Goal: Information Seeking & Learning: Learn about a topic

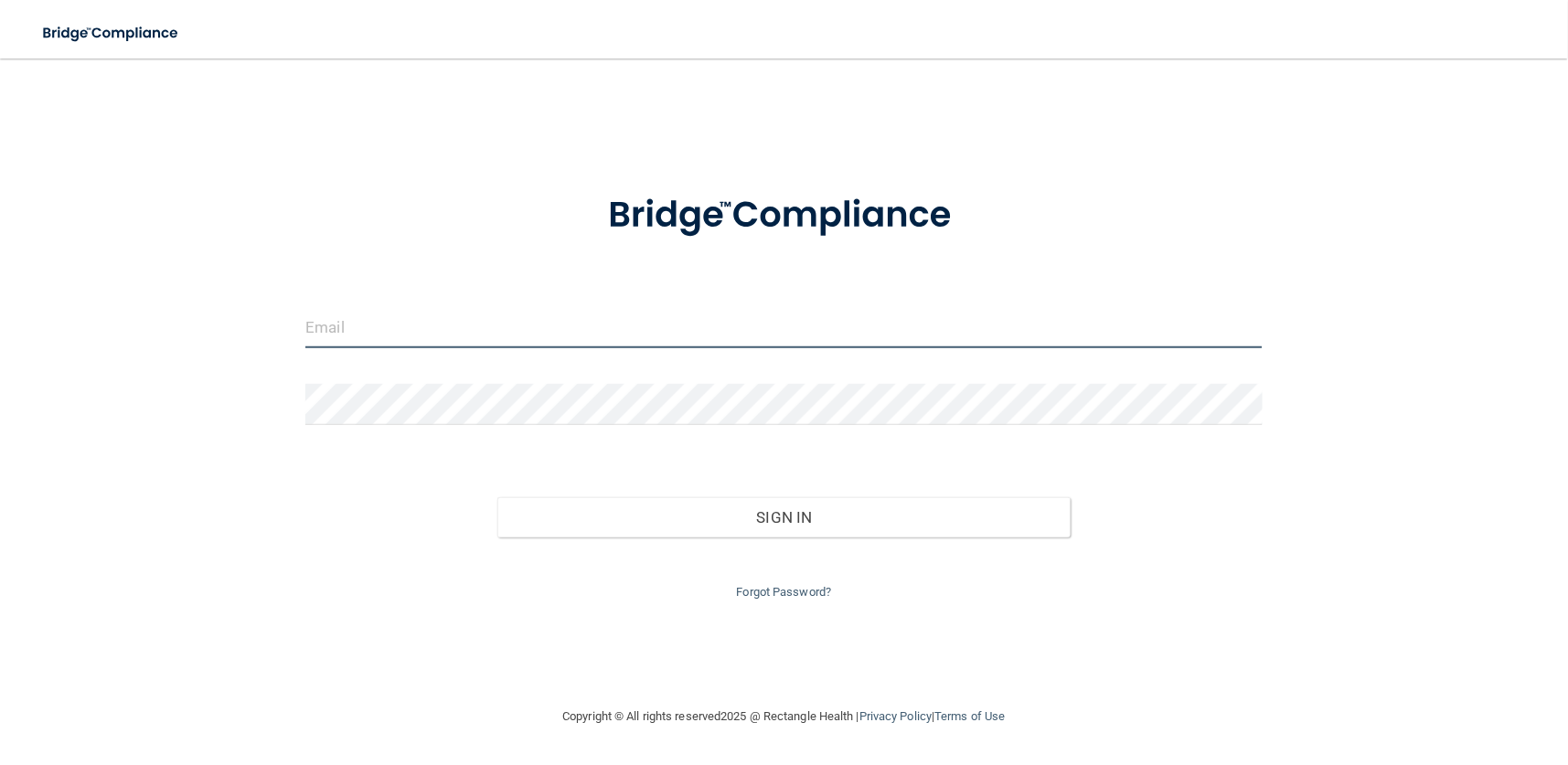
click at [507, 324] on input "email" at bounding box center [784, 327] width 956 height 41
type input "jaybo_s@yahoo.com"
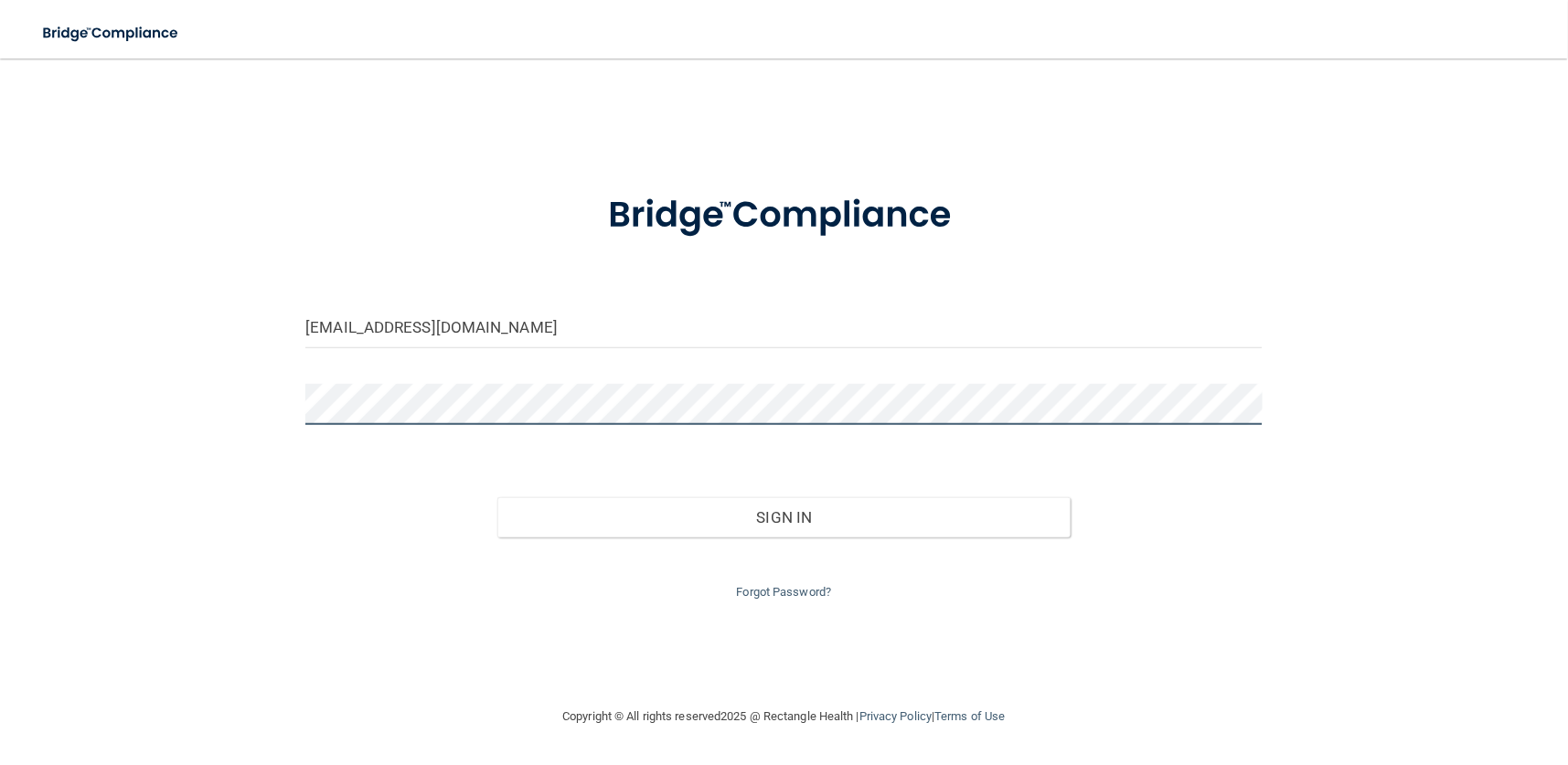
click at [498, 497] on button "Sign In" at bounding box center [785, 517] width 575 height 40
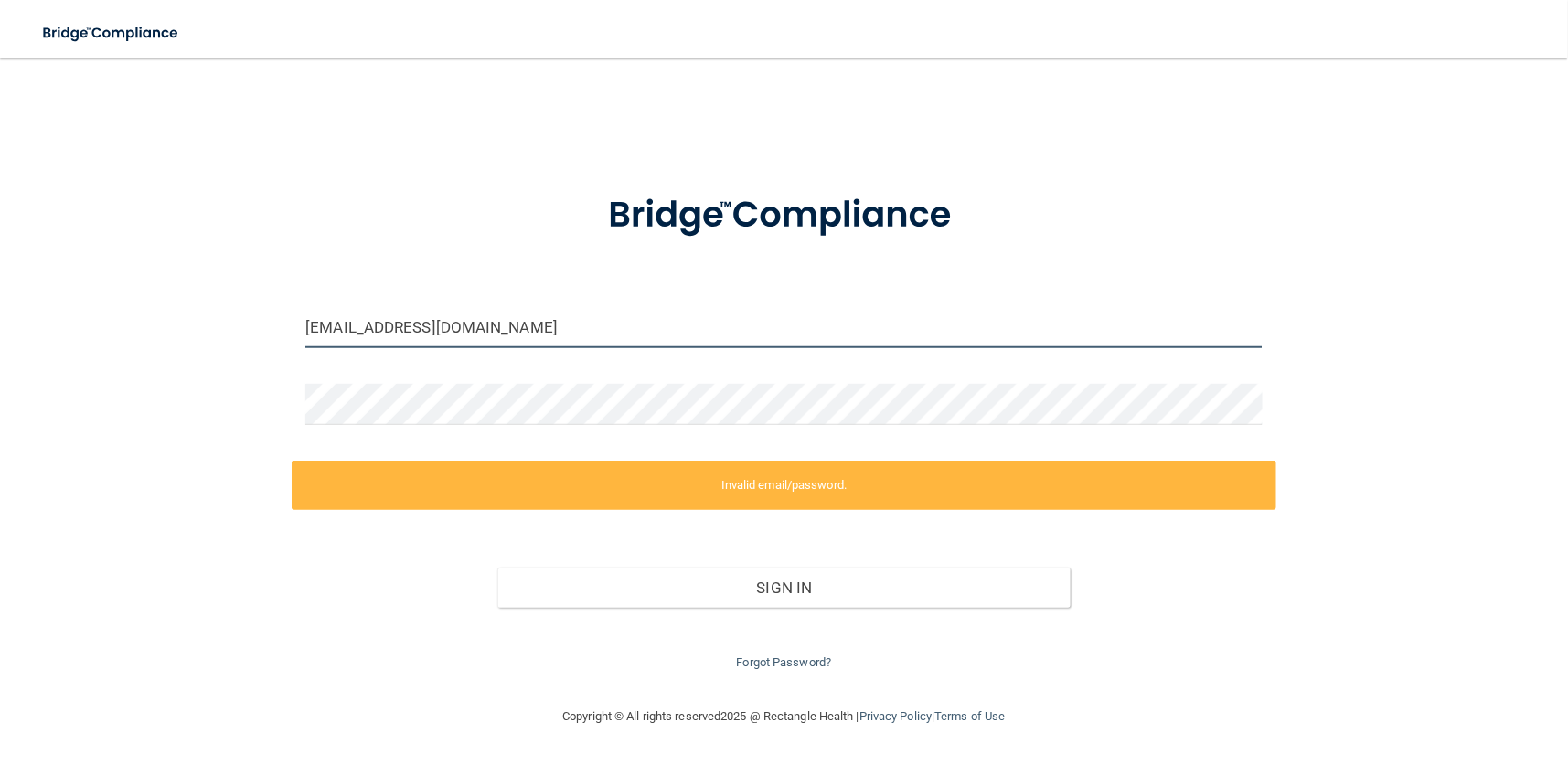
drag, startPoint x: 168, startPoint y: 274, endPoint x: 67, endPoint y: 230, distance: 110.2
click at [85, 240] on div "jaybo_s@yahoo.com Invalid email/password. You don't have permission to access t…" at bounding box center [784, 382] width 1495 height 610
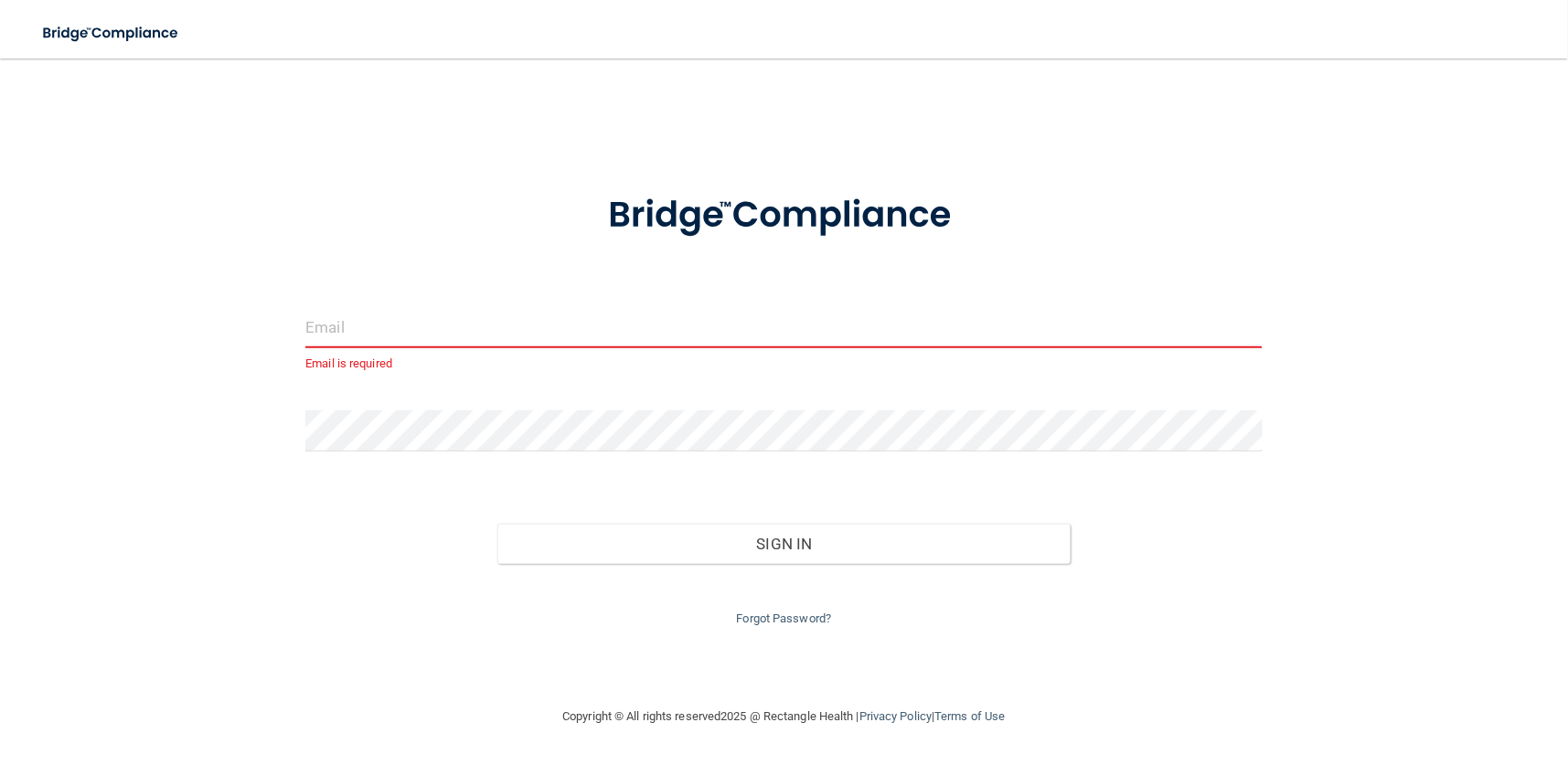
drag, startPoint x: 405, startPoint y: 310, endPoint x: 351, endPoint y: 318, distance: 54.6
click at [351, 316] on input "email" at bounding box center [784, 327] width 956 height 41
click at [351, 314] on input "email" at bounding box center [784, 327] width 956 height 41
type input "CRYSTLNG31@YAHOO.COM"
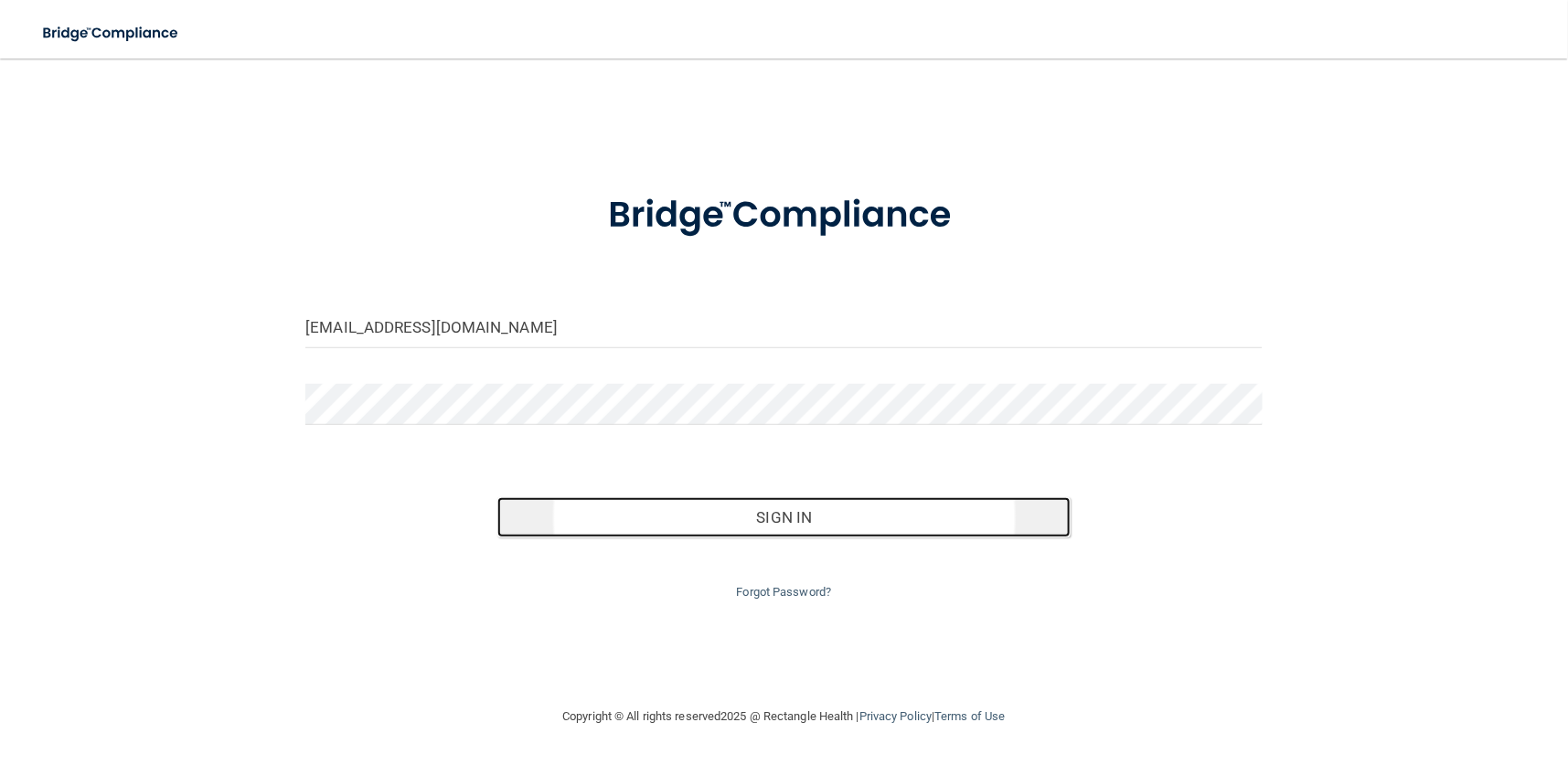
click at [831, 515] on button "Sign In" at bounding box center [785, 517] width 575 height 40
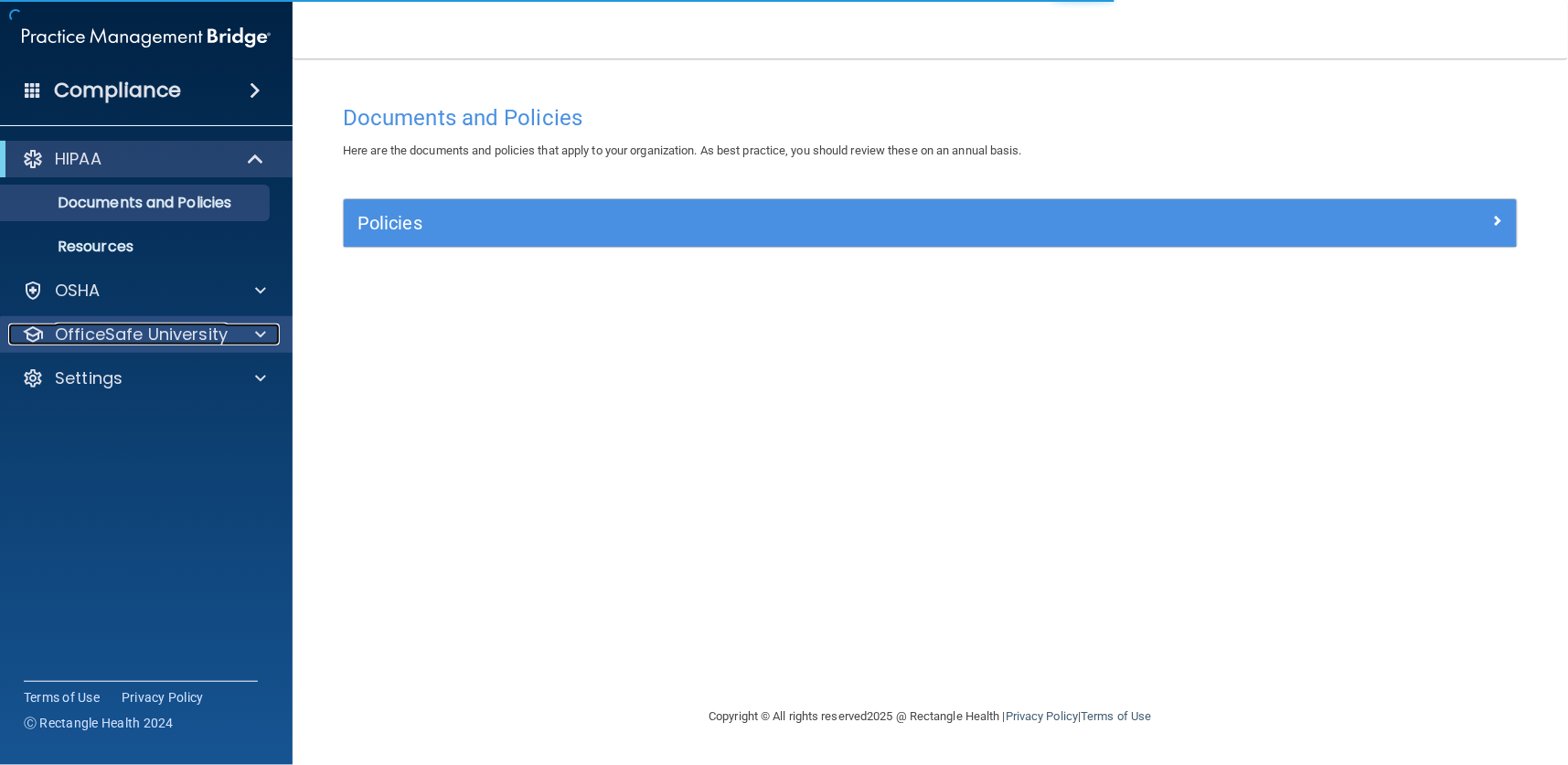
click at [102, 332] on p "OfficeSafe University" at bounding box center [140, 334] width 172 height 22
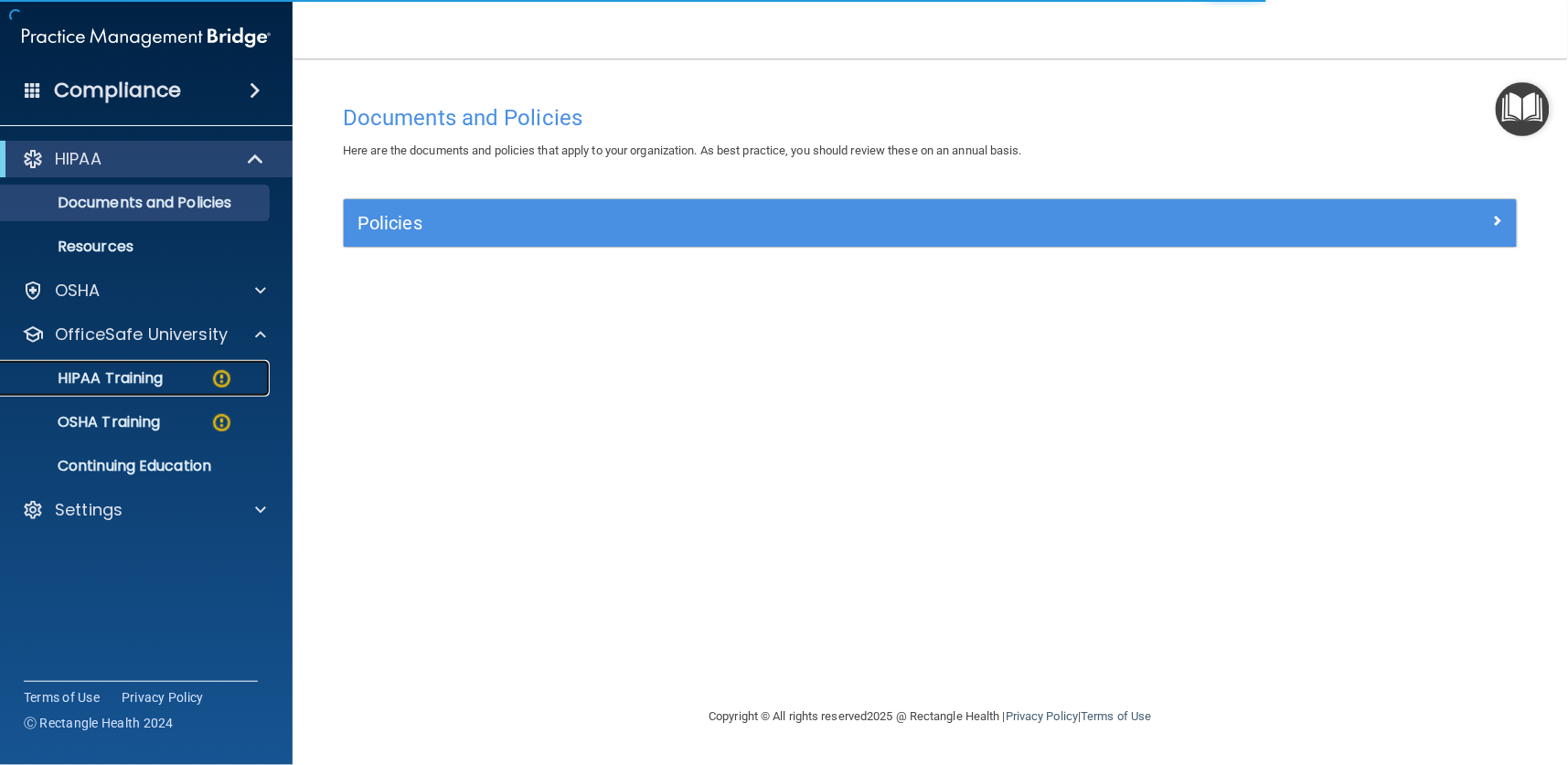
click at [101, 374] on p "HIPAA Training" at bounding box center [87, 378] width 151 height 18
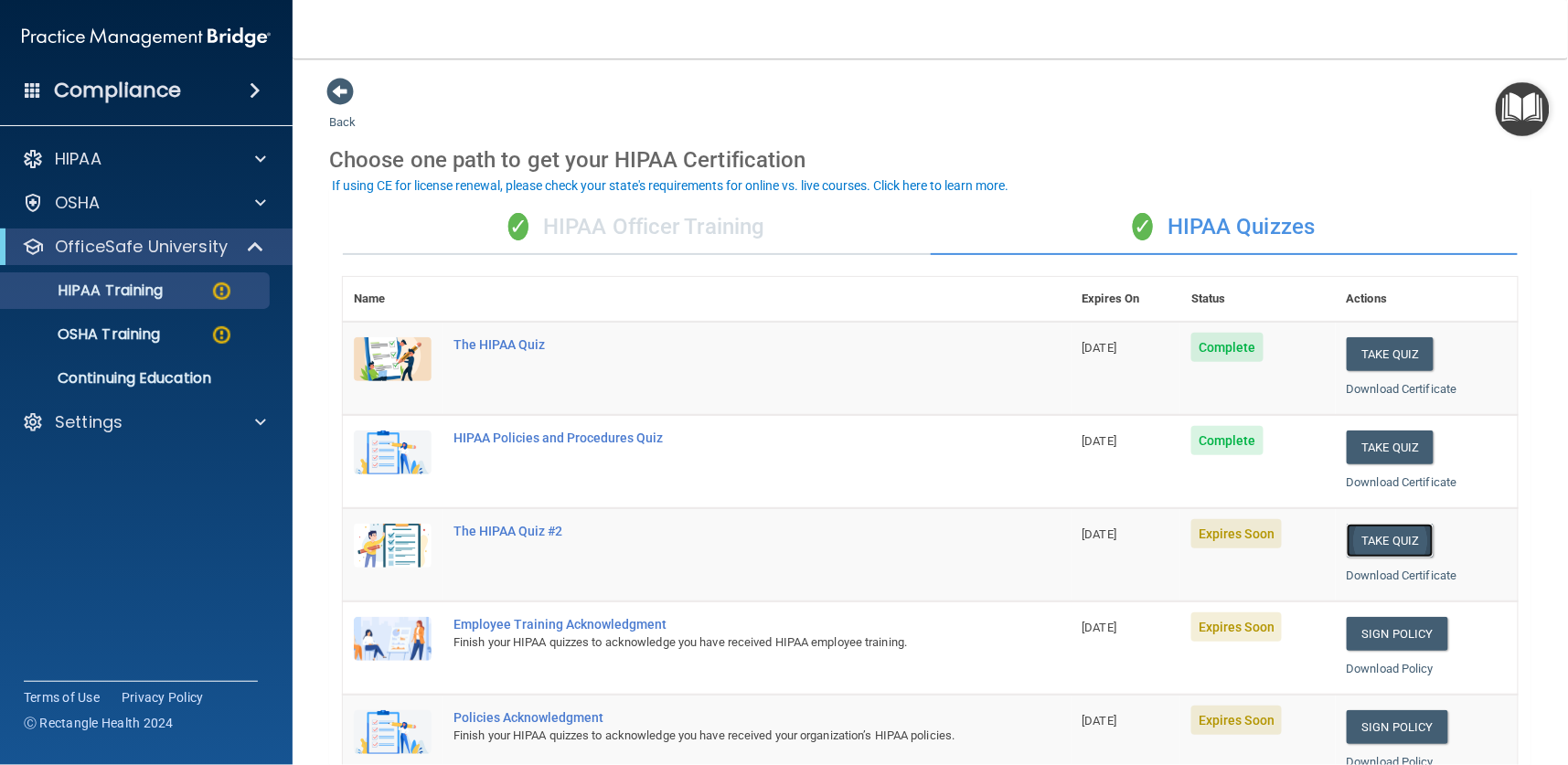
click at [1376, 534] on button "Take Quiz" at bounding box center [1391, 540] width 88 height 34
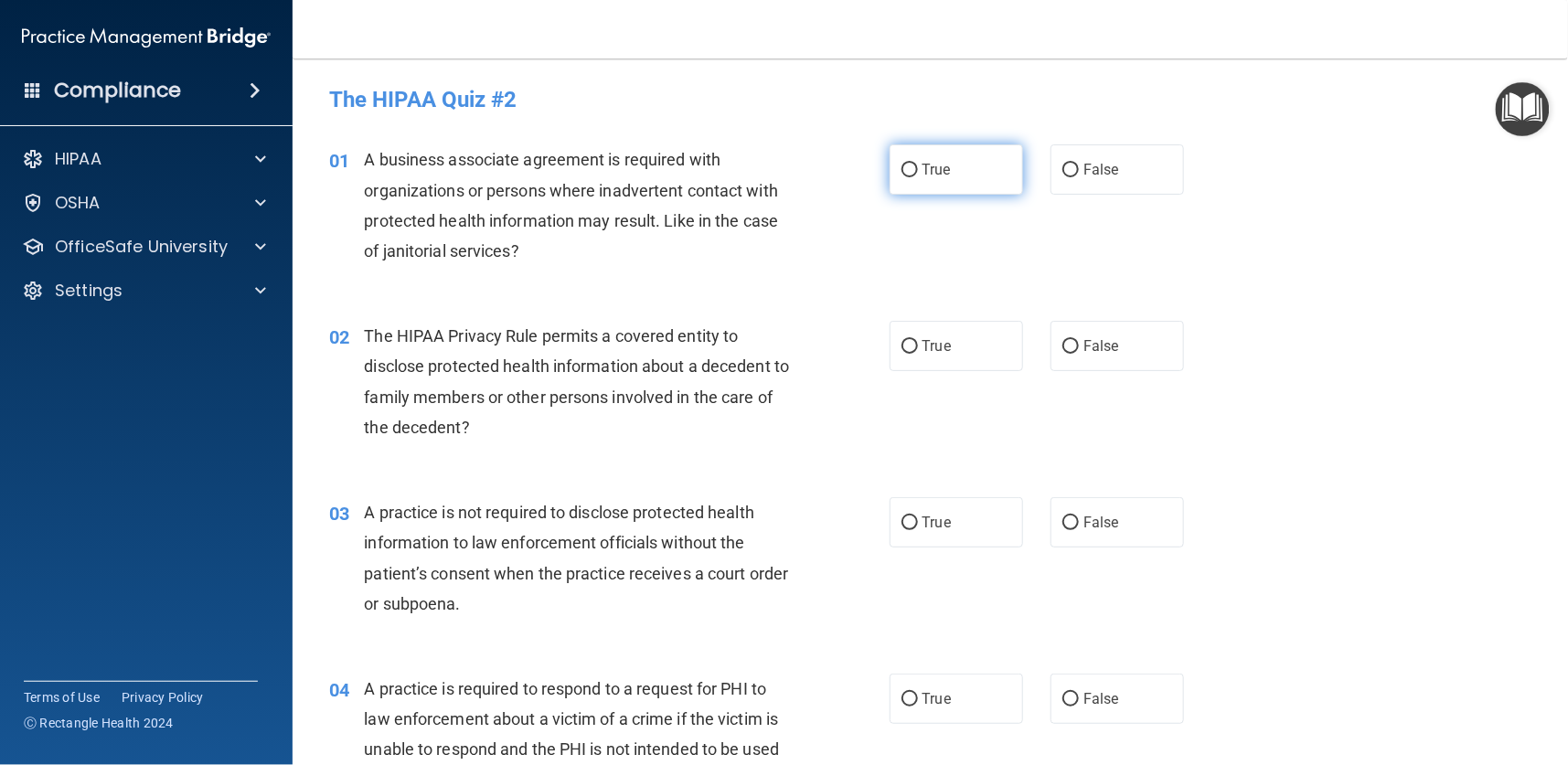
click at [902, 168] on input "True" at bounding box center [910, 170] width 17 height 14
radio input "true"
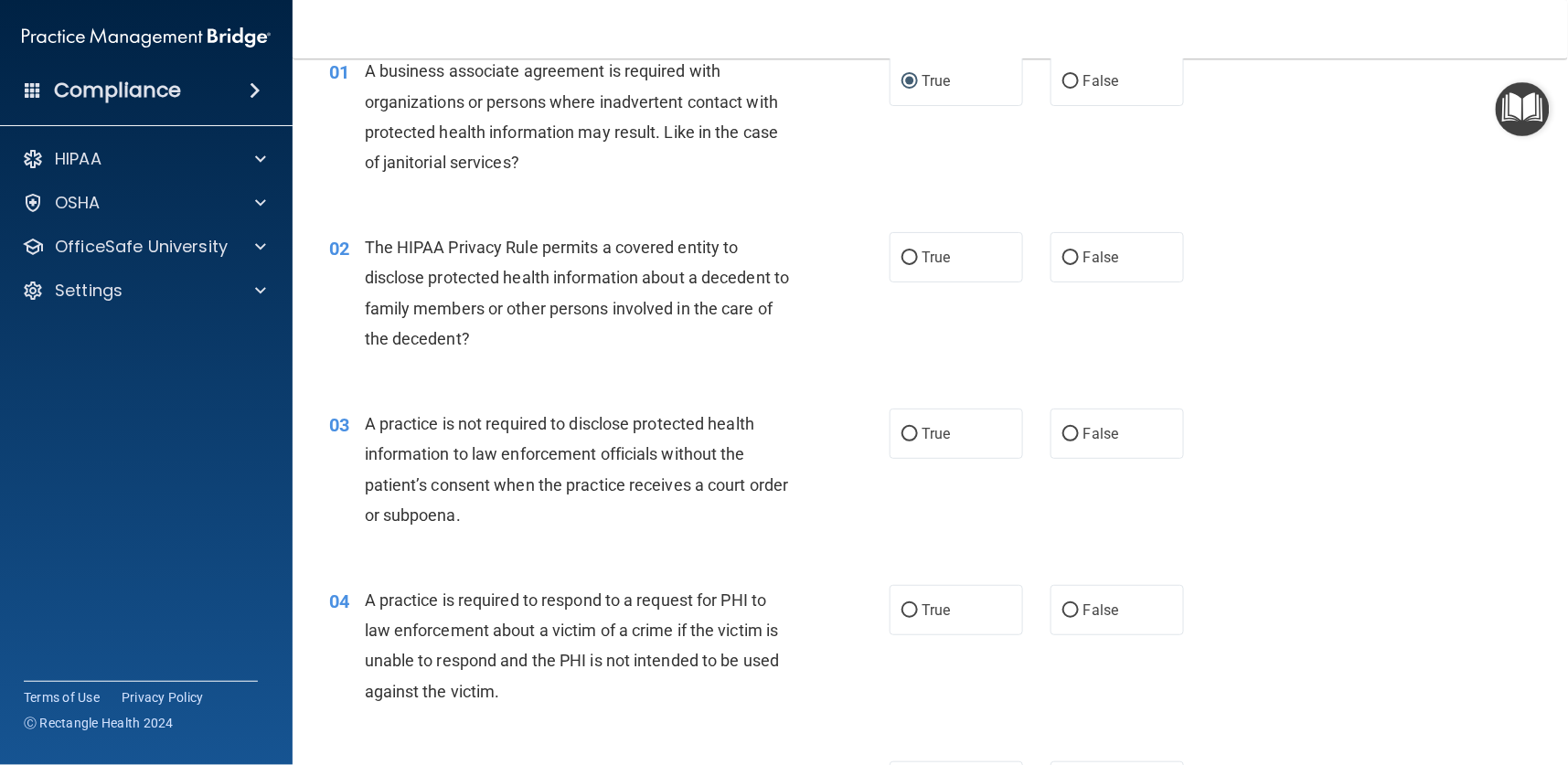
scroll to position [137, 0]
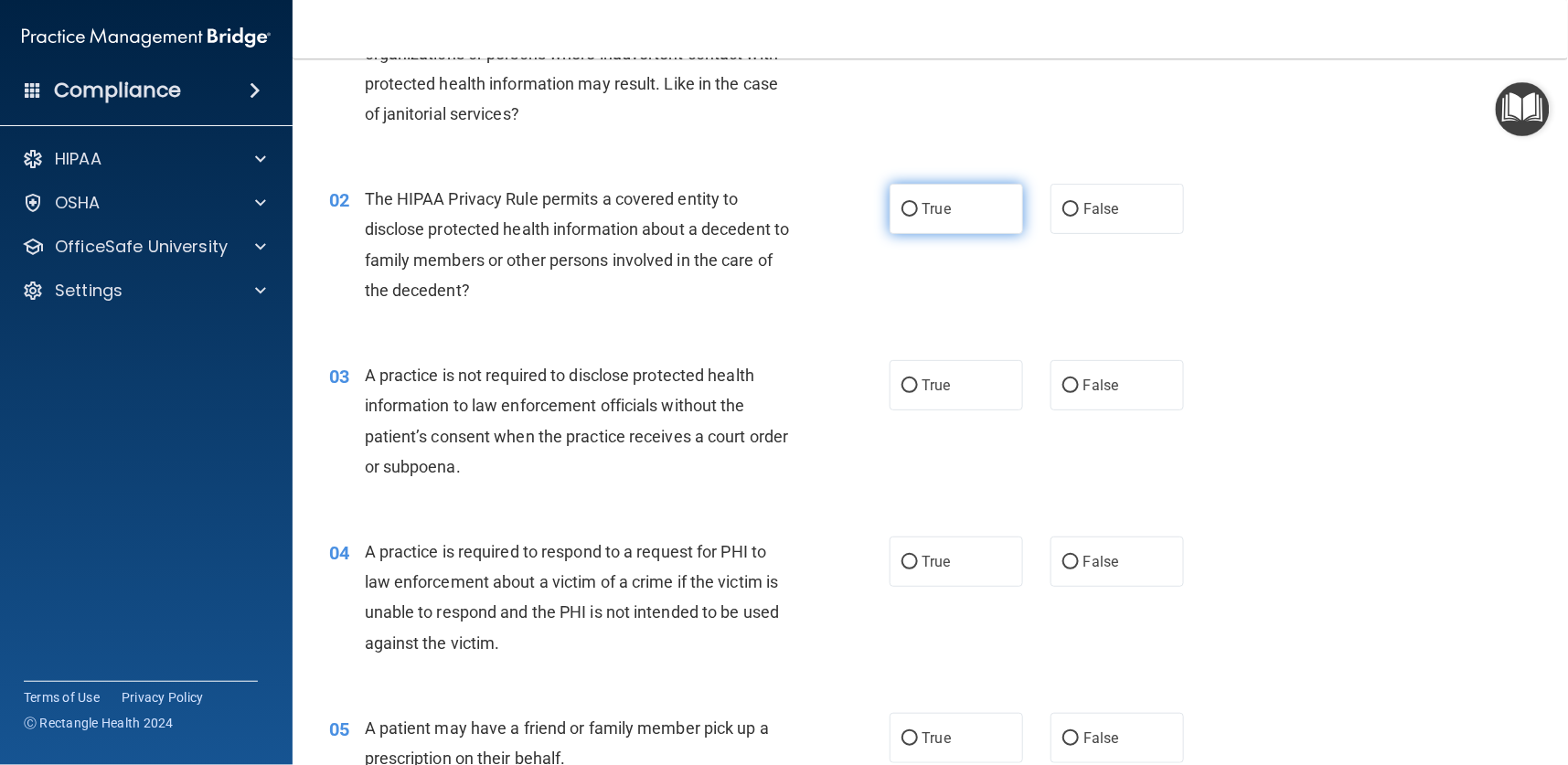
click at [895, 216] on label "True" at bounding box center [955, 209] width 133 height 51
drag, startPoint x: 893, startPoint y: 219, endPoint x: 918, endPoint y: 200, distance: 31.4
click at [895, 219] on label "True" at bounding box center [955, 209] width 133 height 51
click at [902, 216] on input "True" at bounding box center [910, 209] width 17 height 14
radio input "true"
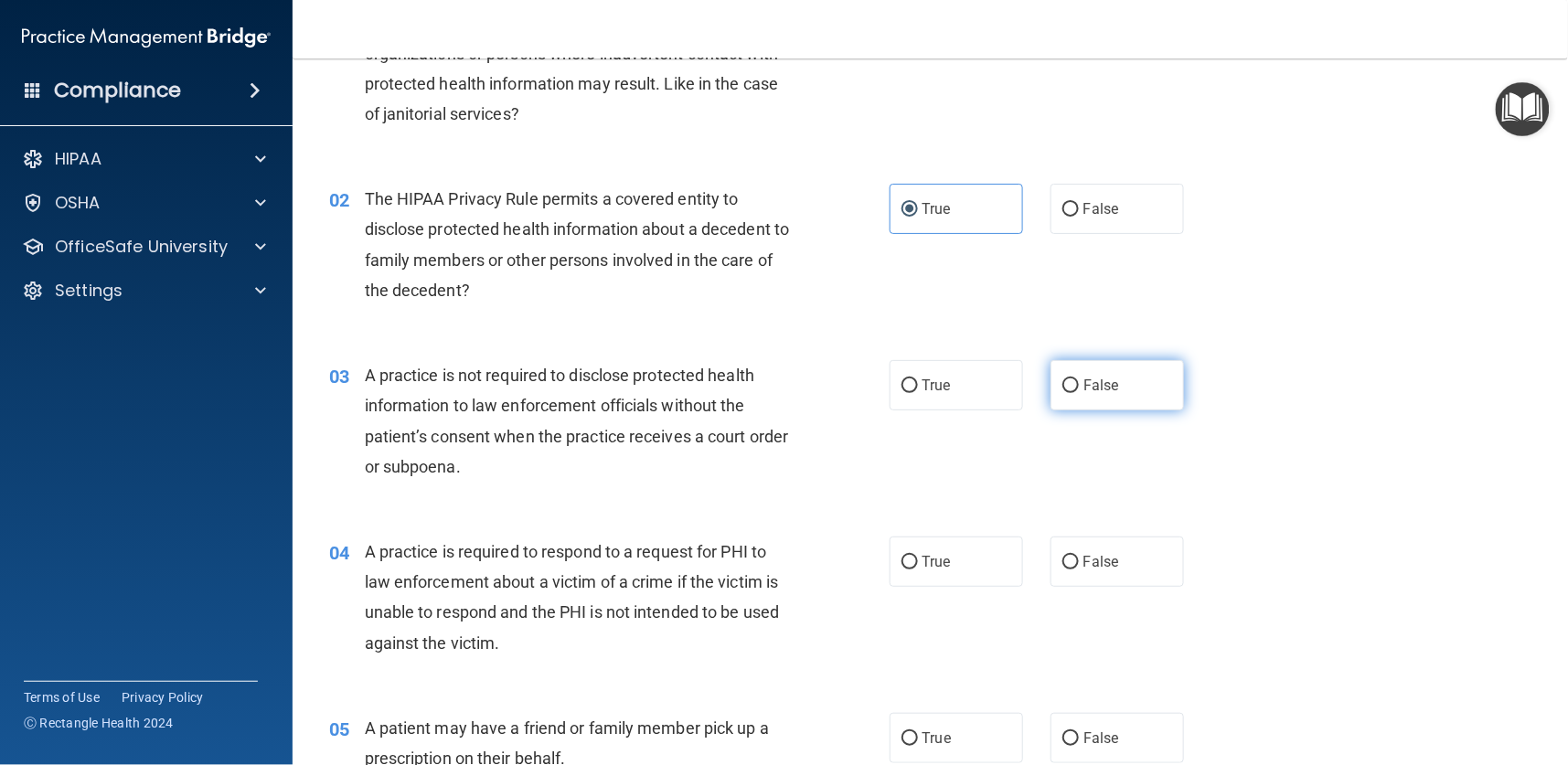
click at [1069, 372] on label "False" at bounding box center [1117, 385] width 133 height 51
click at [1069, 380] on input "False" at bounding box center [1070, 386] width 17 height 14
radio input "true"
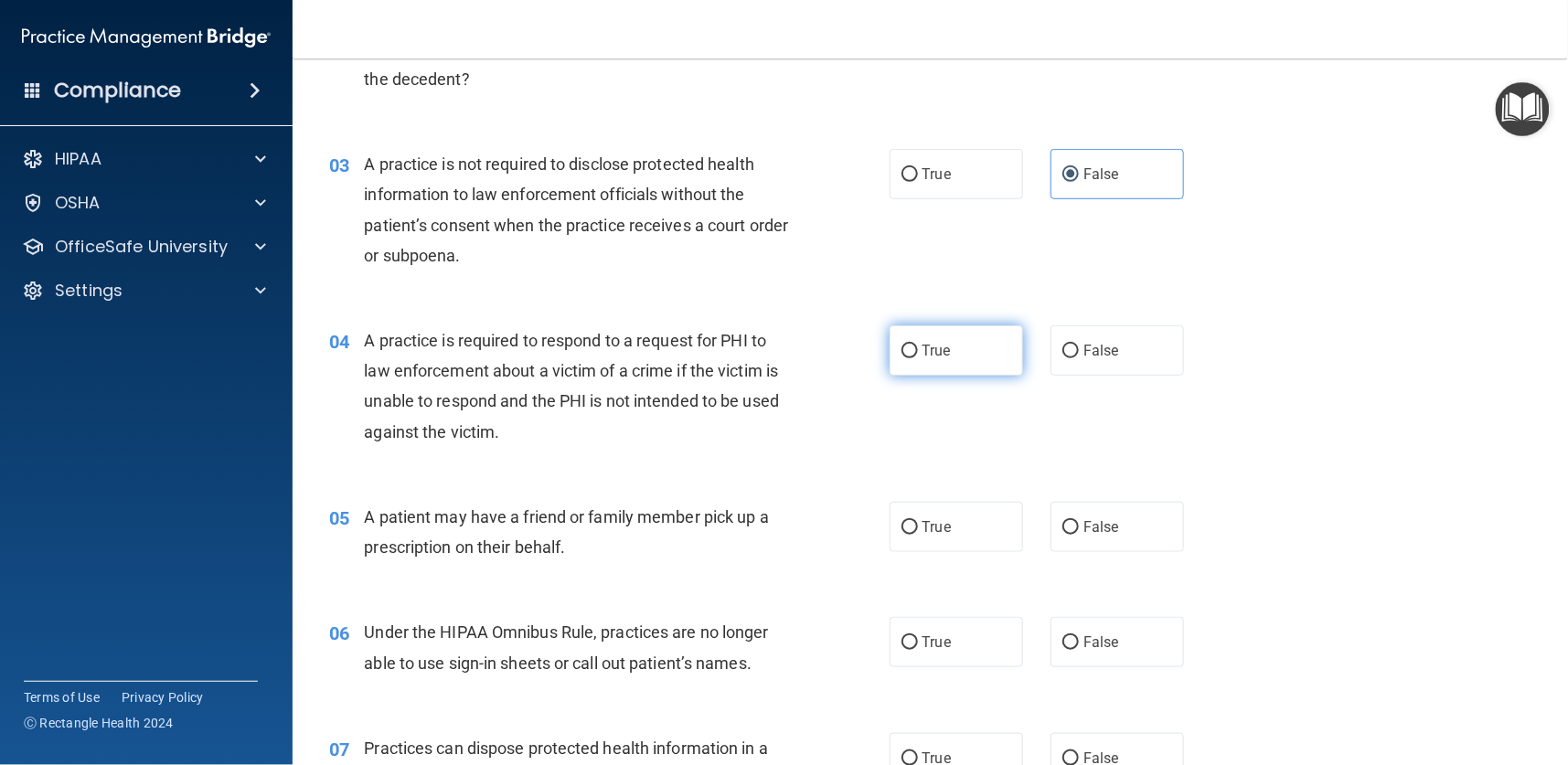
scroll to position [411, 0]
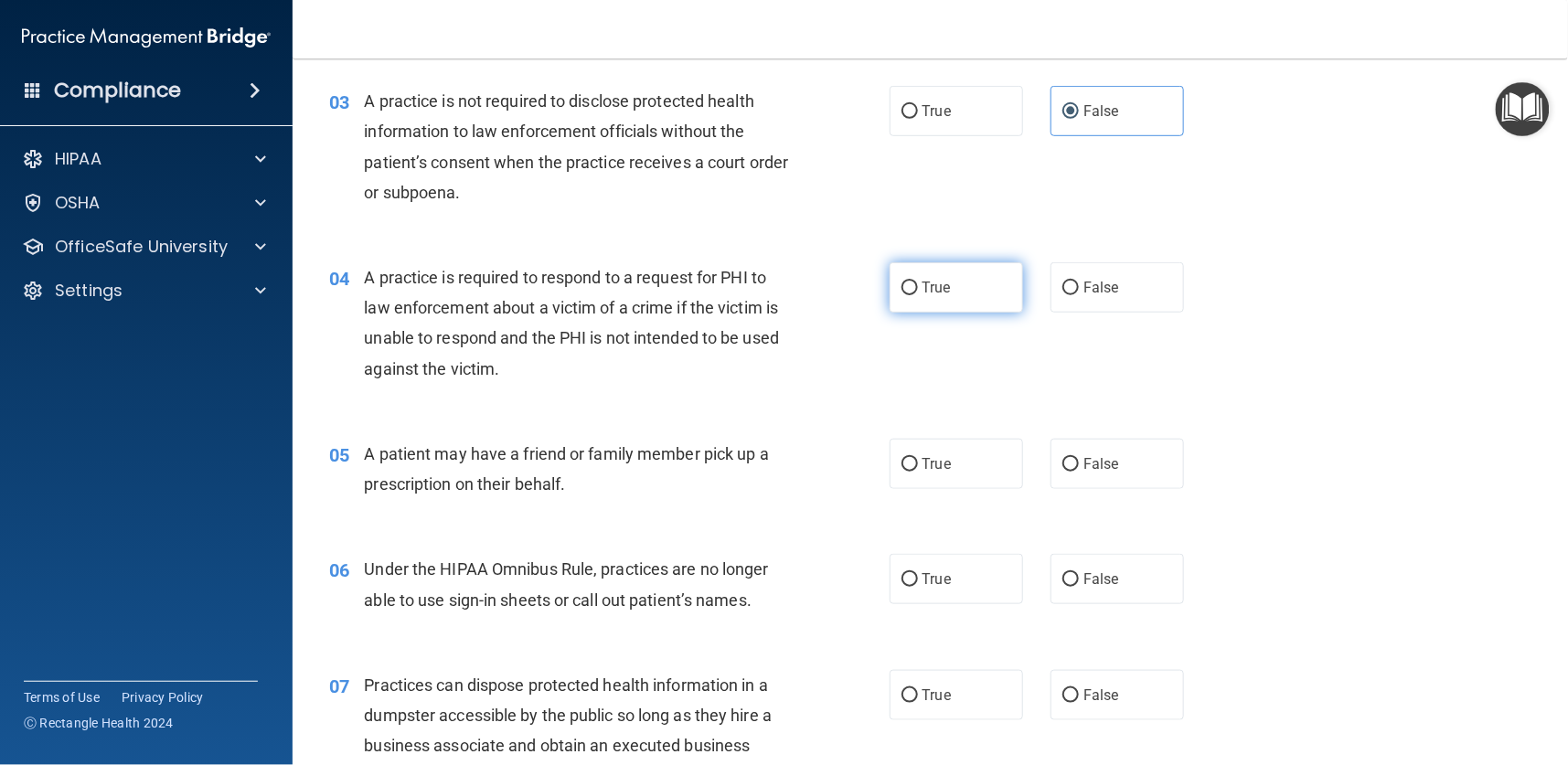
click at [908, 289] on label "True" at bounding box center [955, 287] width 133 height 51
click at [908, 289] on input "True" at bounding box center [910, 288] width 17 height 14
radio input "true"
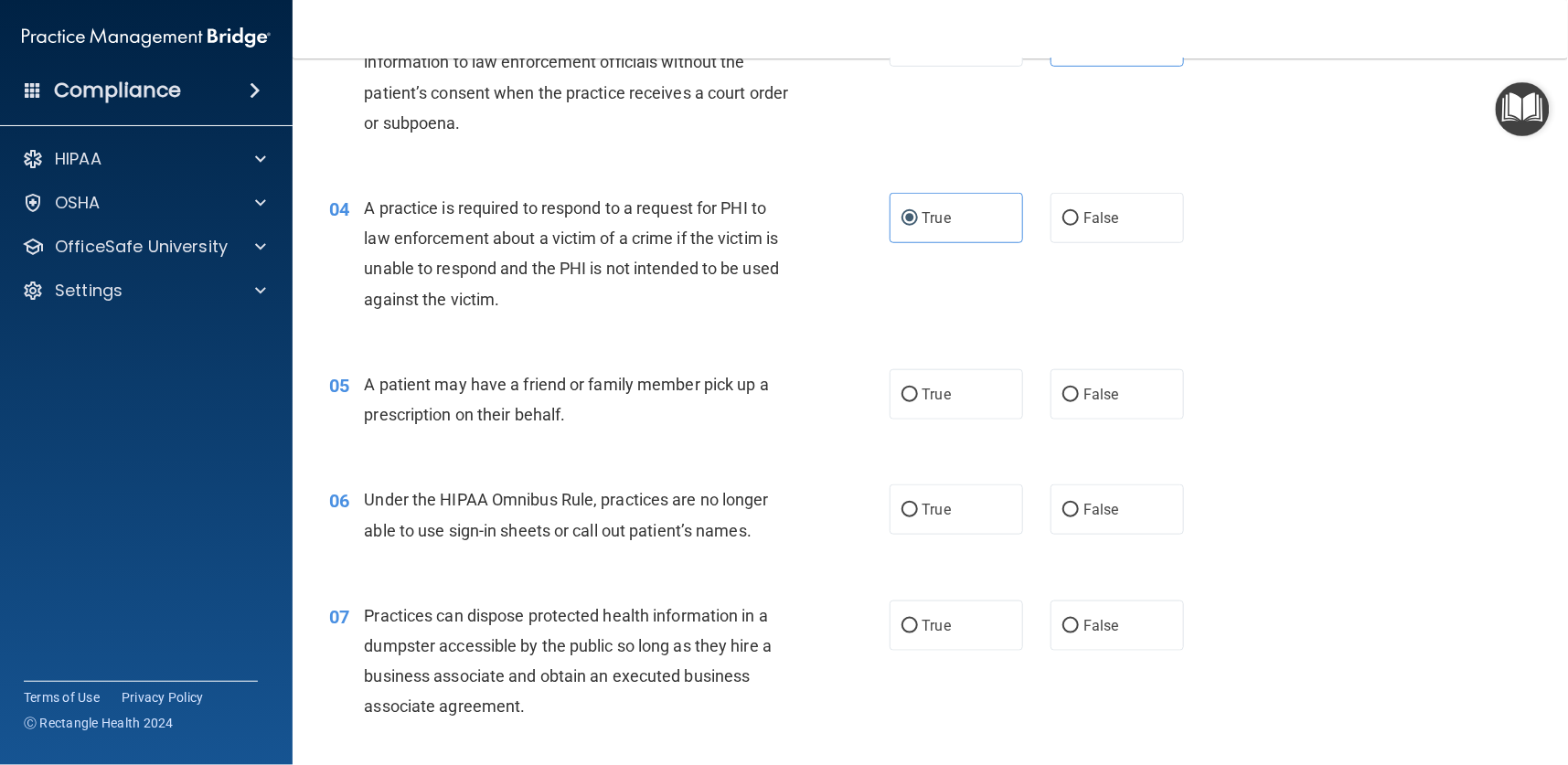
scroll to position [548, 0]
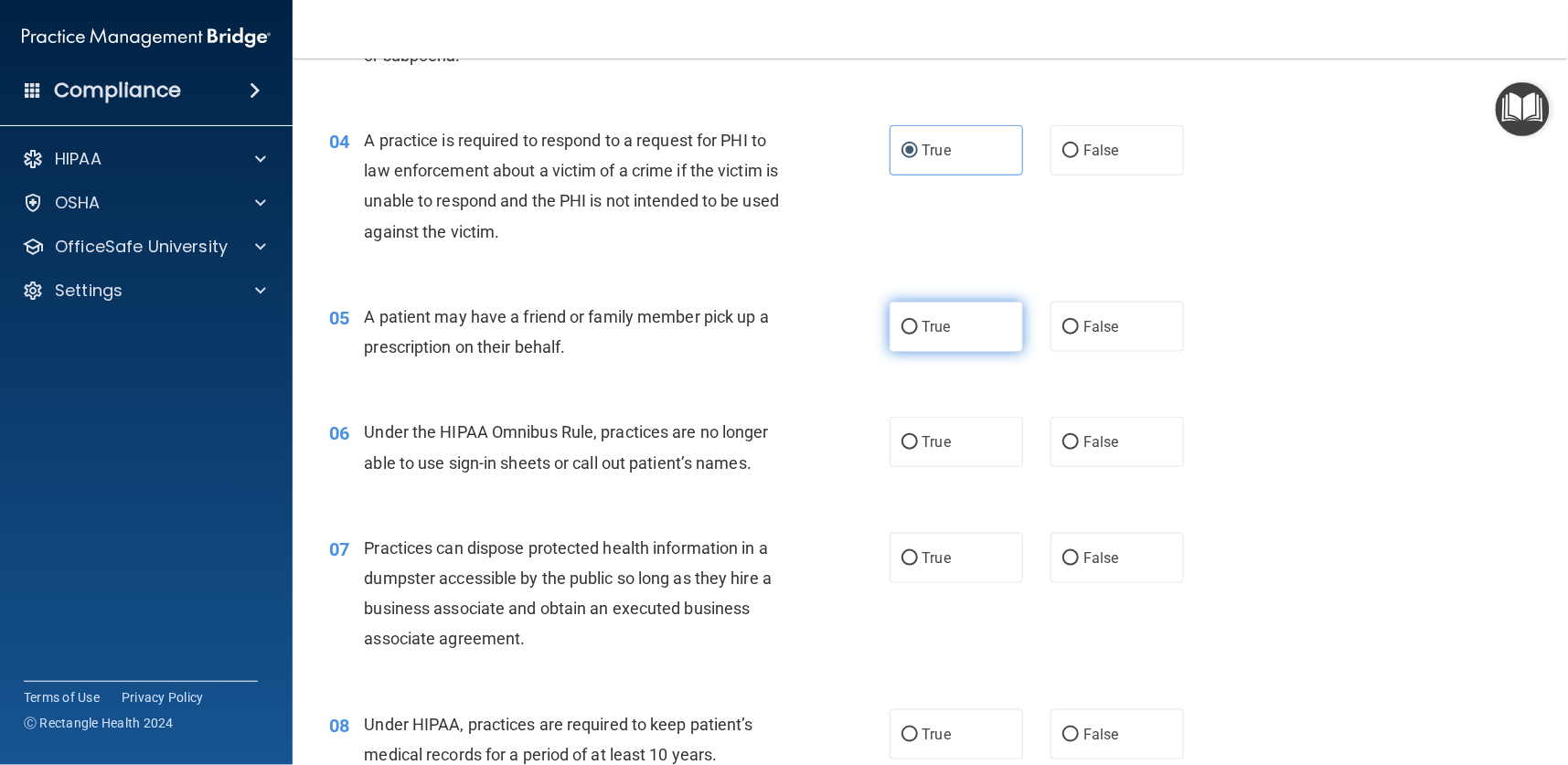
click at [940, 321] on span "True" at bounding box center [936, 327] width 28 height 18
click at [918, 321] on input "True" at bounding box center [910, 328] width 17 height 14
radio input "true"
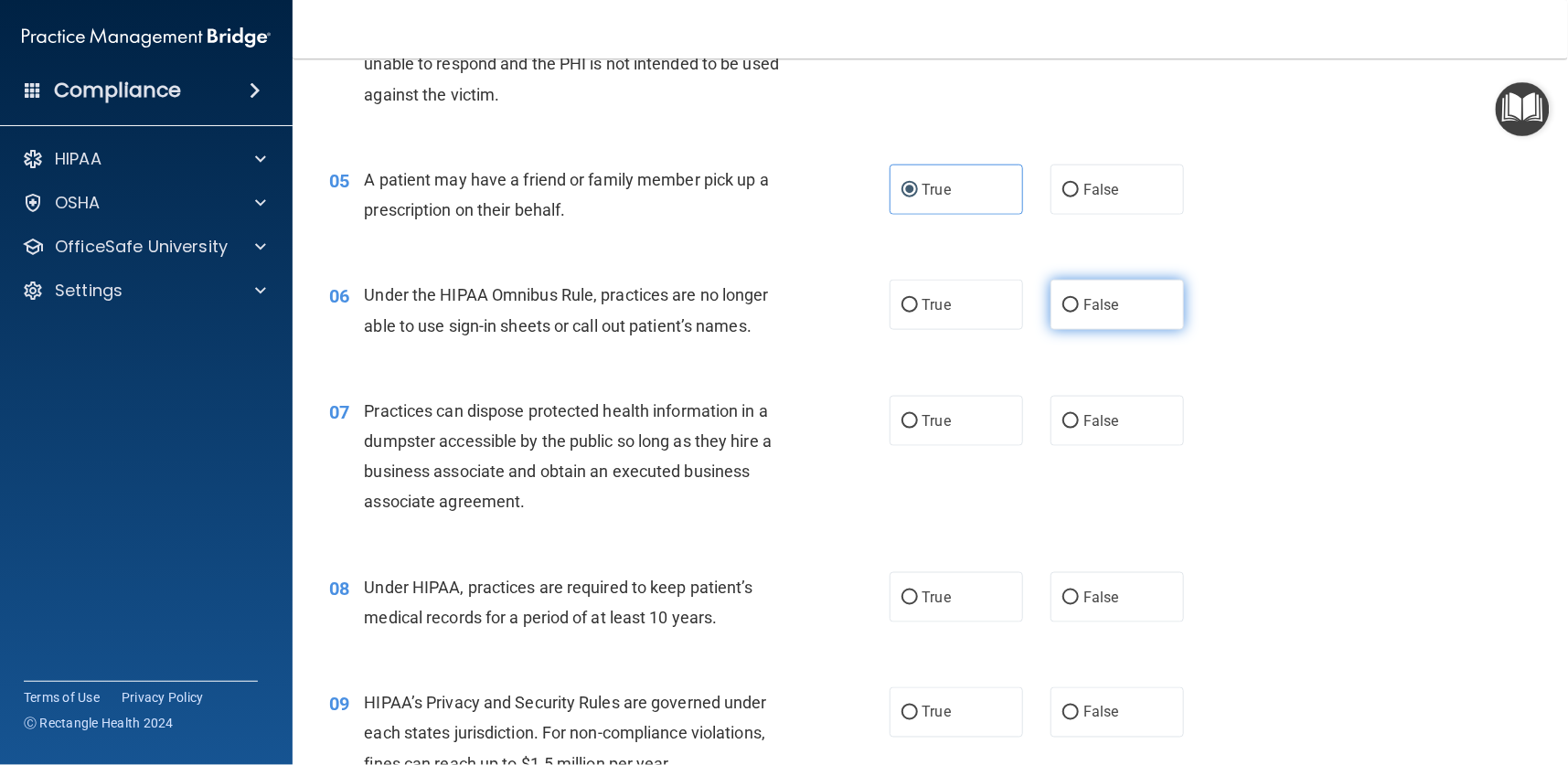
click at [1083, 306] on span "False" at bounding box center [1101, 305] width 36 height 18
click at [1072, 306] on input "False" at bounding box center [1070, 306] width 17 height 14
radio input "true"
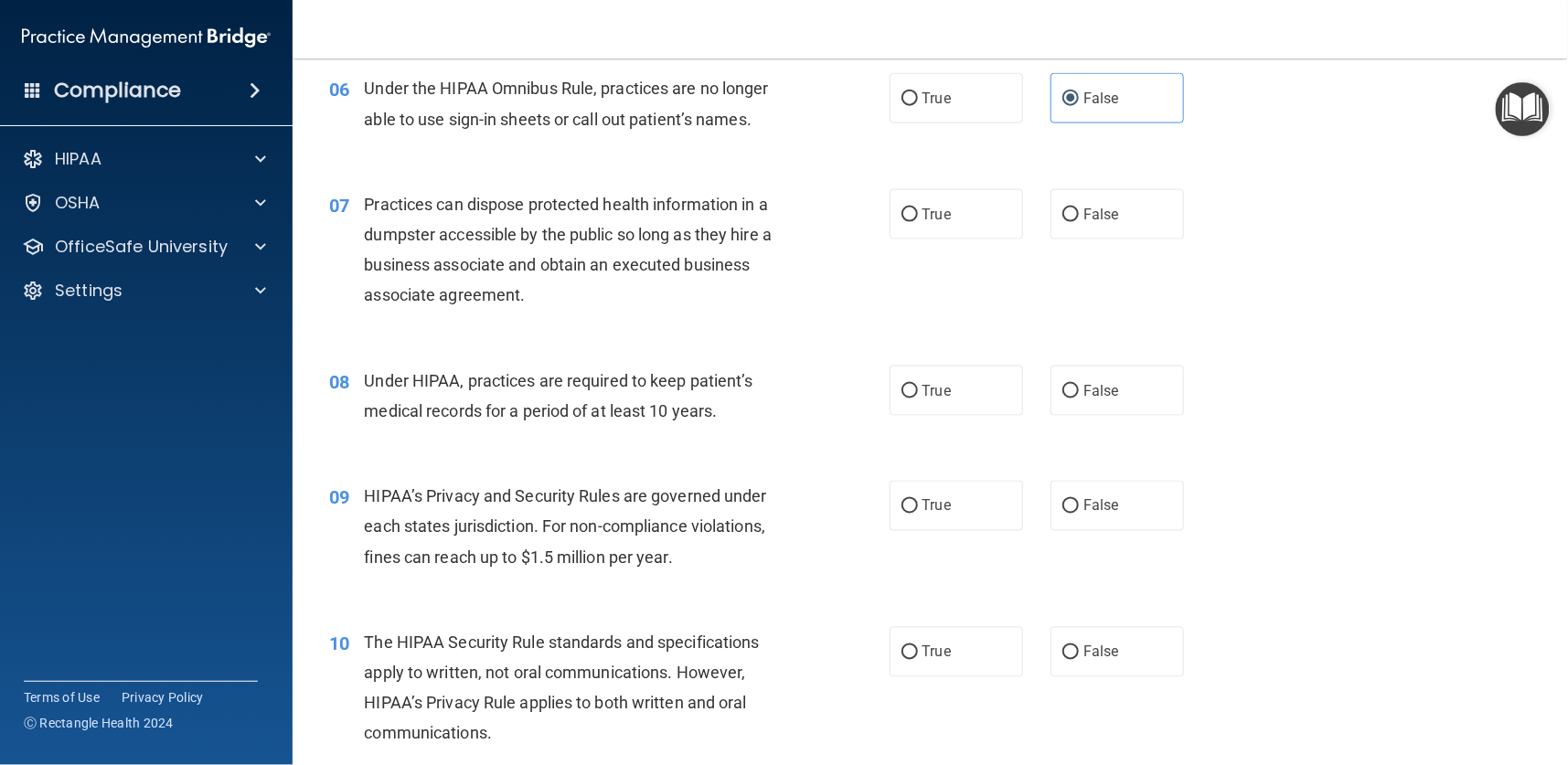
scroll to position [960, 0]
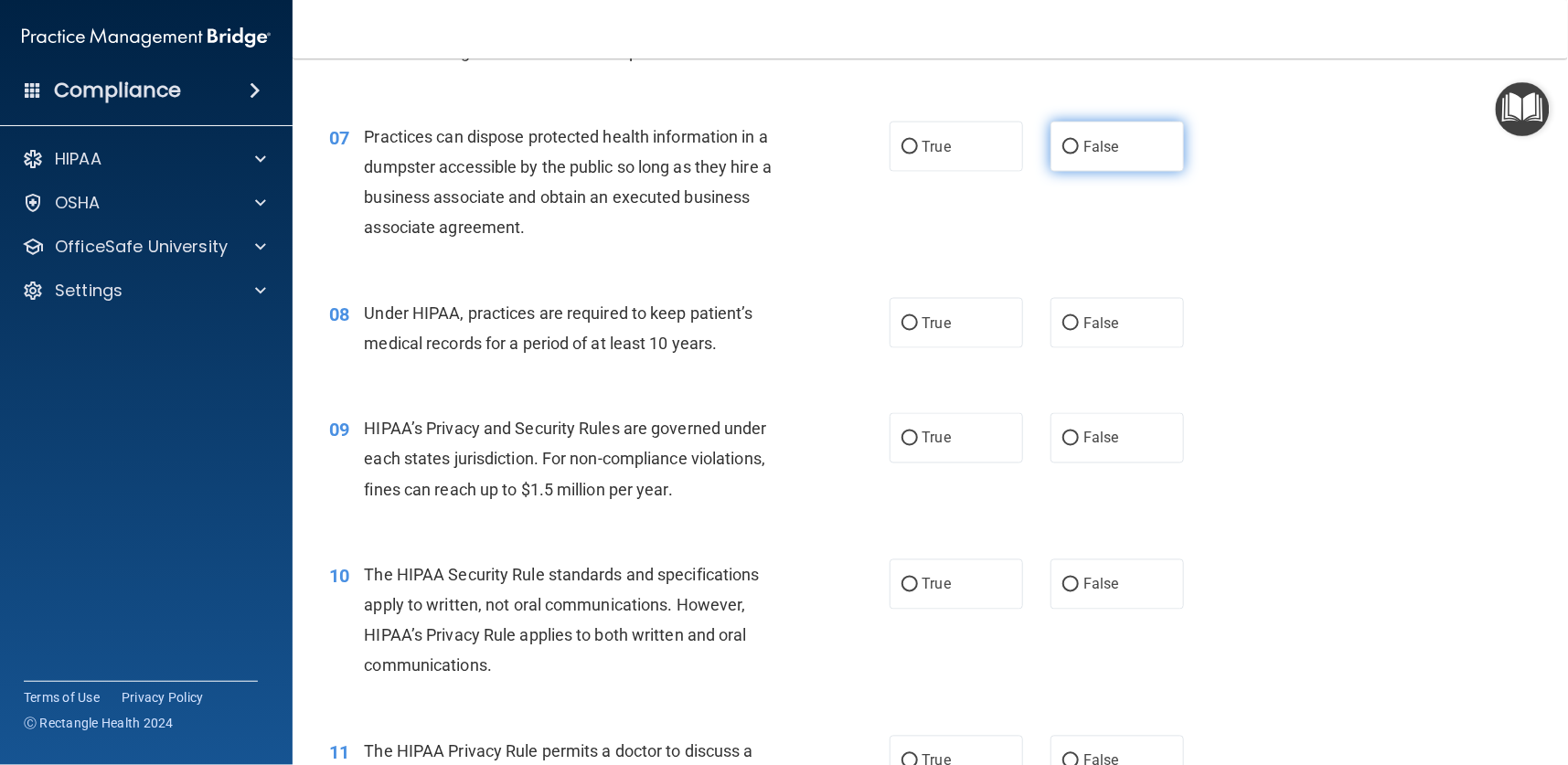
click at [1091, 129] on label "False" at bounding box center [1117, 147] width 133 height 51
click at [1079, 141] on input "False" at bounding box center [1070, 148] width 17 height 14
radio input "true"
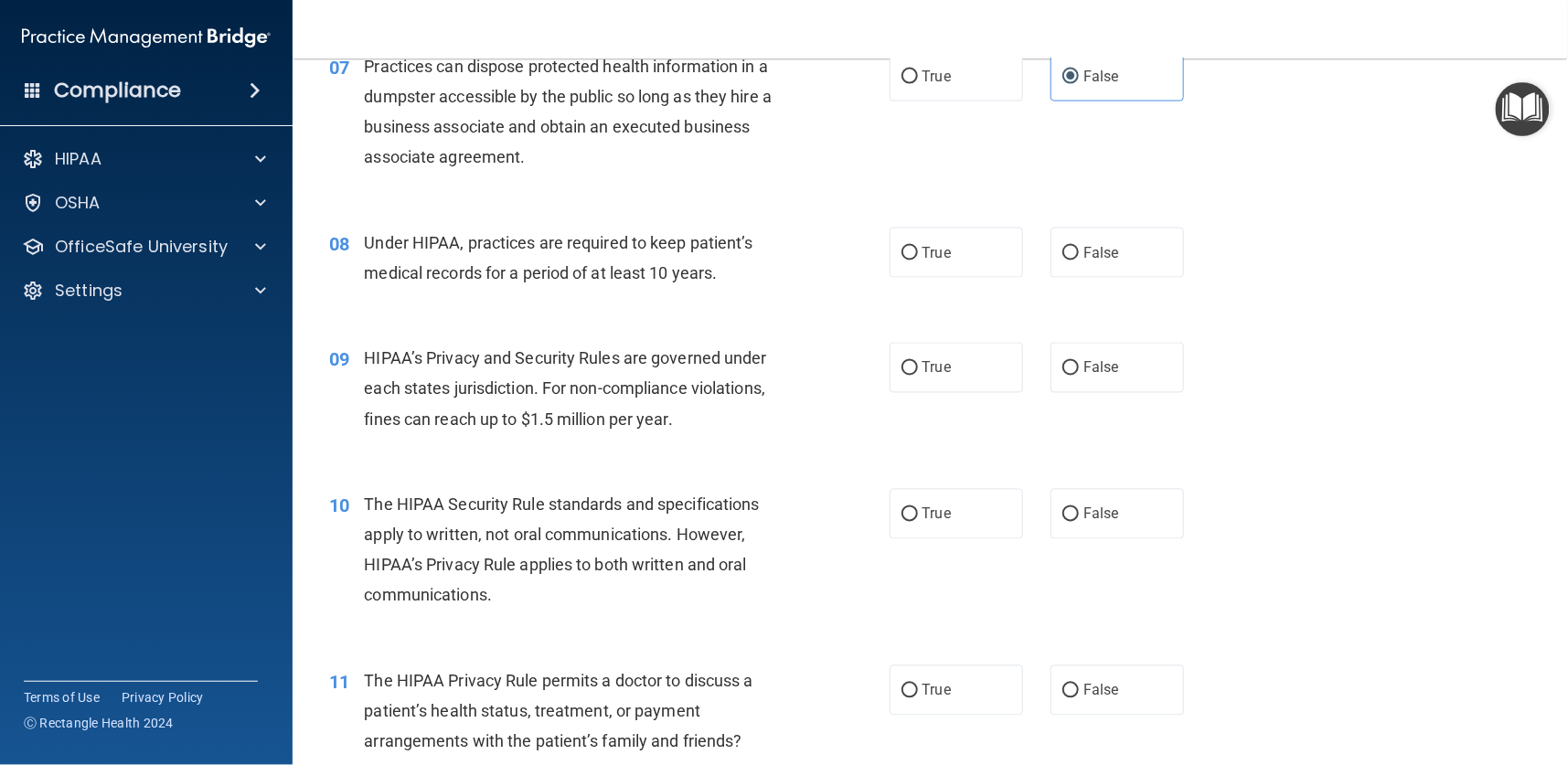
scroll to position [1097, 0]
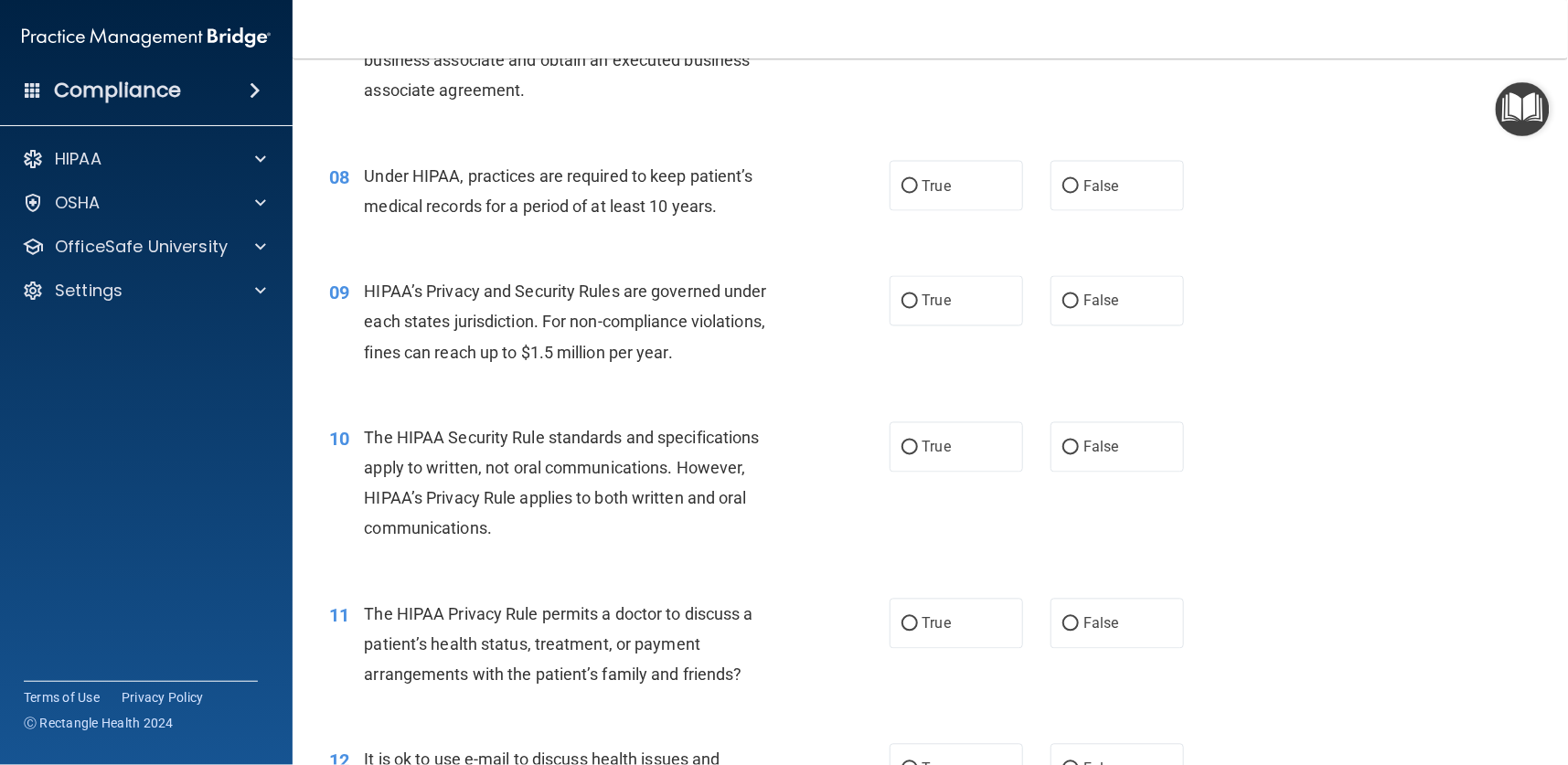
drag, startPoint x: 915, startPoint y: 176, endPoint x: 843, endPoint y: 257, distance: 108.4
click at [922, 177] on span "True" at bounding box center [936, 186] width 28 height 18
click at [915, 180] on input "True" at bounding box center [910, 187] width 17 height 14
radio input "true"
click at [932, 303] on span "True" at bounding box center [936, 301] width 28 height 18
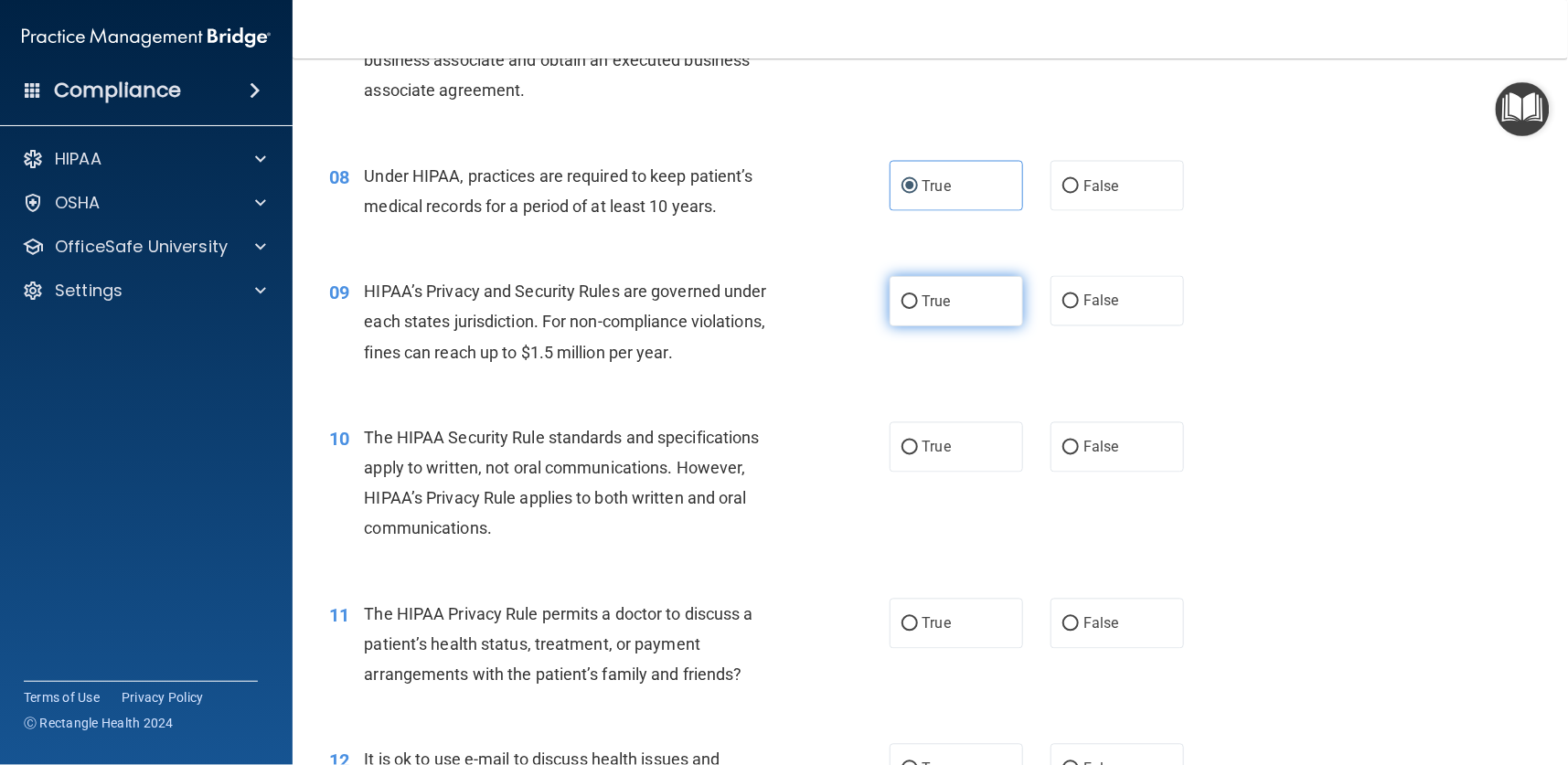
click at [918, 303] on input "True" at bounding box center [910, 302] width 17 height 14
radio input "true"
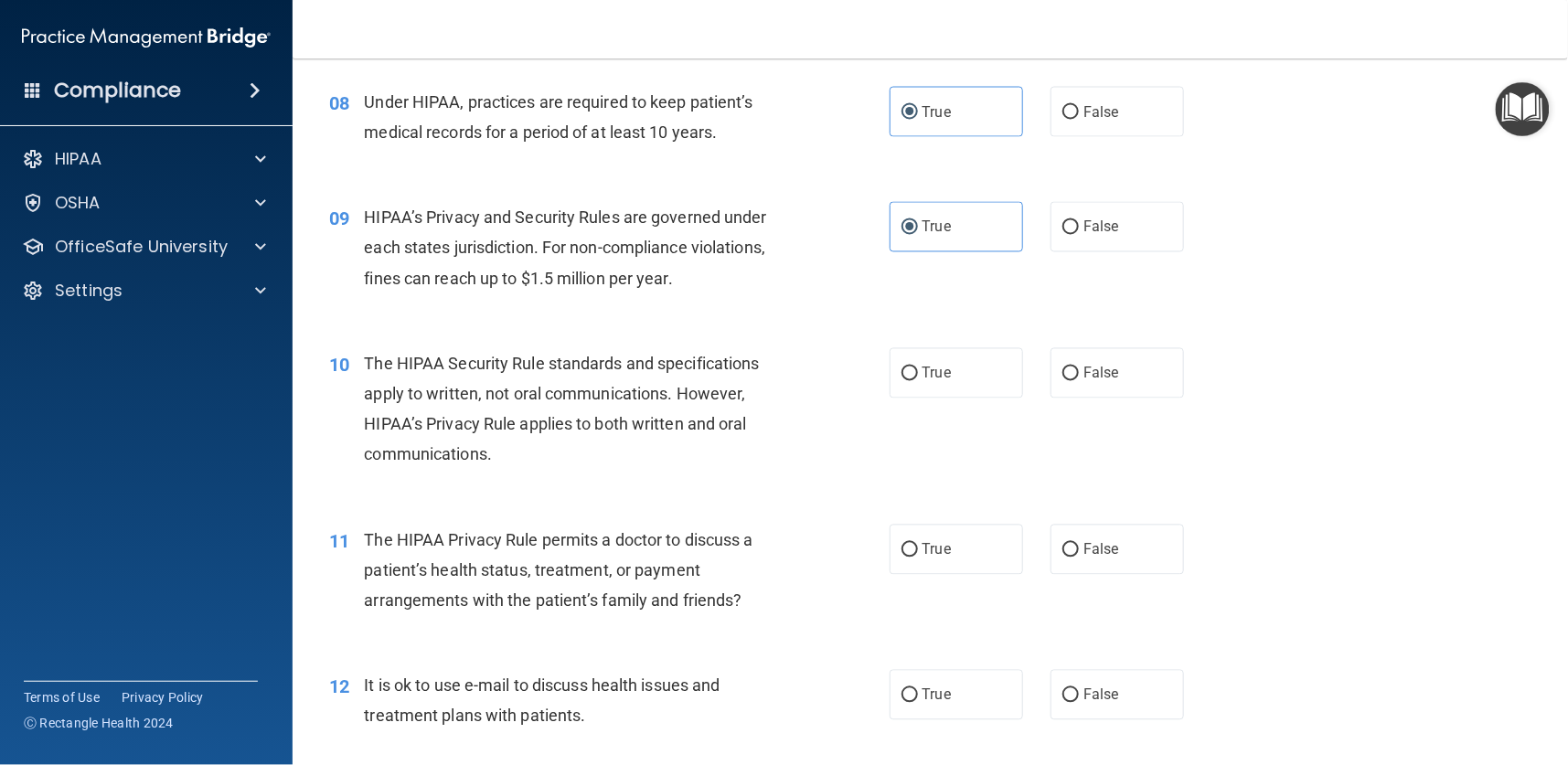
scroll to position [1233, 0]
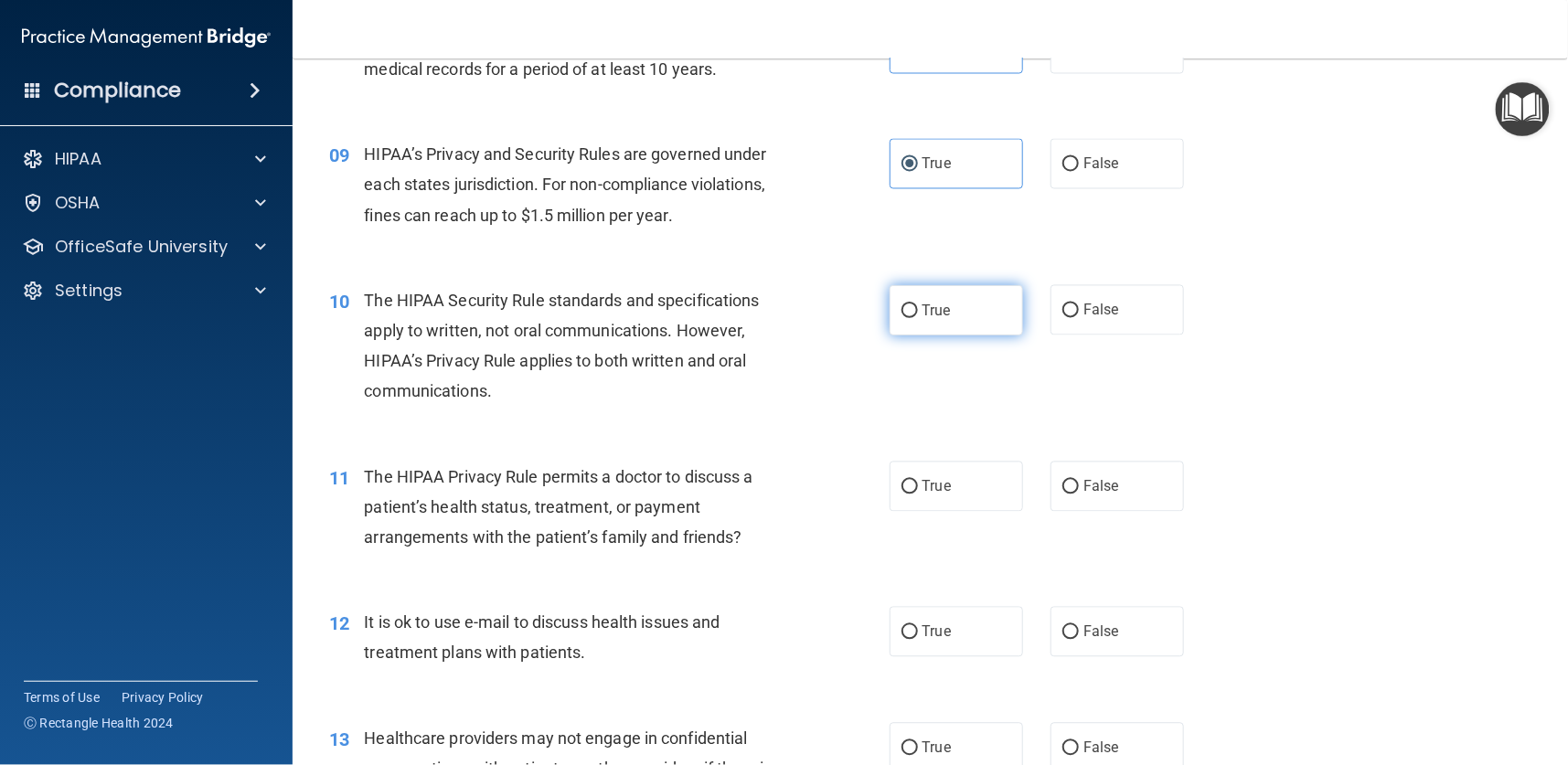
click at [902, 310] on input "True" at bounding box center [910, 311] width 17 height 14
radio input "true"
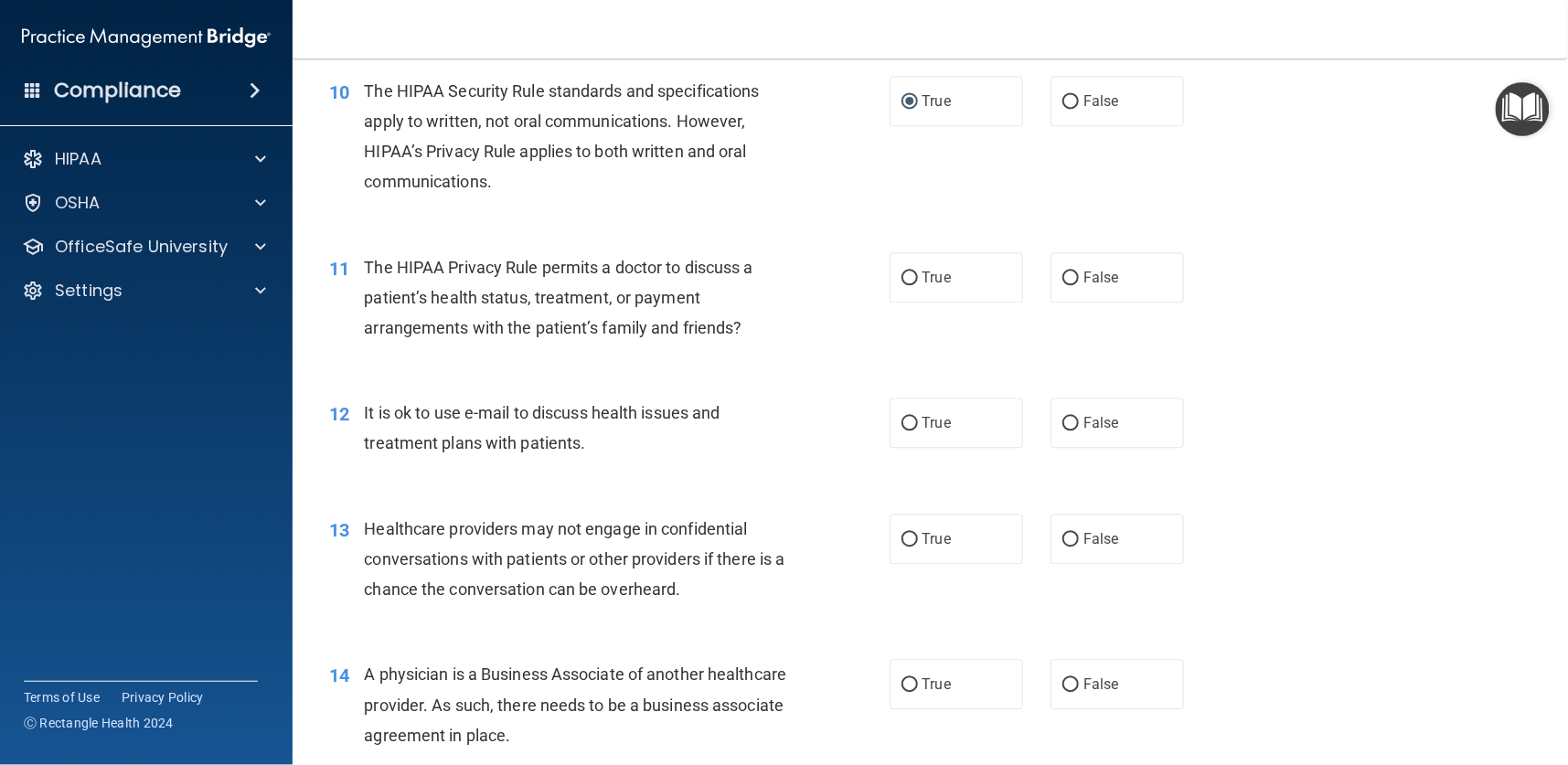
scroll to position [1508, 0]
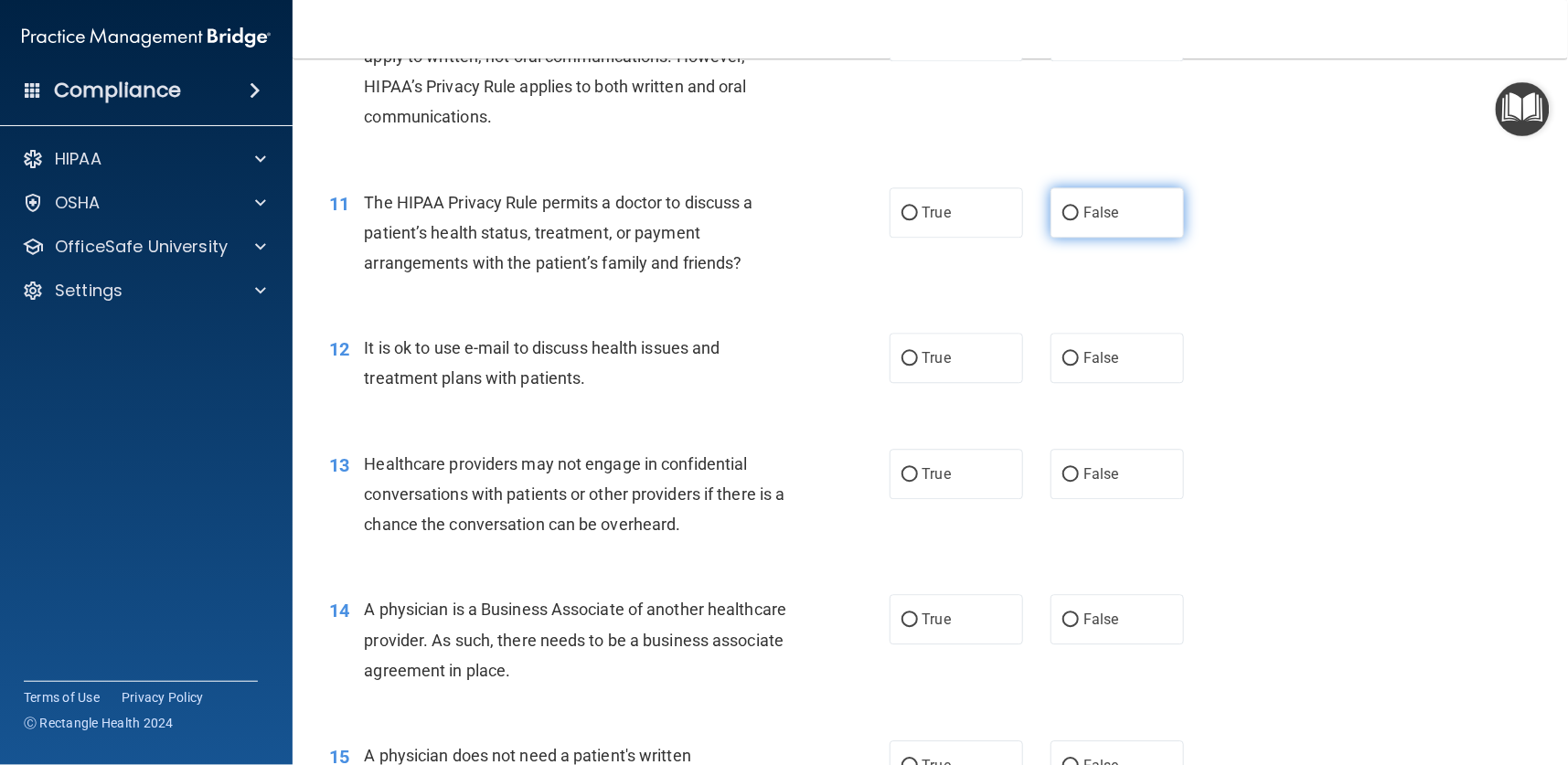
click at [1058, 220] on label "False" at bounding box center [1117, 212] width 133 height 51
click at [1063, 220] on input "False" at bounding box center [1070, 213] width 17 height 14
radio input "true"
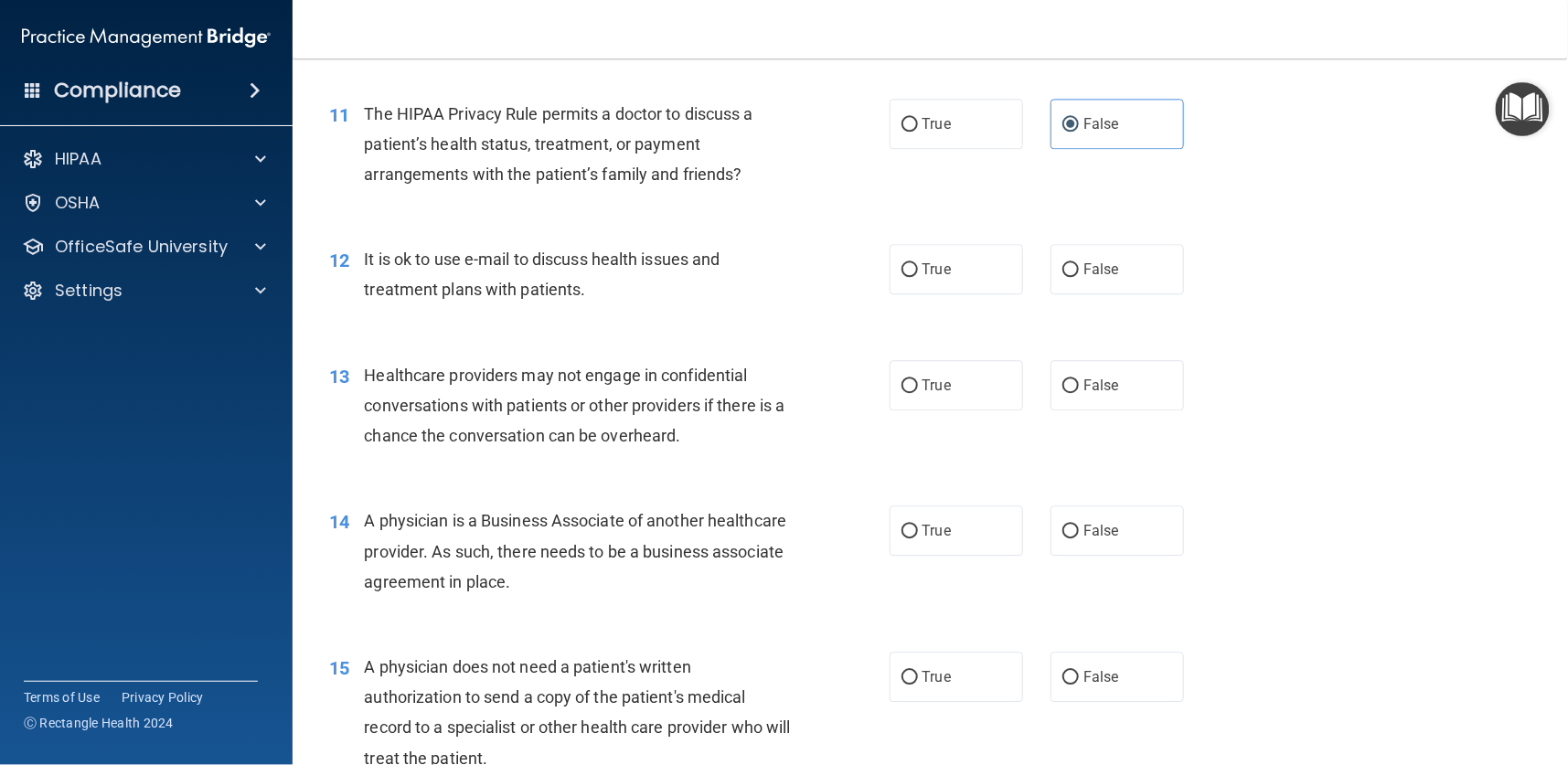
scroll to position [1645, 0]
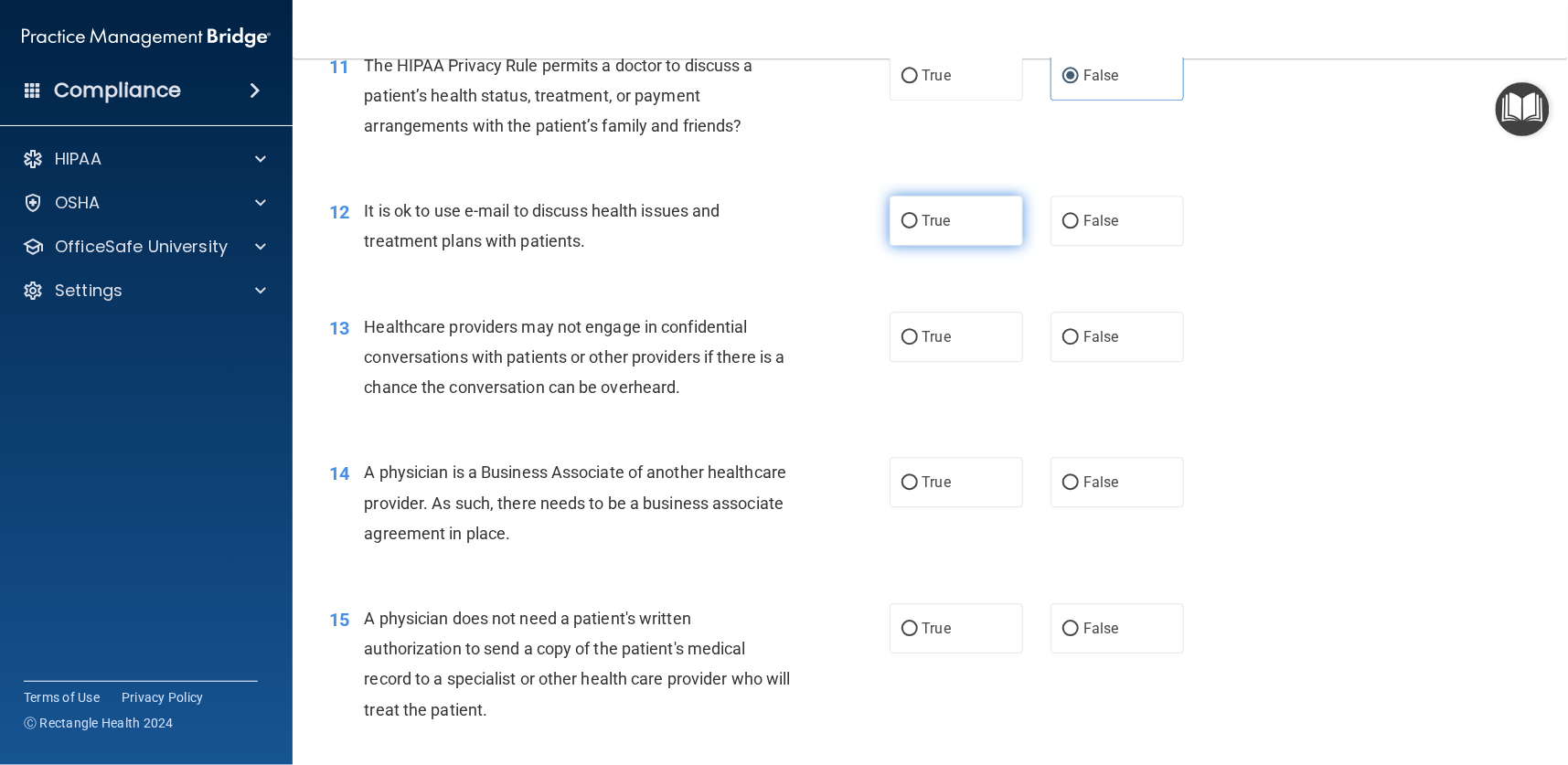
click at [924, 215] on span "True" at bounding box center [936, 221] width 28 height 18
click at [918, 215] on input "True" at bounding box center [910, 222] width 17 height 14
radio input "true"
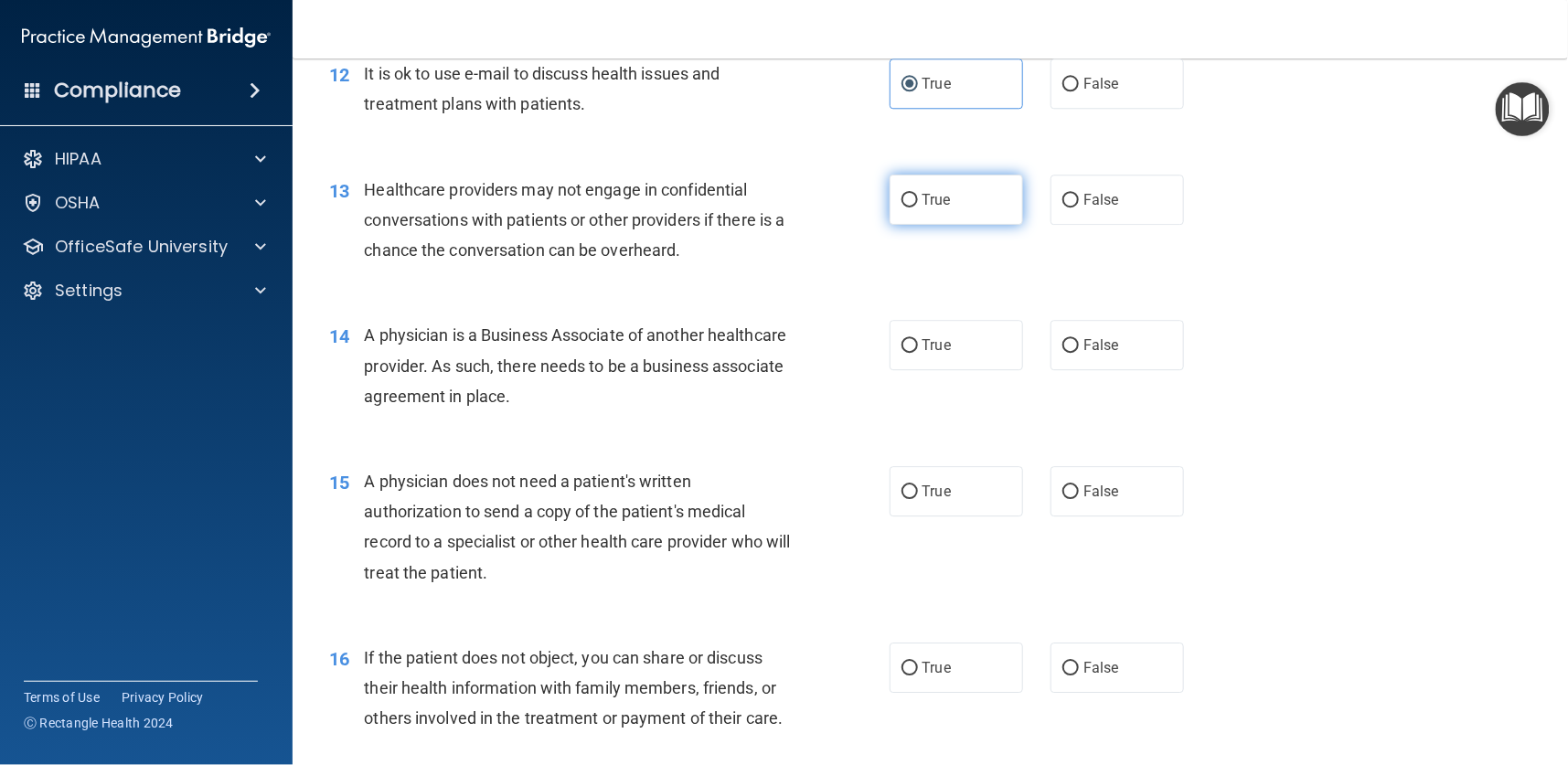
click at [922, 205] on label "True" at bounding box center [955, 200] width 133 height 51
click at [918, 205] on input "True" at bounding box center [910, 200] width 17 height 14
radio input "true"
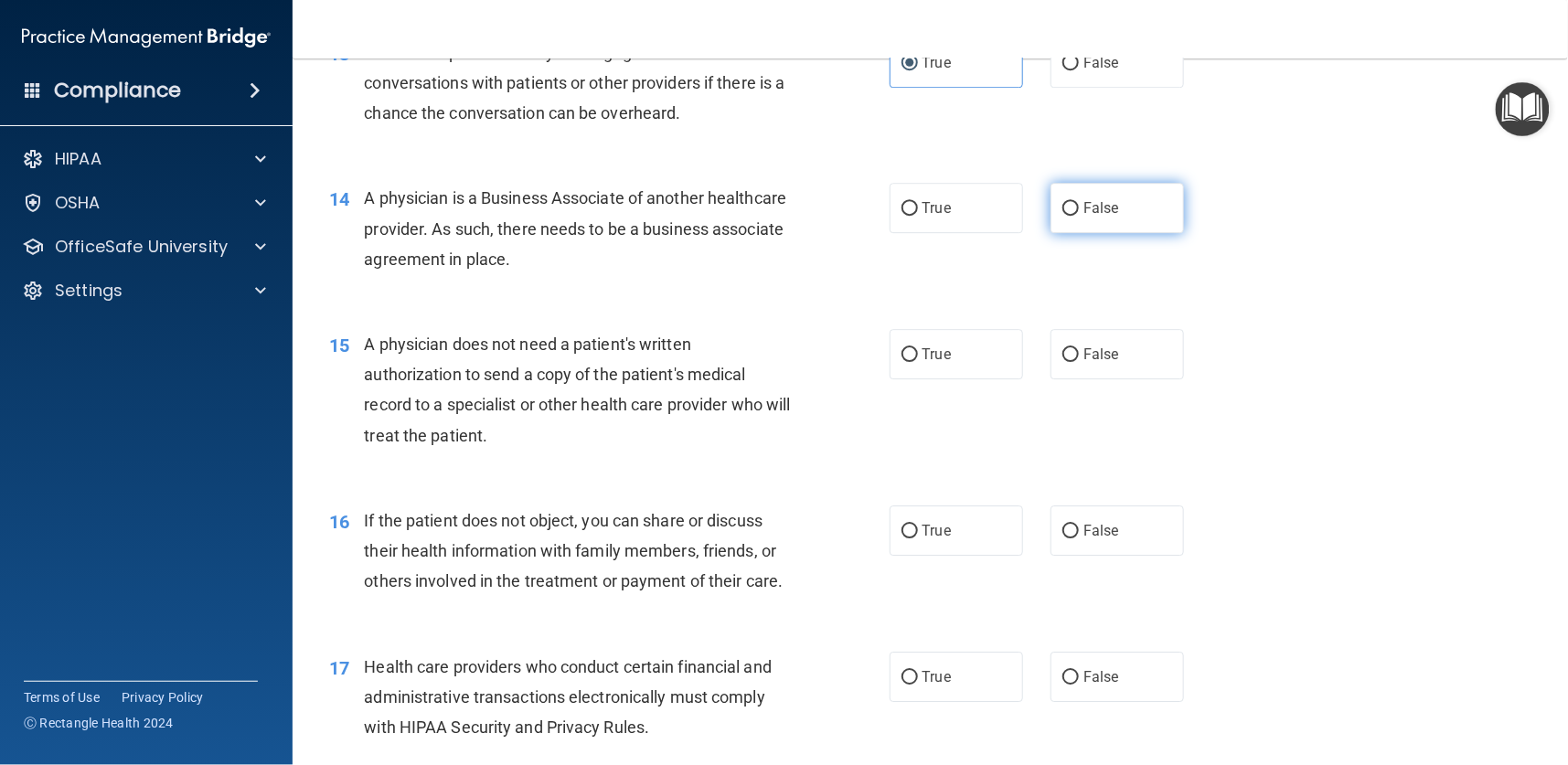
click at [1083, 209] on span "False" at bounding box center [1101, 208] width 36 height 18
click at [1076, 209] on input "False" at bounding box center [1070, 208] width 17 height 14
radio input "true"
click at [922, 346] on span "True" at bounding box center [936, 354] width 28 height 18
click at [918, 348] on input "True" at bounding box center [910, 355] width 17 height 14
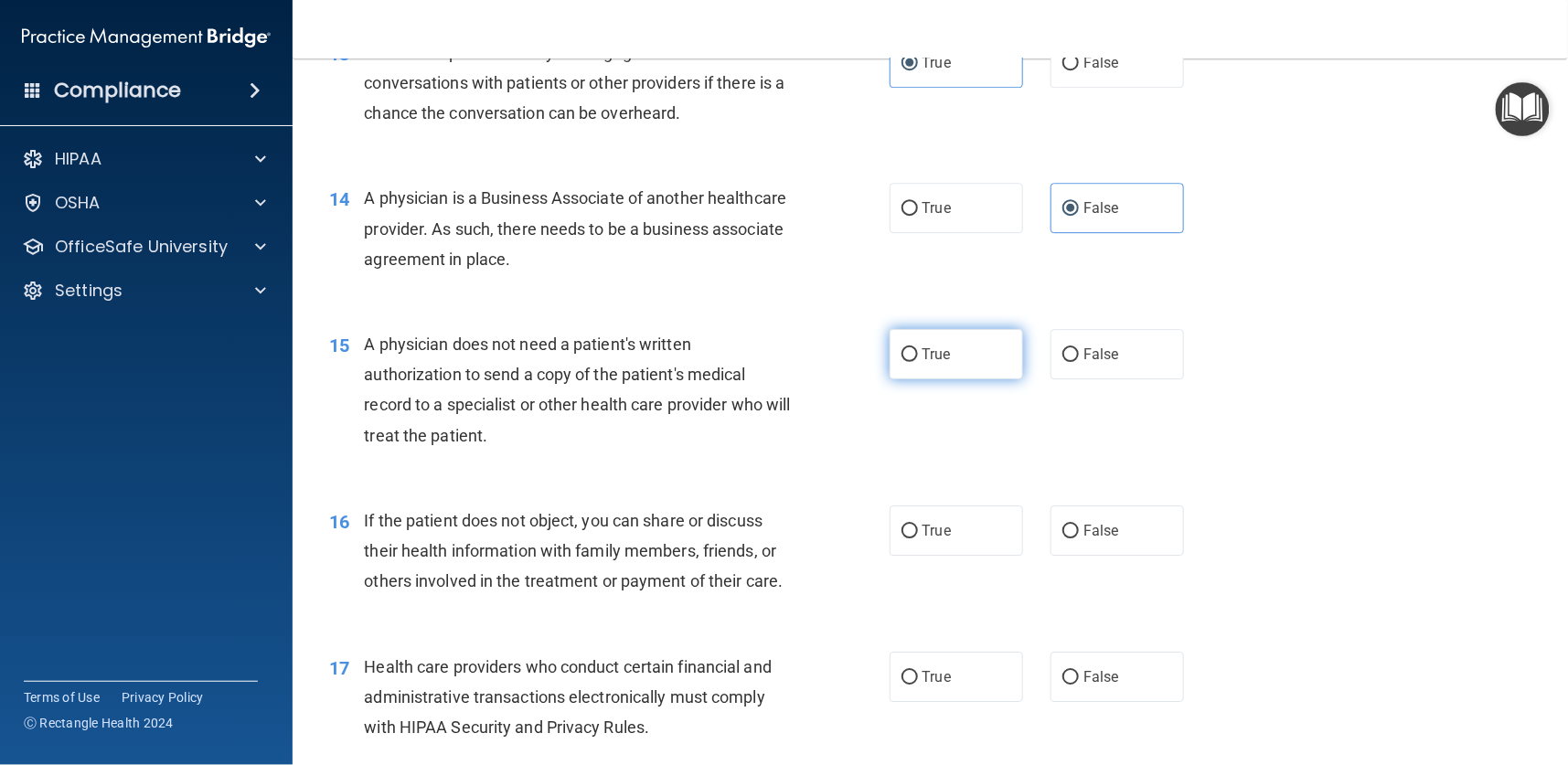
radio input "true"
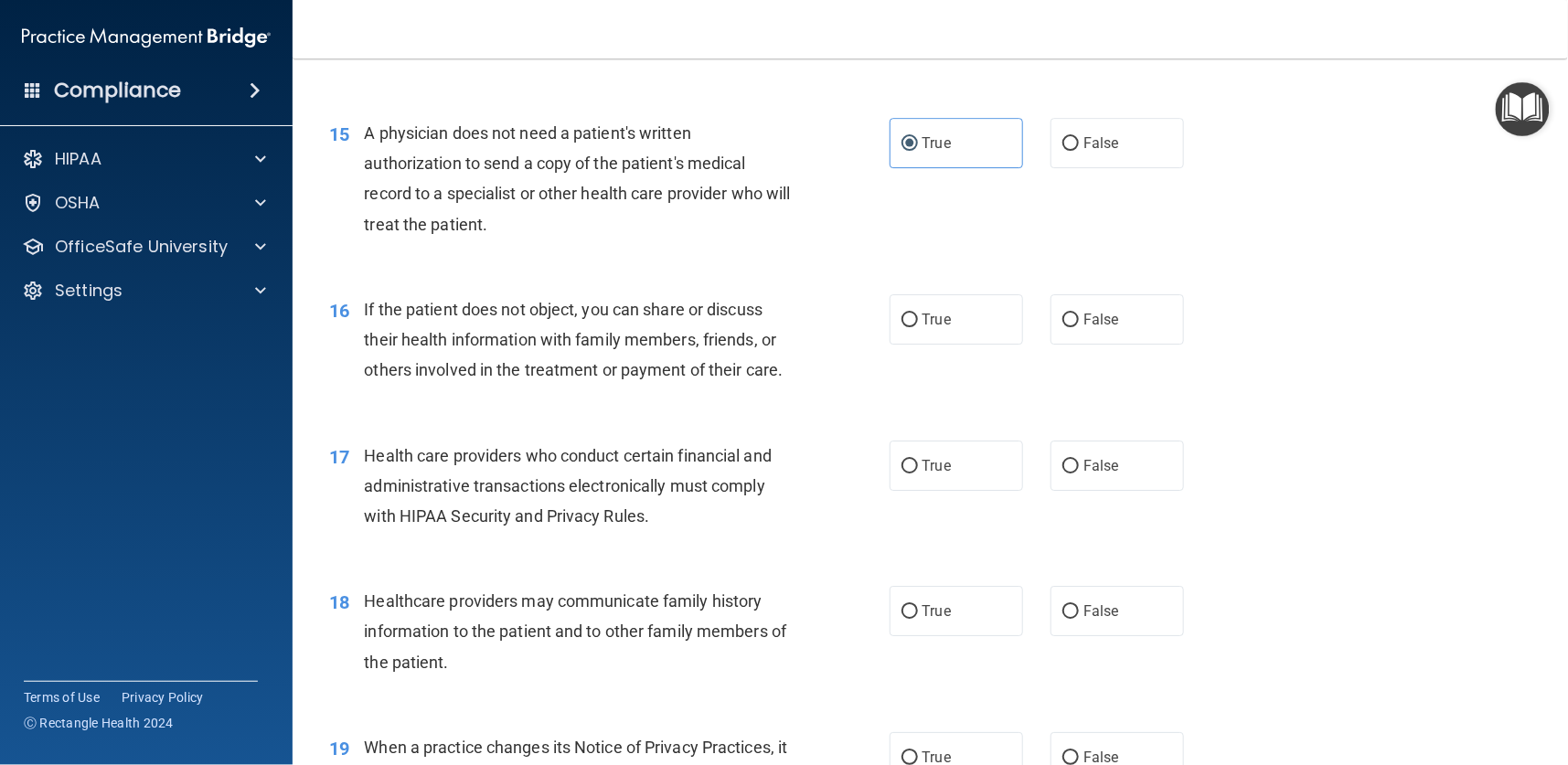
scroll to position [2193, 0]
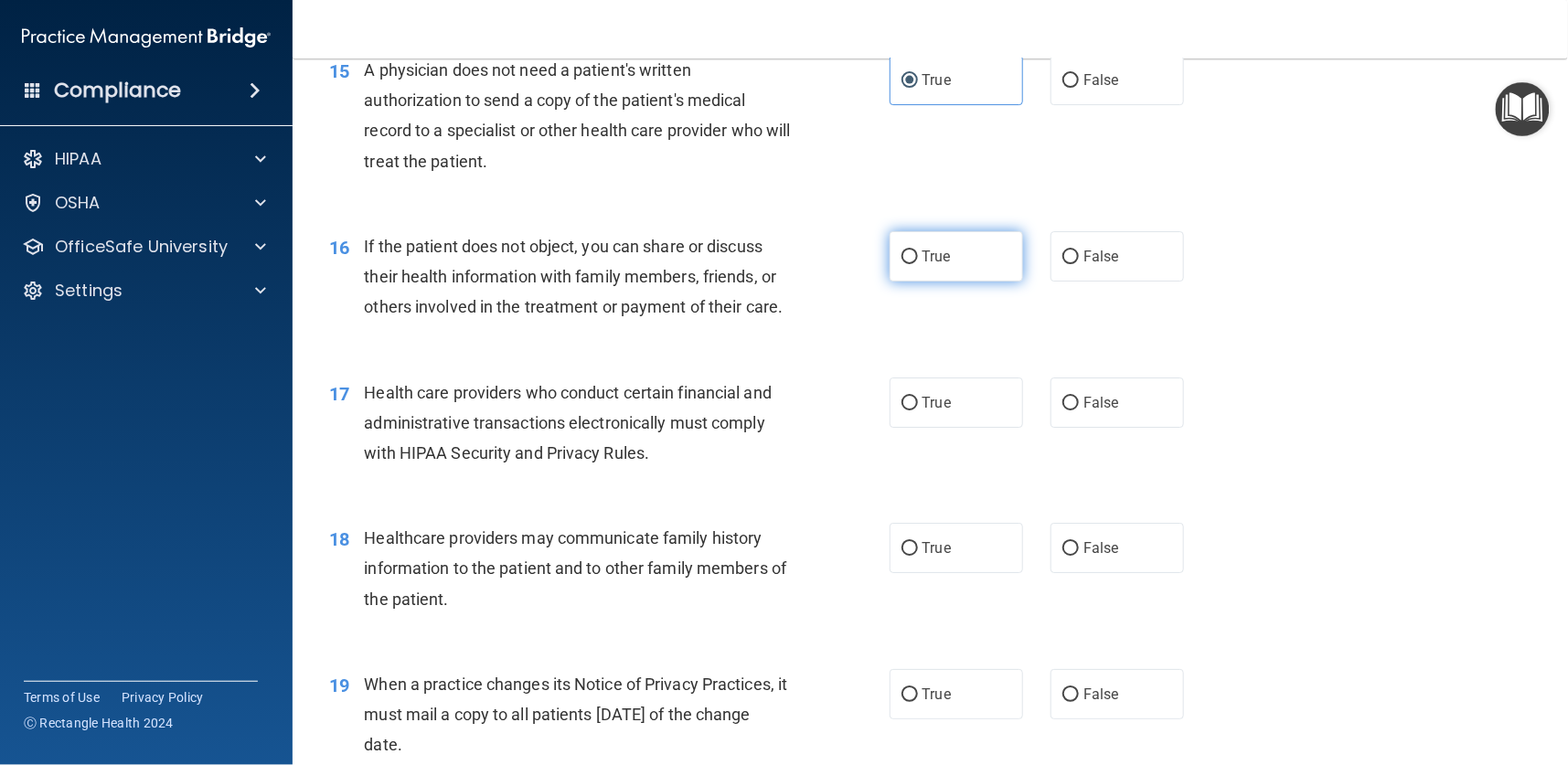
click at [926, 257] on span "True" at bounding box center [936, 256] width 28 height 18
click at [918, 257] on input "True" at bounding box center [910, 257] width 17 height 14
radio input "true"
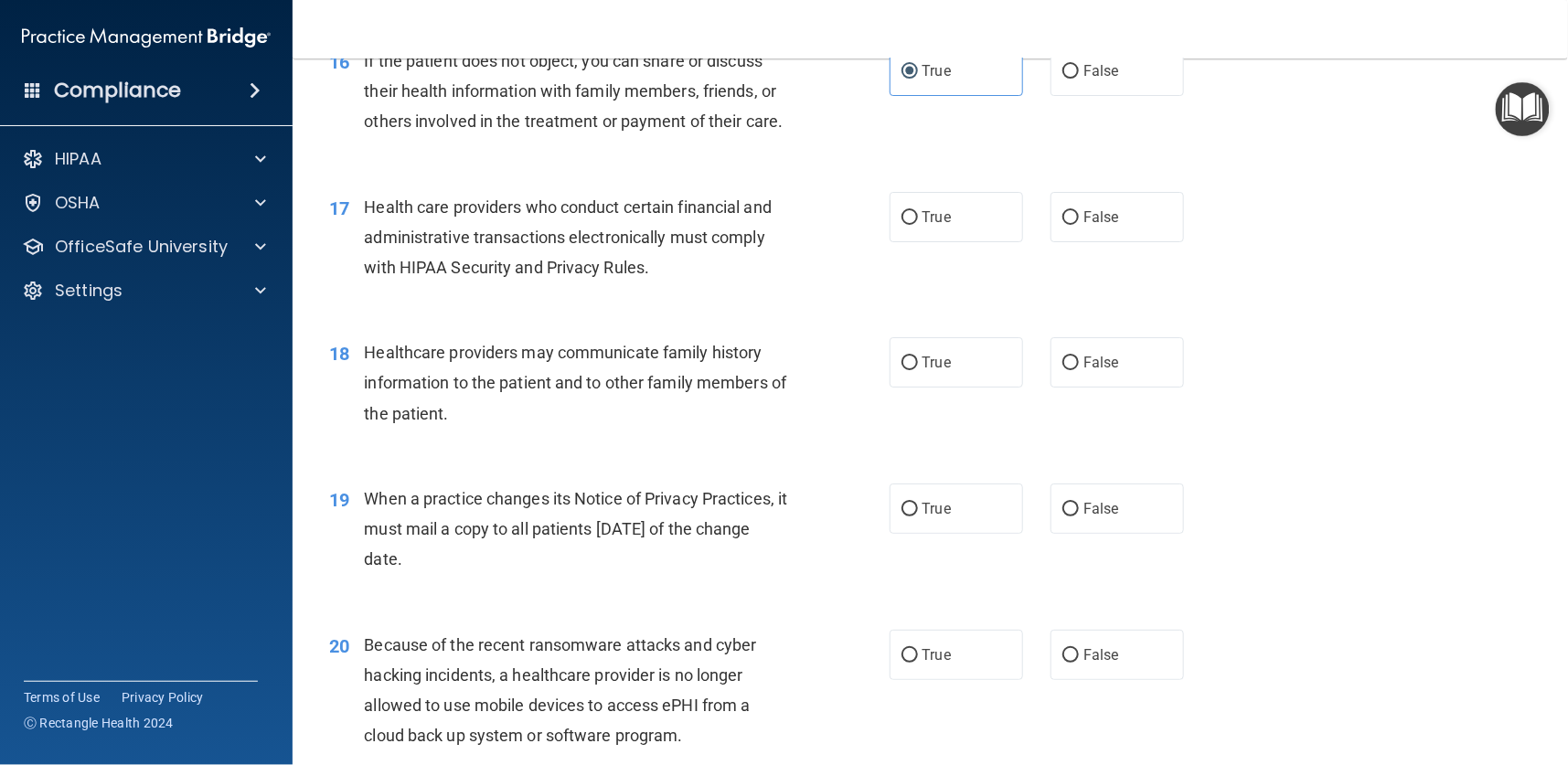
scroll to position [2330, 0]
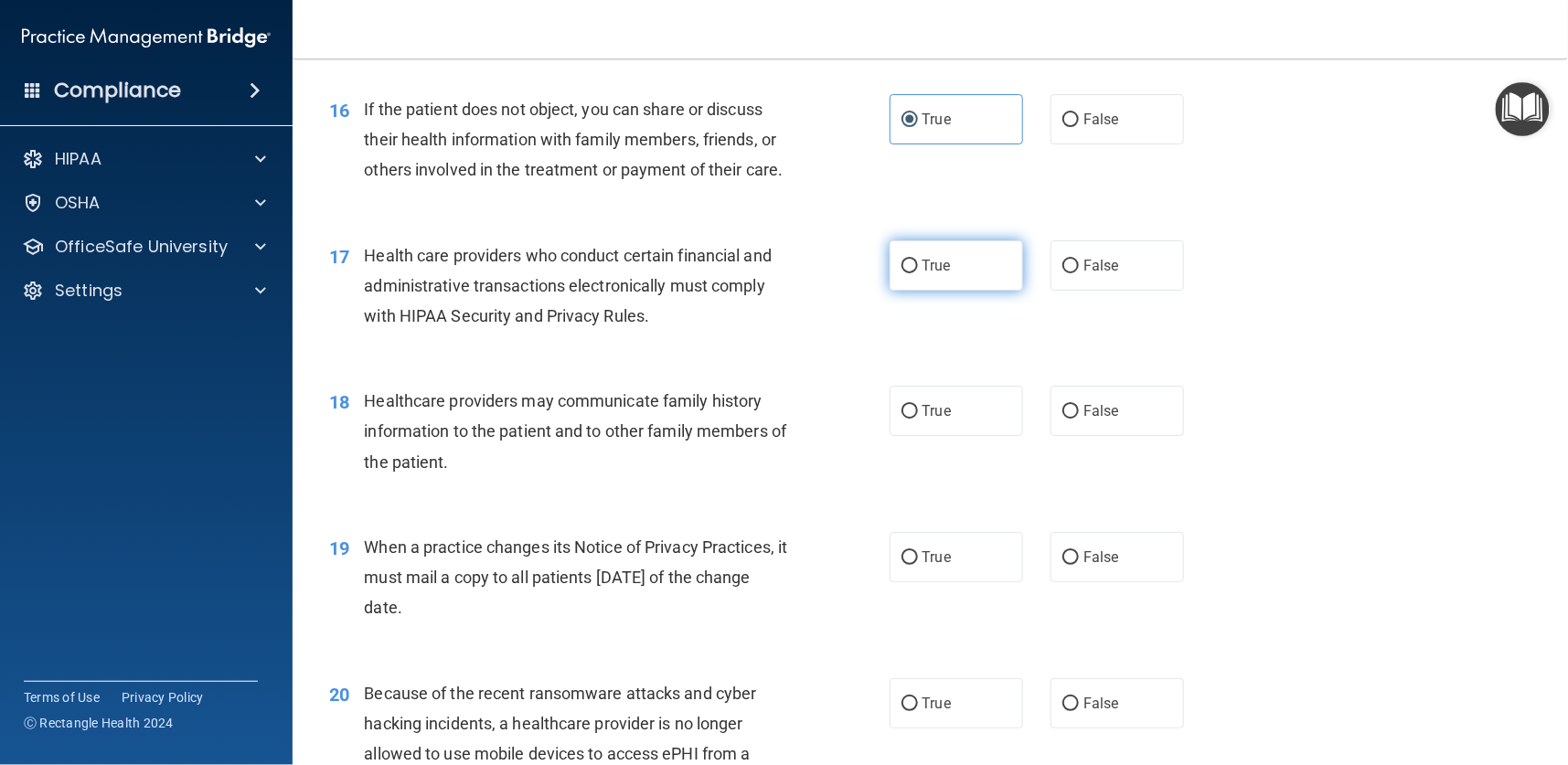
click at [889, 262] on label "True" at bounding box center [955, 266] width 133 height 51
click at [902, 262] on input "True" at bounding box center [910, 267] width 17 height 14
radio input "true"
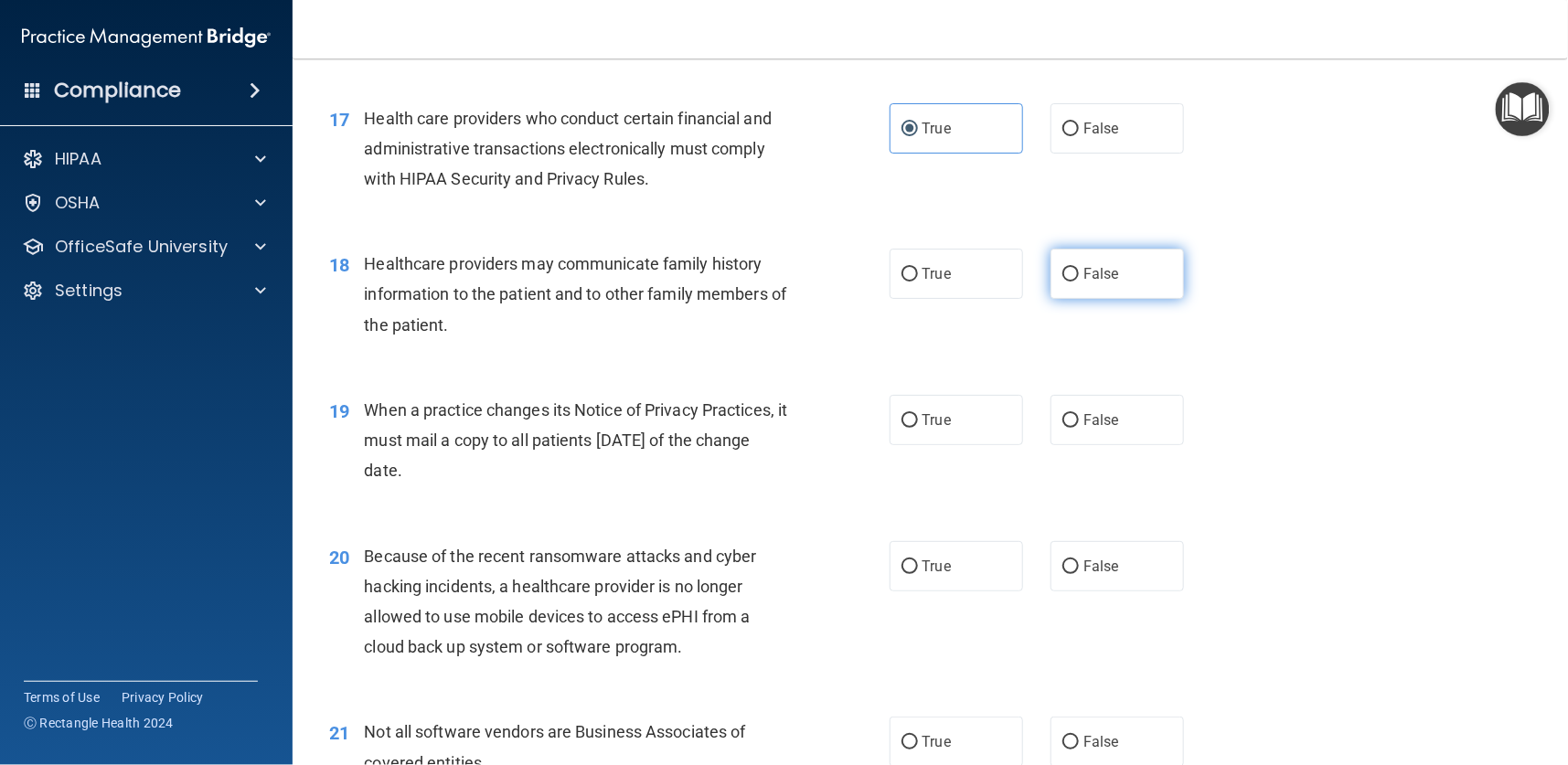
click at [1083, 275] on span "False" at bounding box center [1101, 273] width 36 height 18
click at [1070, 275] on input "False" at bounding box center [1070, 274] width 17 height 14
radio input "true"
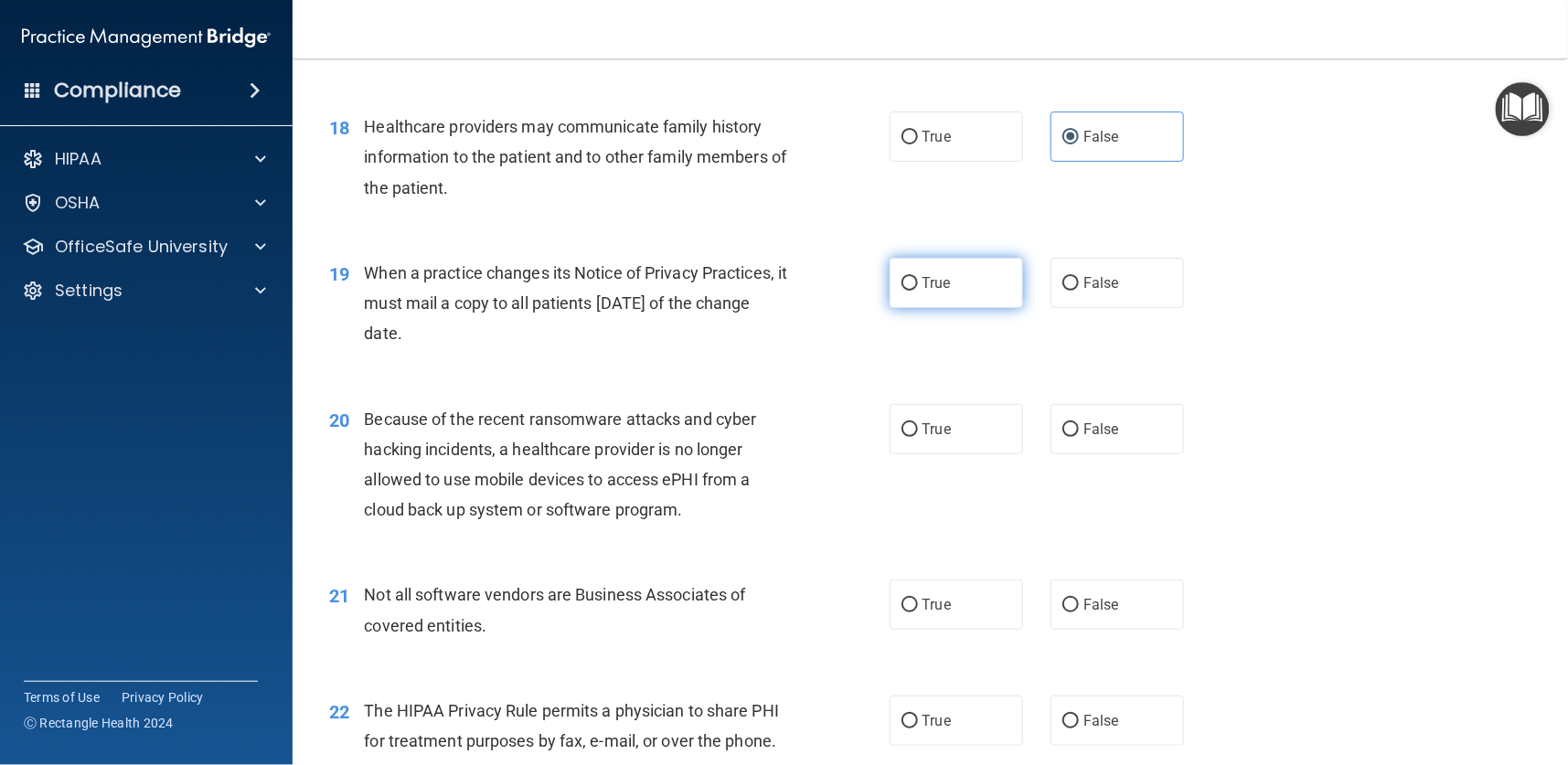
click at [911, 275] on label "True" at bounding box center [955, 283] width 133 height 51
click at [911, 276] on input "True" at bounding box center [910, 283] width 17 height 14
radio input "true"
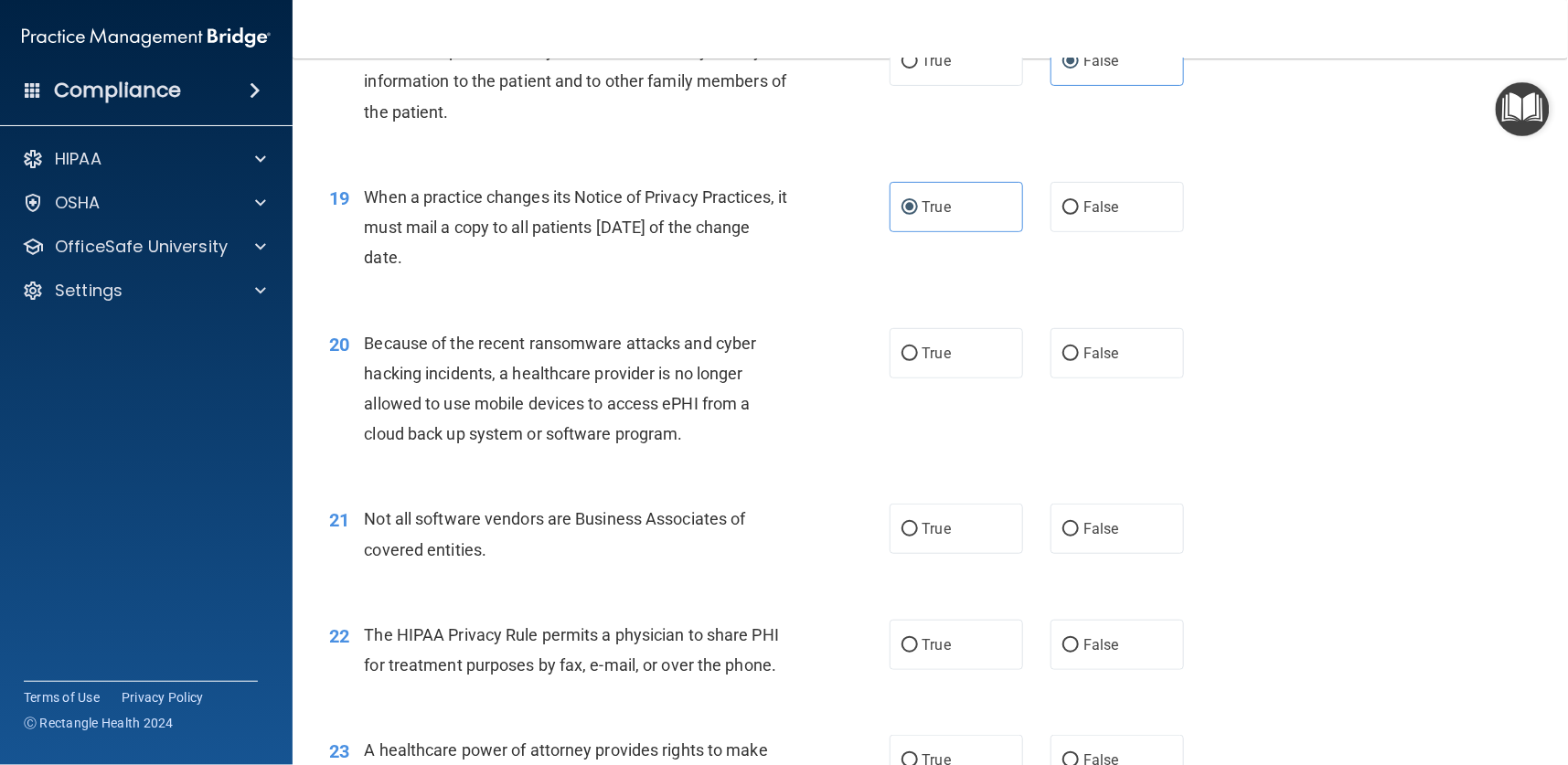
scroll to position [2741, 0]
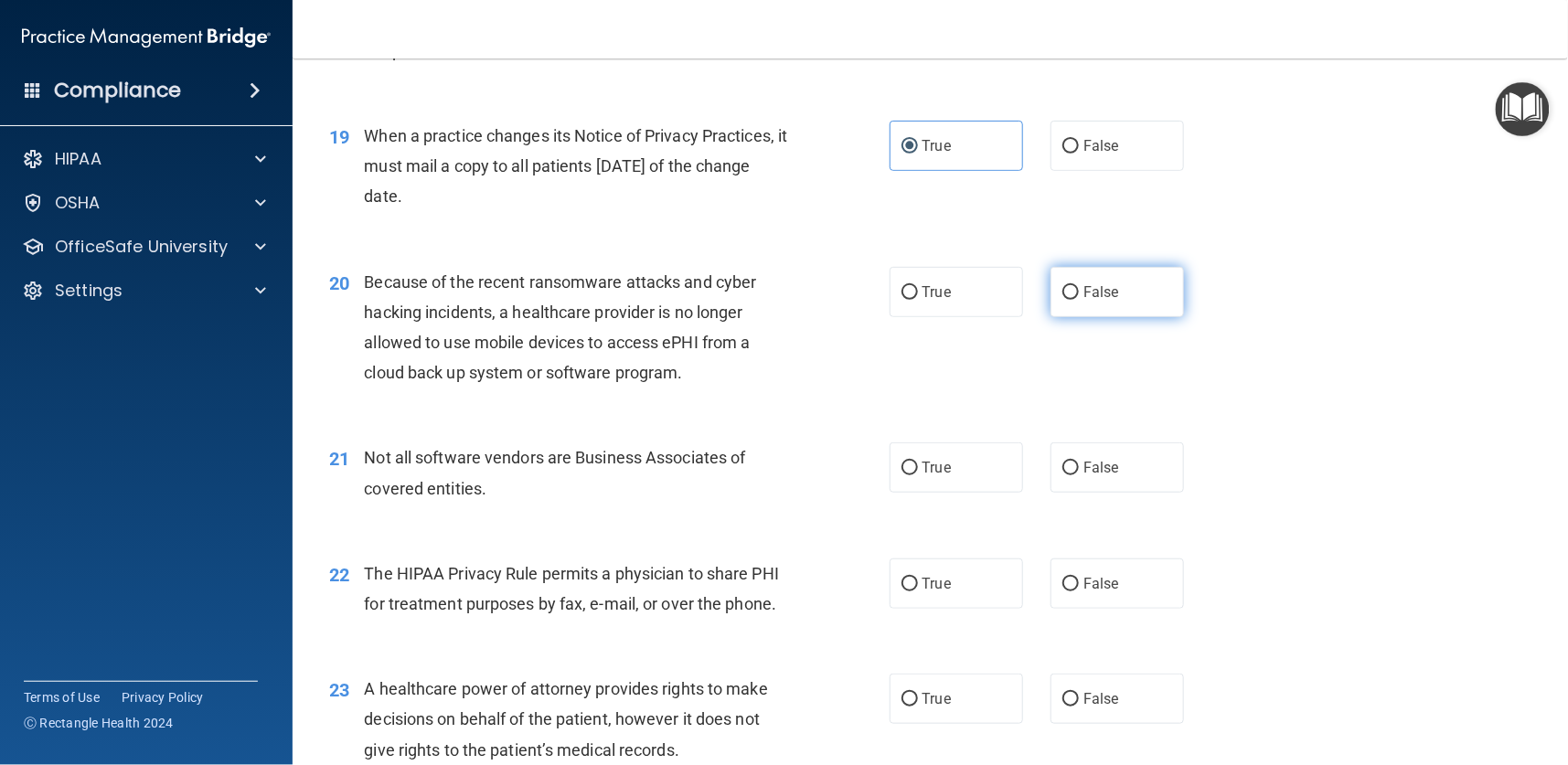
click at [1064, 286] on input "False" at bounding box center [1070, 293] width 17 height 14
radio input "true"
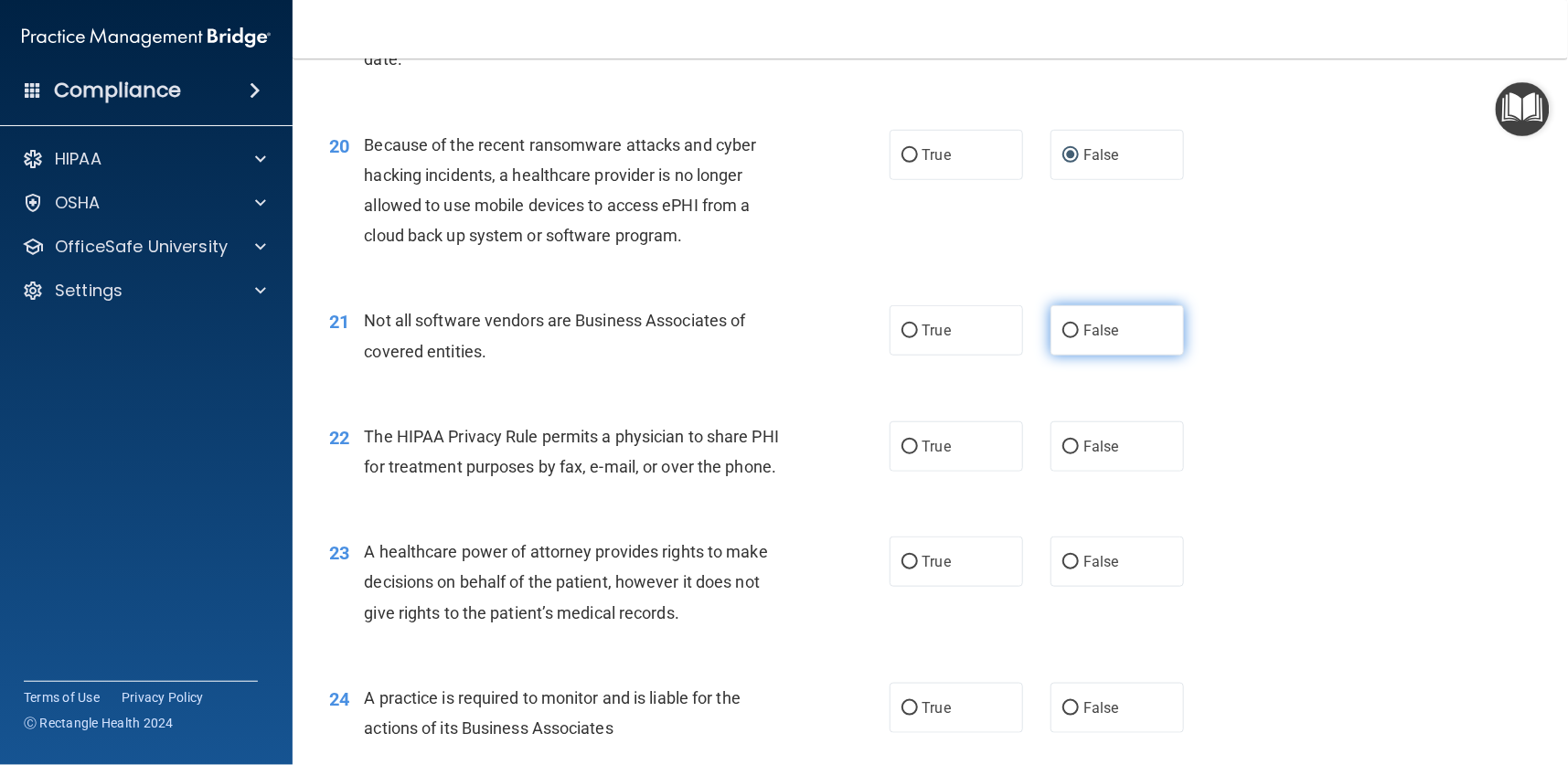
click at [1069, 336] on label "False" at bounding box center [1117, 331] width 133 height 51
click at [1069, 336] on input "False" at bounding box center [1070, 331] width 17 height 14
radio input "true"
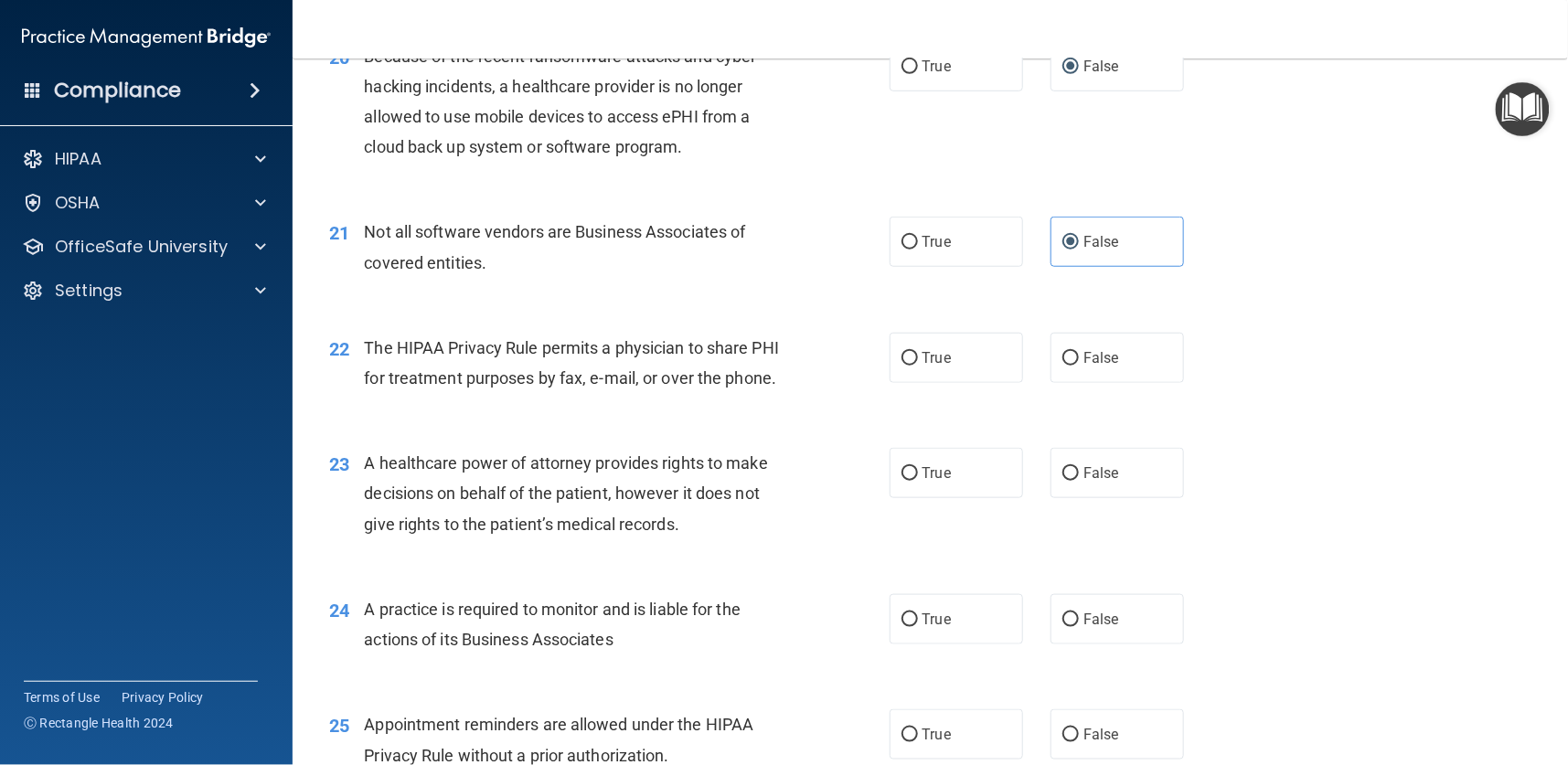
scroll to position [3015, 0]
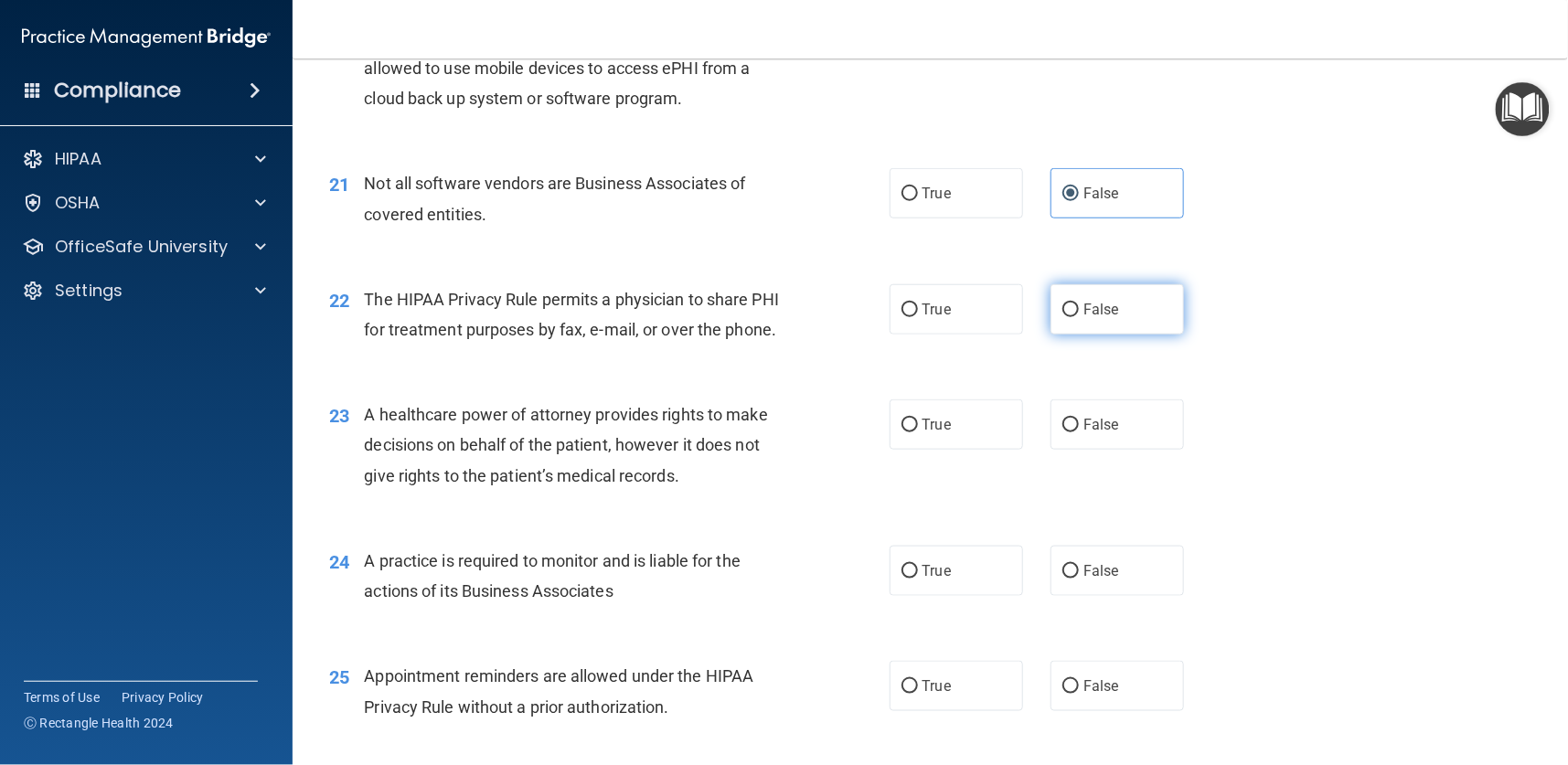
click at [1068, 310] on label "False" at bounding box center [1117, 310] width 133 height 51
click at [1068, 310] on input "False" at bounding box center [1070, 310] width 17 height 14
radio input "true"
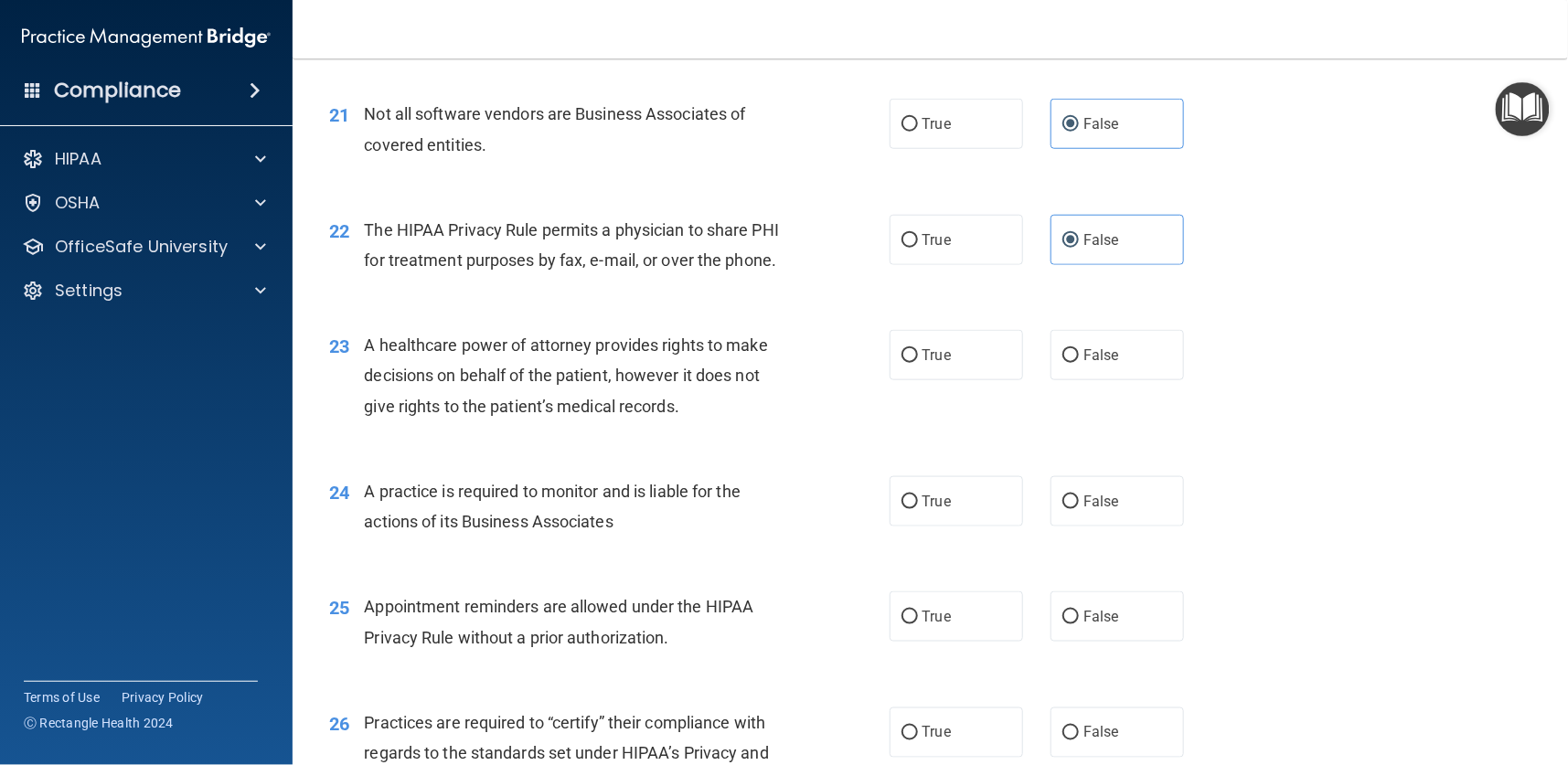
scroll to position [3152, 0]
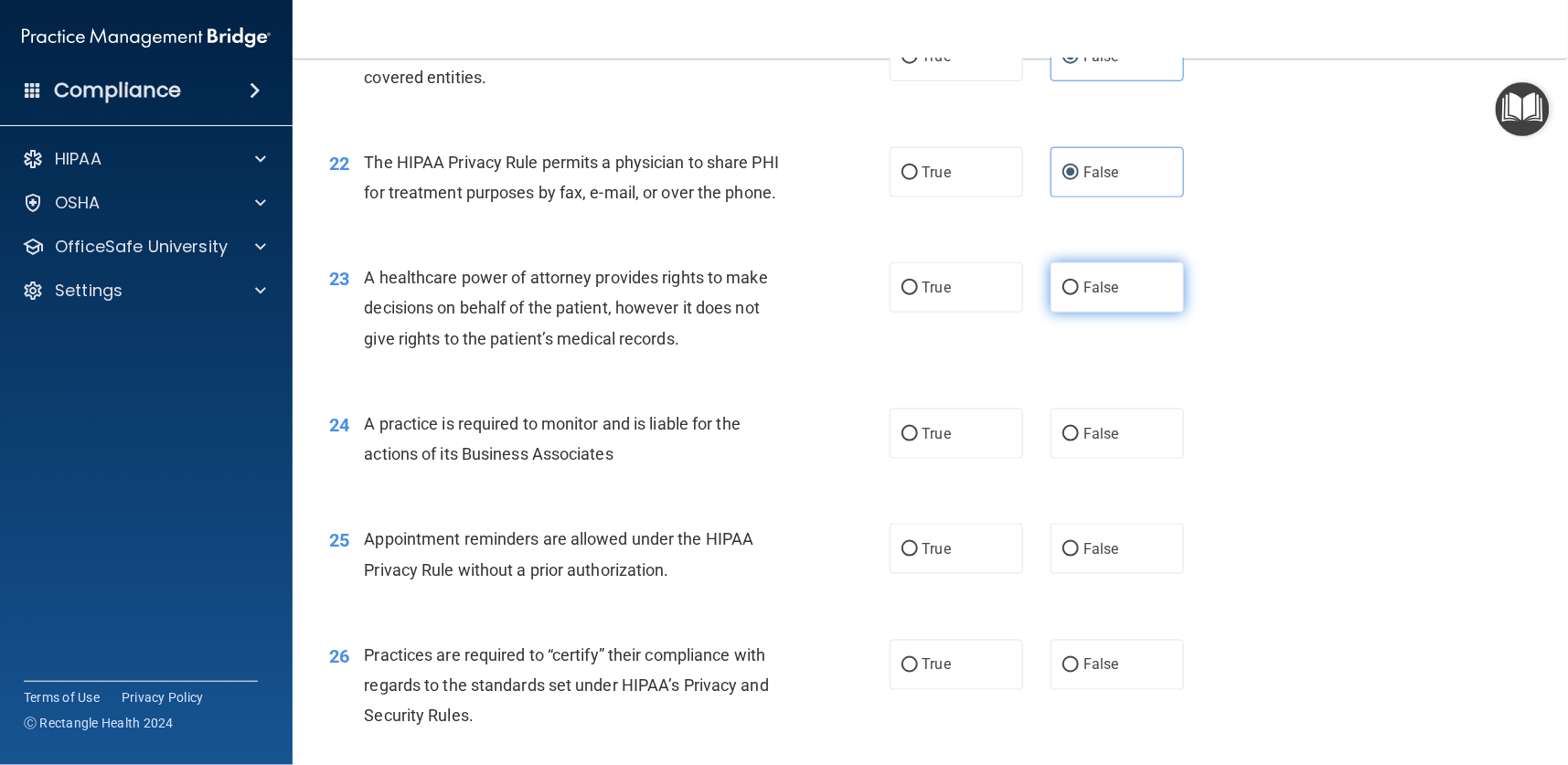
click at [1068, 288] on label "False" at bounding box center [1117, 287] width 133 height 51
click at [1068, 288] on input "False" at bounding box center [1070, 288] width 17 height 14
radio input "true"
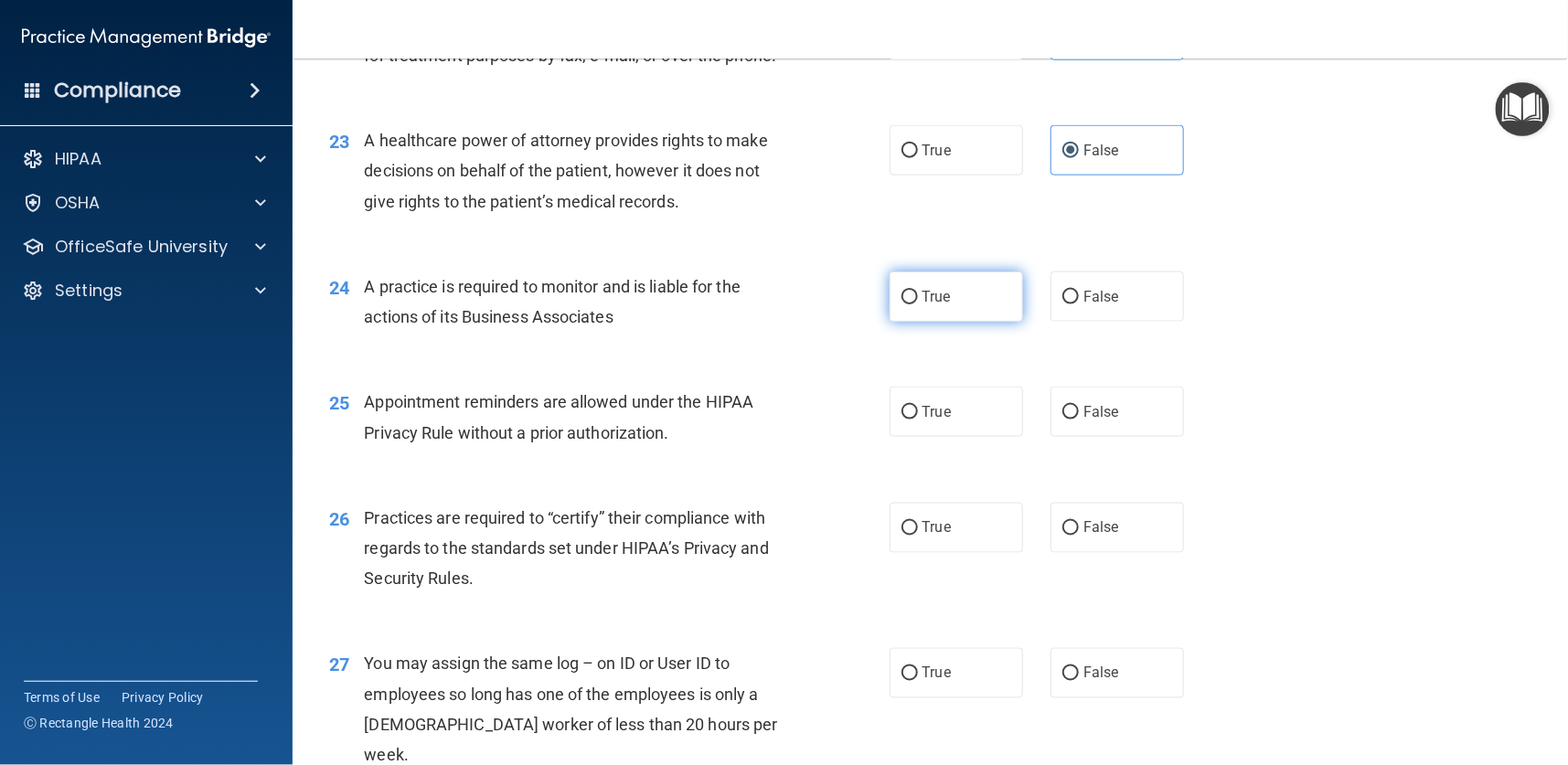
click at [908, 298] on label "True" at bounding box center [955, 297] width 133 height 51
click at [908, 298] on input "True" at bounding box center [910, 298] width 17 height 14
radio input "true"
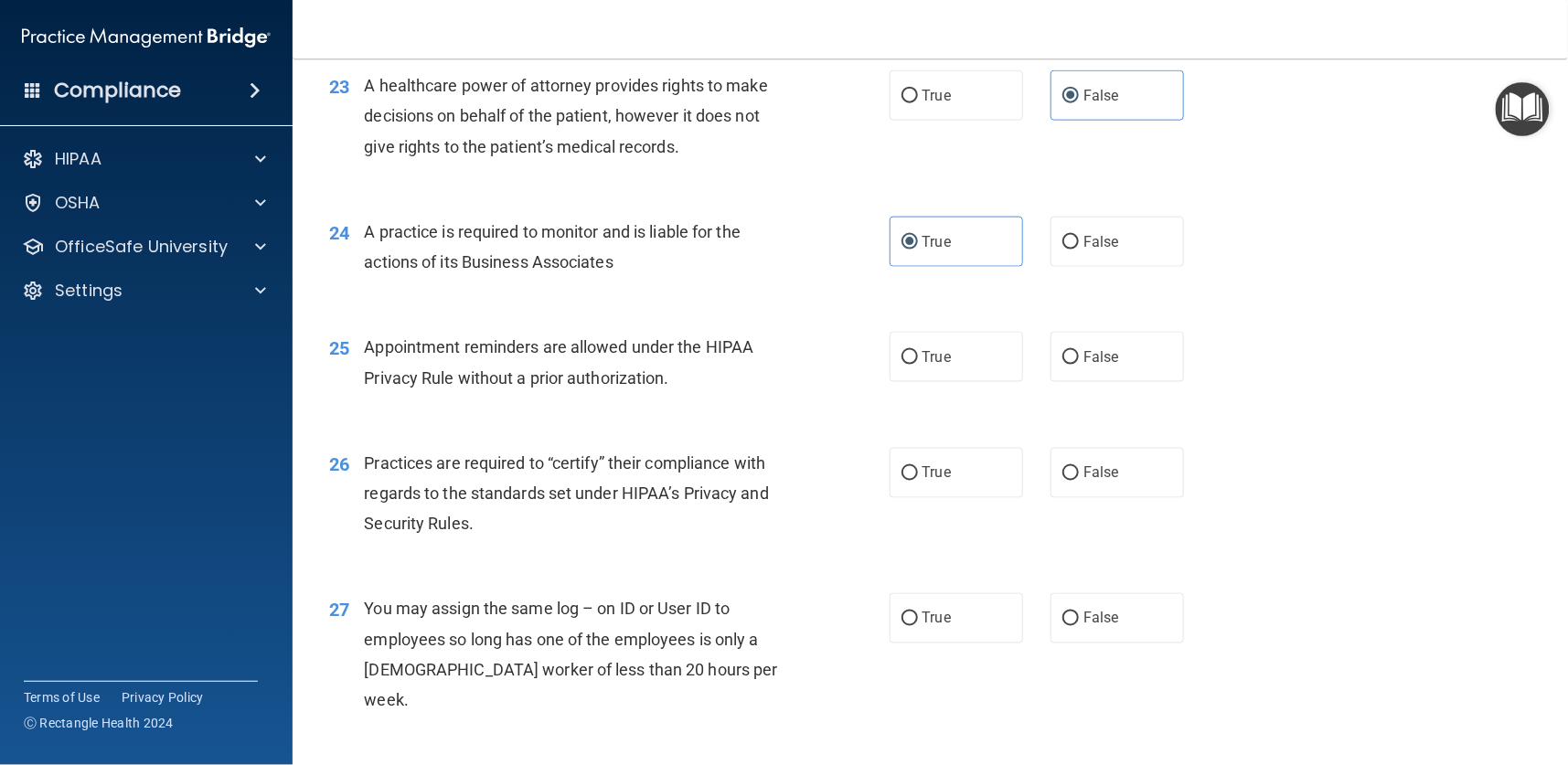
scroll to position [3426, 0]
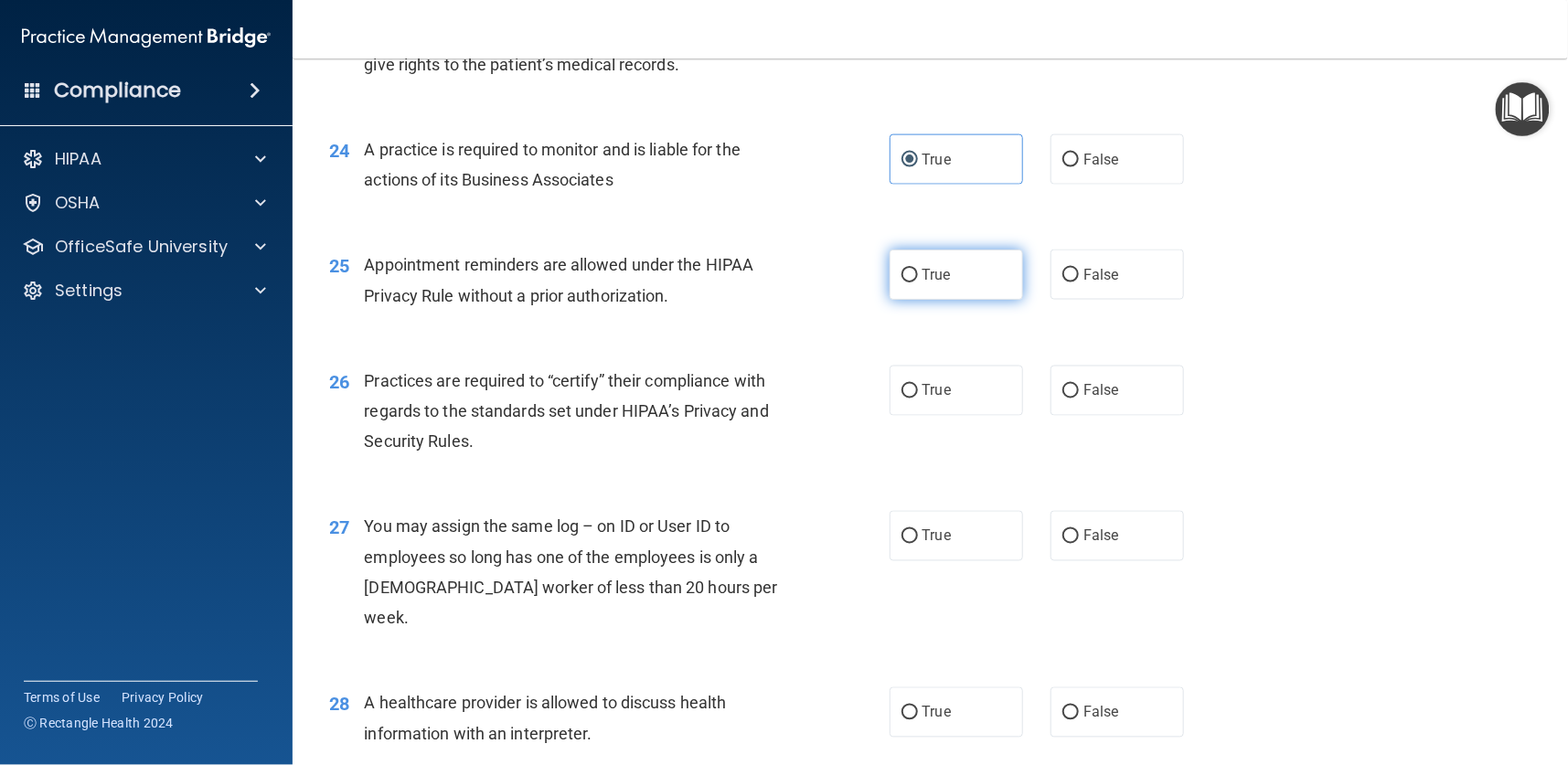
click at [902, 270] on input "True" at bounding box center [910, 275] width 17 height 14
radio input "true"
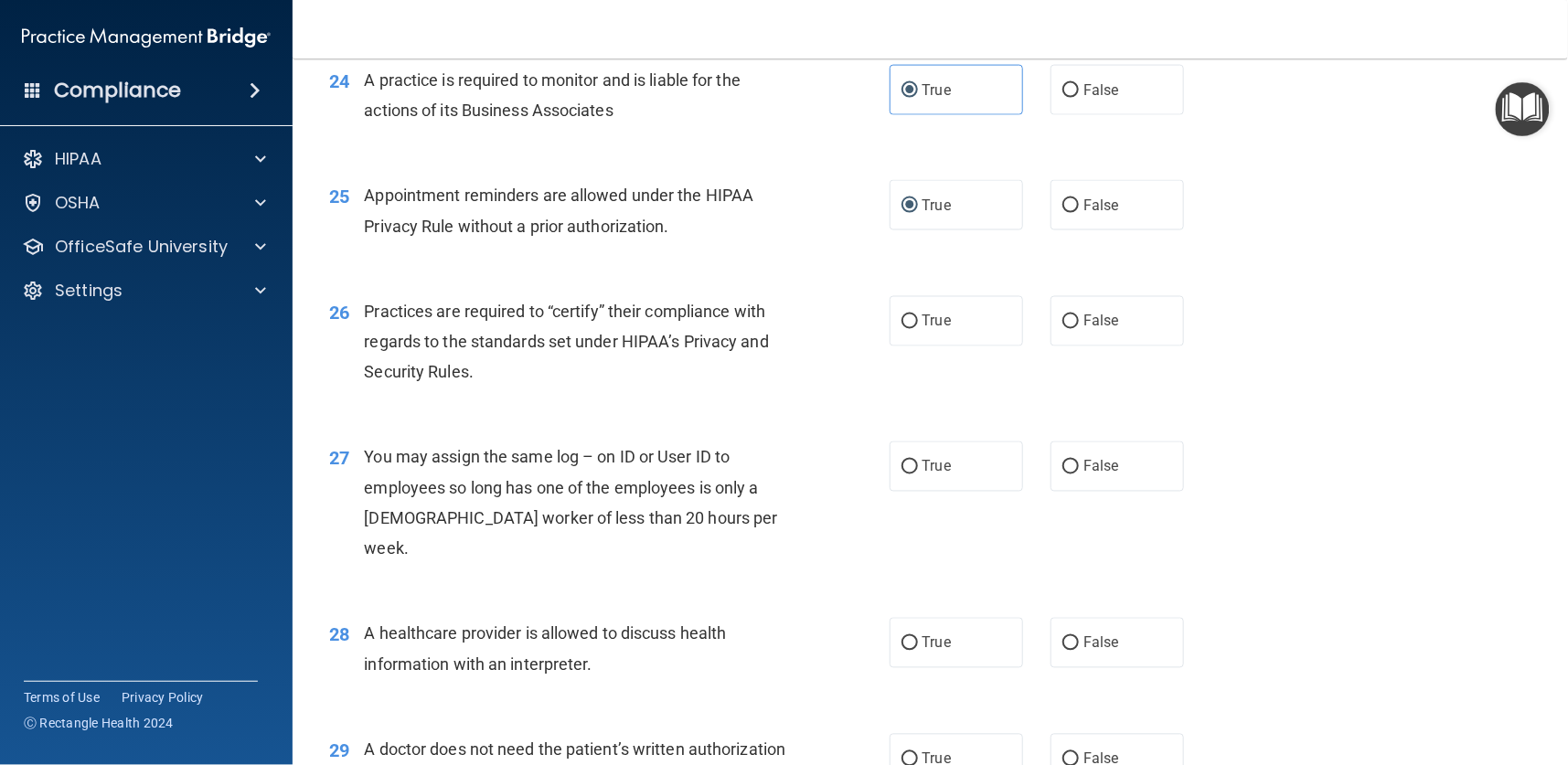
scroll to position [3563, 0]
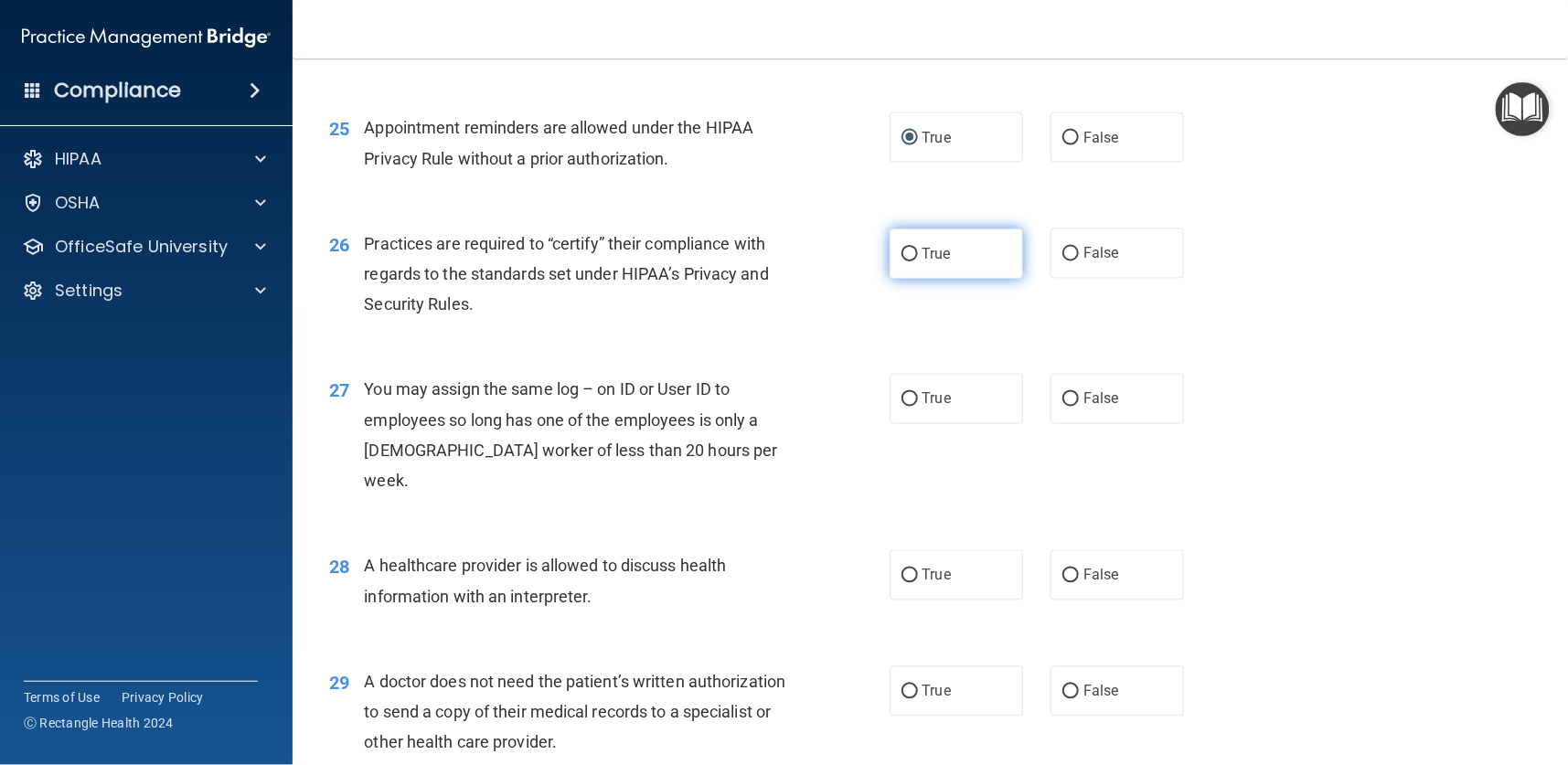
click at [922, 246] on span "True" at bounding box center [936, 254] width 28 height 18
click at [914, 247] on input "True" at bounding box center [910, 254] width 17 height 14
radio input "true"
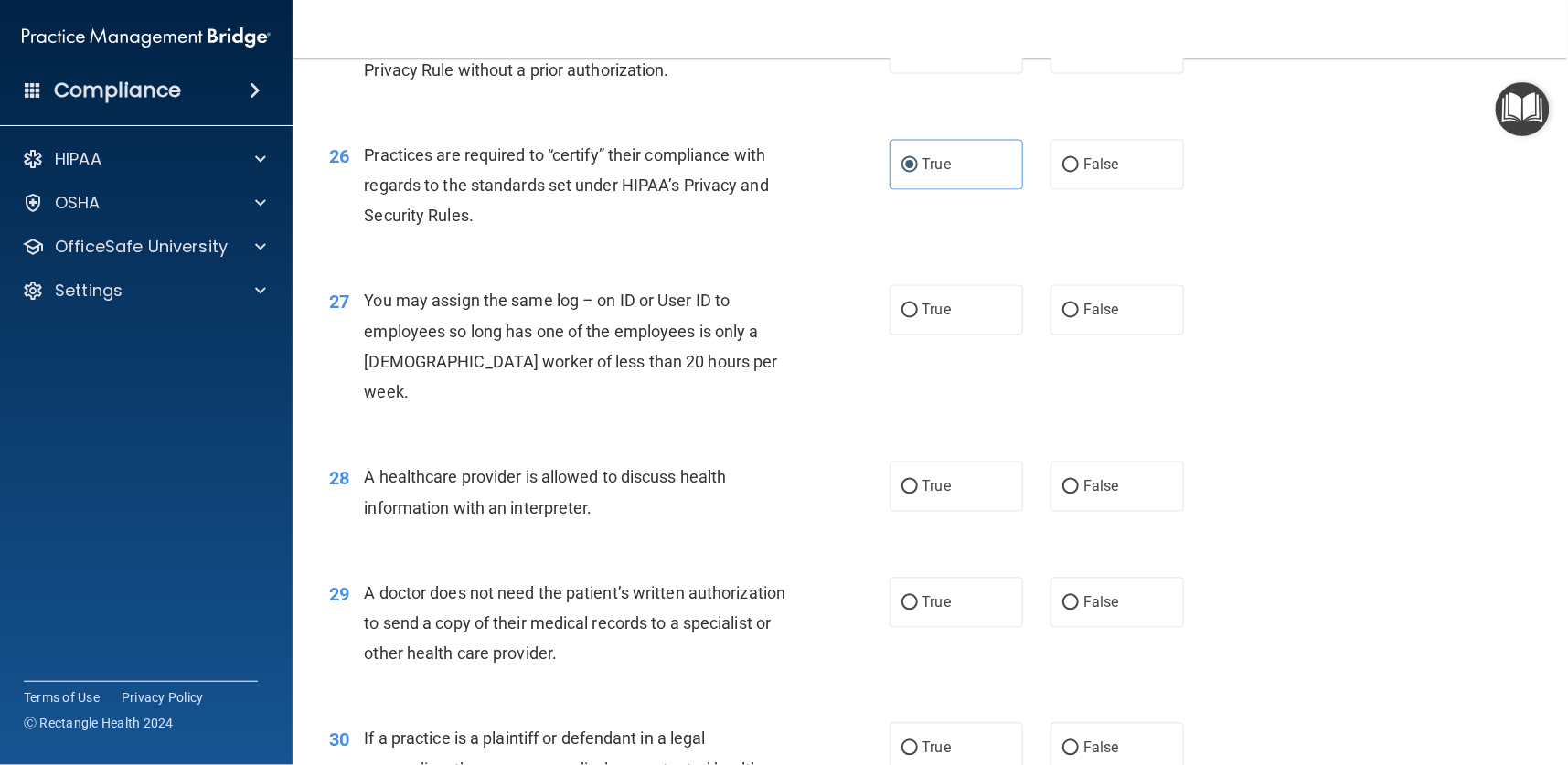
scroll to position [3700, 0]
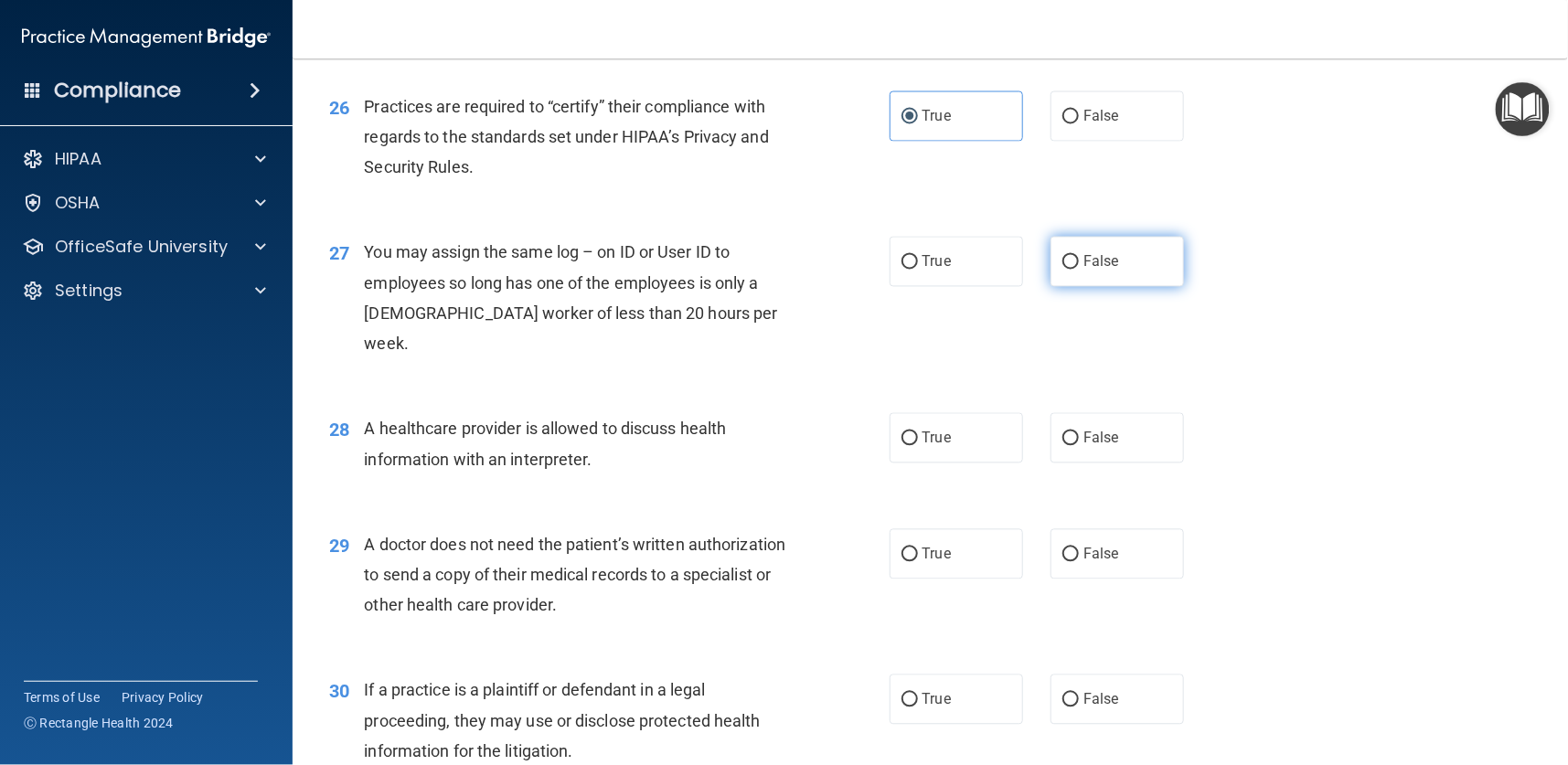
click at [1058, 247] on label "False" at bounding box center [1117, 262] width 133 height 51
click at [1063, 256] on input "False" at bounding box center [1070, 263] width 17 height 14
radio input "true"
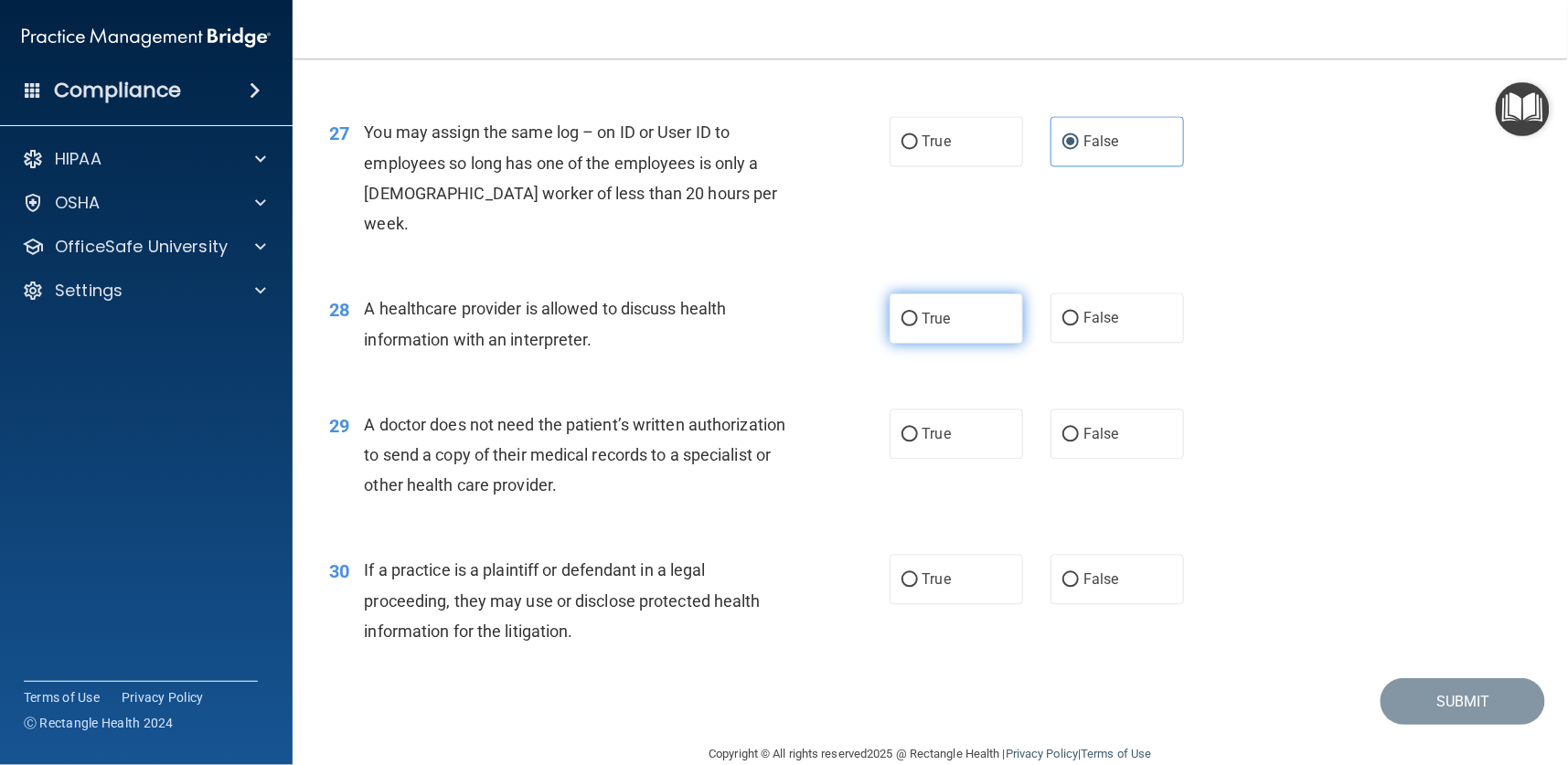
click at [922, 293] on label "True" at bounding box center [955, 318] width 133 height 51
click at [918, 312] on input "True" at bounding box center [910, 319] width 17 height 14
radio input "true"
click at [902, 428] on input "True" at bounding box center [910, 435] width 17 height 14
radio input "true"
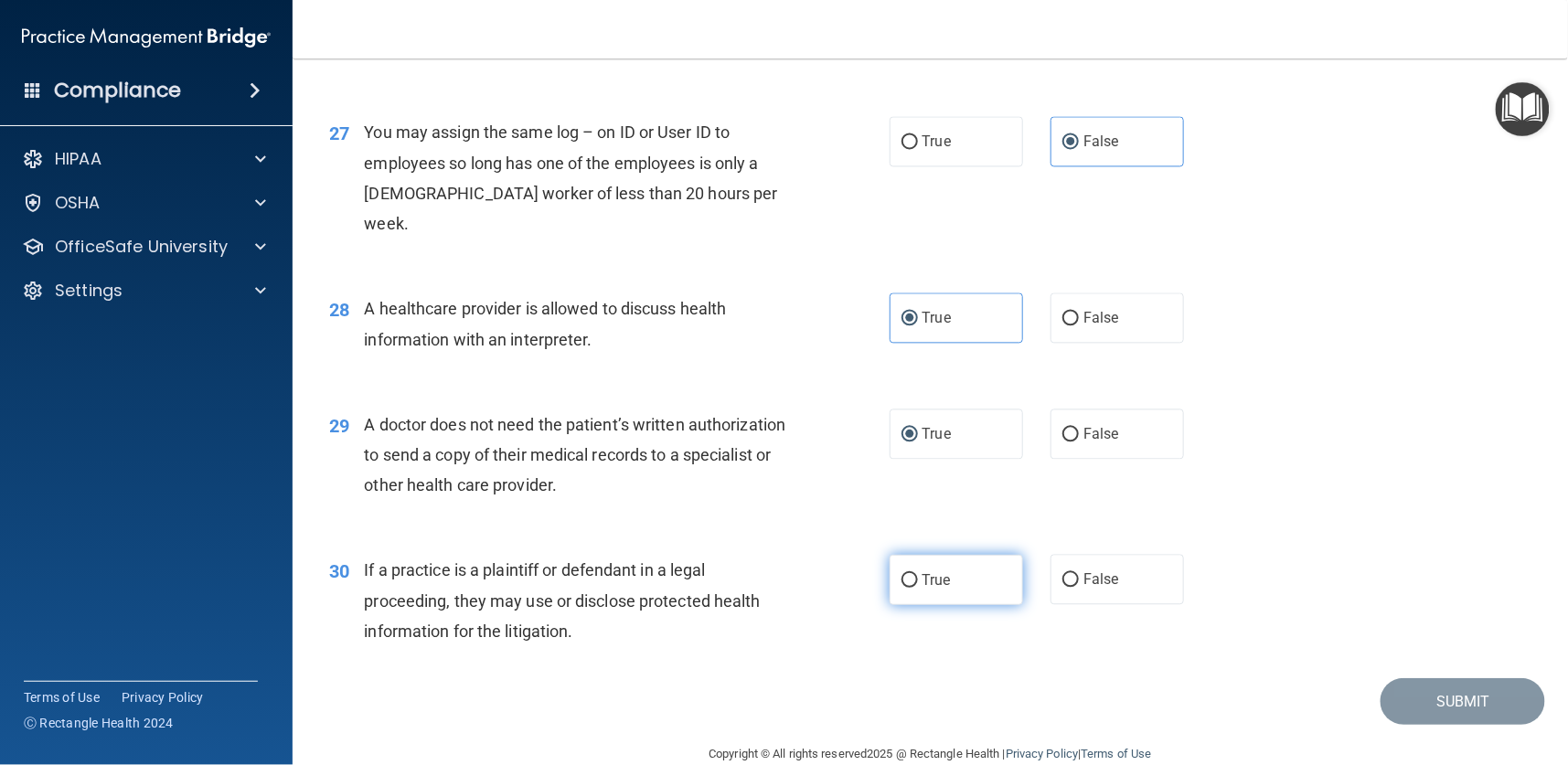
click at [922, 571] on span "True" at bounding box center [936, 580] width 28 height 18
click at [914, 574] on input "True" at bounding box center [910, 581] width 17 height 14
radio input "true"
click at [1381, 678] on button "Submit" at bounding box center [1463, 702] width 165 height 47
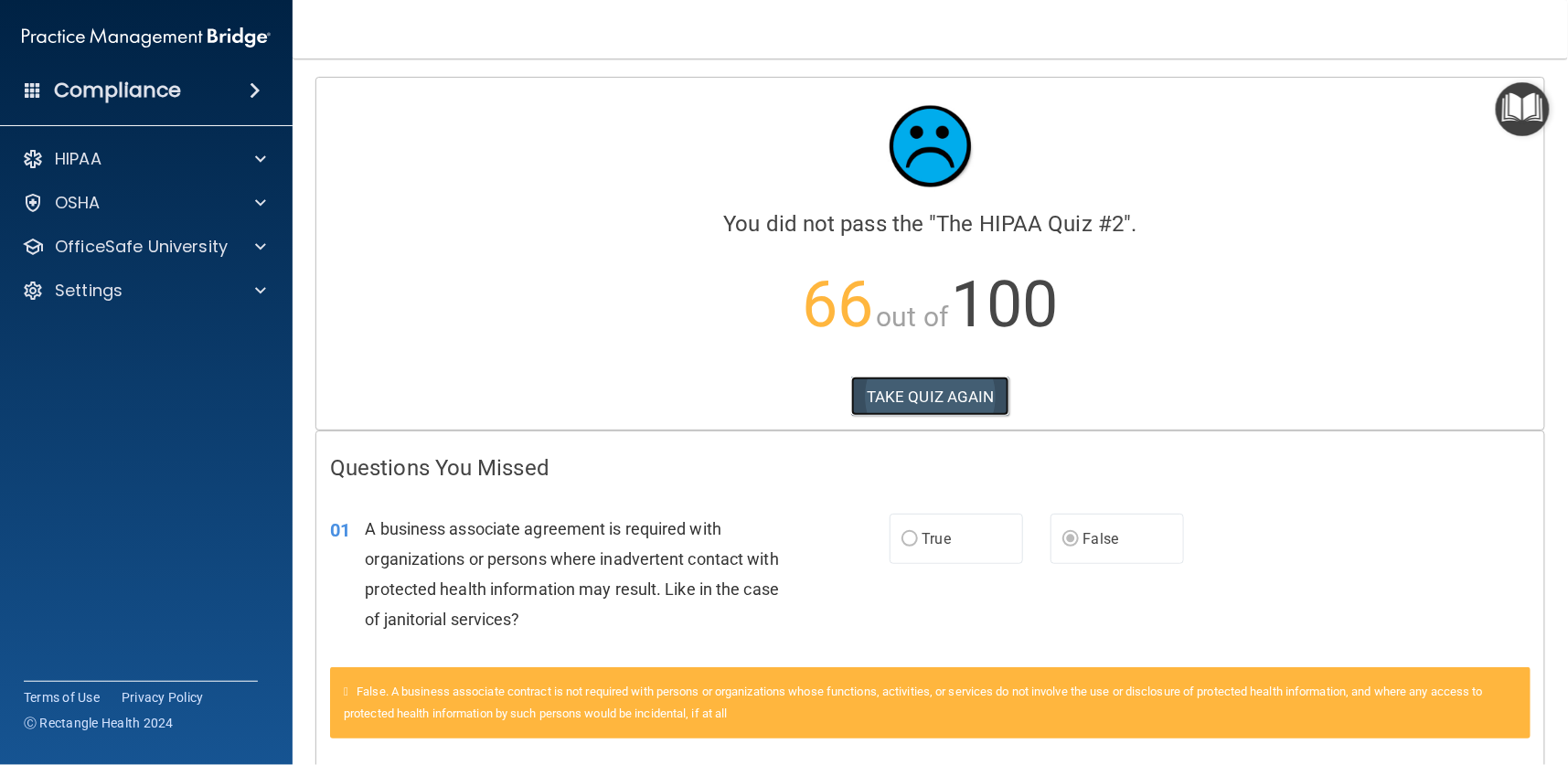
click at [928, 382] on button "TAKE QUIZ AGAIN" at bounding box center [930, 396] width 158 height 40
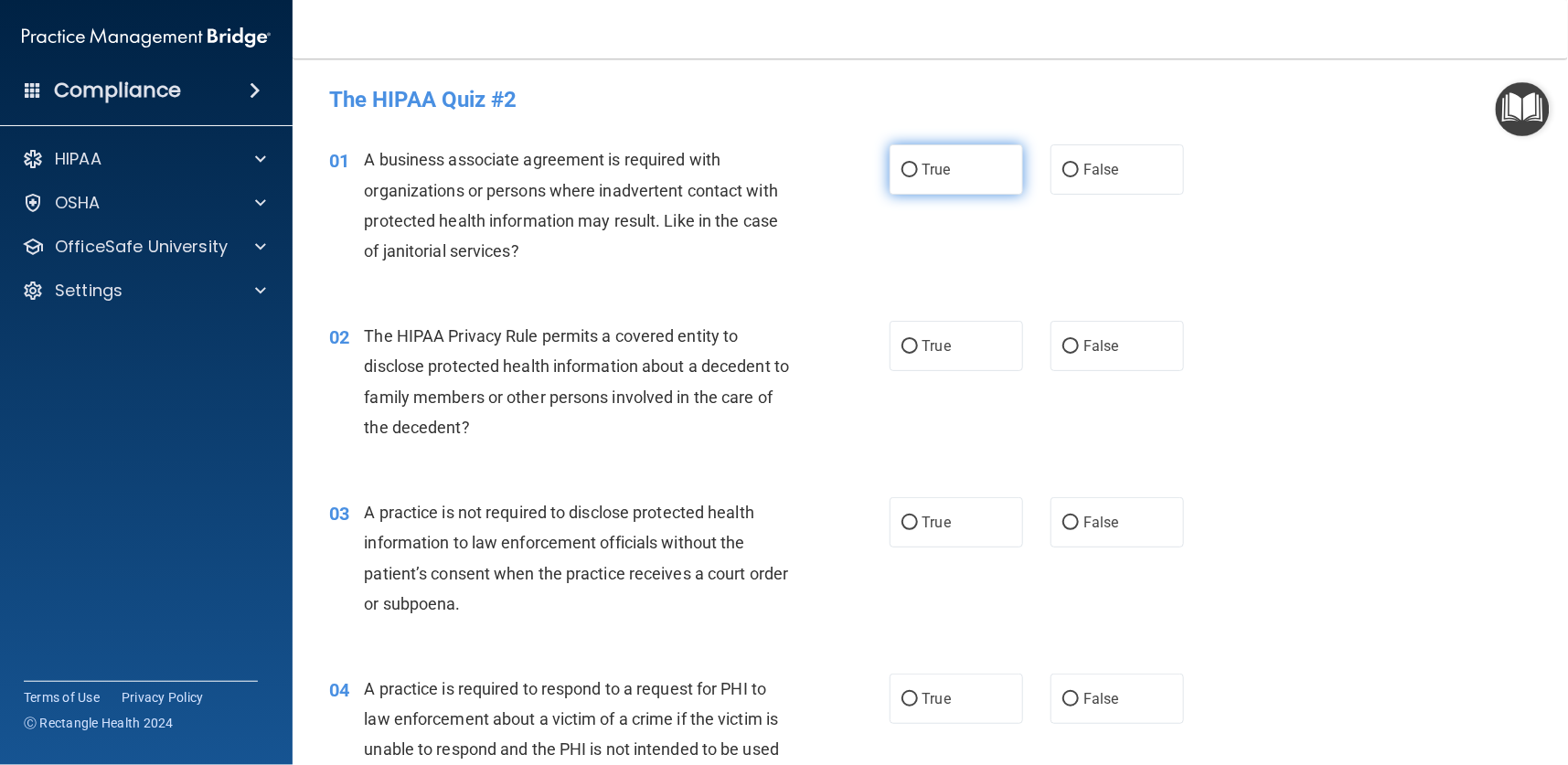
click at [902, 164] on input "True" at bounding box center [910, 170] width 17 height 14
radio input "true"
click at [1068, 163] on label "False" at bounding box center [1117, 169] width 133 height 51
click at [1068, 164] on input "False" at bounding box center [1070, 170] width 17 height 14
radio input "true"
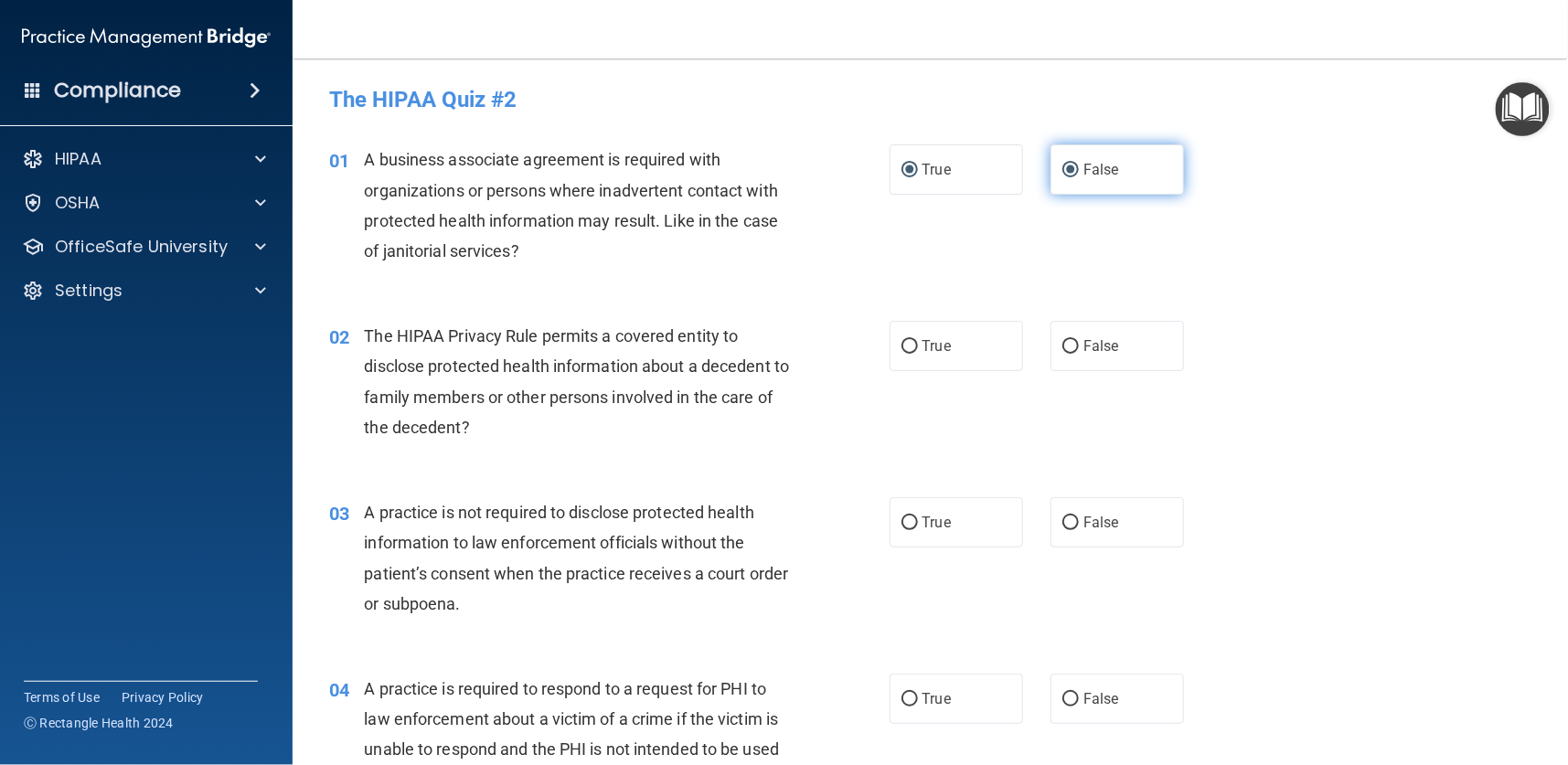
radio input "false"
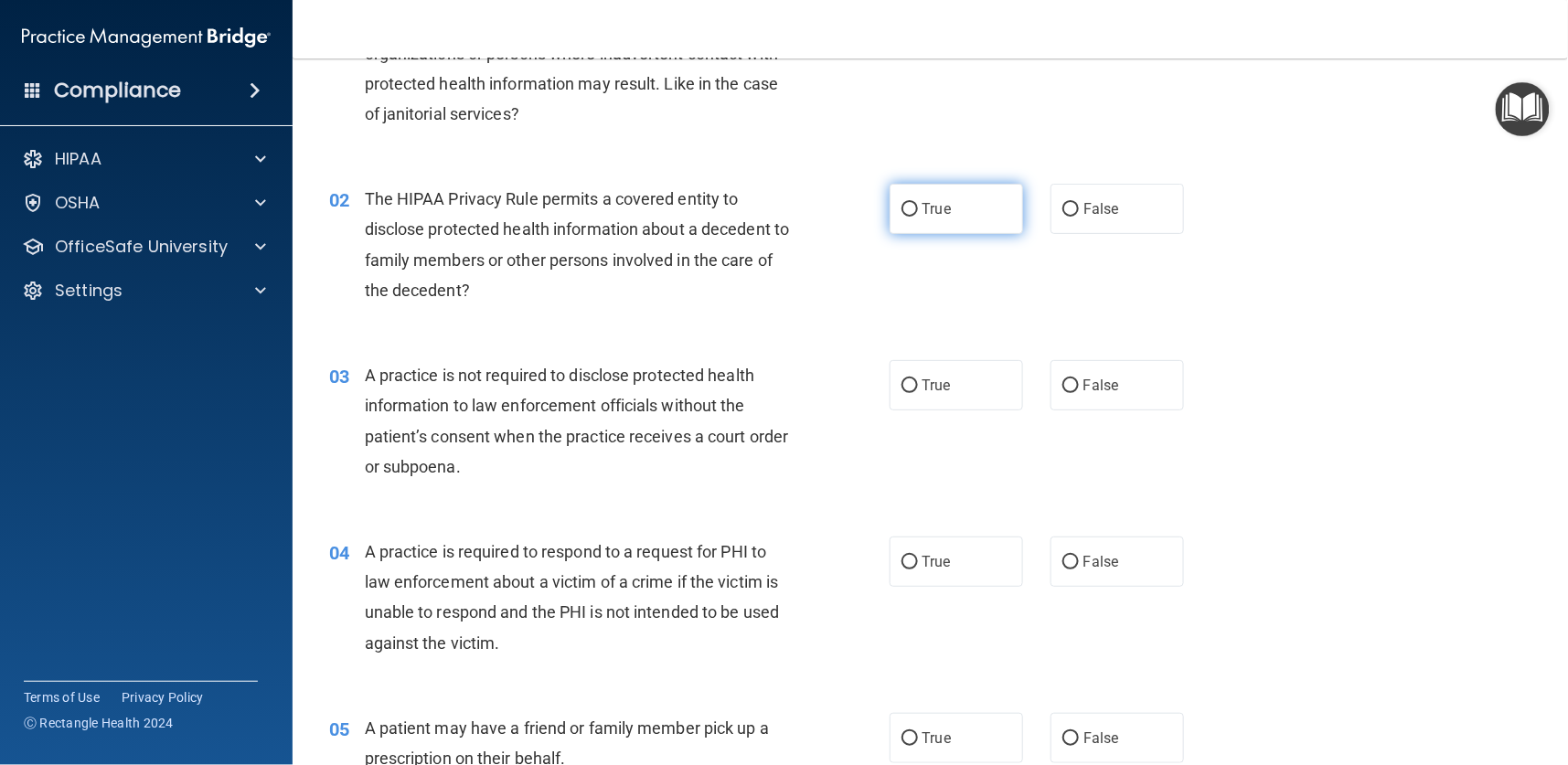
click at [907, 206] on input "True" at bounding box center [910, 209] width 17 height 14
radio input "true"
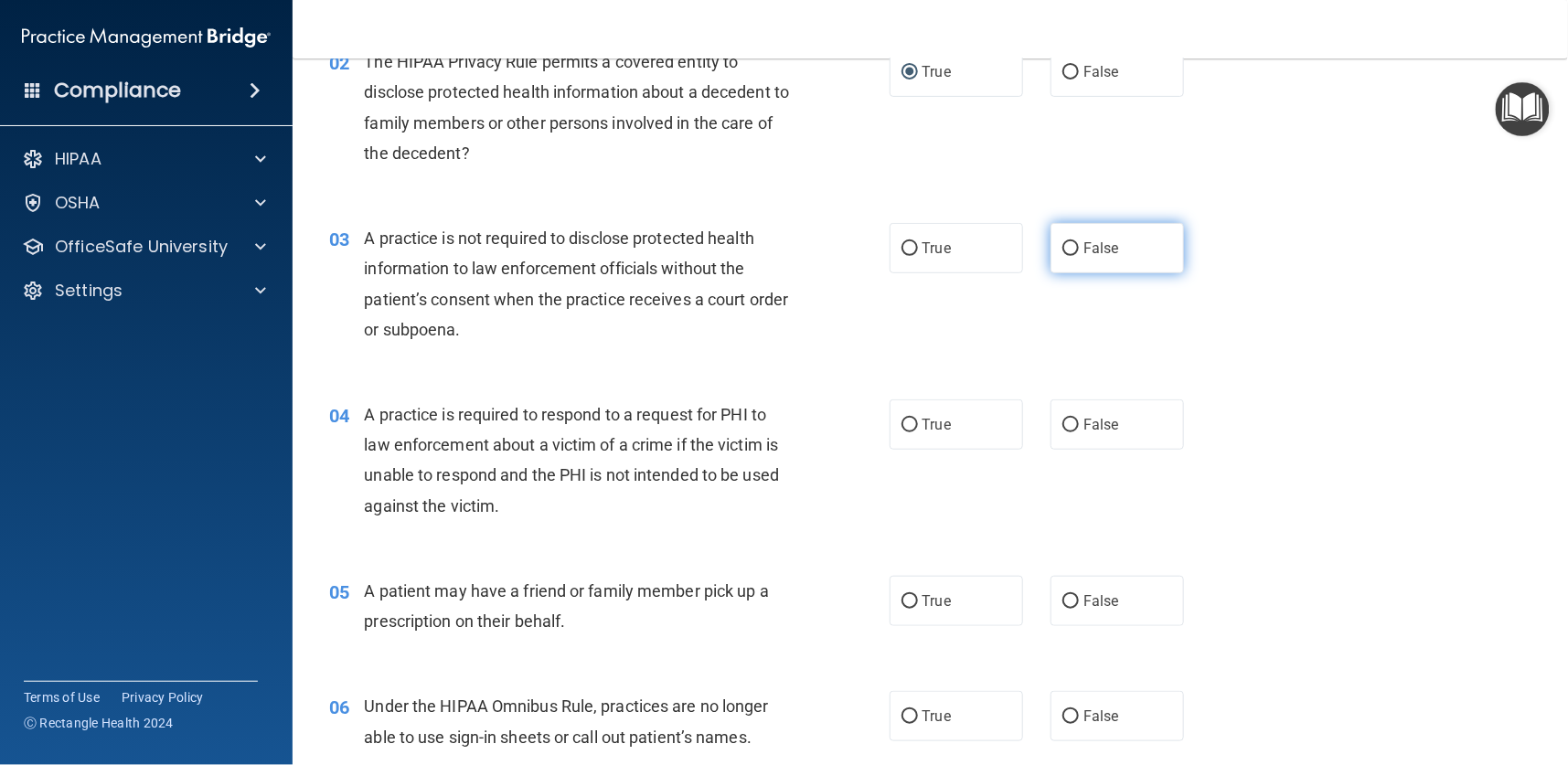
click at [1063, 255] on input "False" at bounding box center [1070, 249] width 17 height 14
radio input "true"
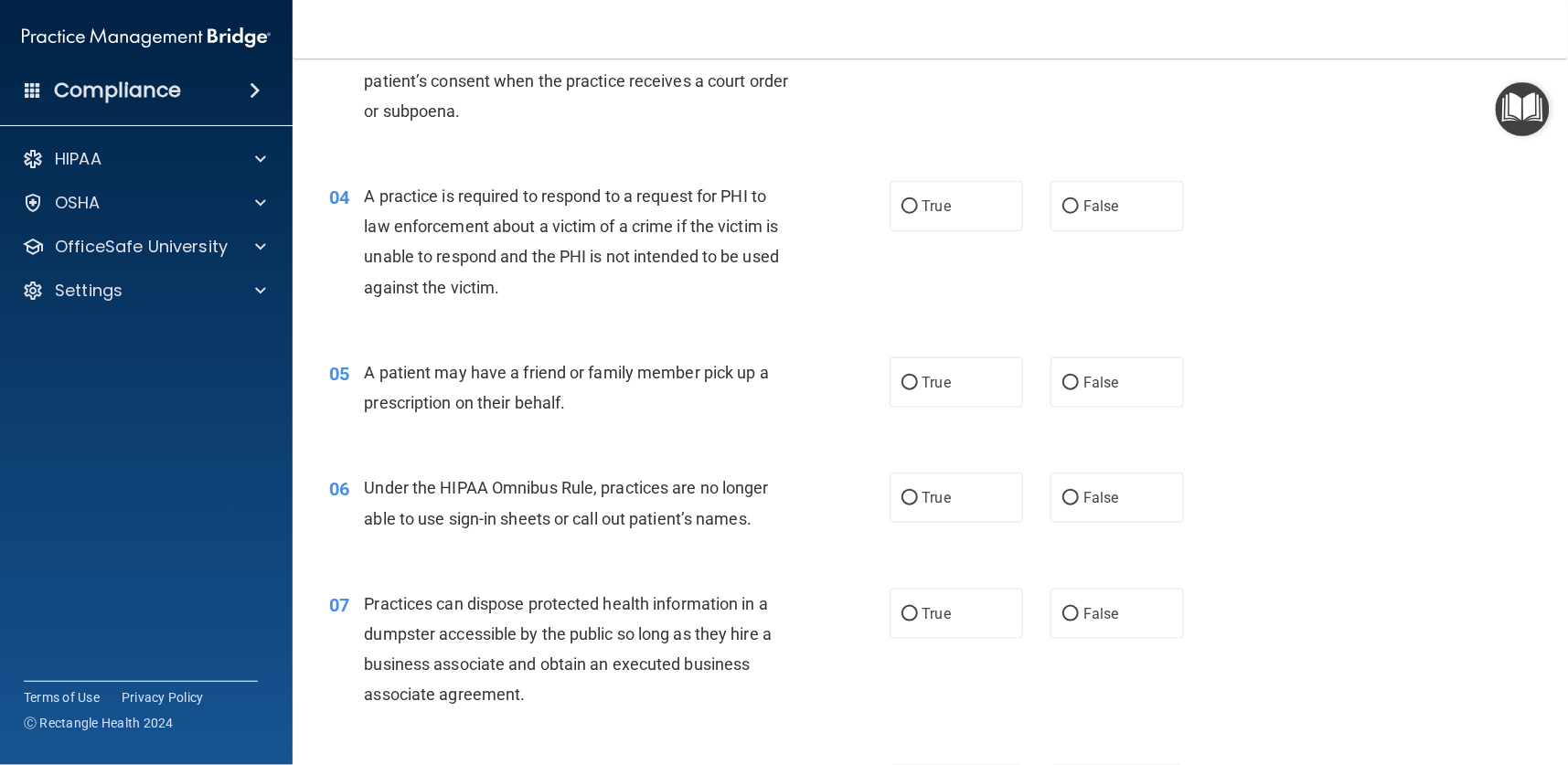
scroll to position [548, 0]
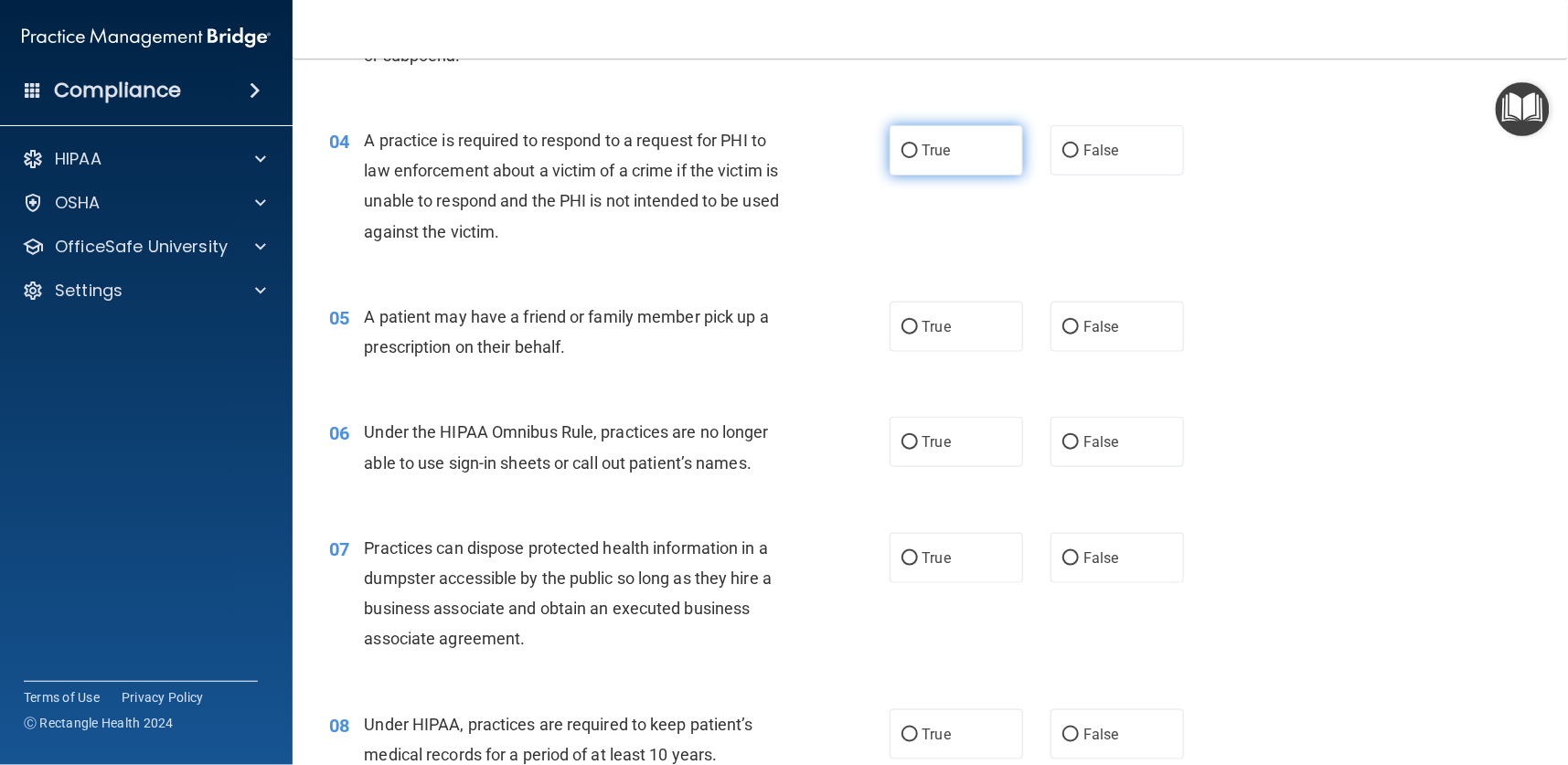
click at [922, 155] on span "True" at bounding box center [936, 151] width 28 height 18
click at [918, 155] on input "True" at bounding box center [910, 151] width 17 height 14
radio input "true"
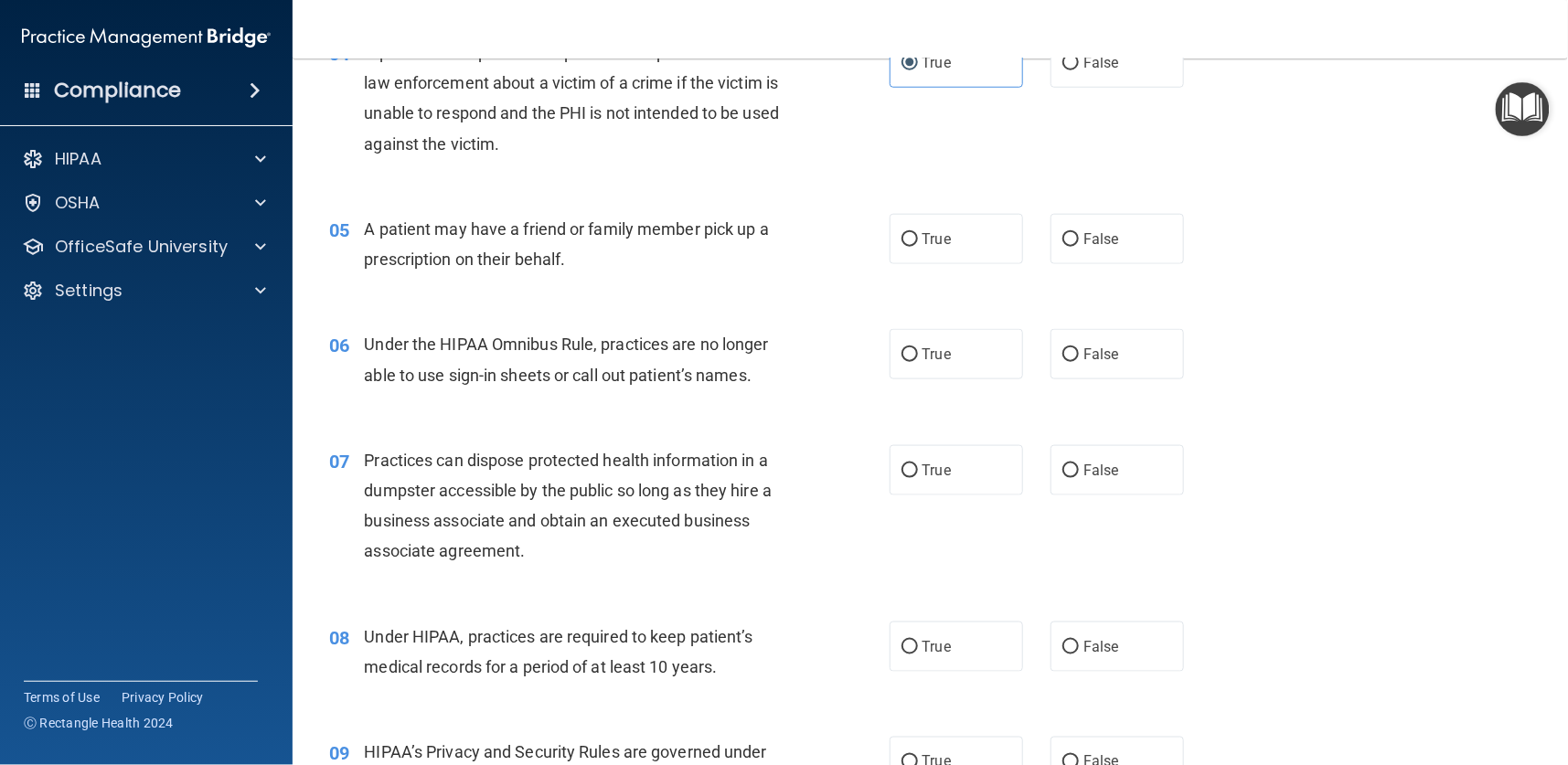
scroll to position [685, 0]
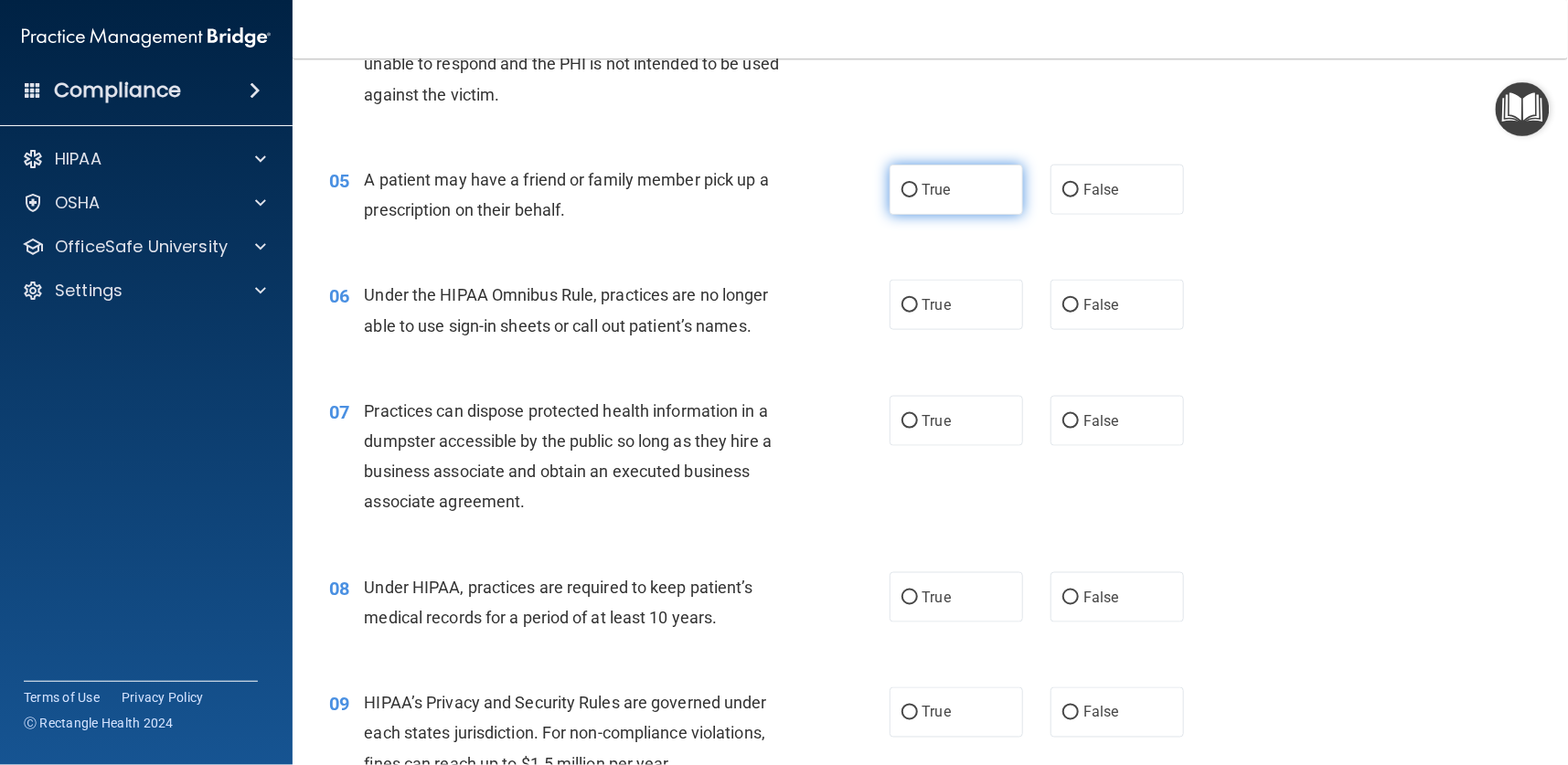
click at [929, 187] on span "True" at bounding box center [936, 190] width 28 height 18
click at [918, 187] on input "True" at bounding box center [910, 191] width 17 height 14
radio input "true"
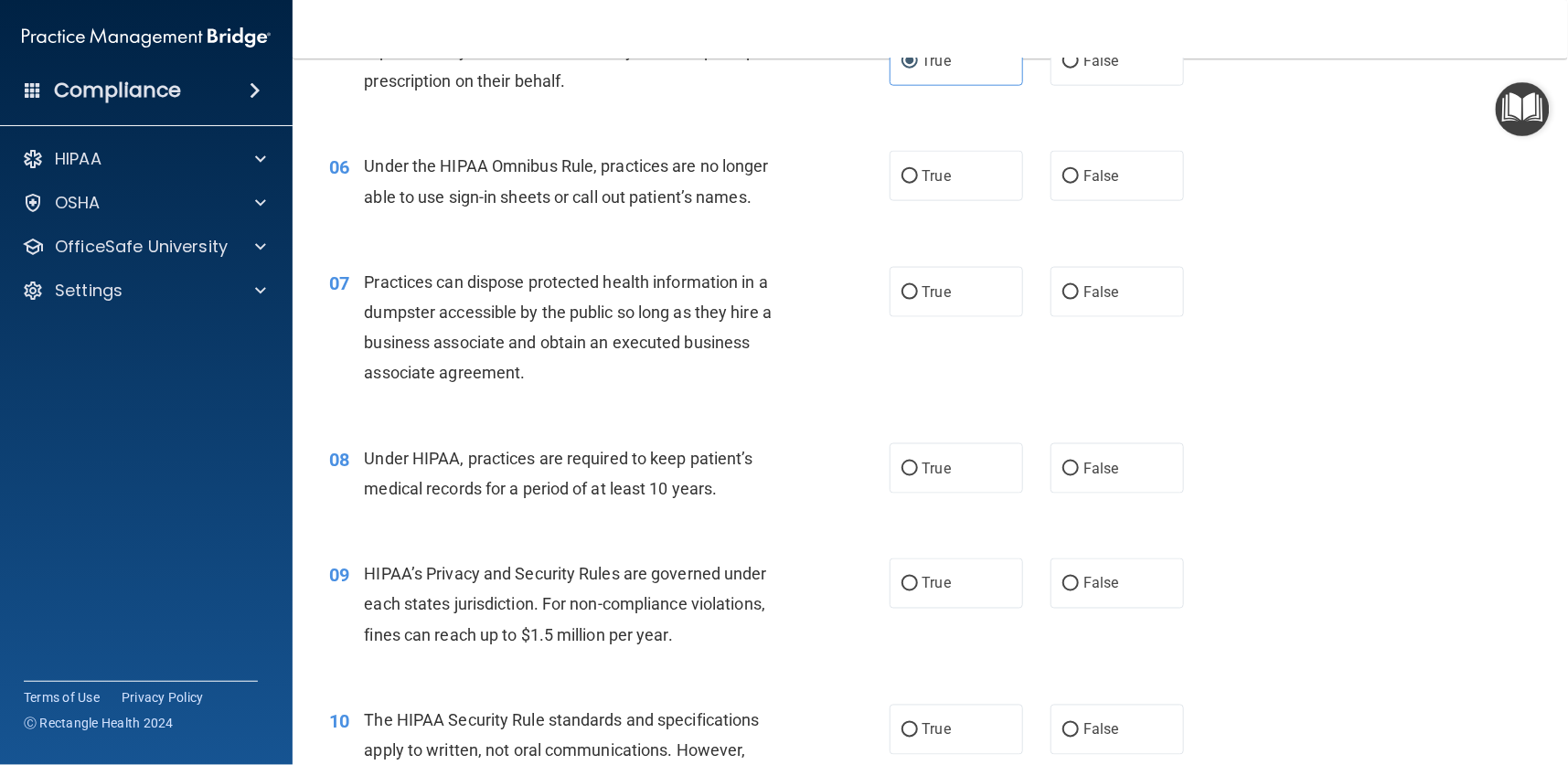
scroll to position [822, 0]
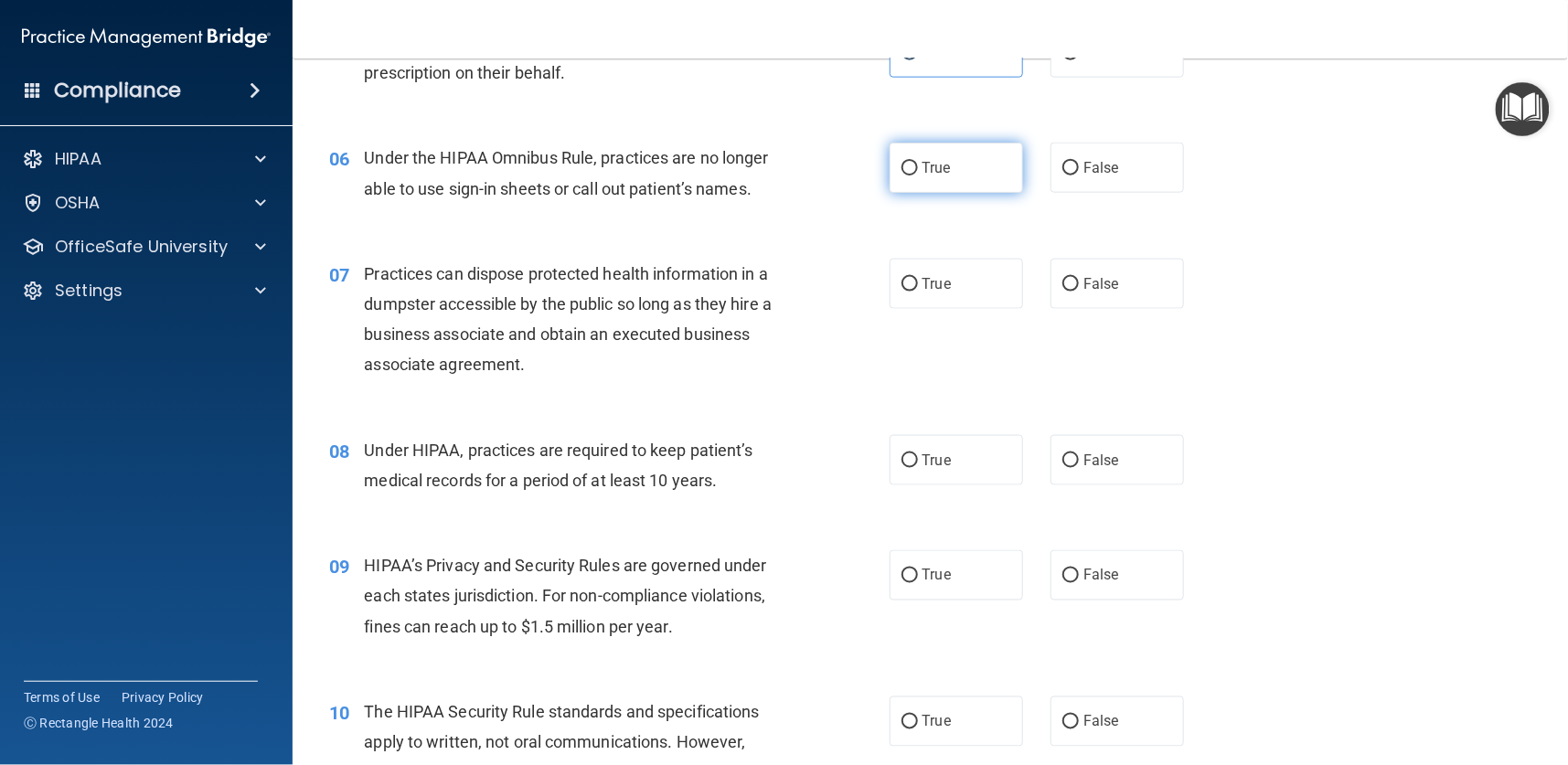
click at [924, 147] on label "True" at bounding box center [955, 167] width 133 height 51
click at [918, 162] on input "True" at bounding box center [910, 168] width 17 height 14
radio input "true"
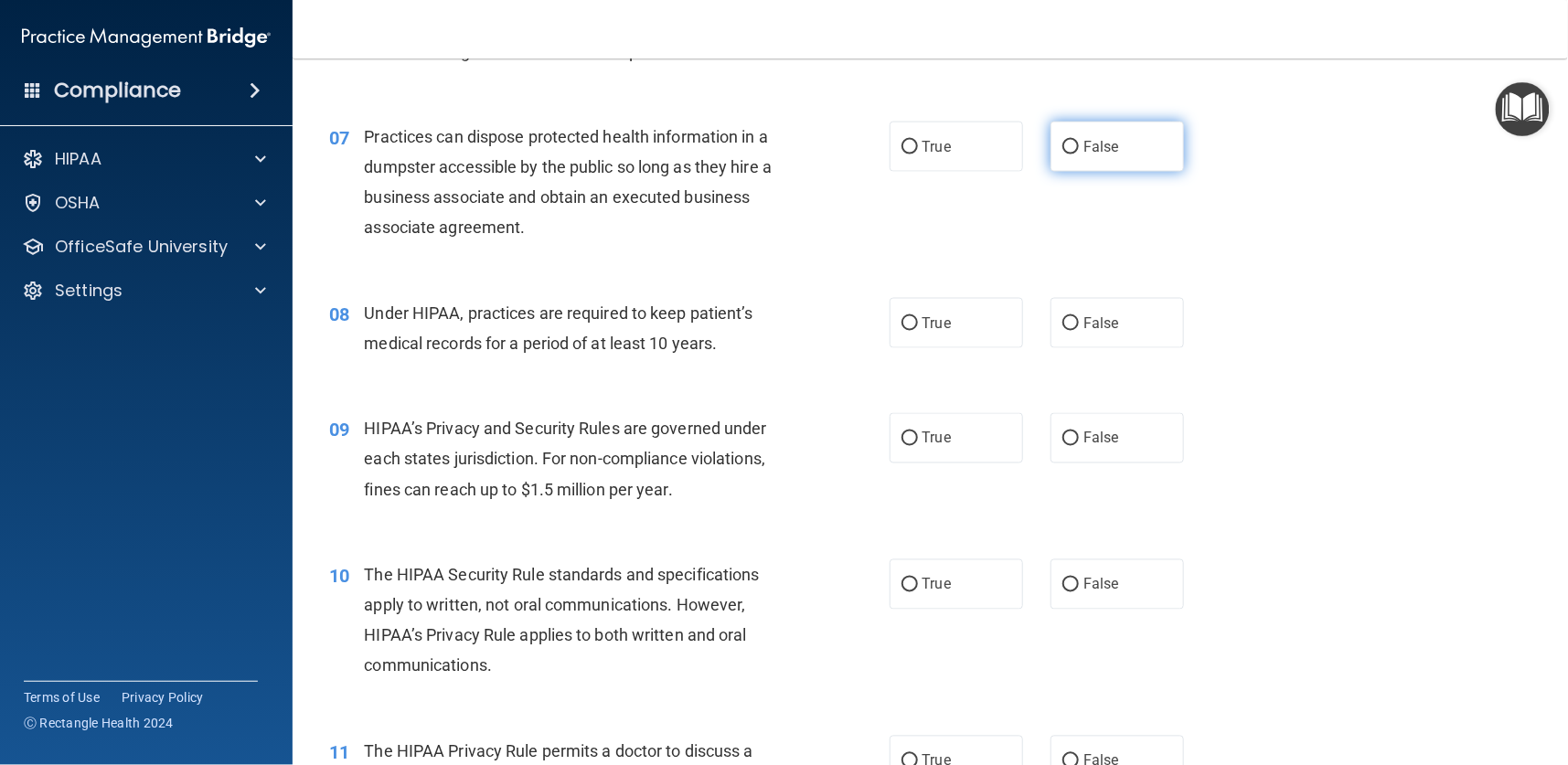
click at [1083, 150] on span "False" at bounding box center [1101, 147] width 36 height 18
click at [1072, 150] on input "False" at bounding box center [1070, 148] width 17 height 14
radio input "true"
click at [1063, 317] on input "False" at bounding box center [1070, 324] width 17 height 14
radio input "true"
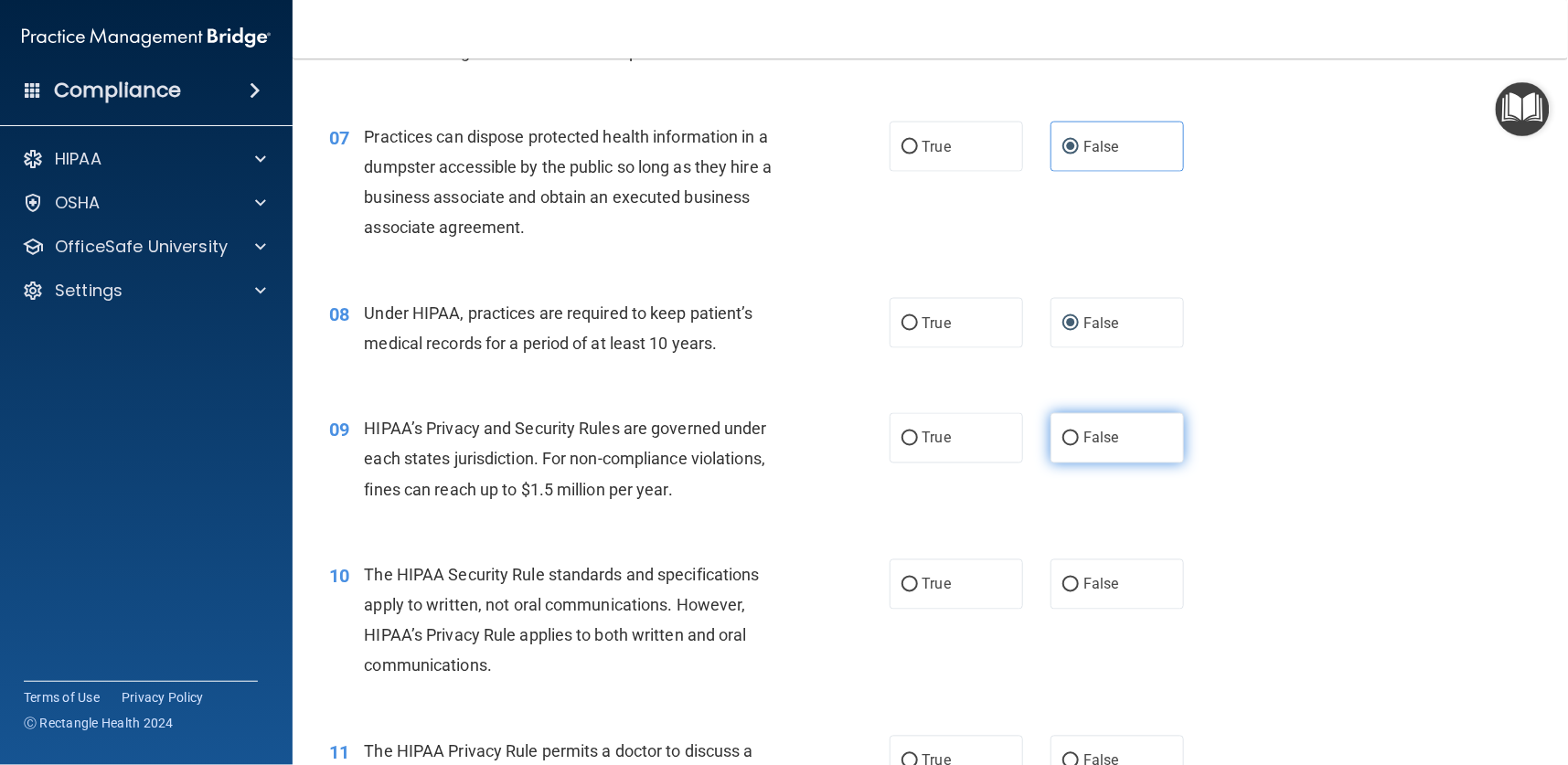
click at [1063, 432] on input "False" at bounding box center [1070, 439] width 17 height 14
radio input "true"
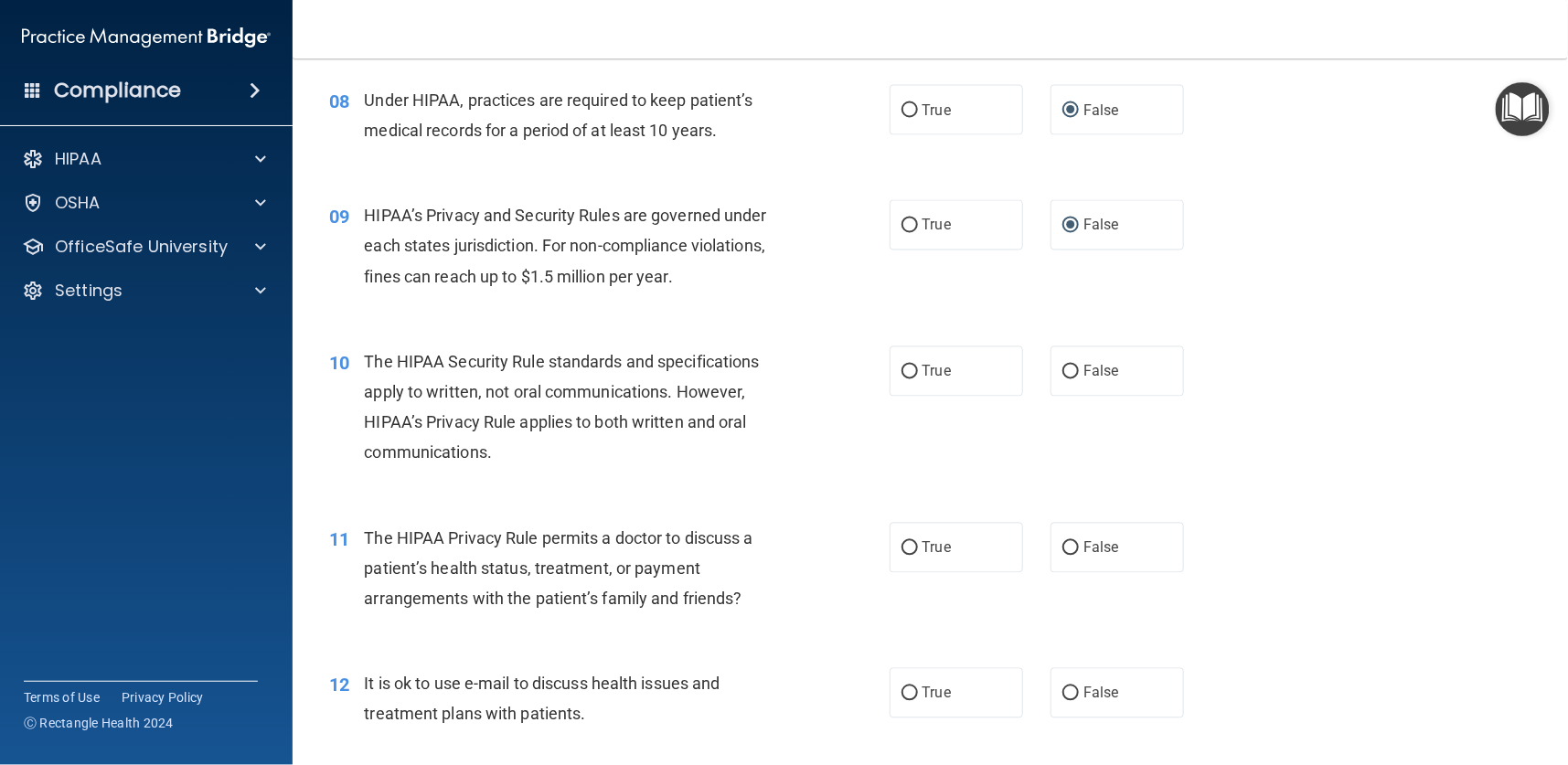
scroll to position [1233, 0]
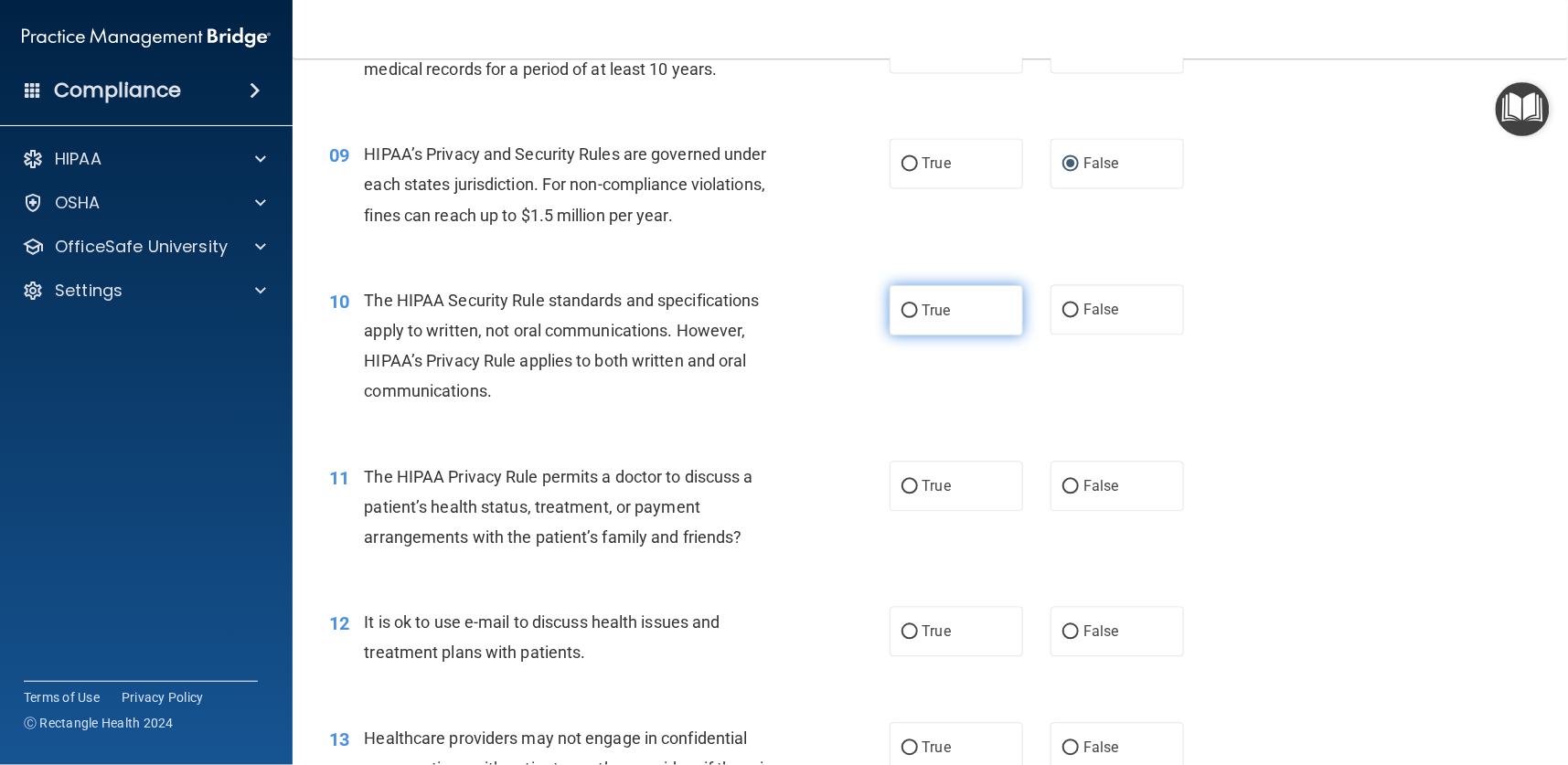
click at [889, 318] on label "True" at bounding box center [955, 310] width 133 height 51
click at [902, 318] on input "True" at bounding box center [910, 311] width 17 height 14
radio input "true"
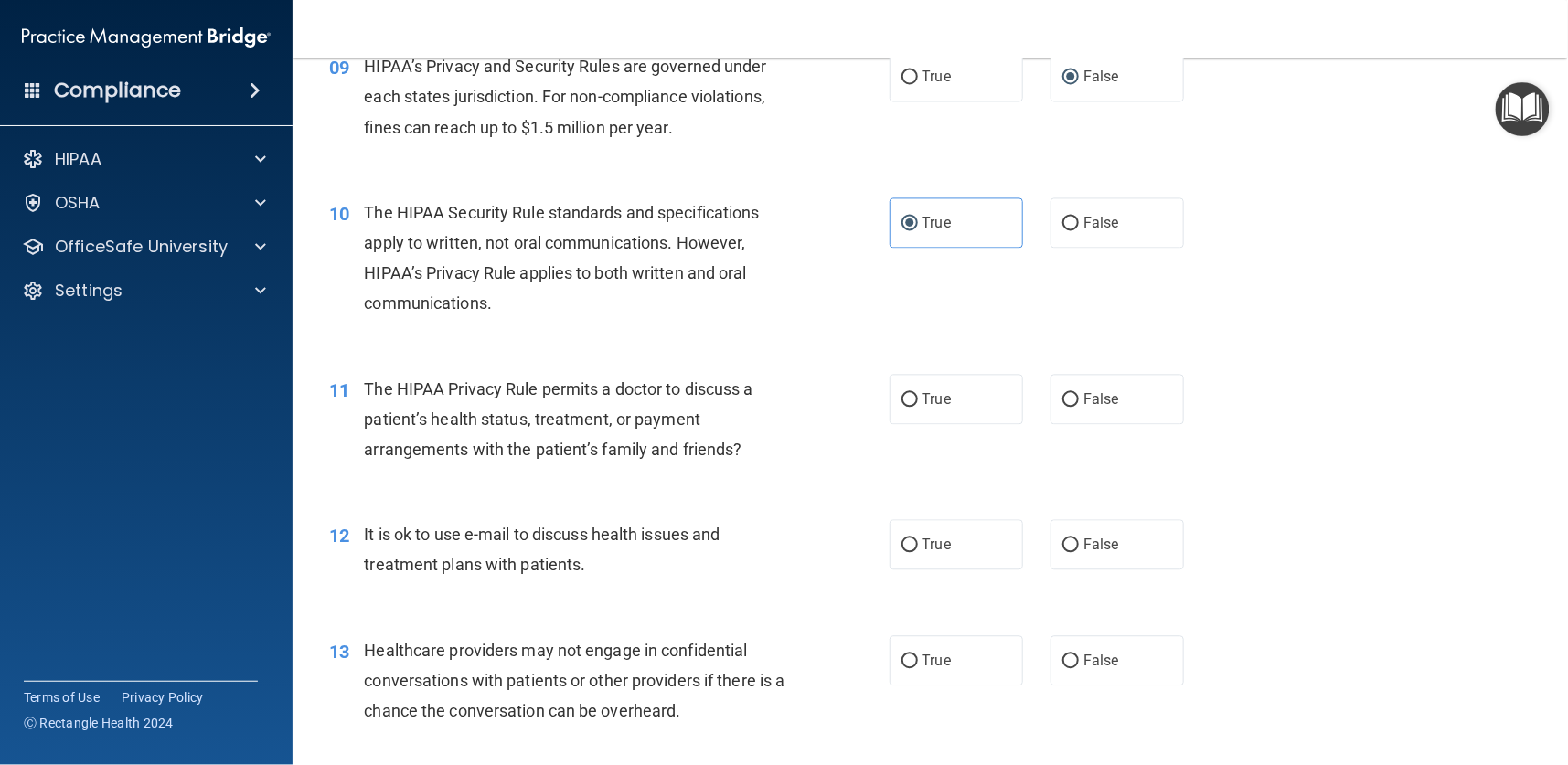
scroll to position [1370, 0]
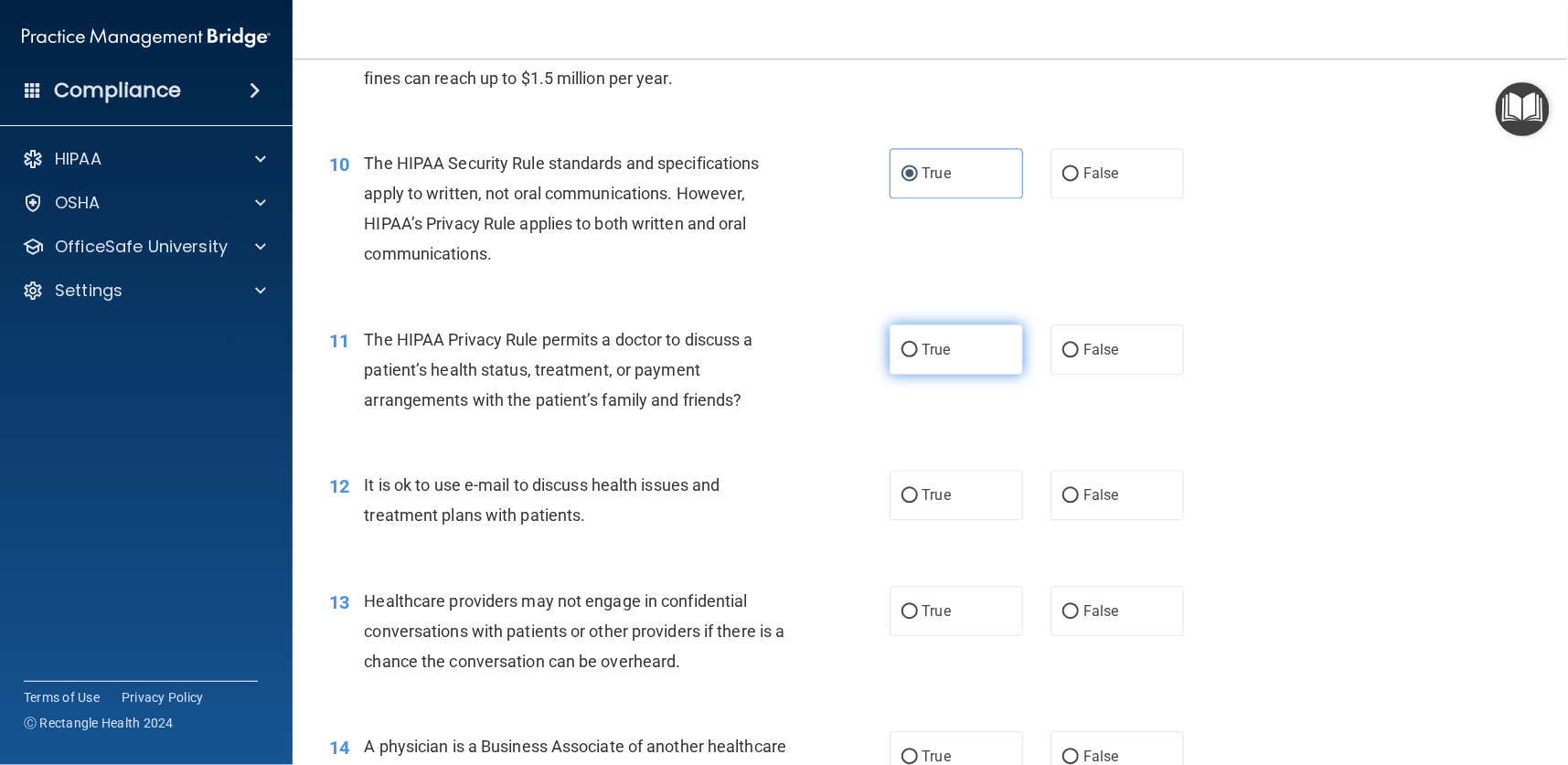
click at [904, 344] on input "True" at bounding box center [910, 350] width 17 height 14
radio input "true"
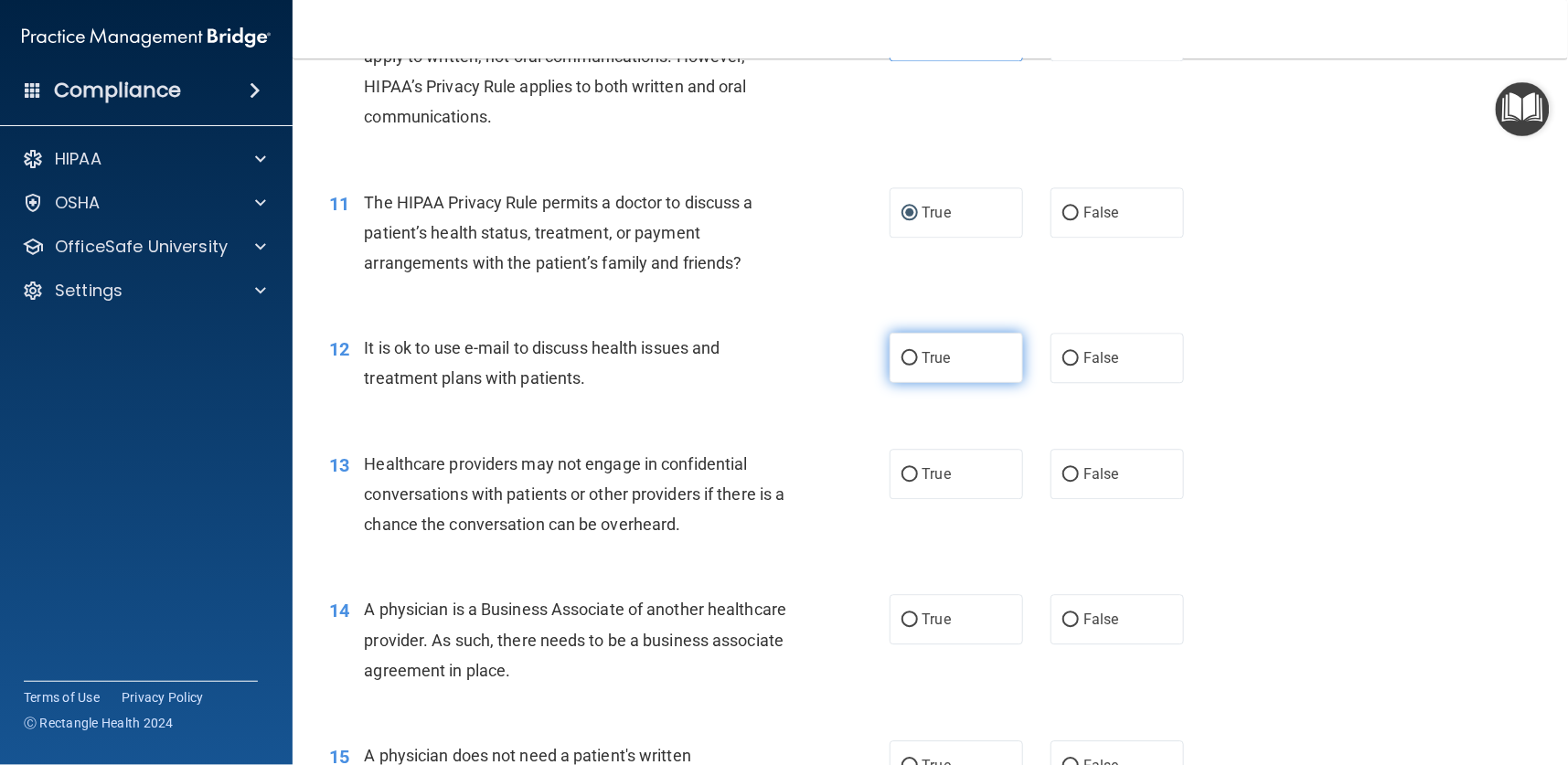
click at [907, 355] on input "True" at bounding box center [910, 358] width 17 height 14
radio input "true"
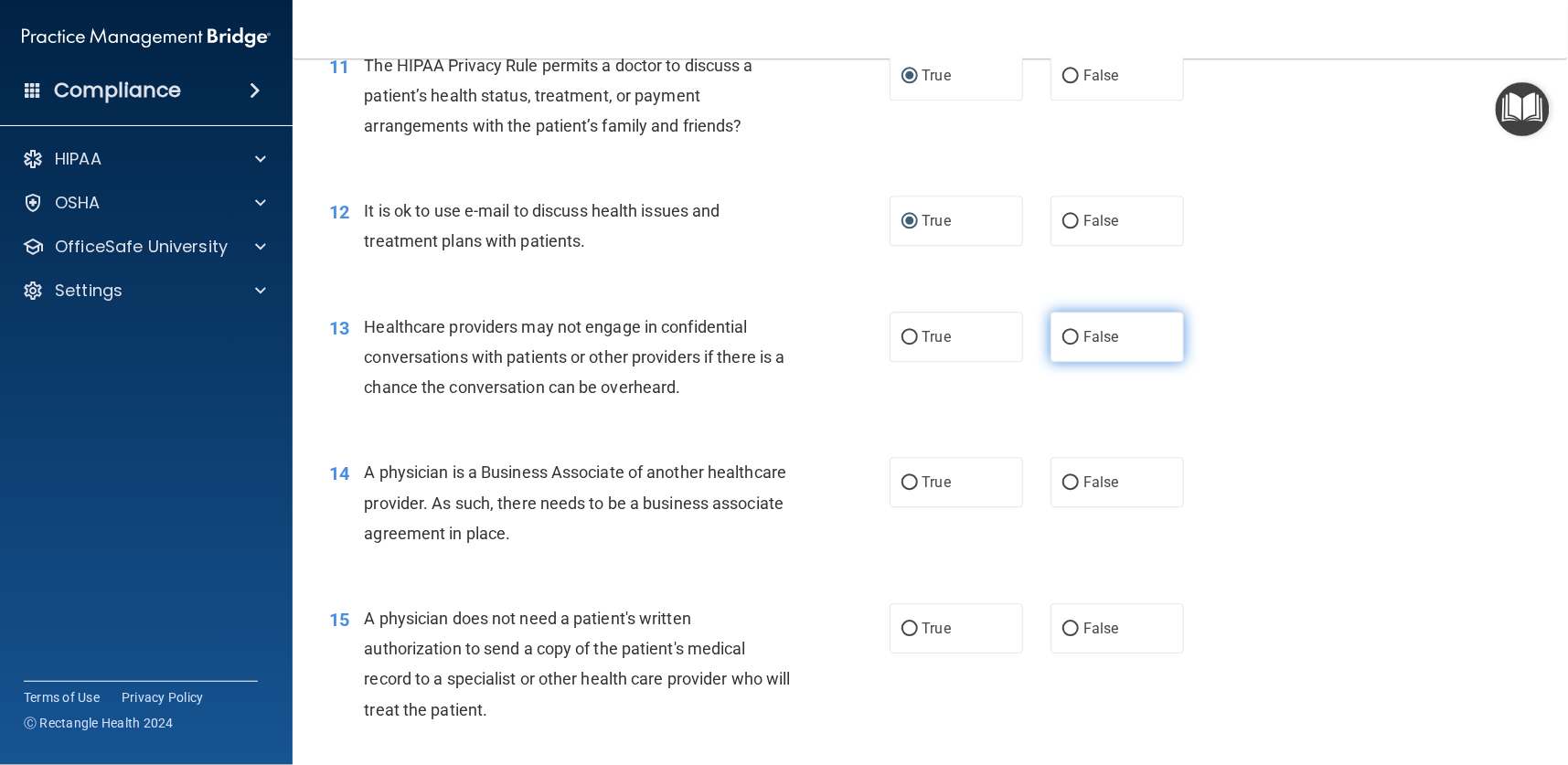
click at [1063, 339] on input "False" at bounding box center [1070, 338] width 17 height 14
radio input "true"
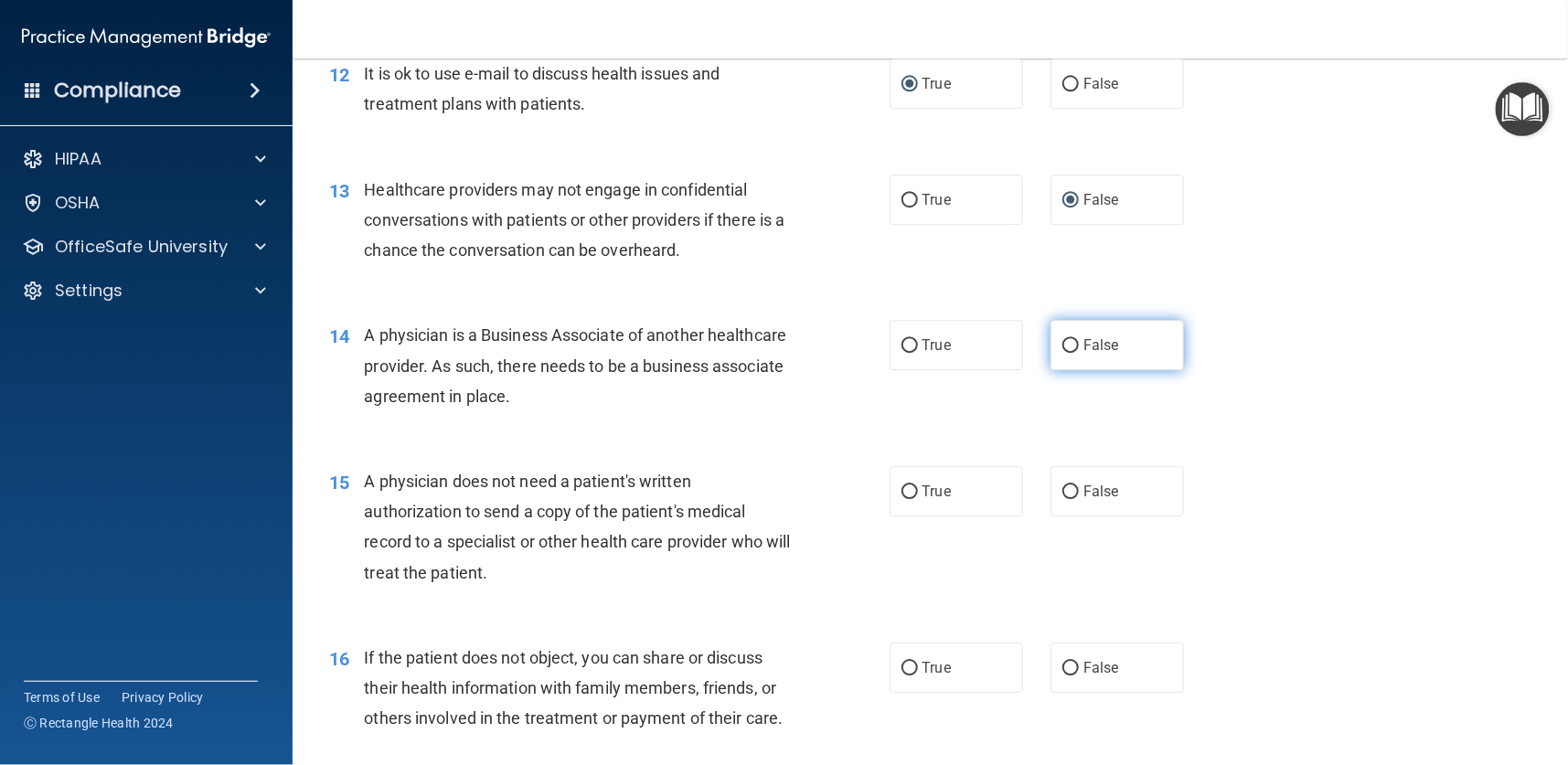
click at [1063, 340] on input "False" at bounding box center [1070, 346] width 17 height 14
radio input "true"
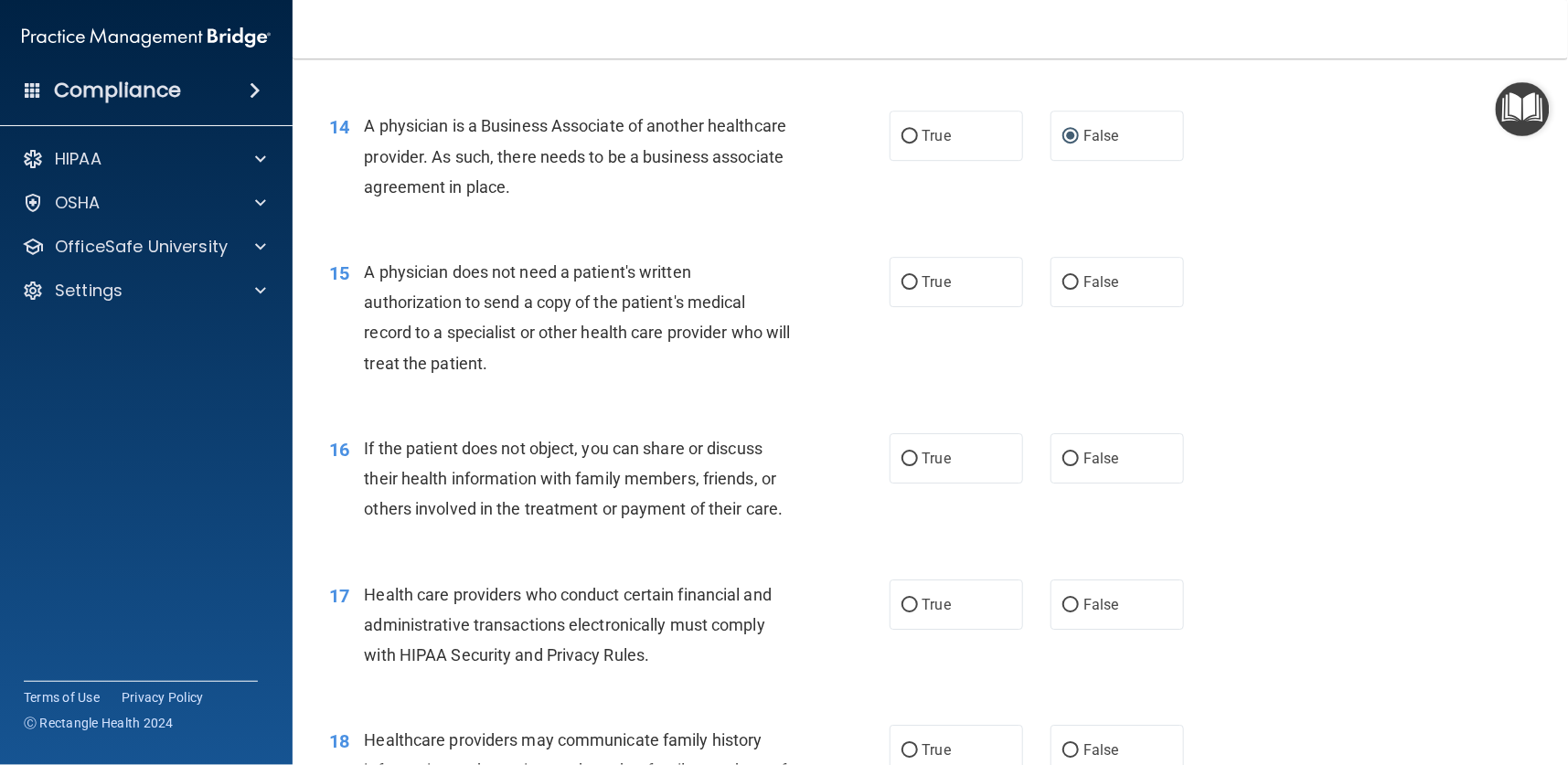
scroll to position [2056, 0]
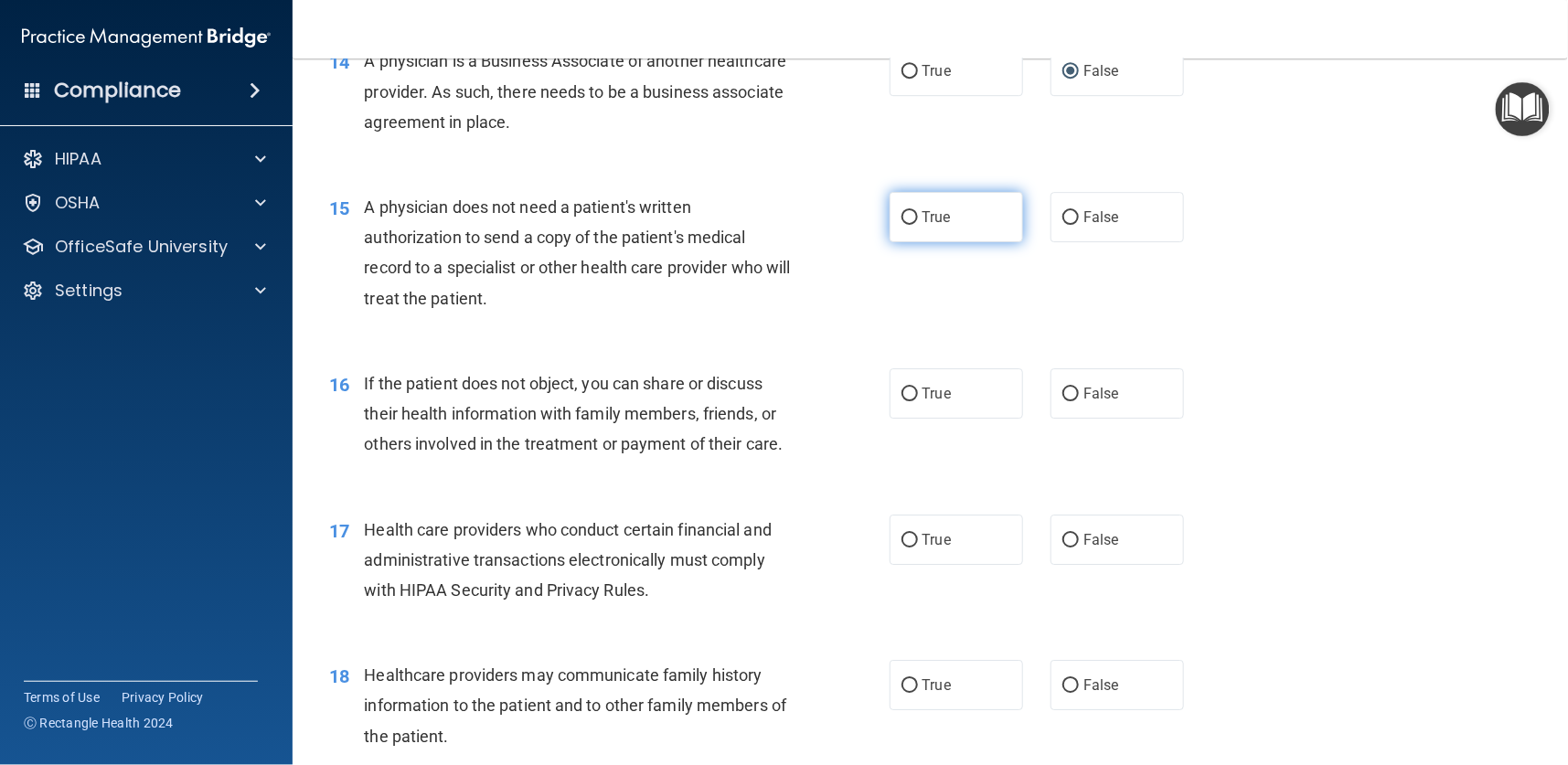
click at [922, 208] on label "True" at bounding box center [955, 217] width 133 height 51
click at [918, 211] on input "True" at bounding box center [910, 218] width 17 height 14
radio input "true"
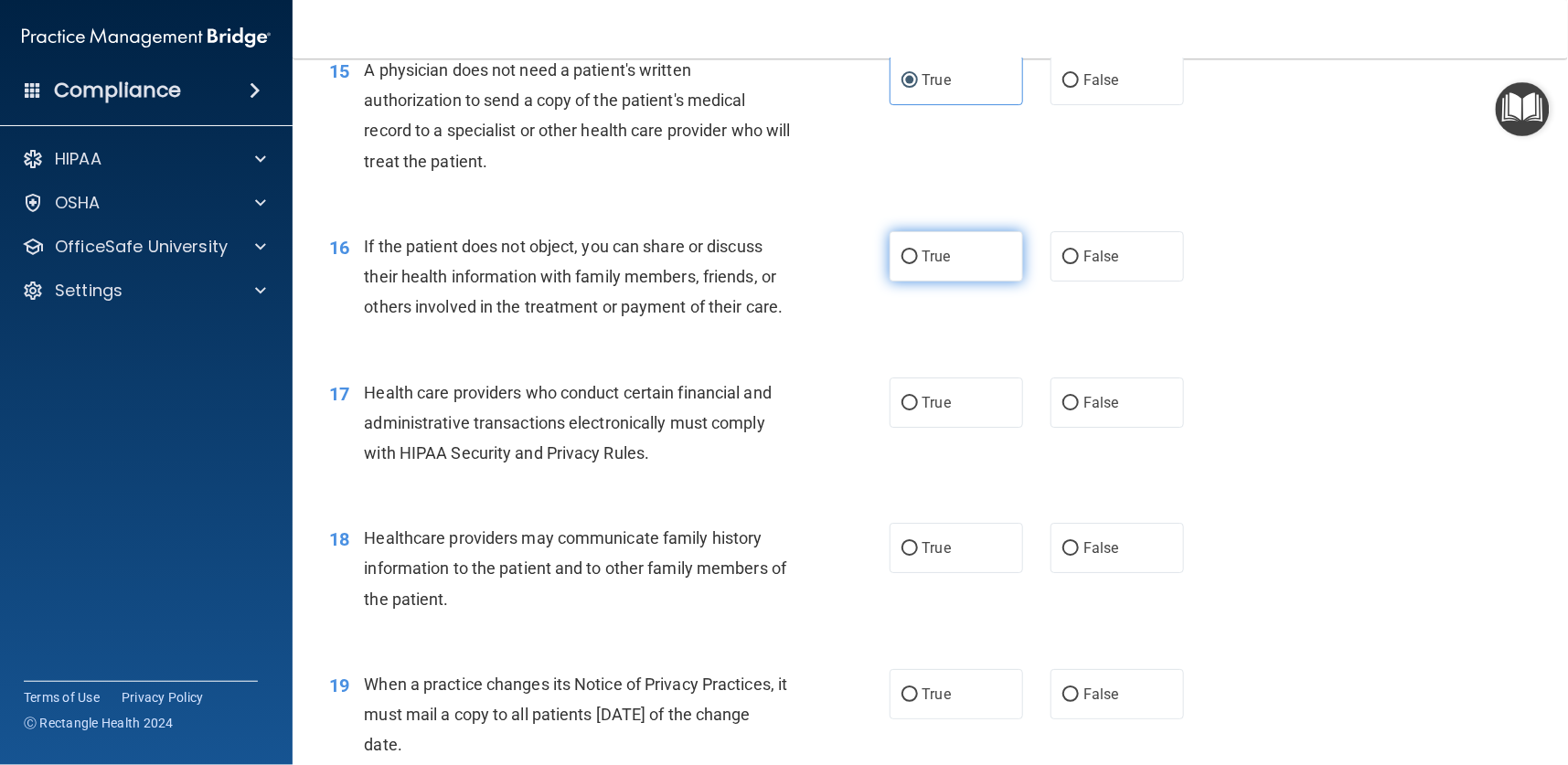
click at [915, 245] on label "True" at bounding box center [955, 257] width 133 height 51
click at [915, 250] on input "True" at bounding box center [910, 257] width 17 height 14
radio input "true"
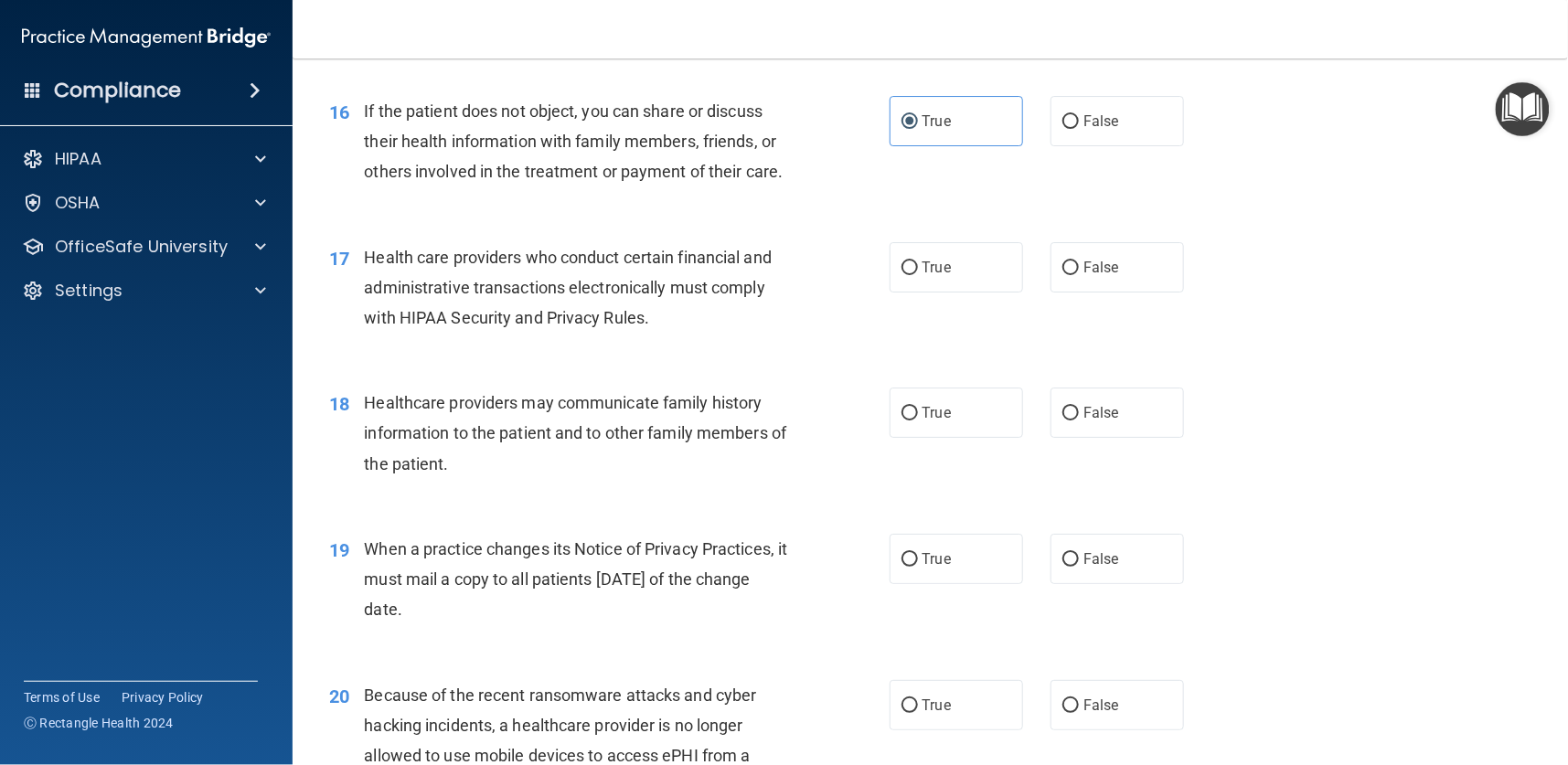
scroll to position [2330, 0]
click at [891, 253] on label "True" at bounding box center [955, 266] width 133 height 51
click at [902, 260] on input "True" at bounding box center [910, 267] width 17 height 14
radio input "true"
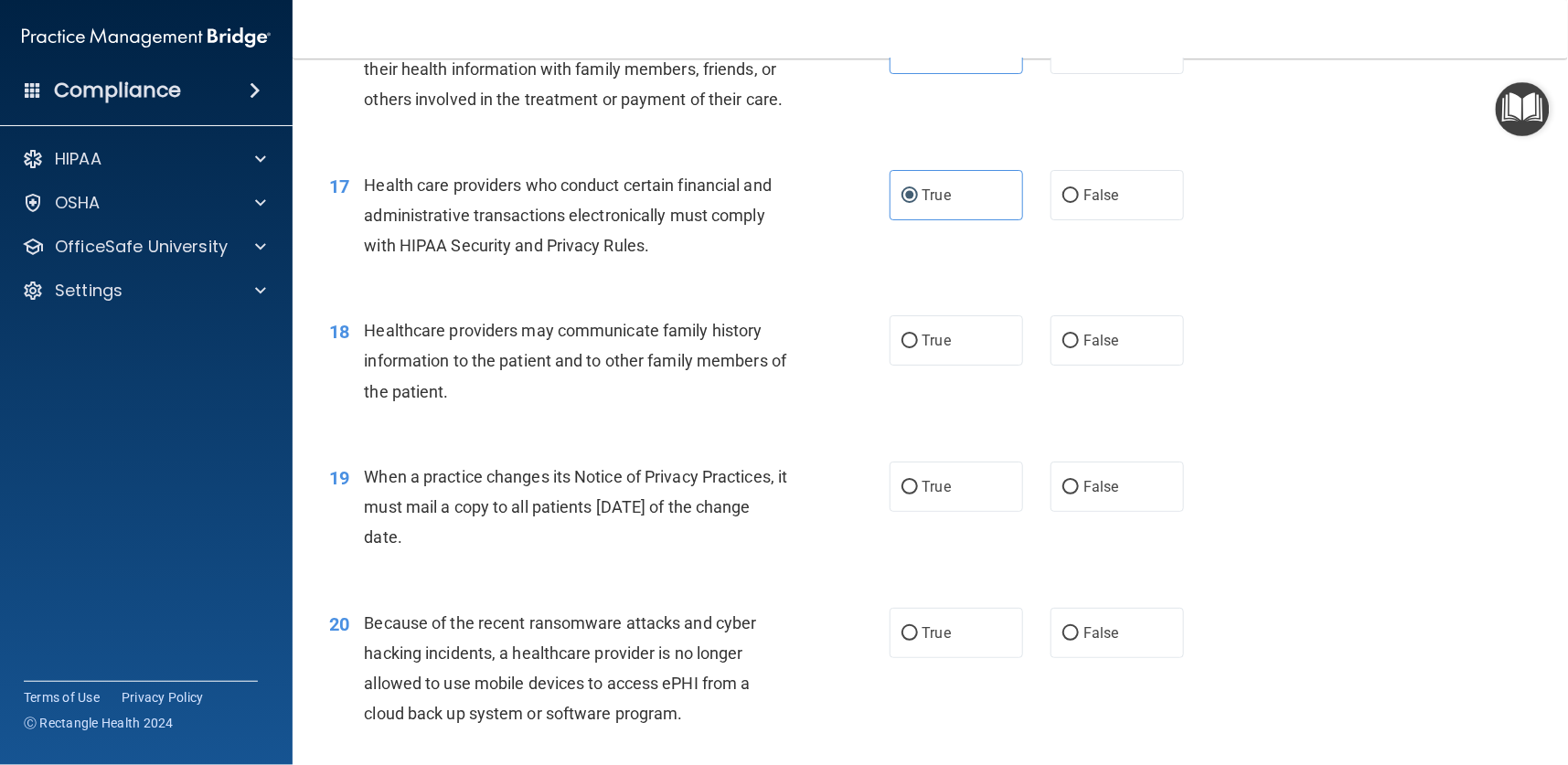
scroll to position [2467, 0]
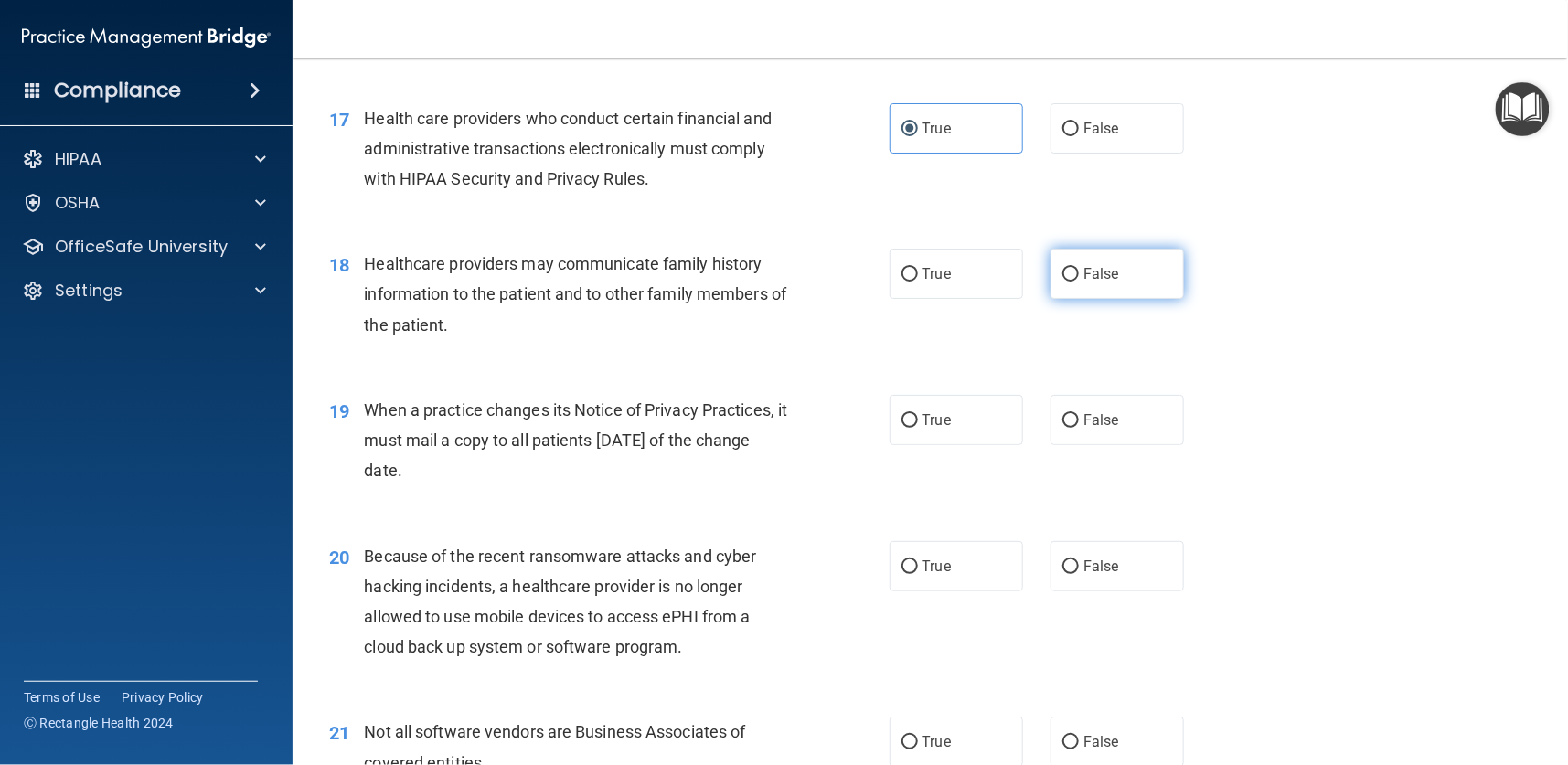
click at [1063, 270] on input "False" at bounding box center [1070, 274] width 17 height 14
radio input "true"
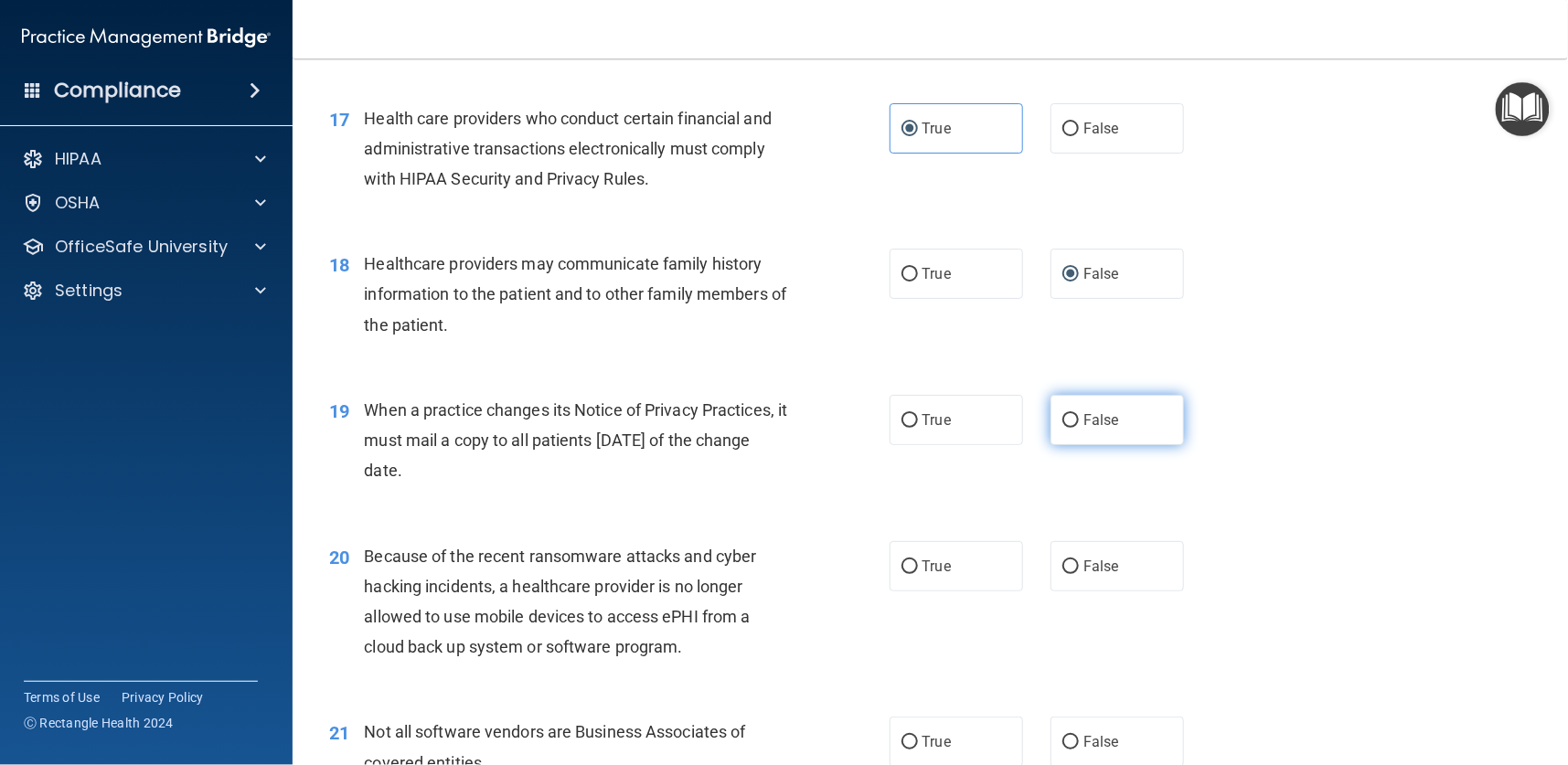
click at [1066, 414] on input "False" at bounding box center [1070, 420] width 17 height 14
radio input "true"
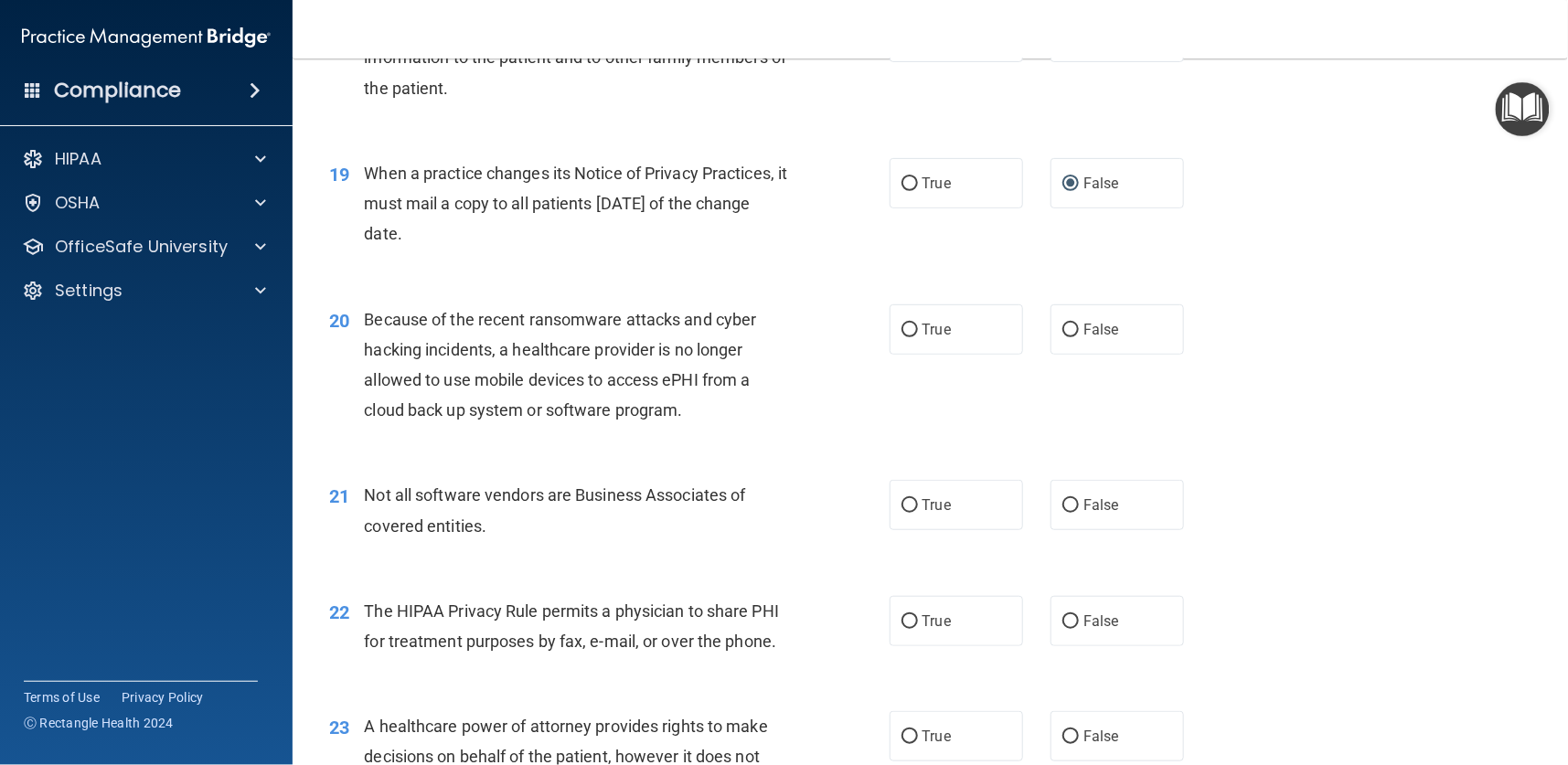
scroll to position [2741, 0]
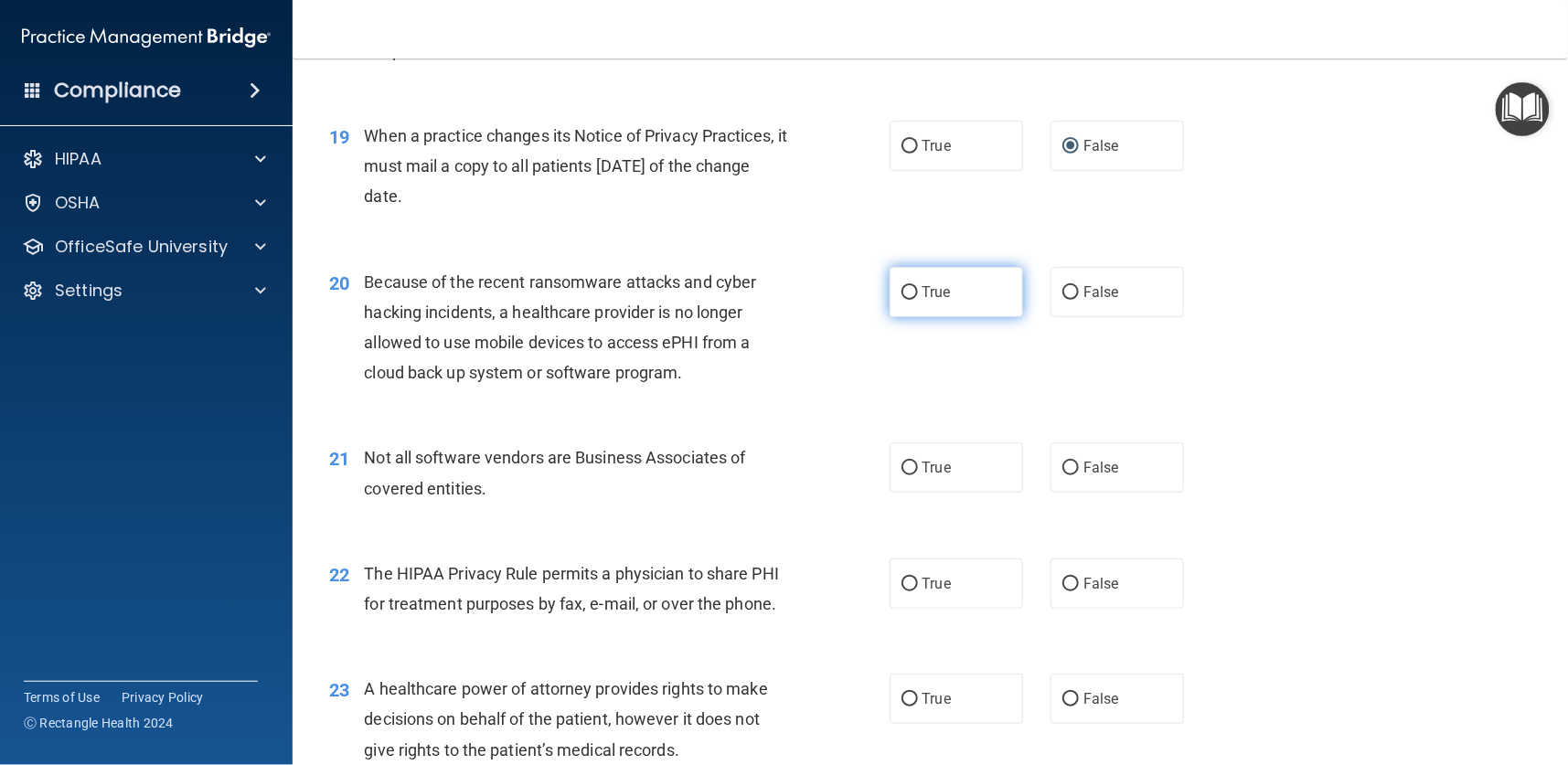
click at [943, 300] on label "True" at bounding box center [955, 292] width 133 height 51
click at [918, 300] on input "True" at bounding box center [910, 293] width 17 height 14
radio input "true"
click at [907, 466] on input "True" at bounding box center [910, 468] width 17 height 14
radio input "true"
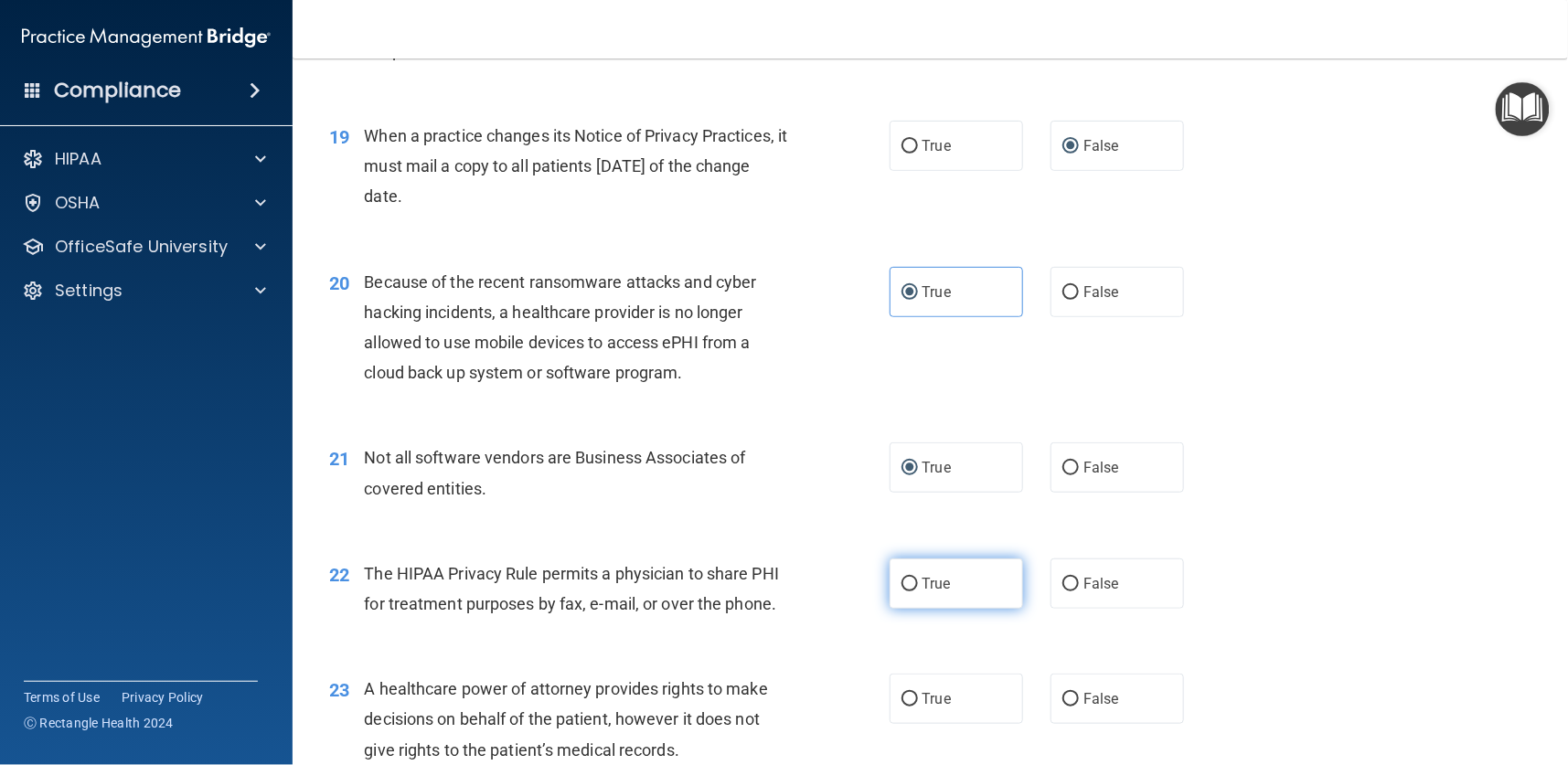
click at [904, 577] on input "True" at bounding box center [910, 584] width 17 height 14
radio input "true"
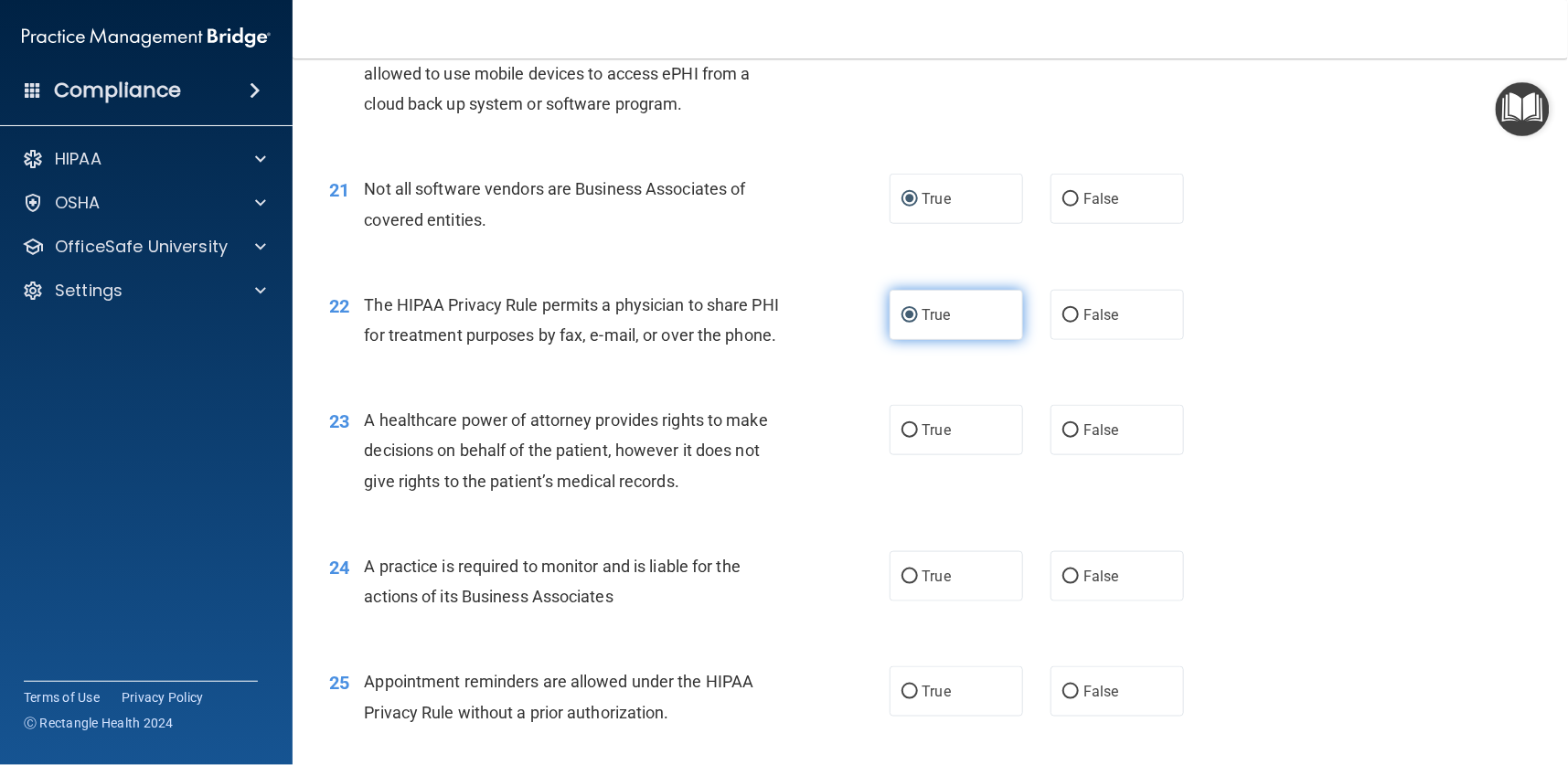
scroll to position [3015, 0]
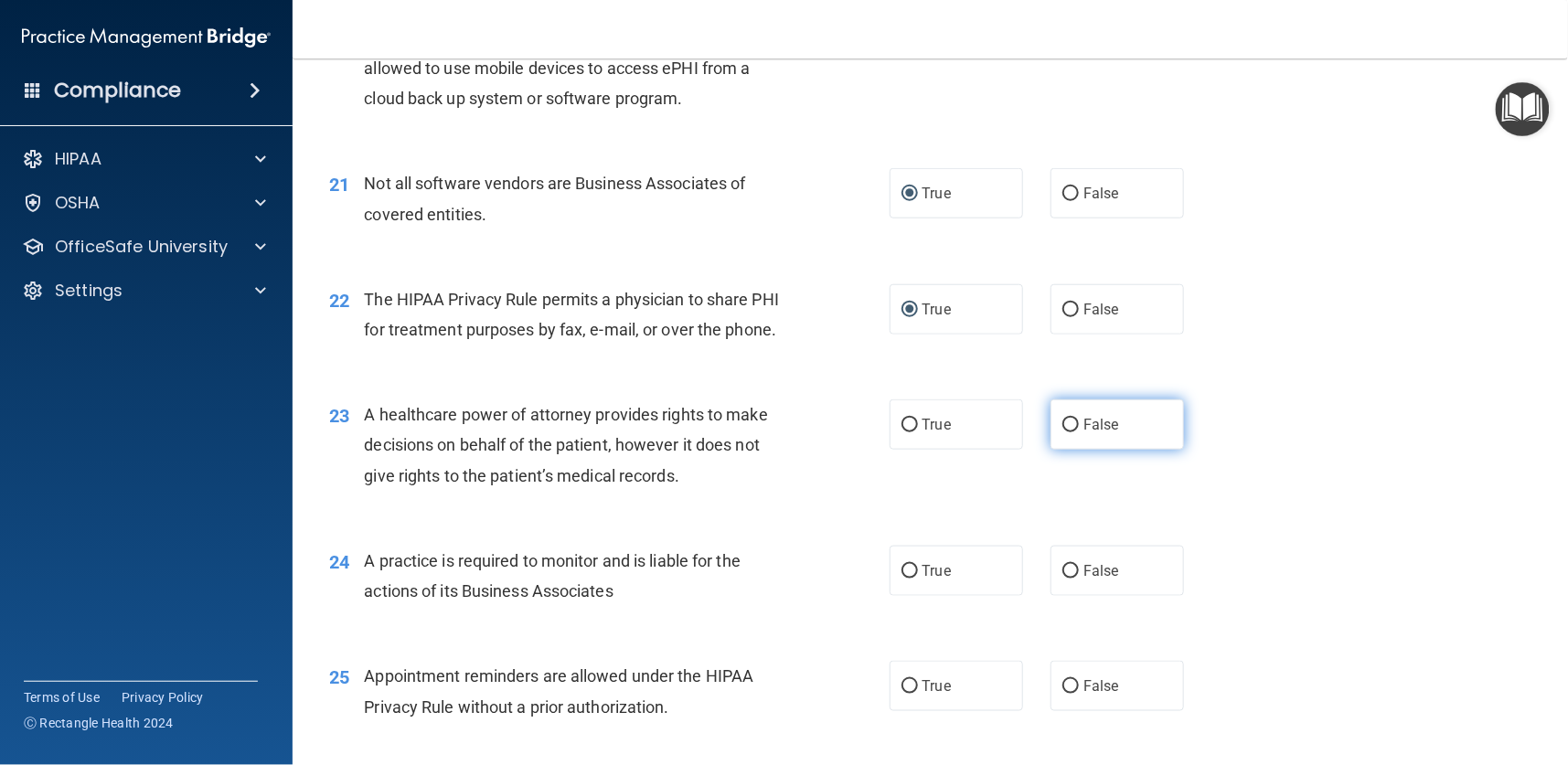
click at [1067, 425] on label "False" at bounding box center [1117, 424] width 133 height 51
click at [1067, 425] on input "False" at bounding box center [1070, 425] width 17 height 14
radio input "true"
click at [922, 565] on span "True" at bounding box center [936, 570] width 28 height 18
click at [915, 565] on input "True" at bounding box center [910, 571] width 17 height 14
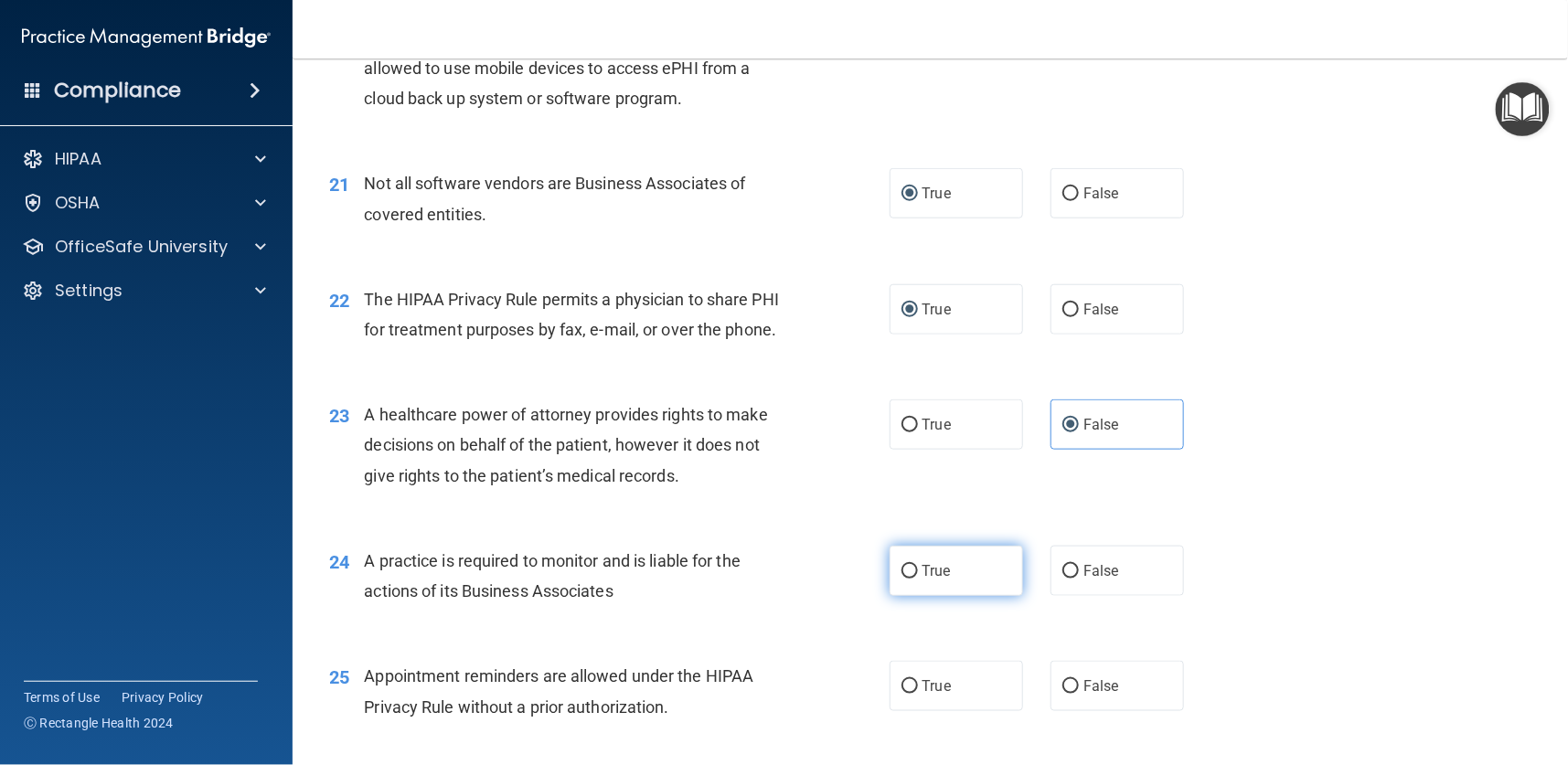
radio input "true"
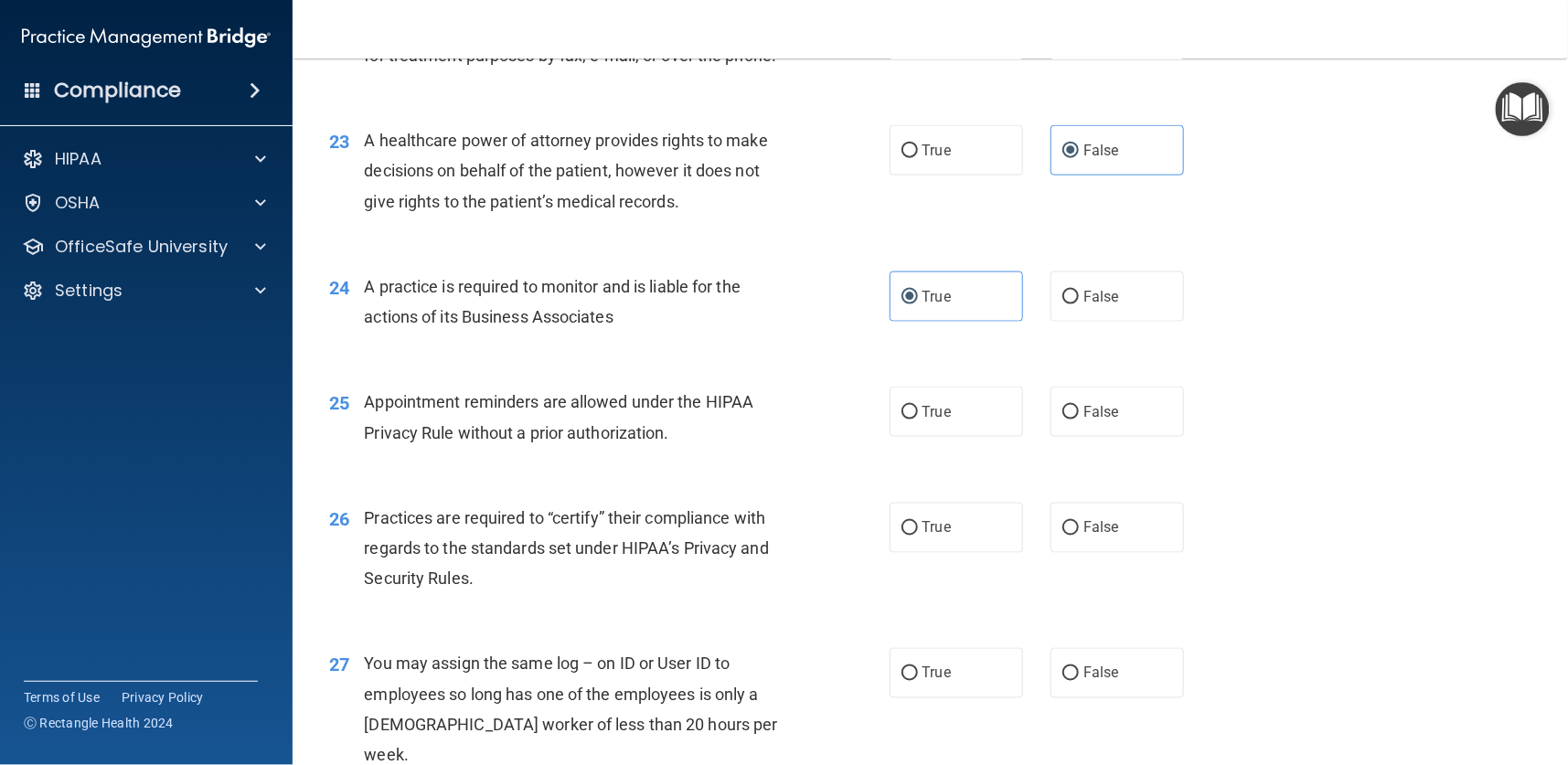
scroll to position [3426, 0]
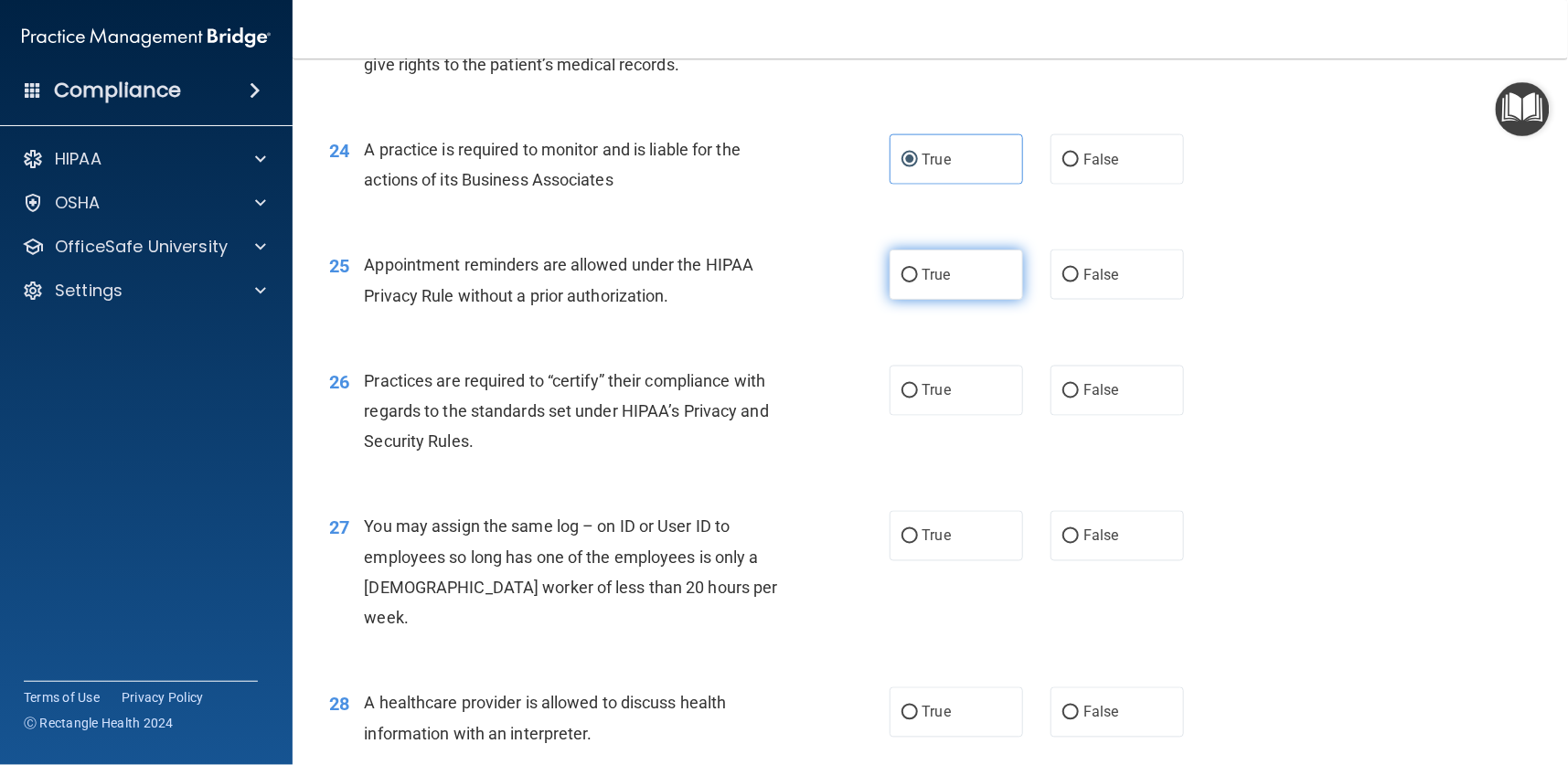
click at [917, 284] on label "True" at bounding box center [955, 274] width 133 height 51
click at [917, 282] on input "True" at bounding box center [910, 275] width 17 height 14
radio input "true"
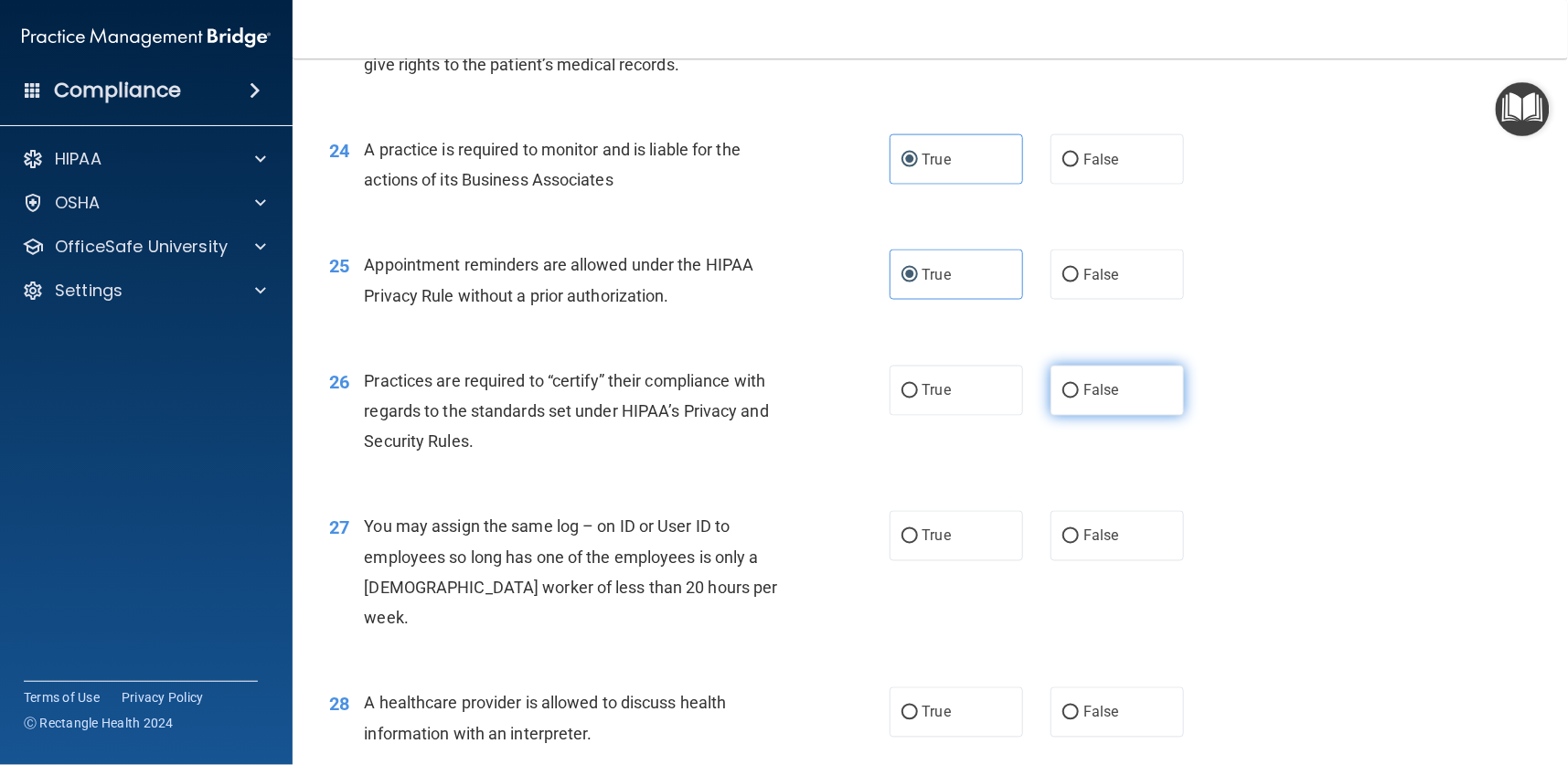
click at [1065, 386] on input "False" at bounding box center [1070, 391] width 17 height 14
radio input "true"
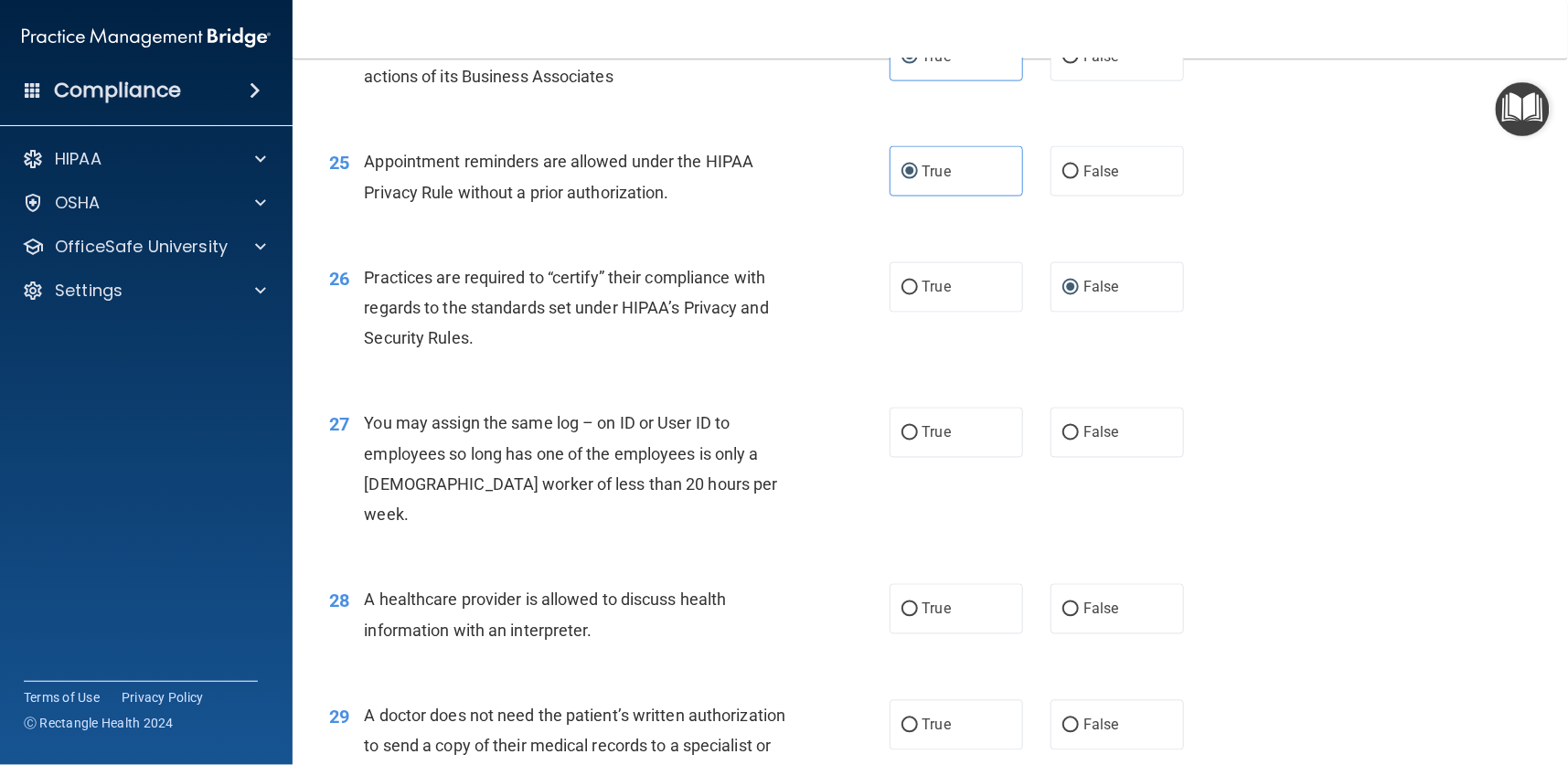
scroll to position [3700, 0]
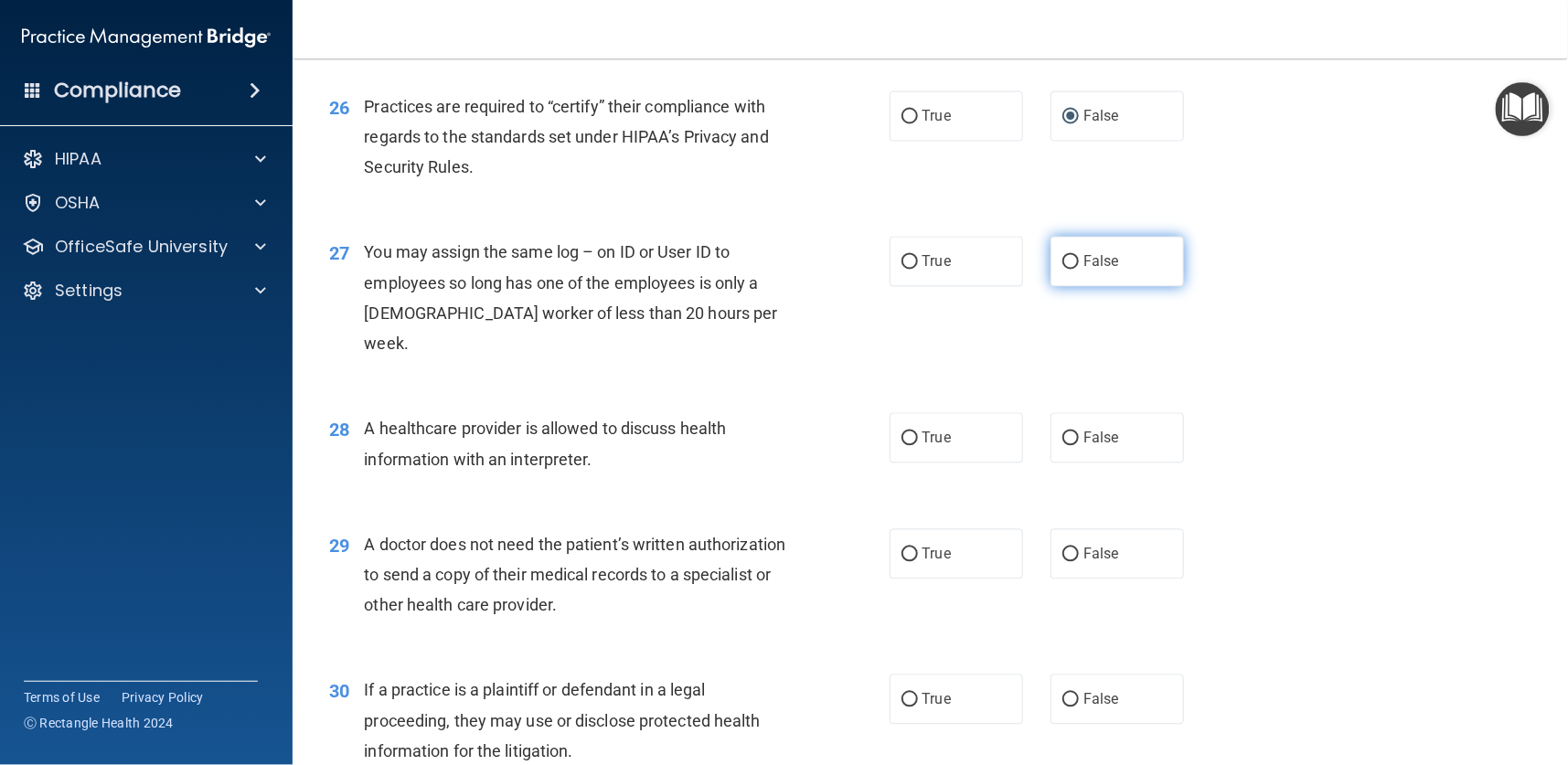
drag, startPoint x: 1073, startPoint y: 259, endPoint x: 1047, endPoint y: 271, distance: 28.6
click at [1083, 260] on span "False" at bounding box center [1101, 262] width 36 height 18
click at [1074, 260] on input "False" at bounding box center [1070, 263] width 17 height 14
radio input "true"
click at [907, 413] on label "True" at bounding box center [955, 438] width 133 height 51
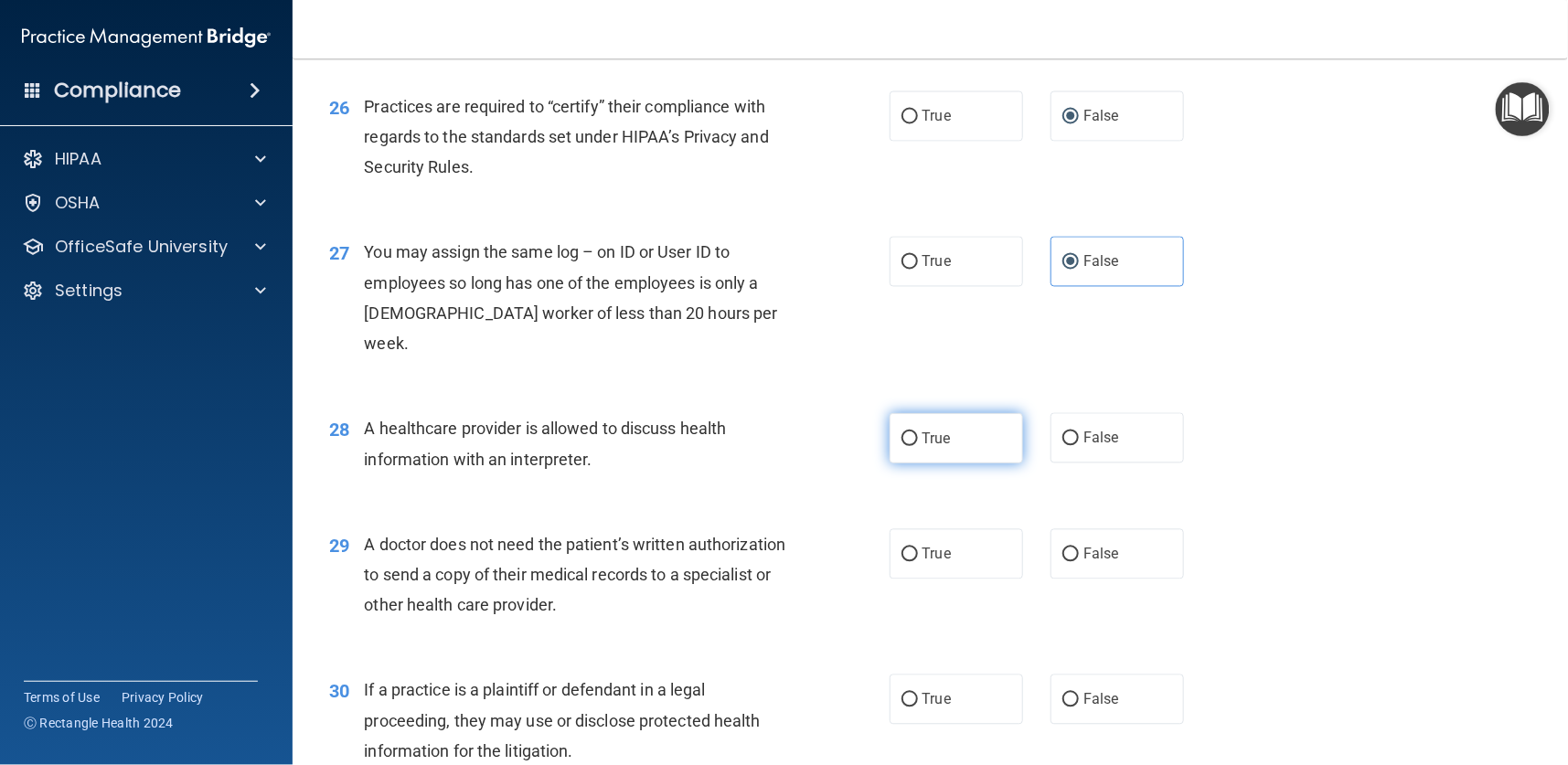
click at [907, 432] on input "True" at bounding box center [910, 439] width 17 height 14
radio input "true"
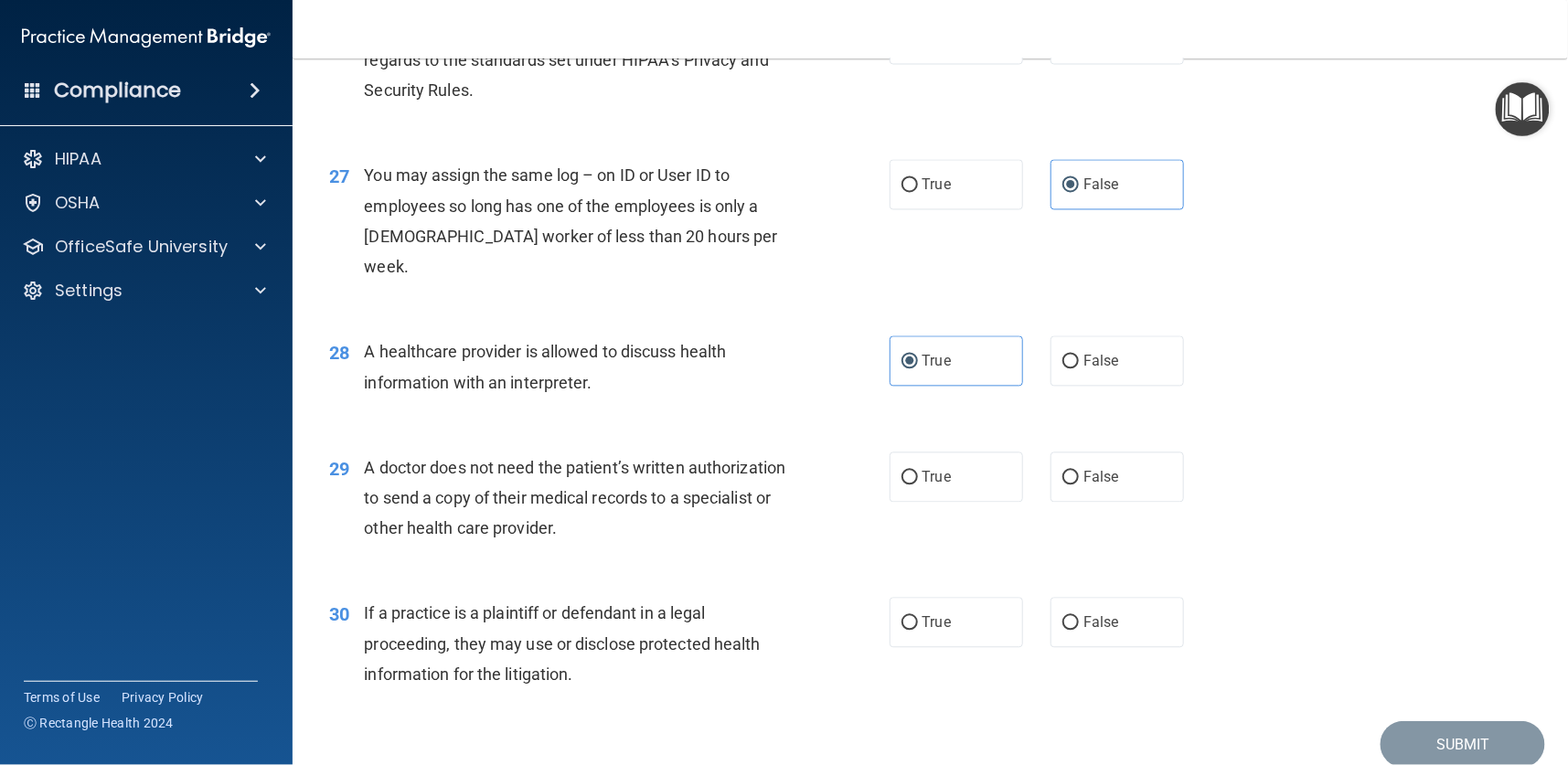
scroll to position [3820, 0]
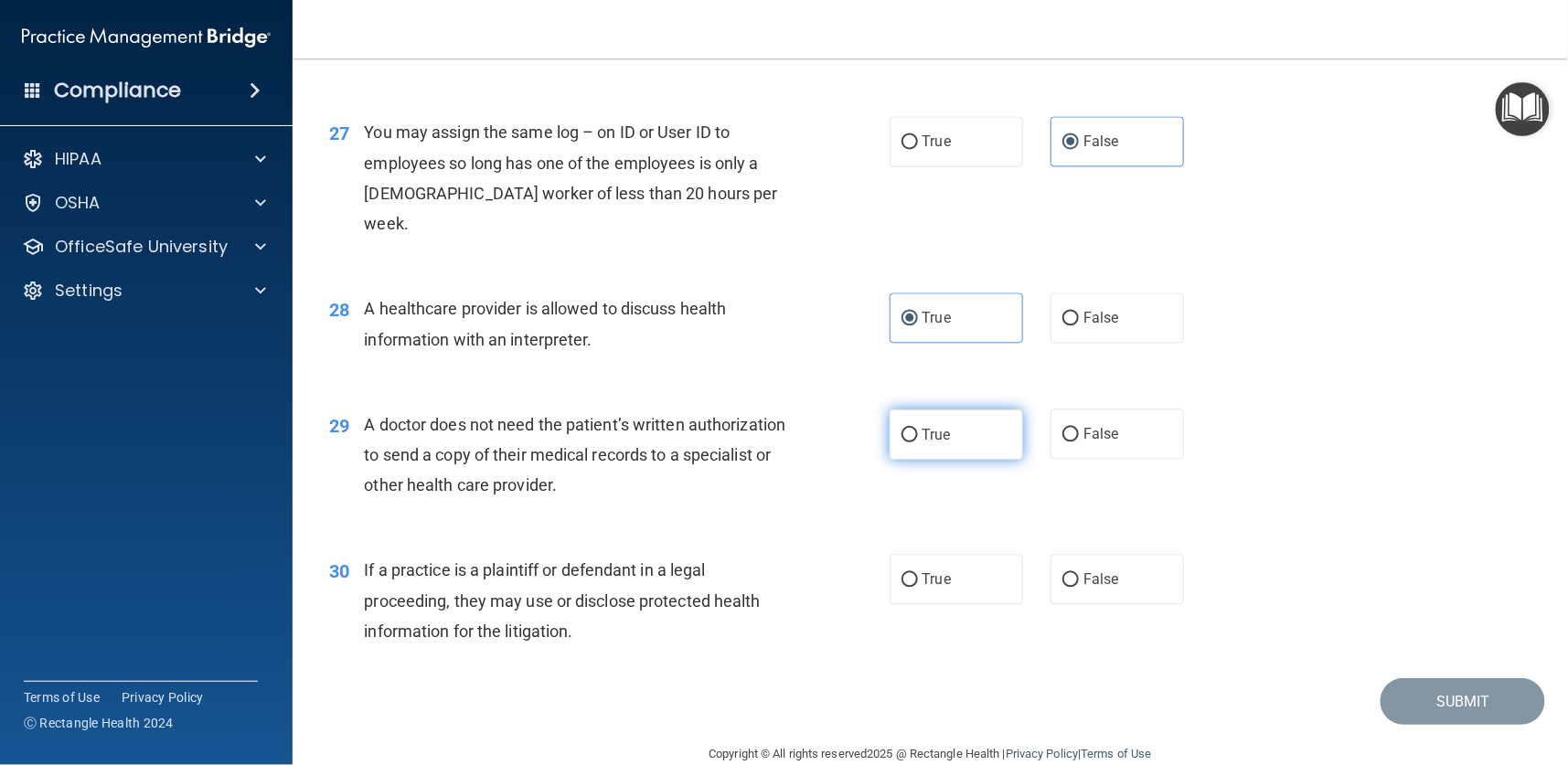
click at [915, 410] on label "True" at bounding box center [955, 435] width 133 height 51
click at [915, 428] on input "True" at bounding box center [910, 435] width 17 height 14
radio input "true"
drag, startPoint x: 901, startPoint y: 537, endPoint x: 1082, endPoint y: 552, distance: 181.6
click at [903, 555] on label "True" at bounding box center [955, 580] width 133 height 51
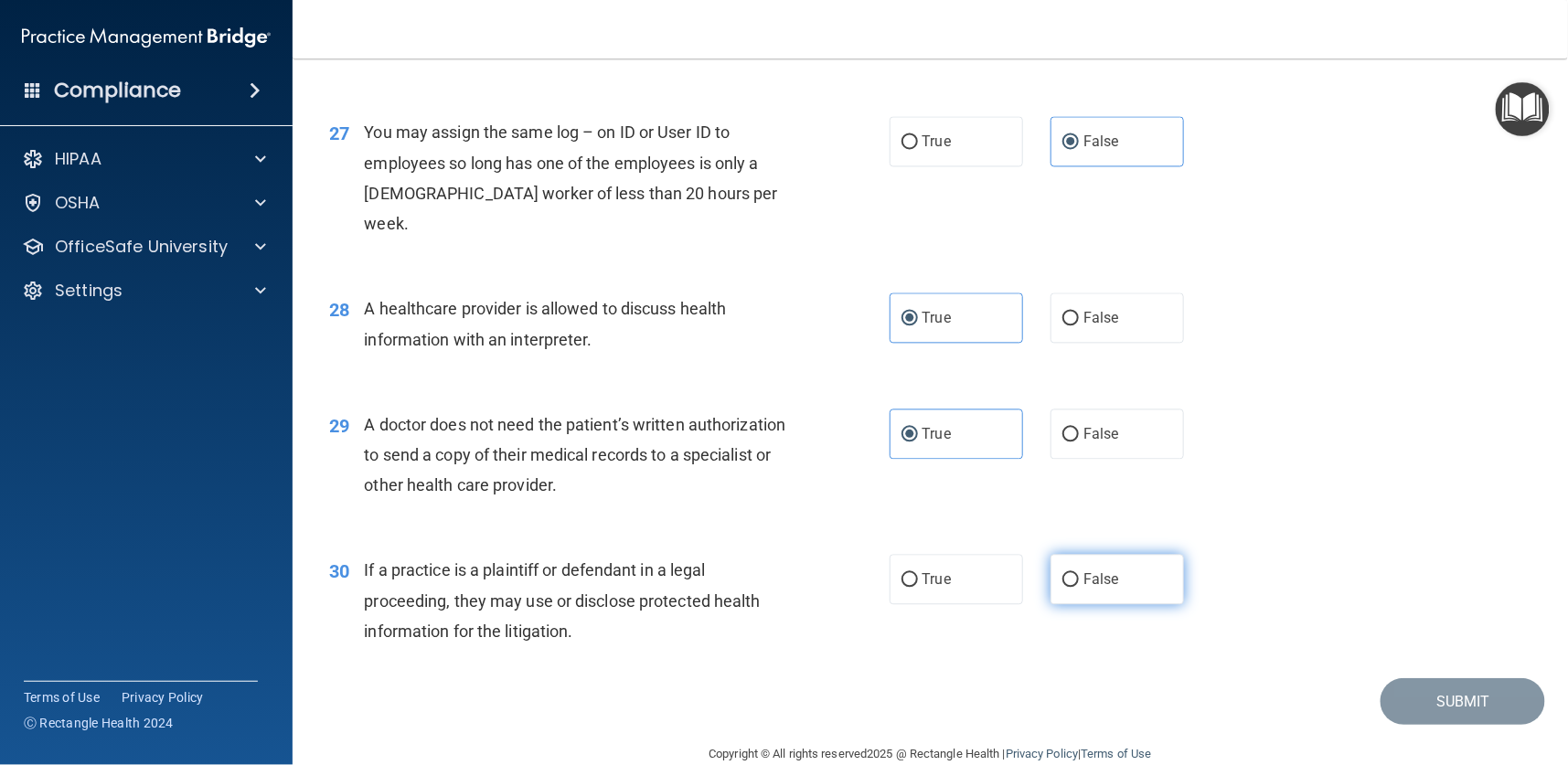
click at [903, 574] on input "True" at bounding box center [910, 581] width 17 height 14
radio input "true"
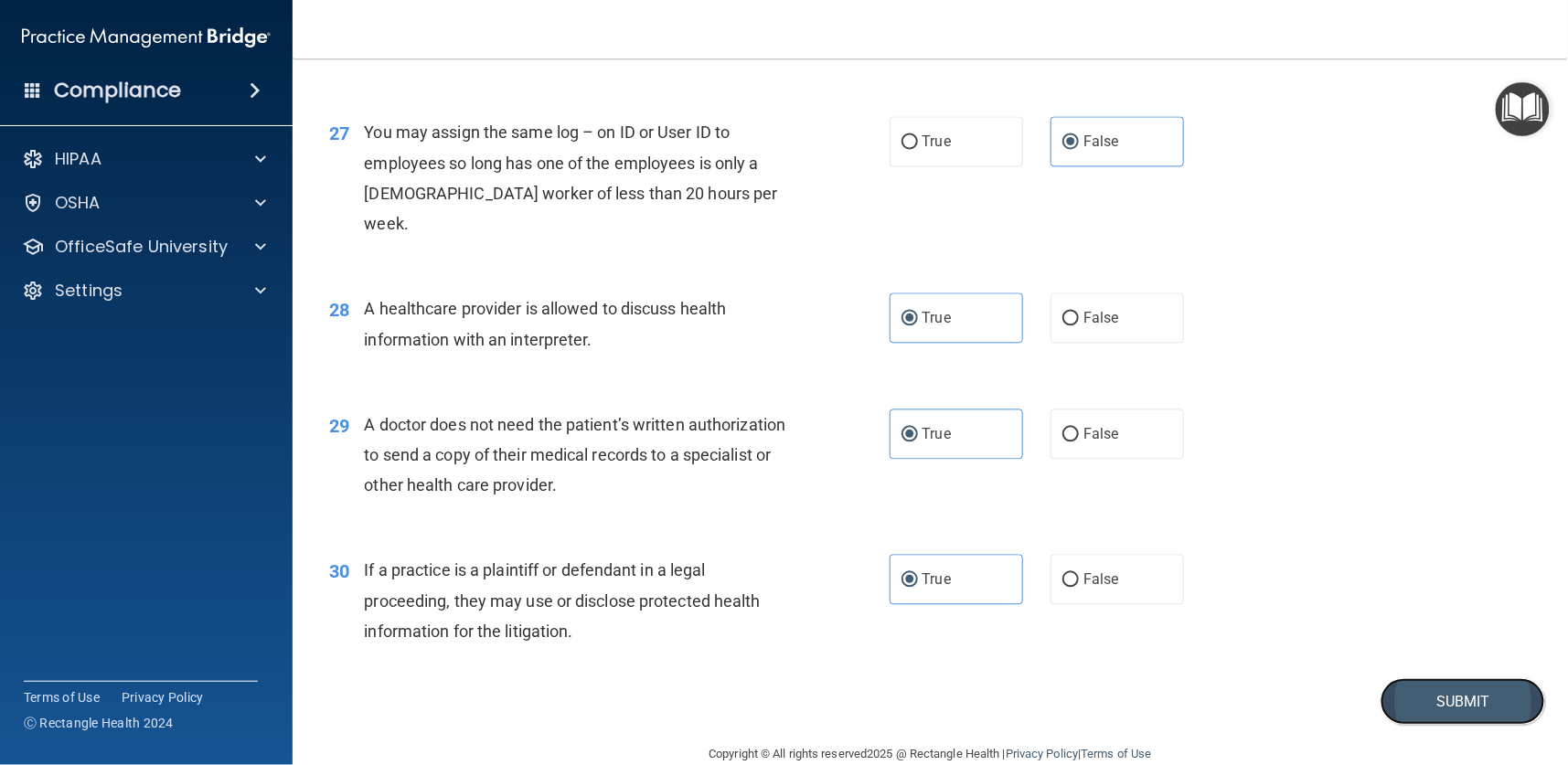
click at [1383, 678] on button "Submit" at bounding box center [1463, 702] width 165 height 47
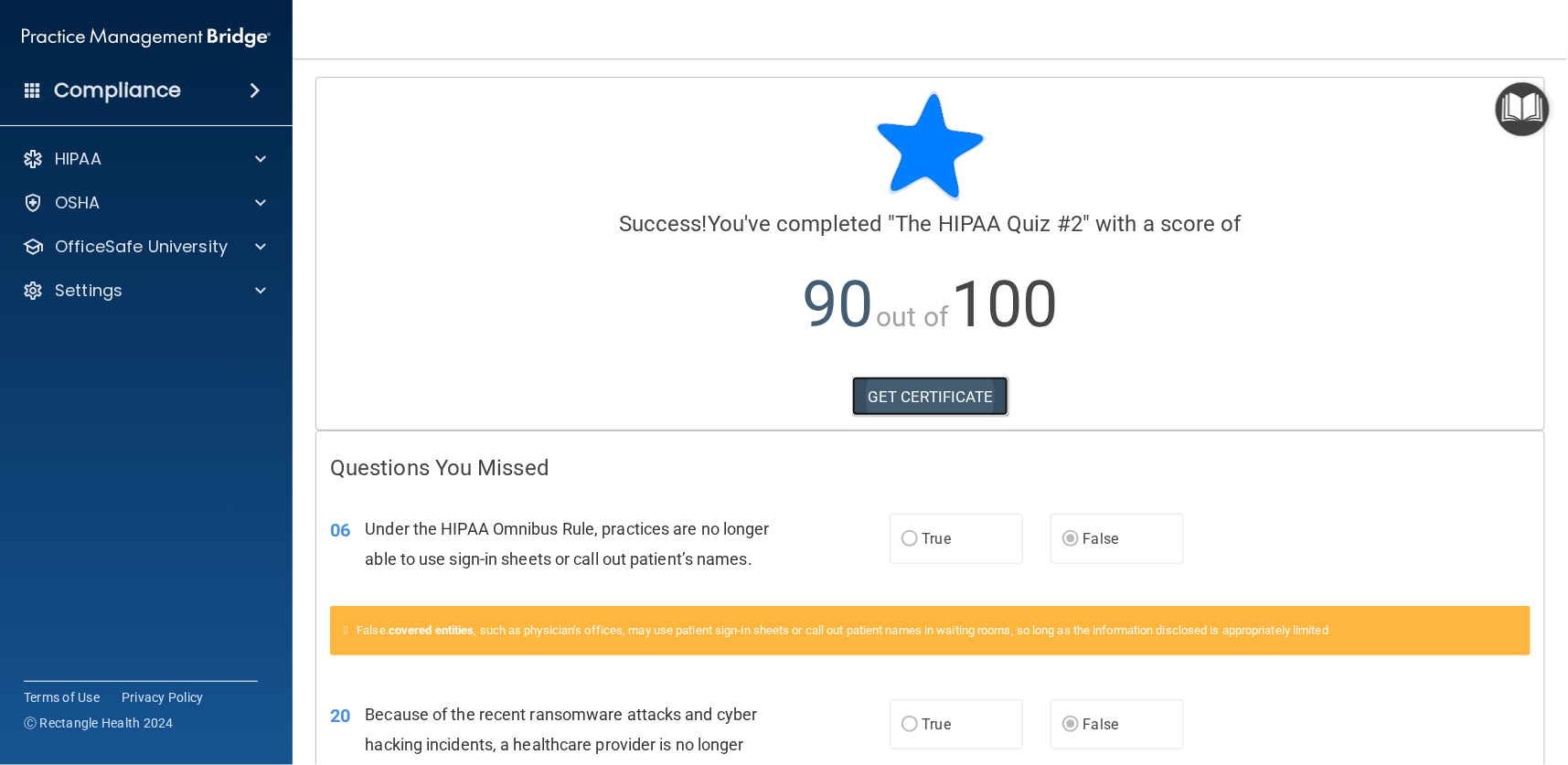
click at [886, 389] on link "GET CERTIFICATE" at bounding box center [930, 396] width 157 height 40
click at [73, 247] on p "OfficeSafe University" at bounding box center [140, 246] width 172 height 22
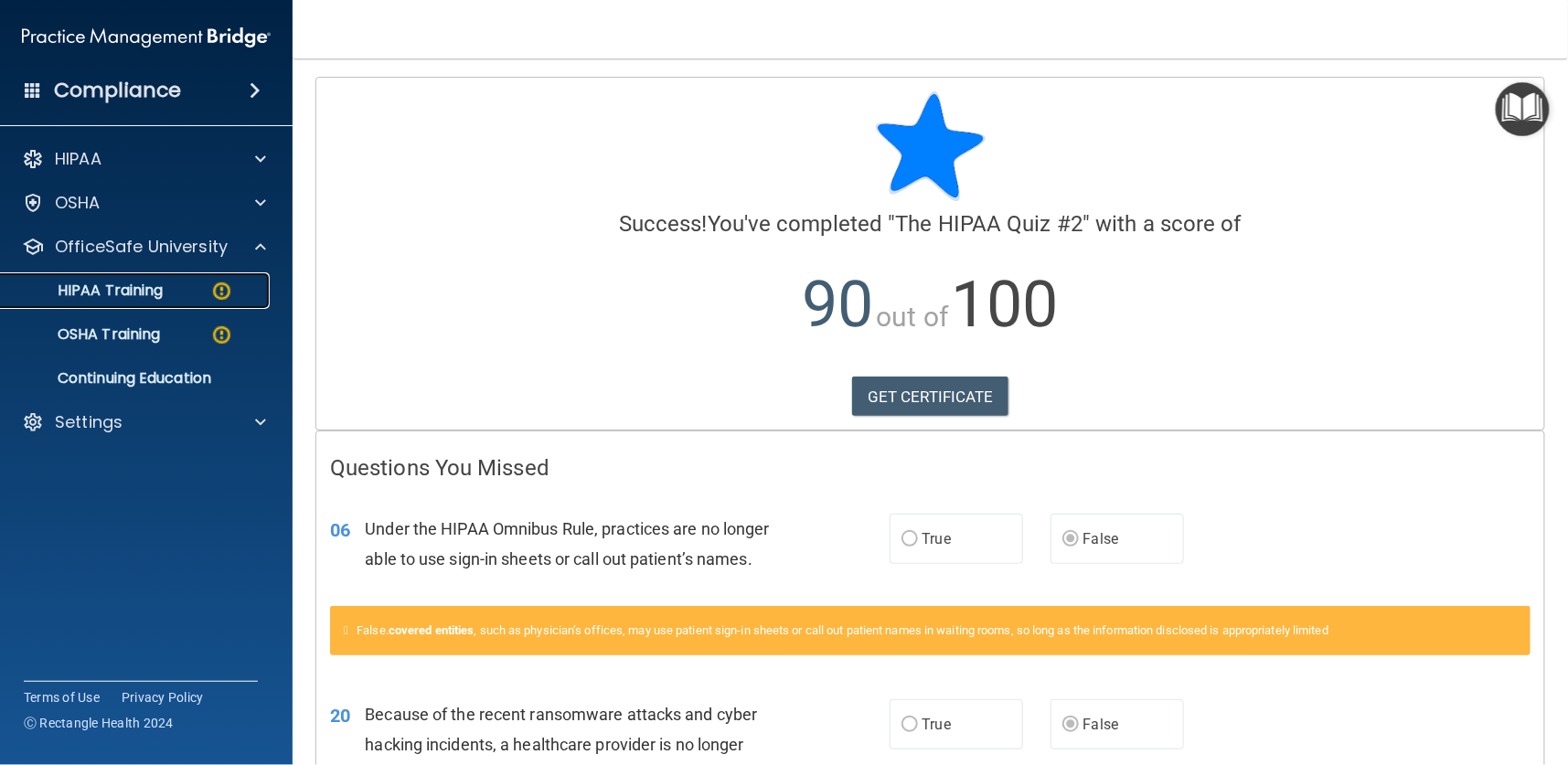
click at [89, 289] on p "HIPAA Training" at bounding box center [87, 290] width 151 height 18
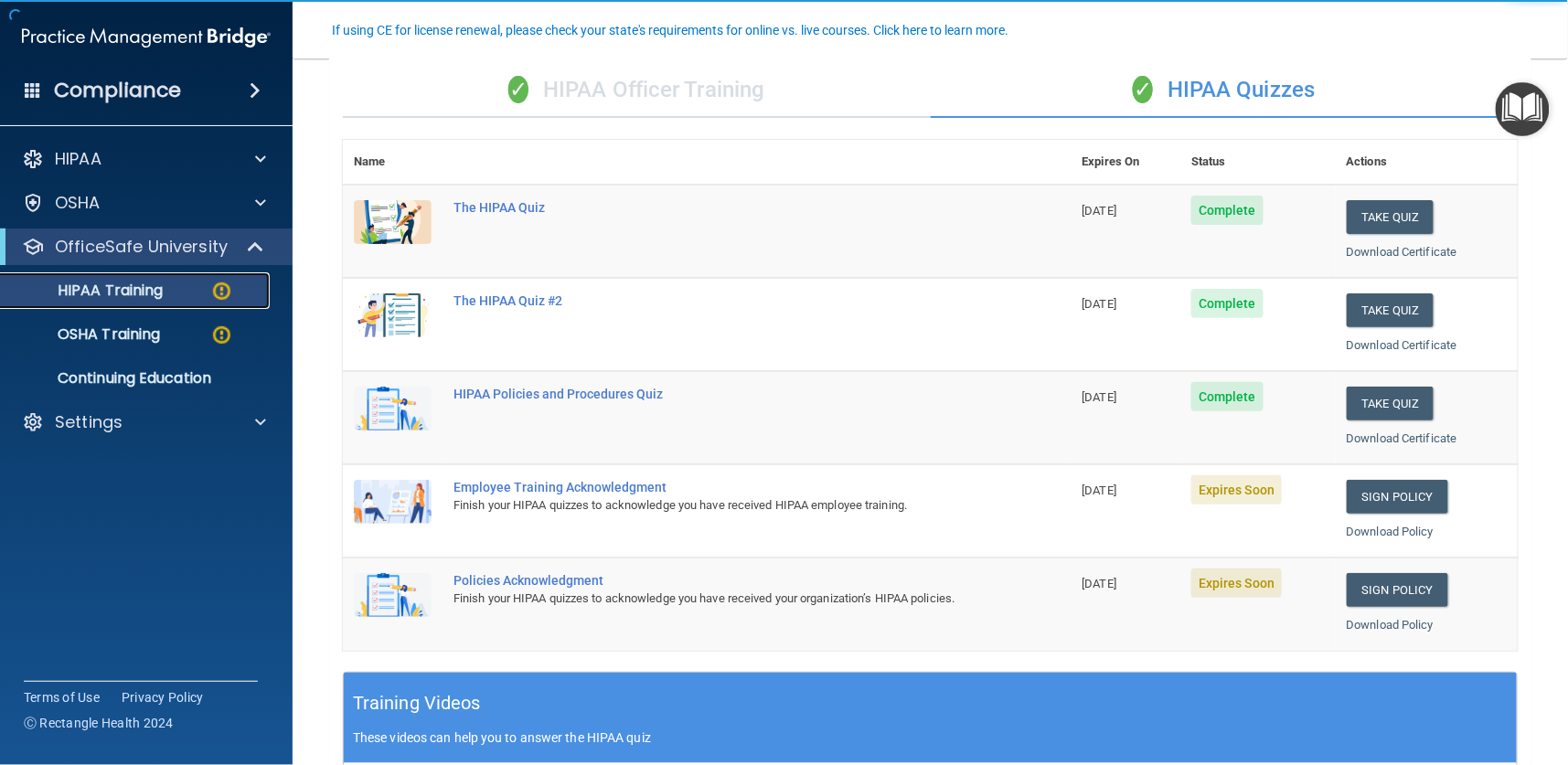
scroll to position [274, 0]
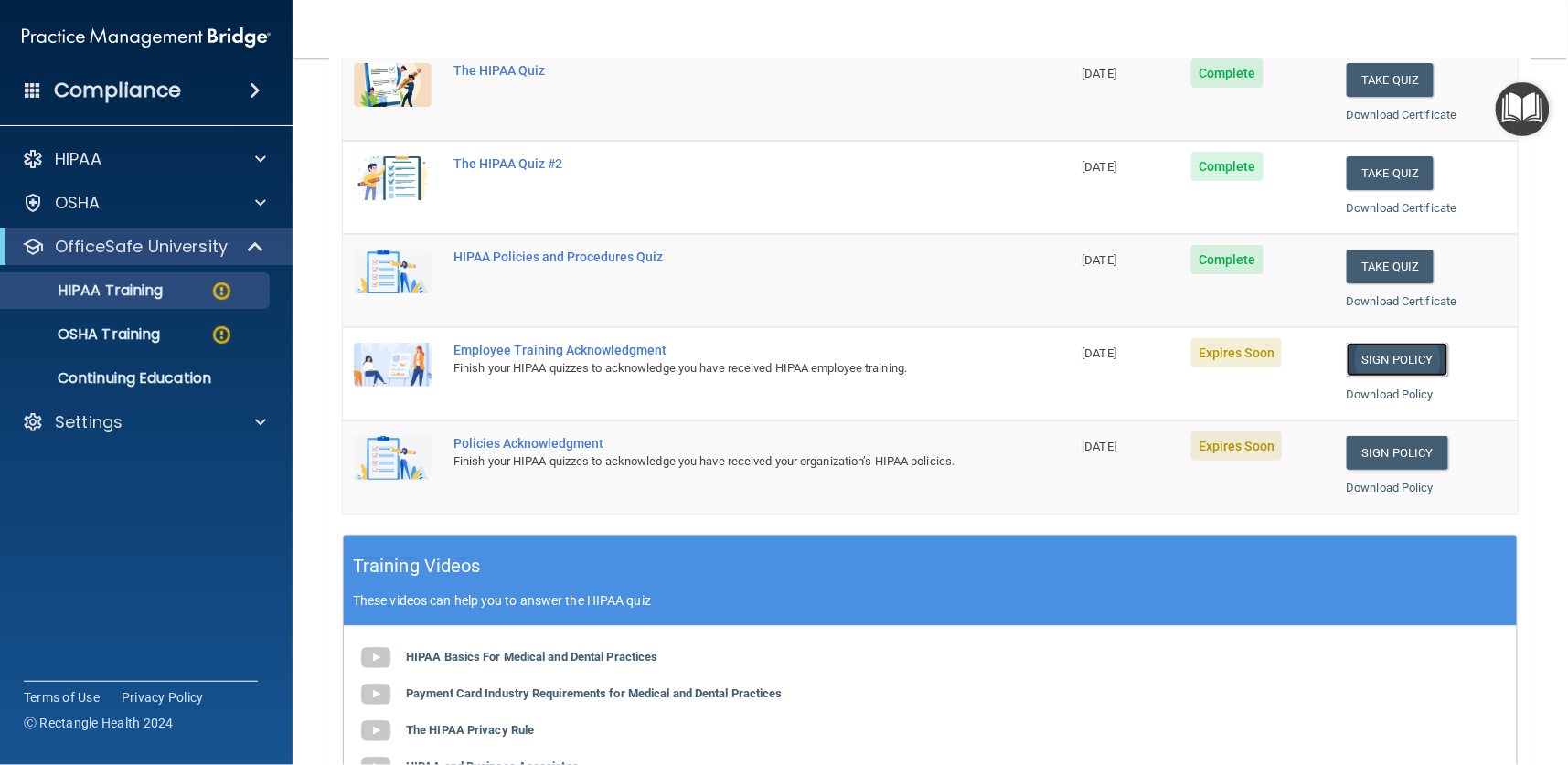
click at [1379, 367] on link "Sign Policy" at bounding box center [1398, 359] width 101 height 34
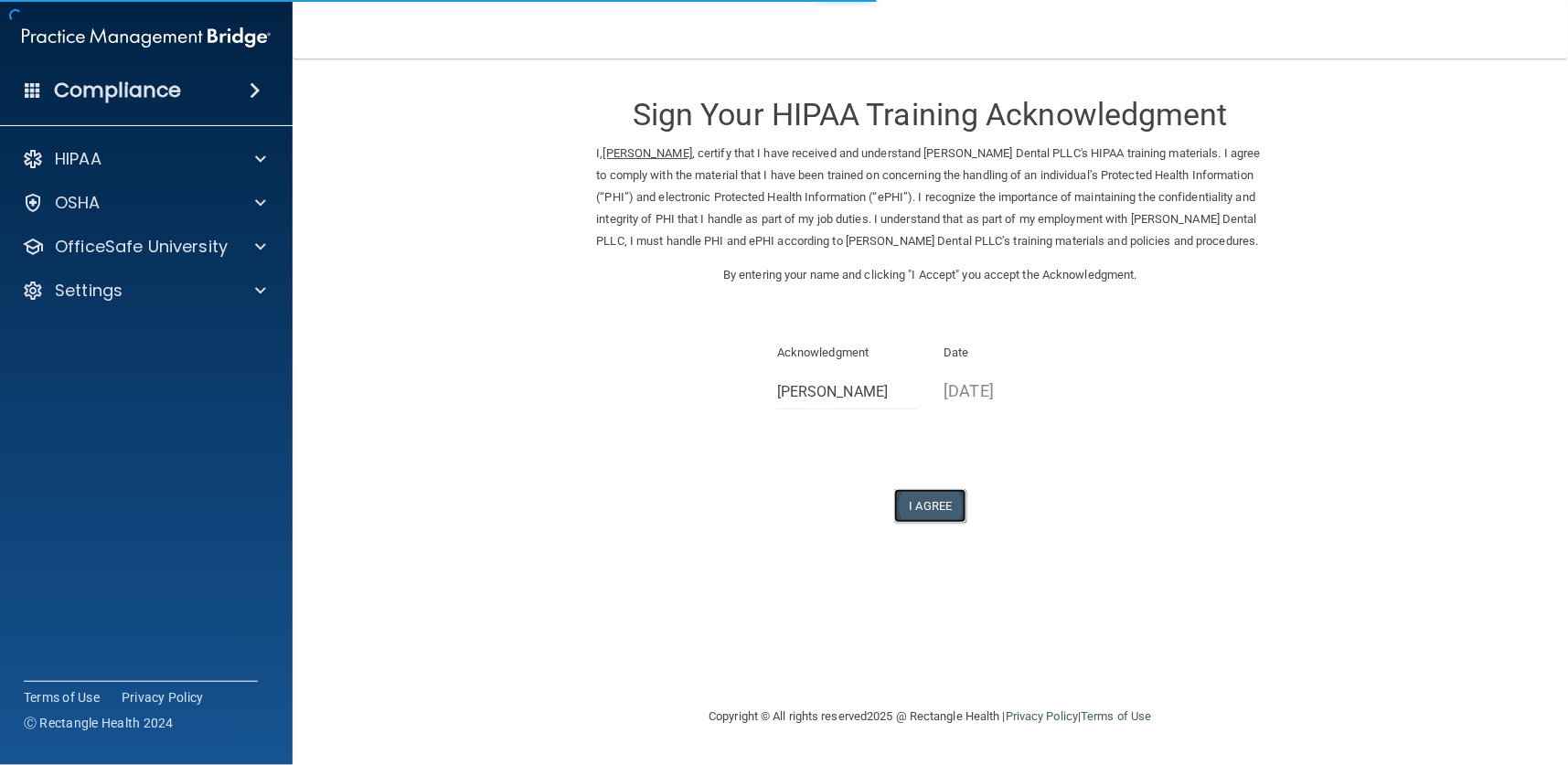
click at [914, 500] on button "I Agree" at bounding box center [930, 505] width 73 height 34
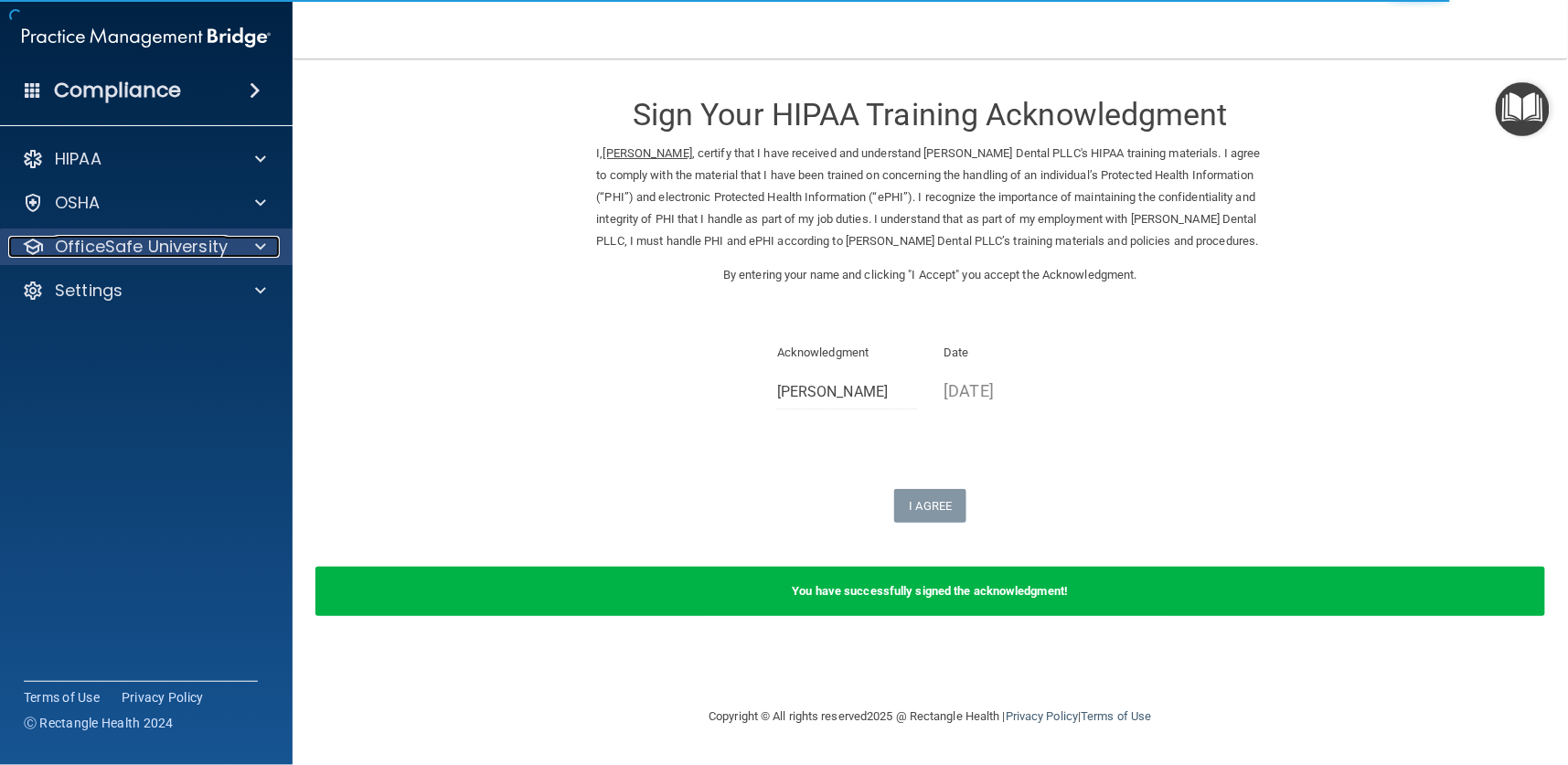
click at [159, 252] on p "OfficeSafe University" at bounding box center [140, 246] width 172 height 22
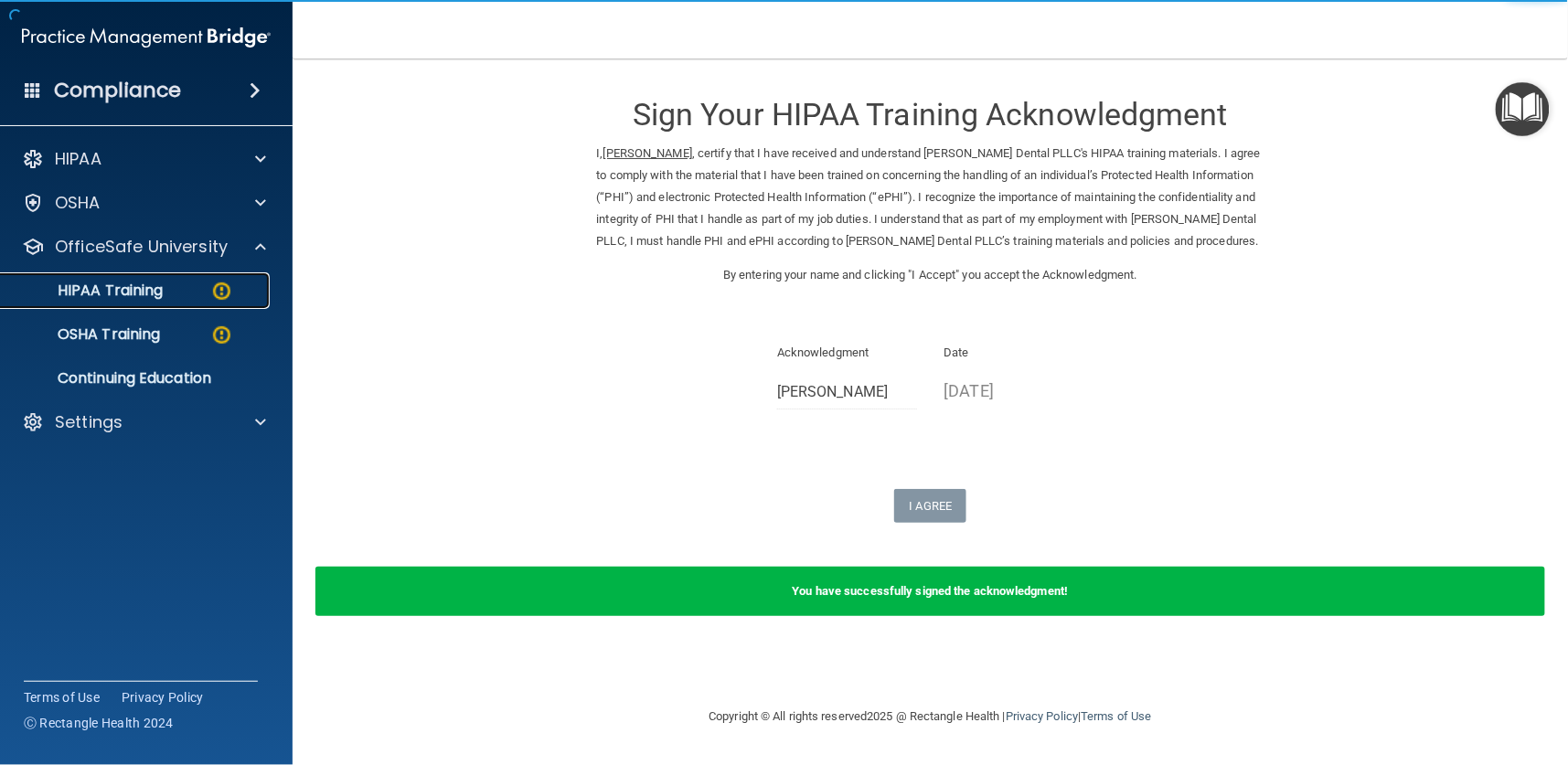
click at [124, 284] on p "HIPAA Training" at bounding box center [87, 290] width 151 height 18
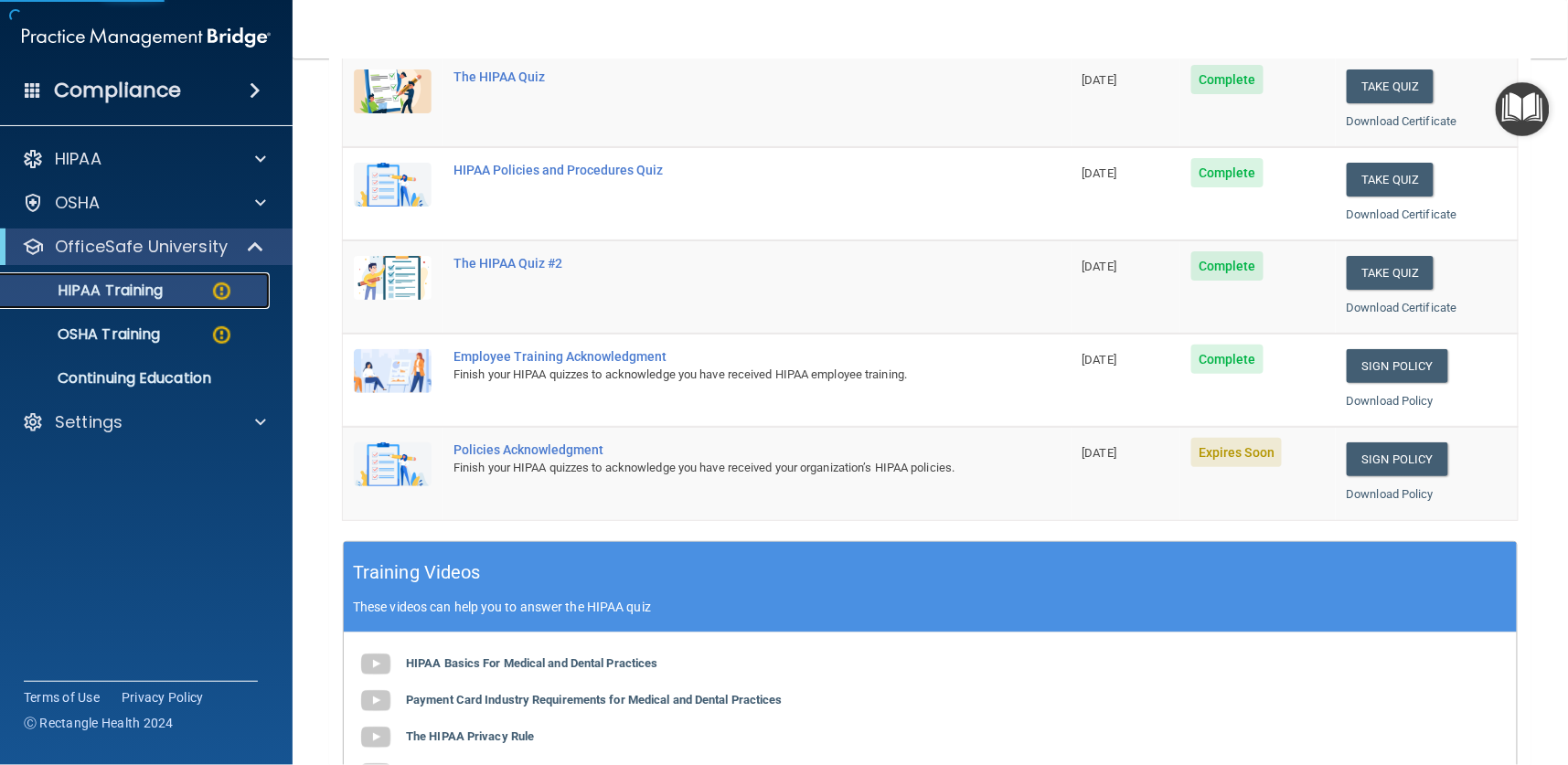
scroll to position [274, 0]
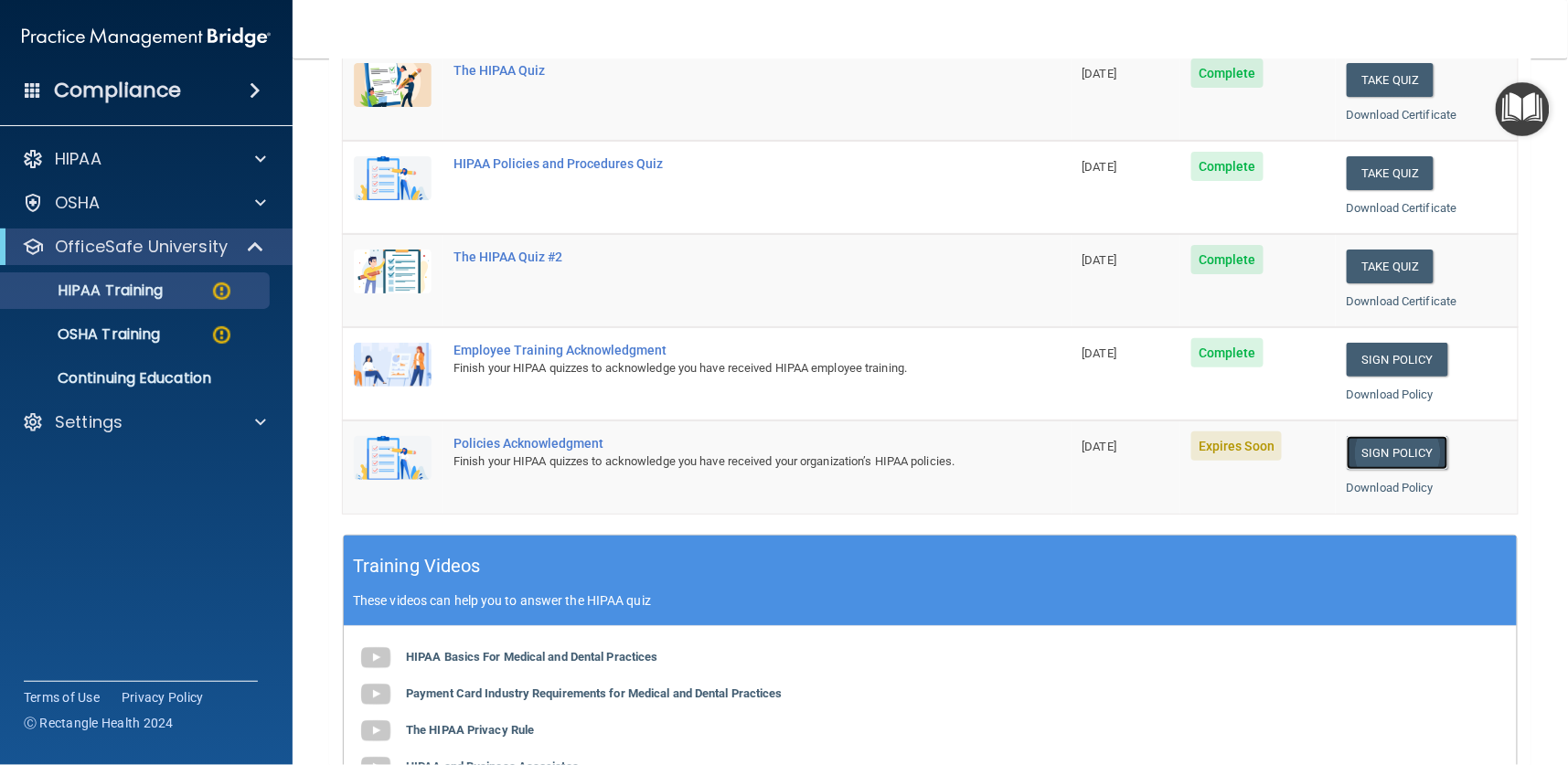
click at [1359, 455] on link "Sign Policy" at bounding box center [1398, 453] width 101 height 34
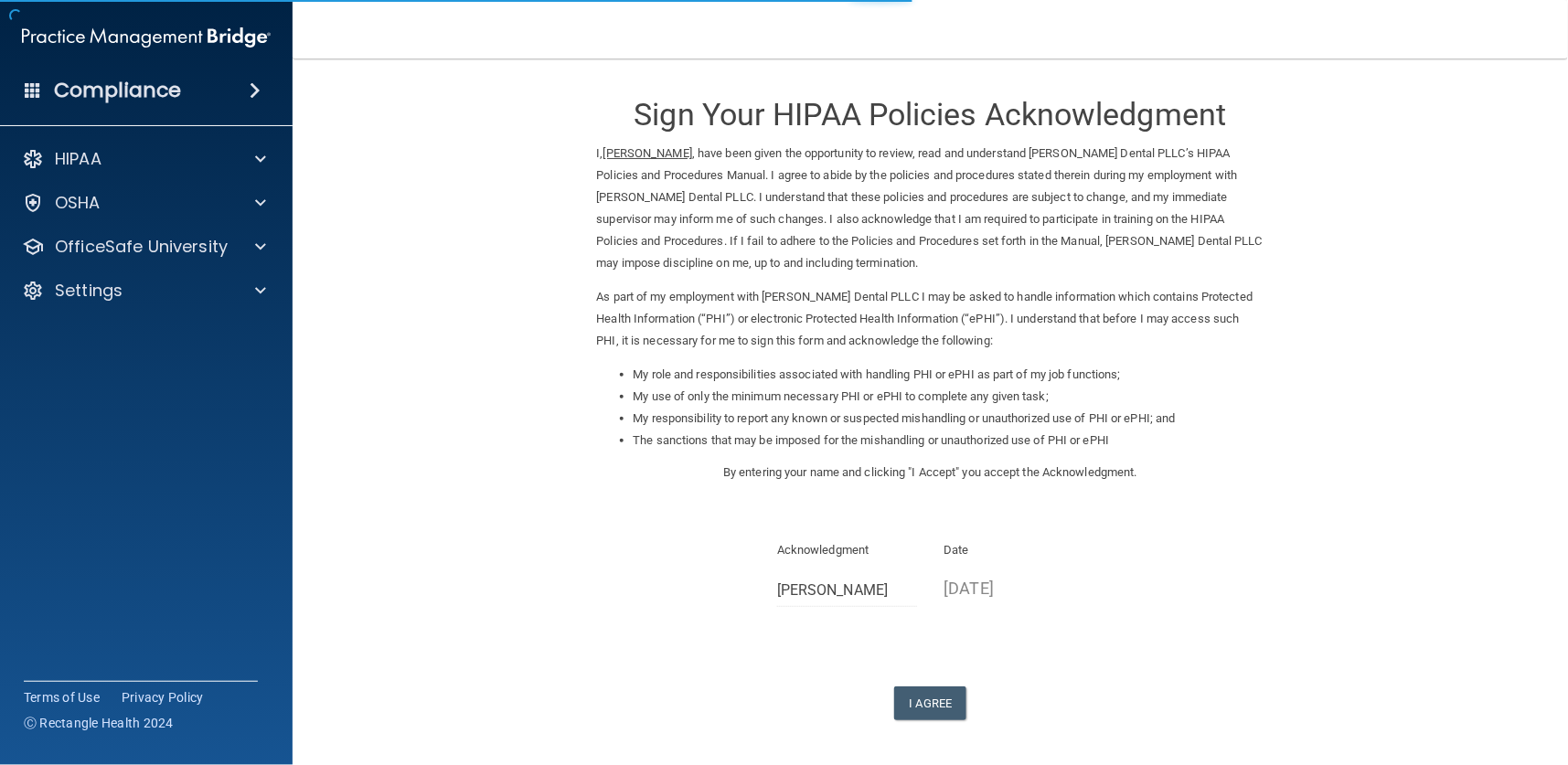
click at [924, 682] on div "Sign Your HIPAA Policies Acknowledgment I, Crystal Langford , have been given t…" at bounding box center [930, 398] width 667 height 643
click at [925, 699] on button "I Agree" at bounding box center [930, 703] width 73 height 34
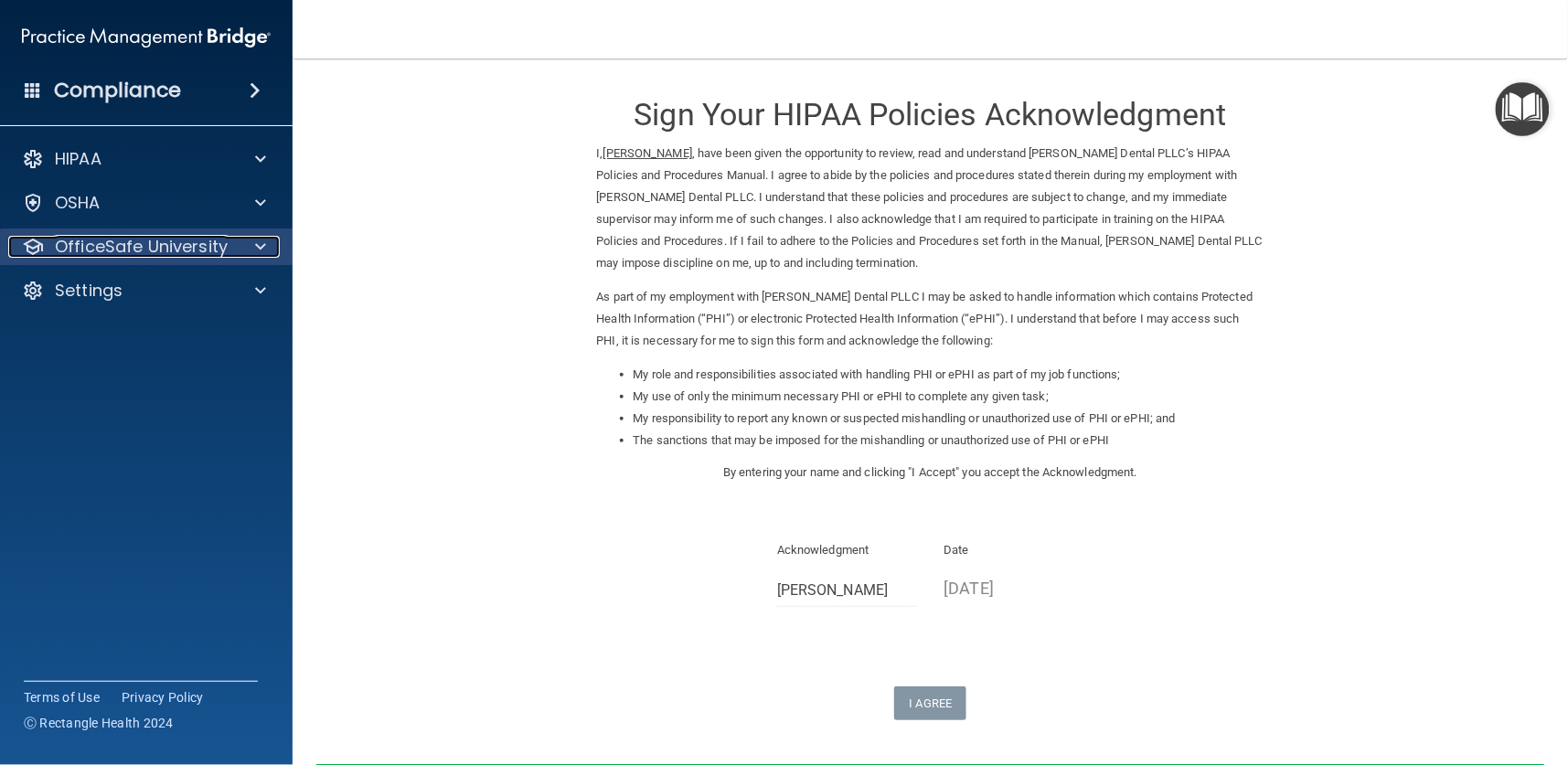
click at [87, 248] on p "OfficeSafe University" at bounding box center [140, 246] width 172 height 22
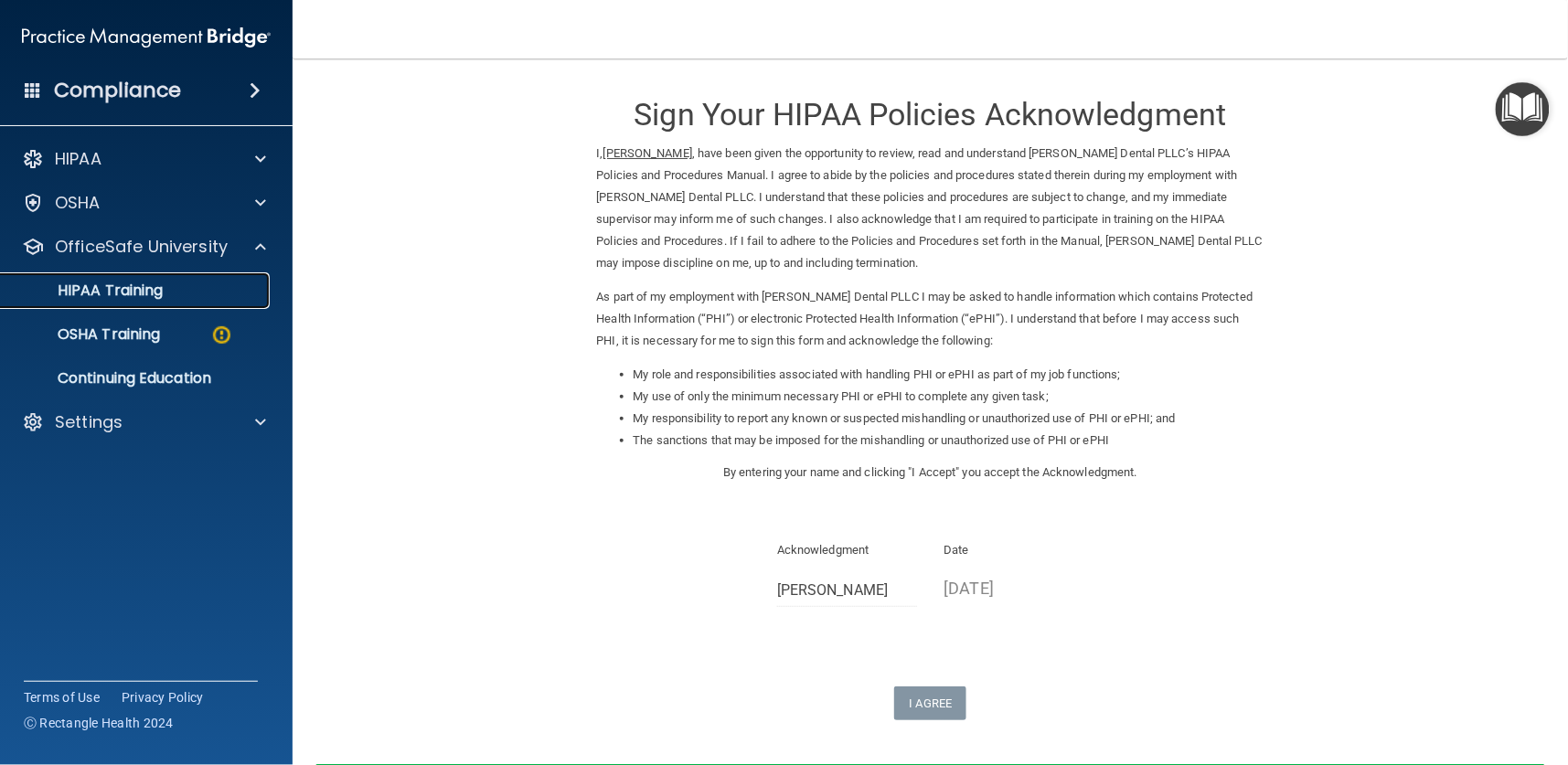
click at [88, 302] on link "HIPAA Training" at bounding box center [126, 291] width 288 height 37
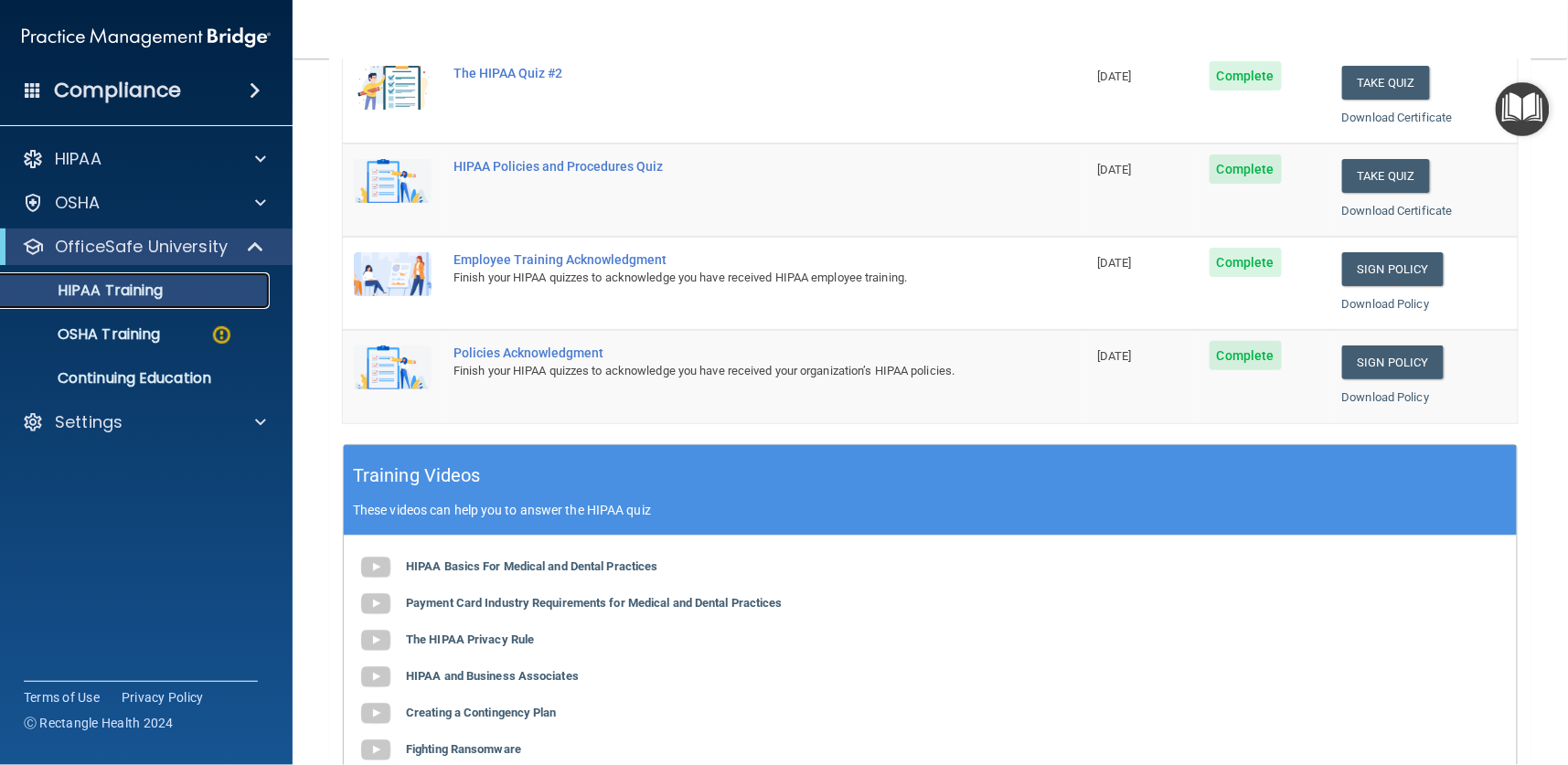
scroll to position [64, 0]
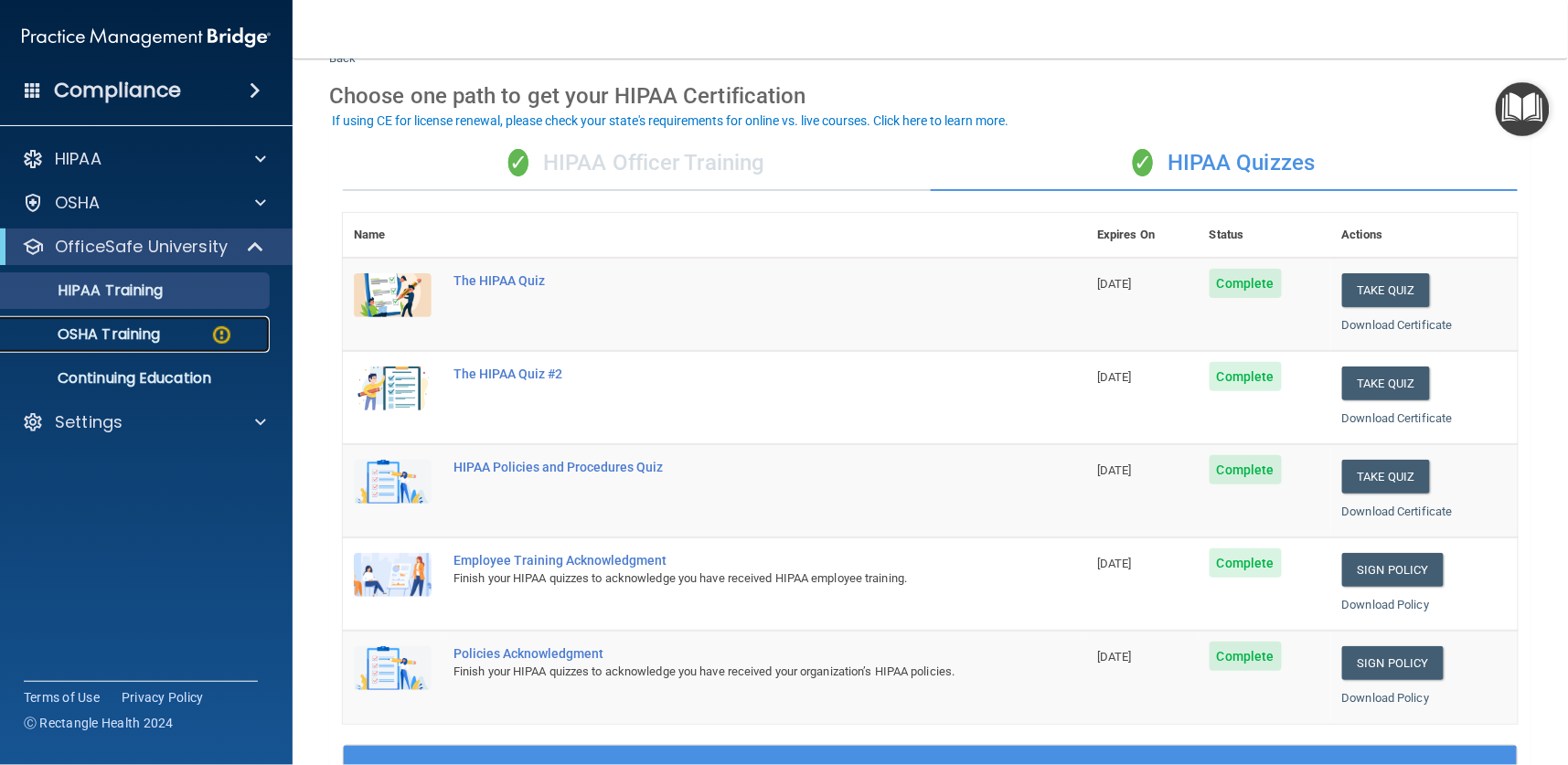
click at [146, 342] on p "OSHA Training" at bounding box center [86, 334] width 148 height 18
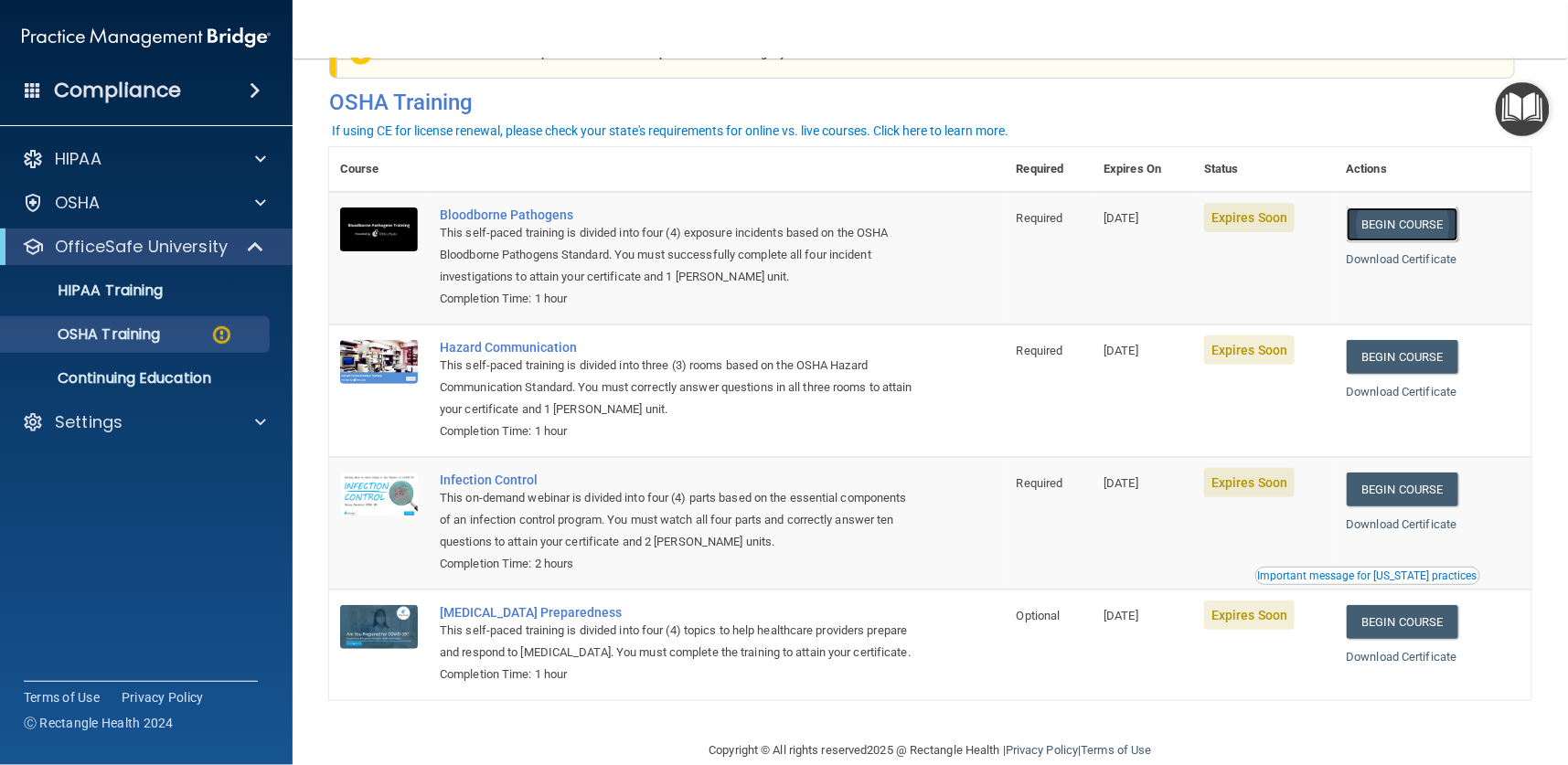
click at [1383, 227] on link "Begin Course" at bounding box center [1402, 224] width 112 height 34
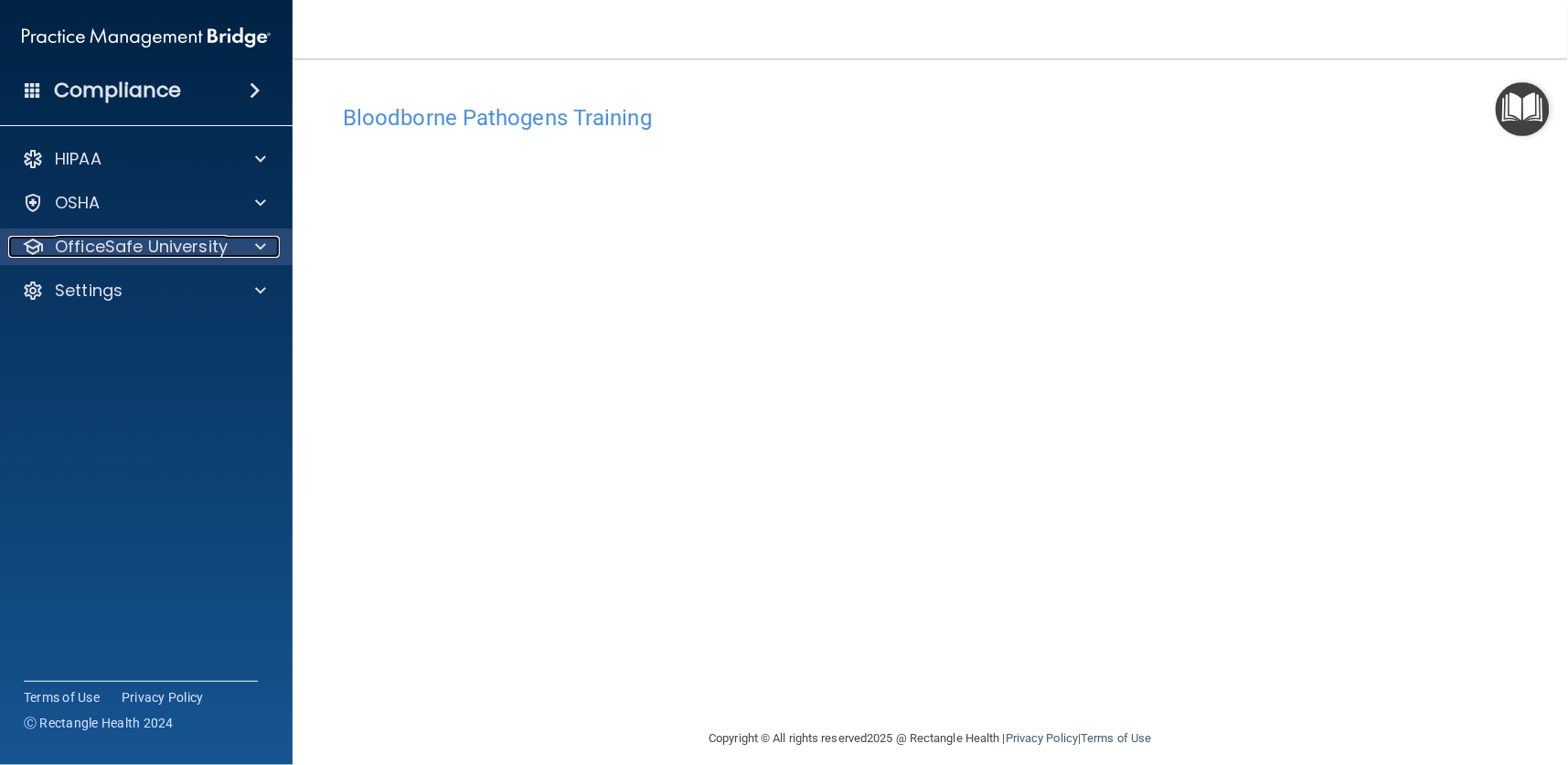
click at [114, 253] on p "OfficeSafe University" at bounding box center [140, 246] width 172 height 22
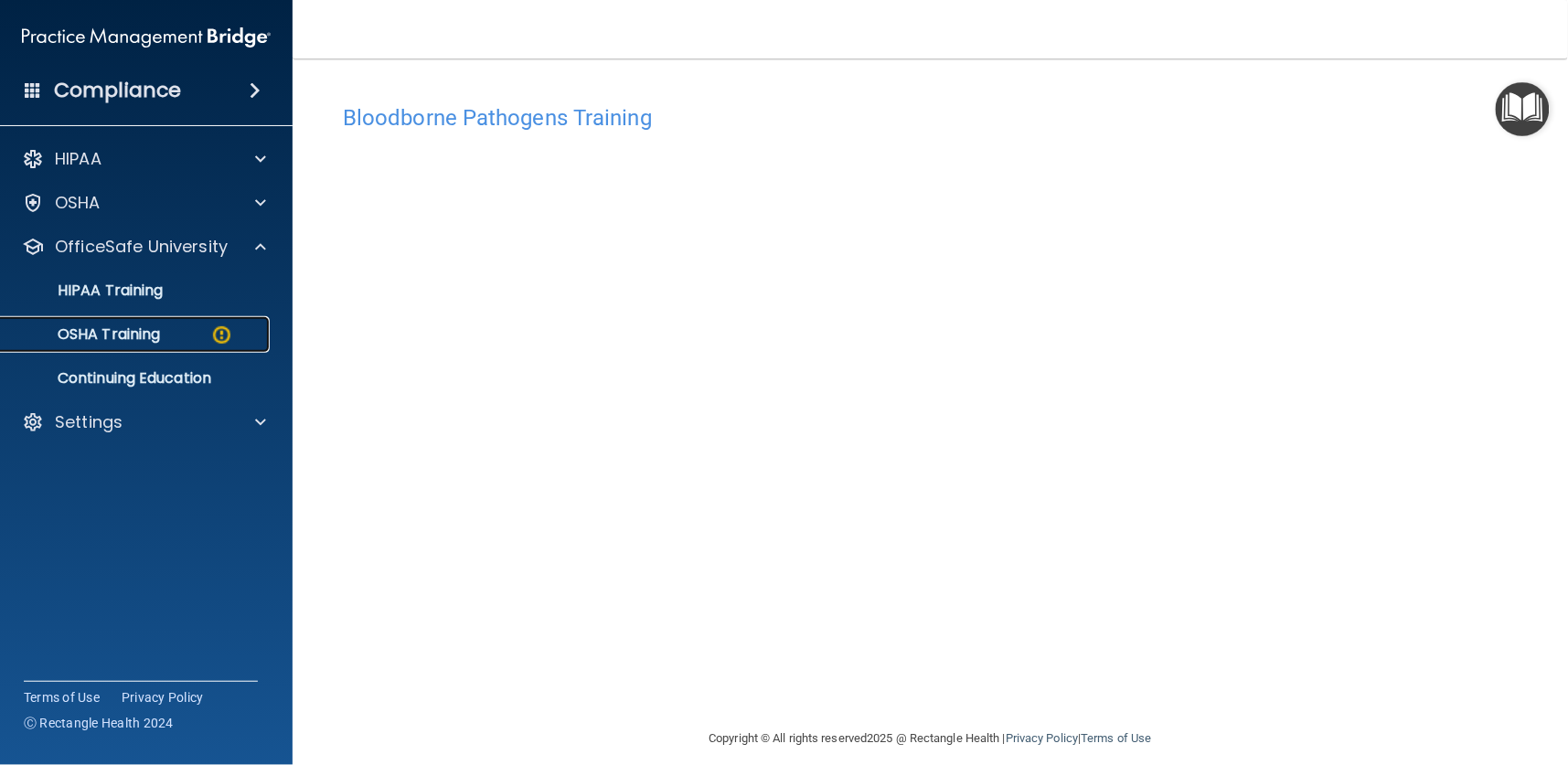
click at [98, 333] on p "OSHA Training" at bounding box center [86, 334] width 148 height 18
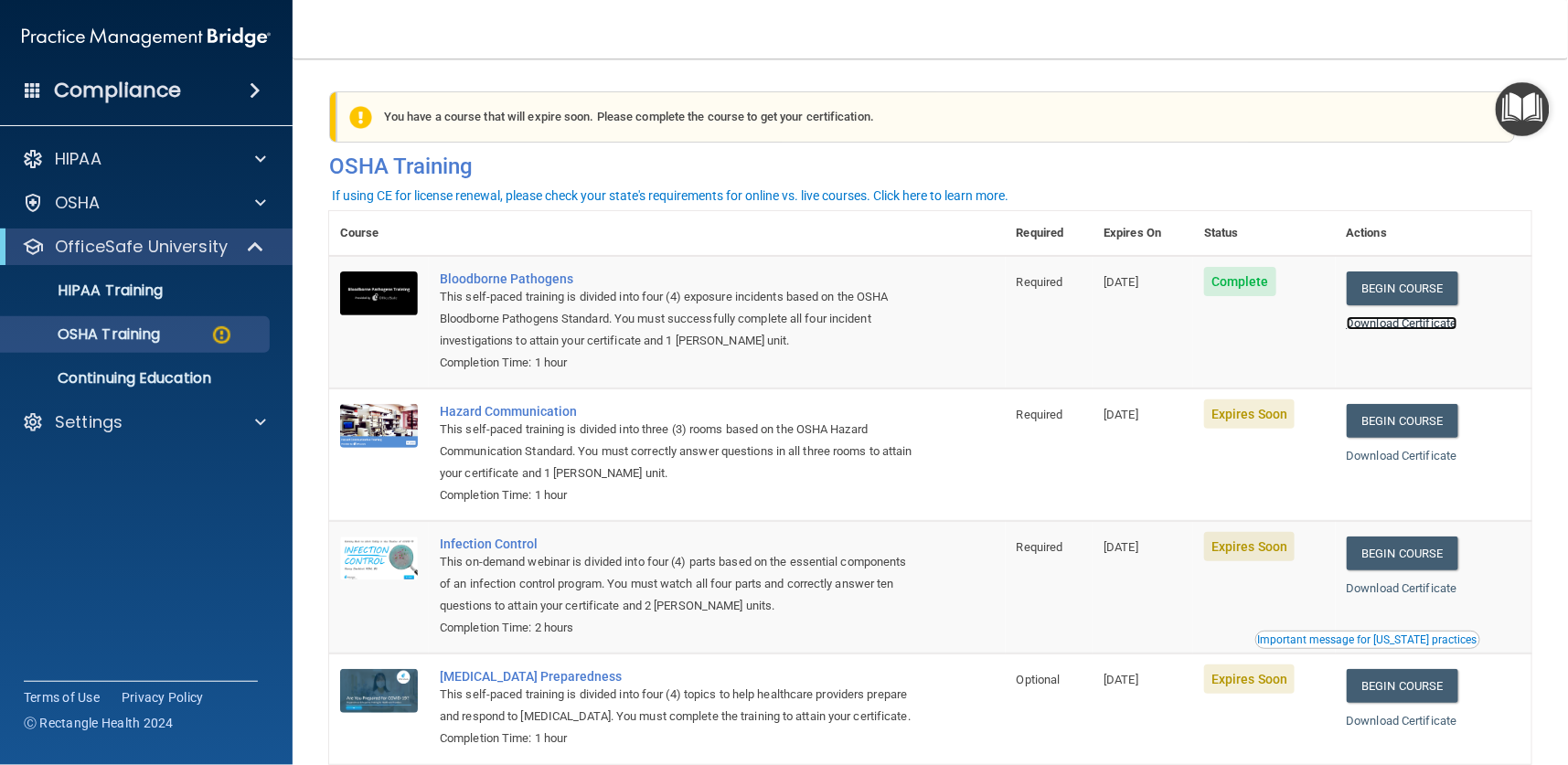
click at [1381, 323] on link "Download Certificate" at bounding box center [1402, 323] width 111 height 14
click at [1396, 418] on link "Begin Course" at bounding box center [1402, 420] width 112 height 34
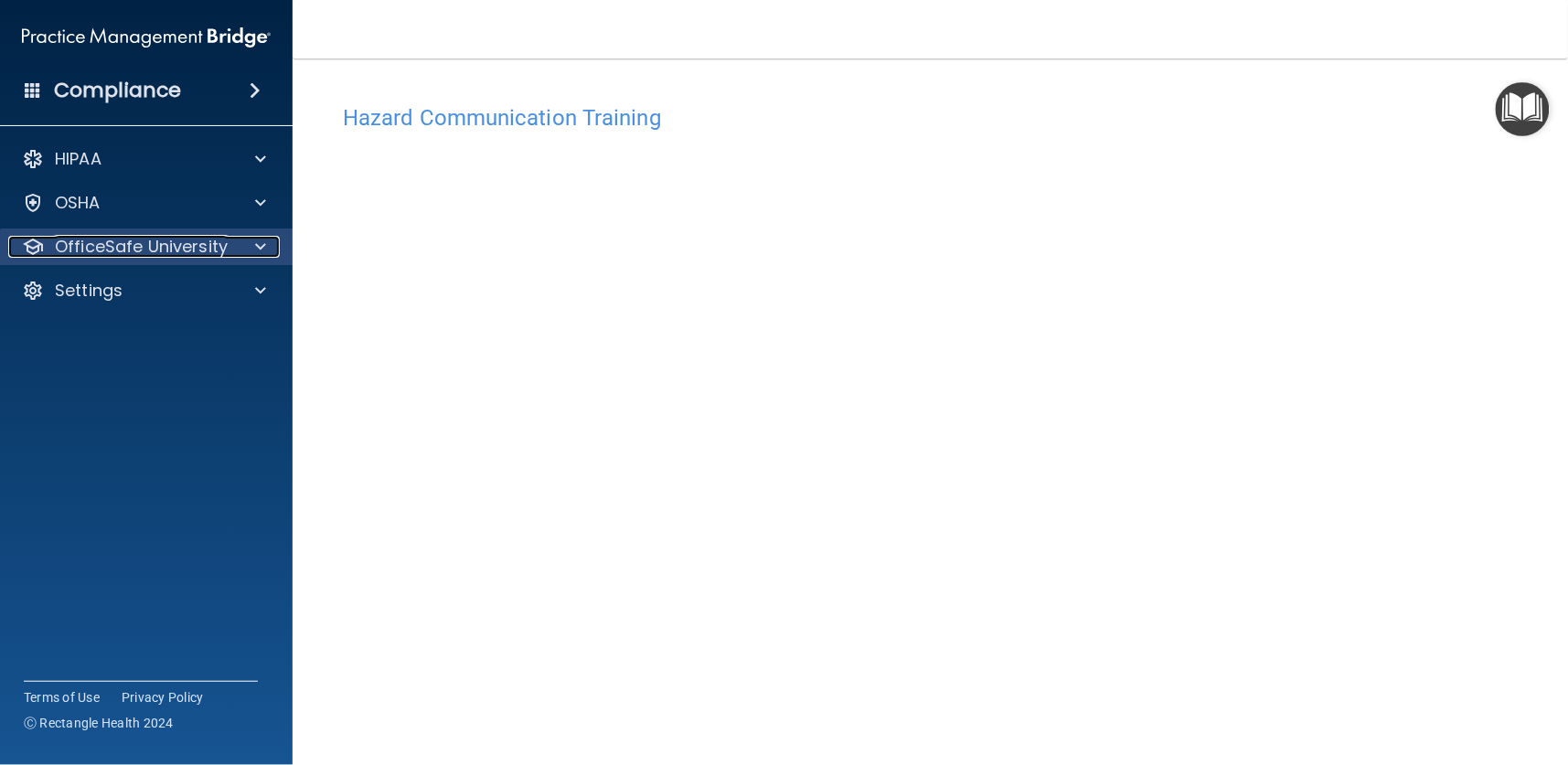
click at [141, 249] on p "OfficeSafe University" at bounding box center [140, 246] width 172 height 22
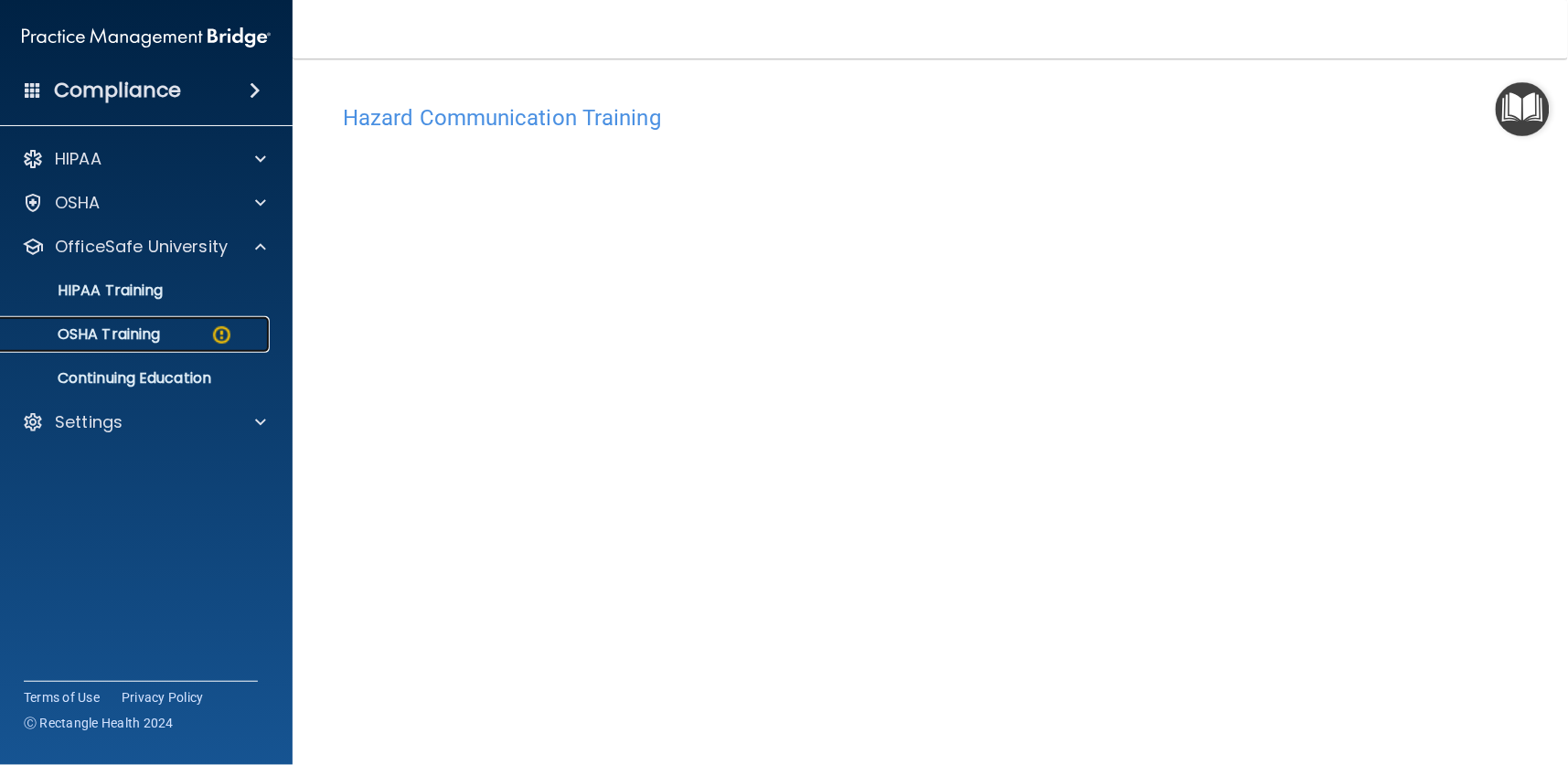
click at [118, 327] on p "OSHA Training" at bounding box center [86, 334] width 148 height 18
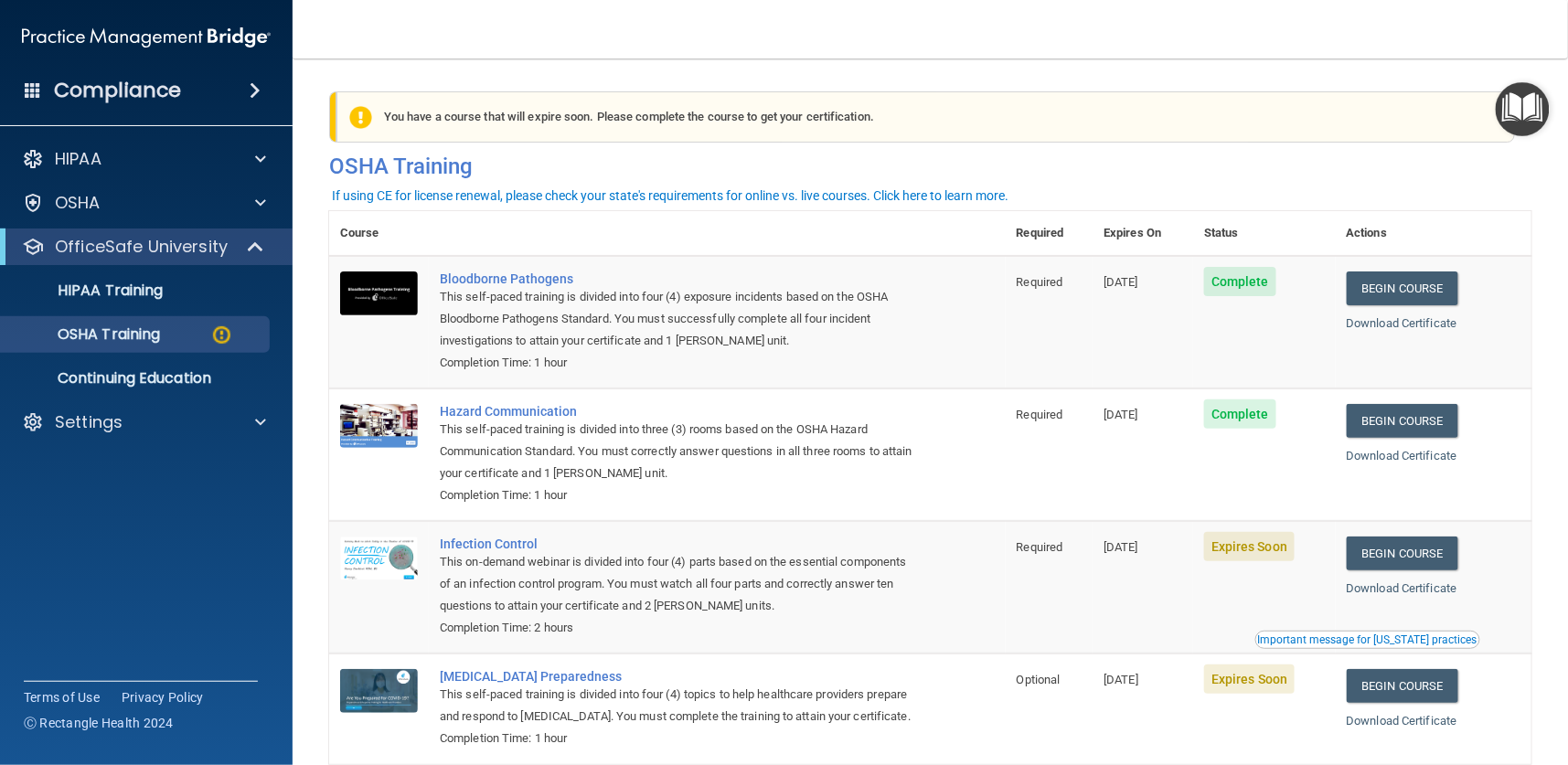
click at [1382, 465] on div "Download Certificate" at bounding box center [1434, 455] width 174 height 22
click at [1386, 452] on link "Download Certificate" at bounding box center [1402, 455] width 111 height 14
click at [1365, 554] on link "Begin Course" at bounding box center [1402, 553] width 112 height 34
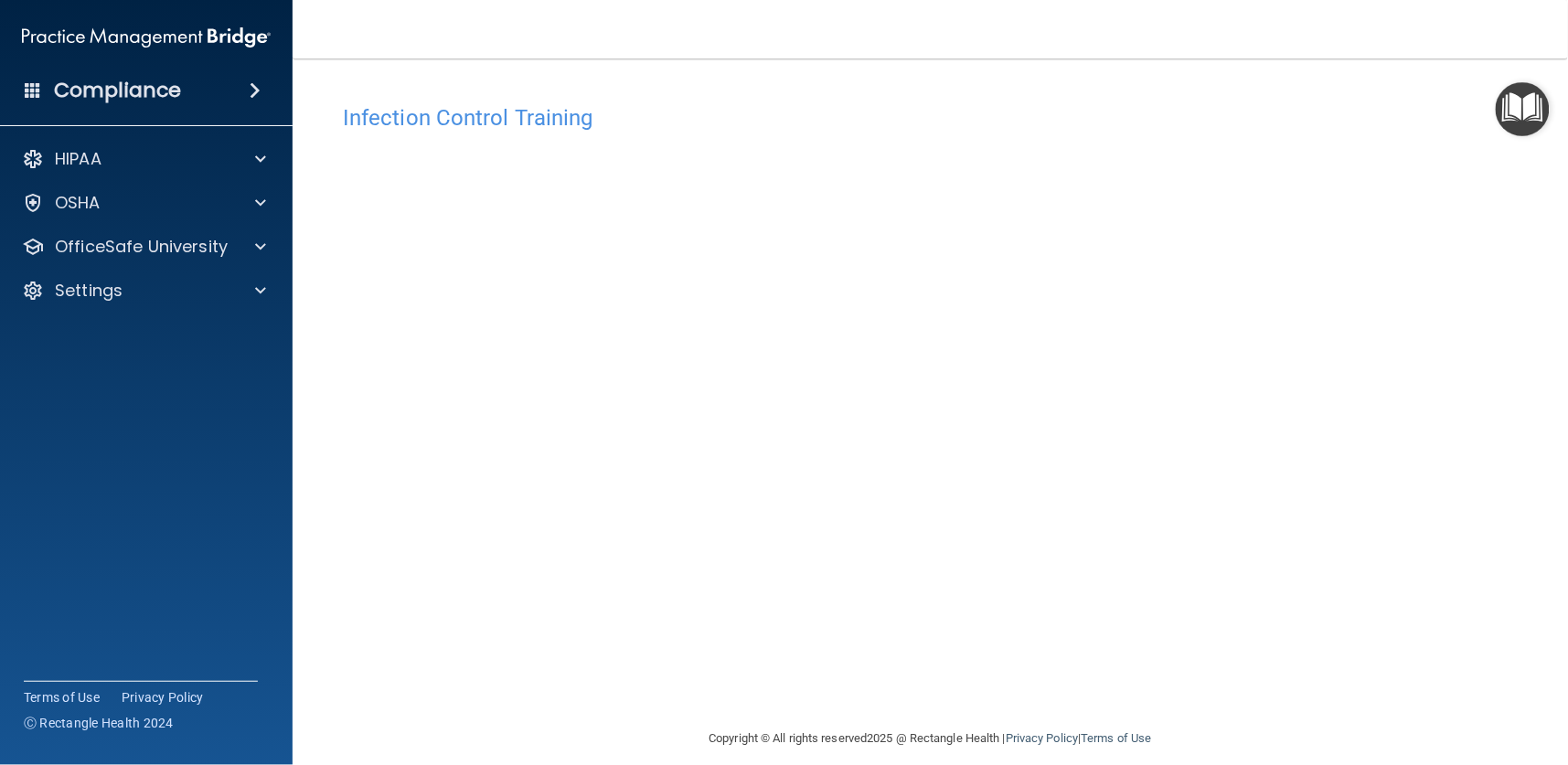
scroll to position [17, 0]
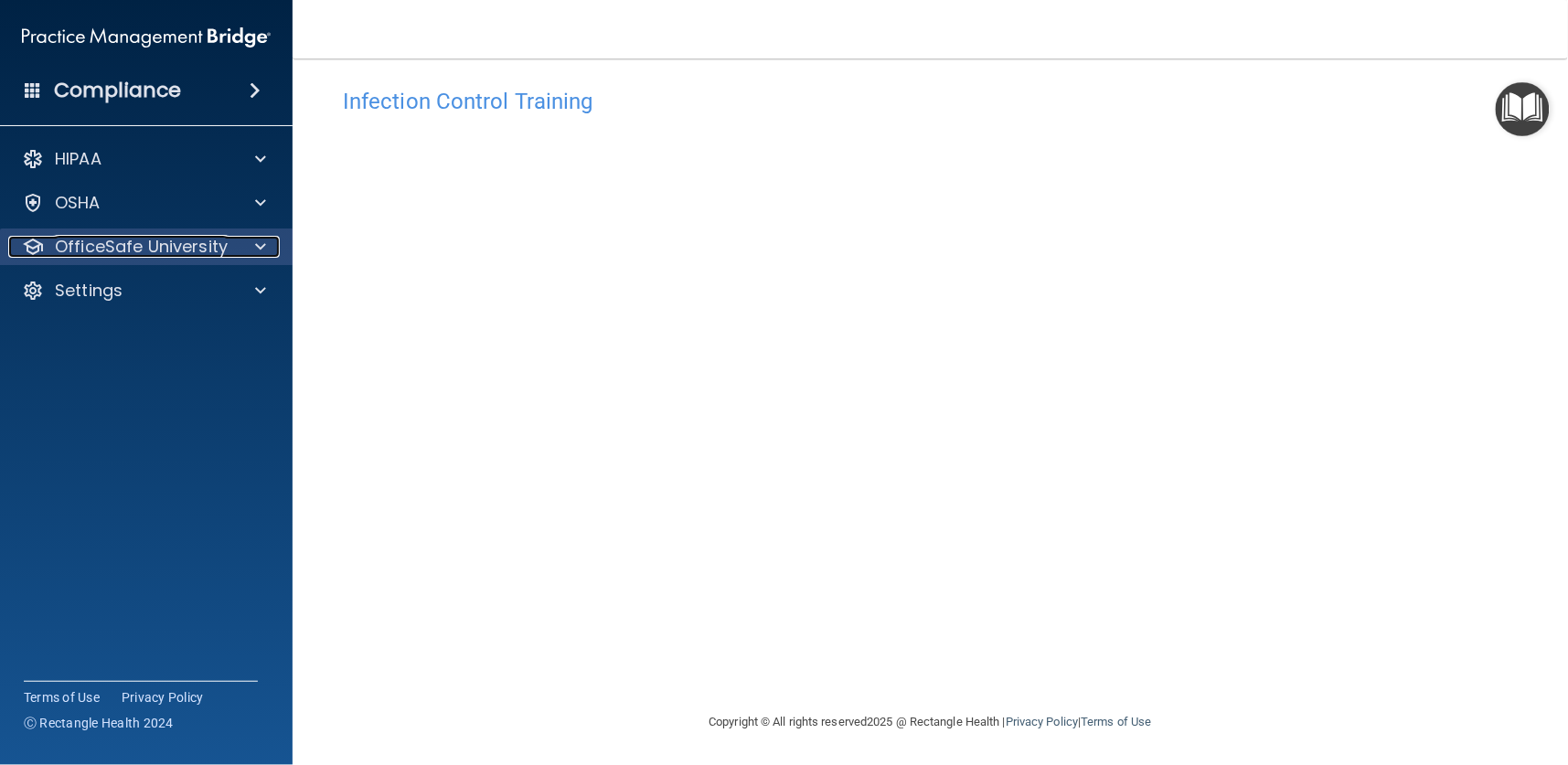
click at [138, 256] on p "OfficeSafe University" at bounding box center [140, 246] width 172 height 22
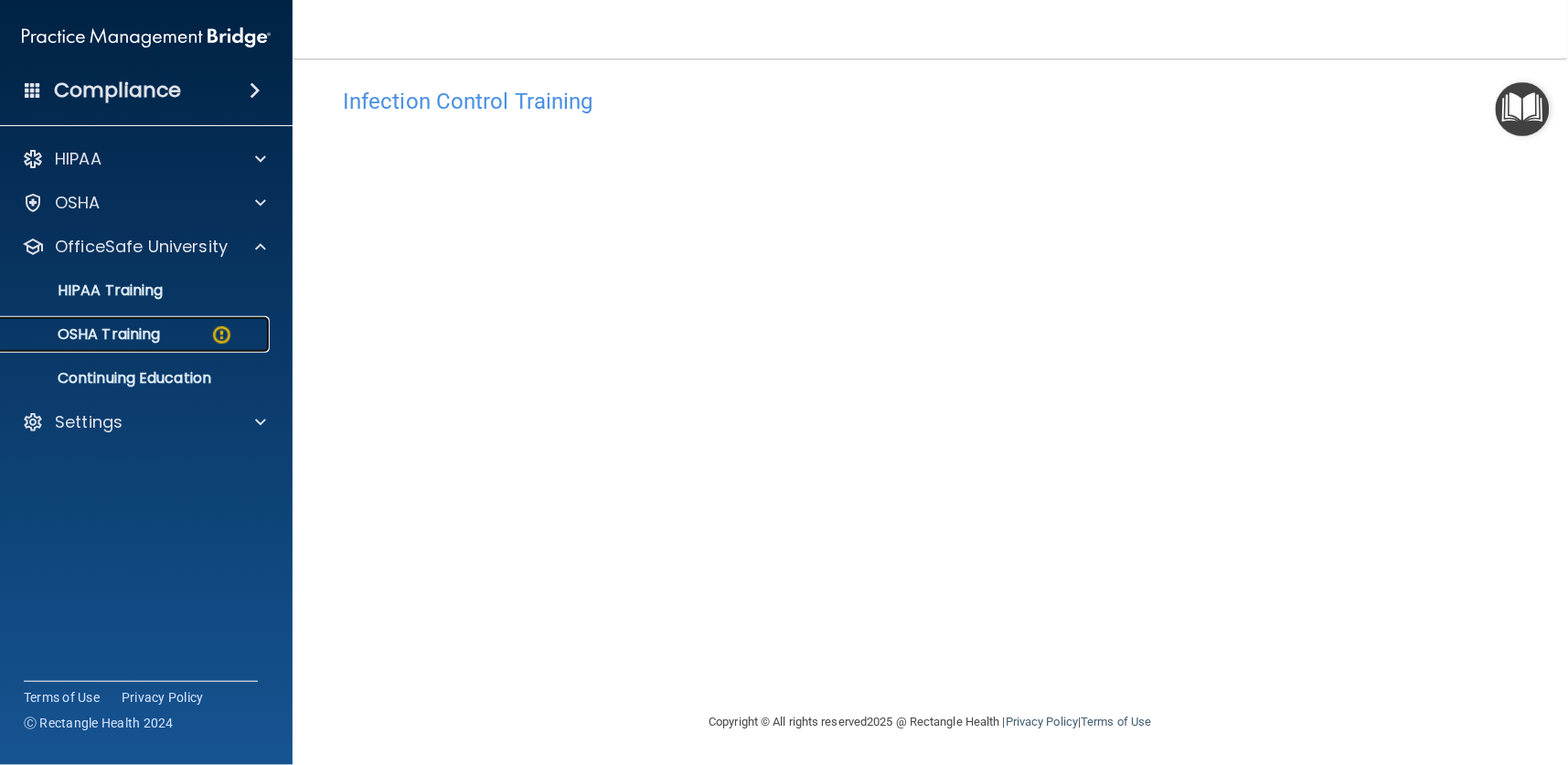
click at [116, 329] on p "OSHA Training" at bounding box center [86, 334] width 148 height 18
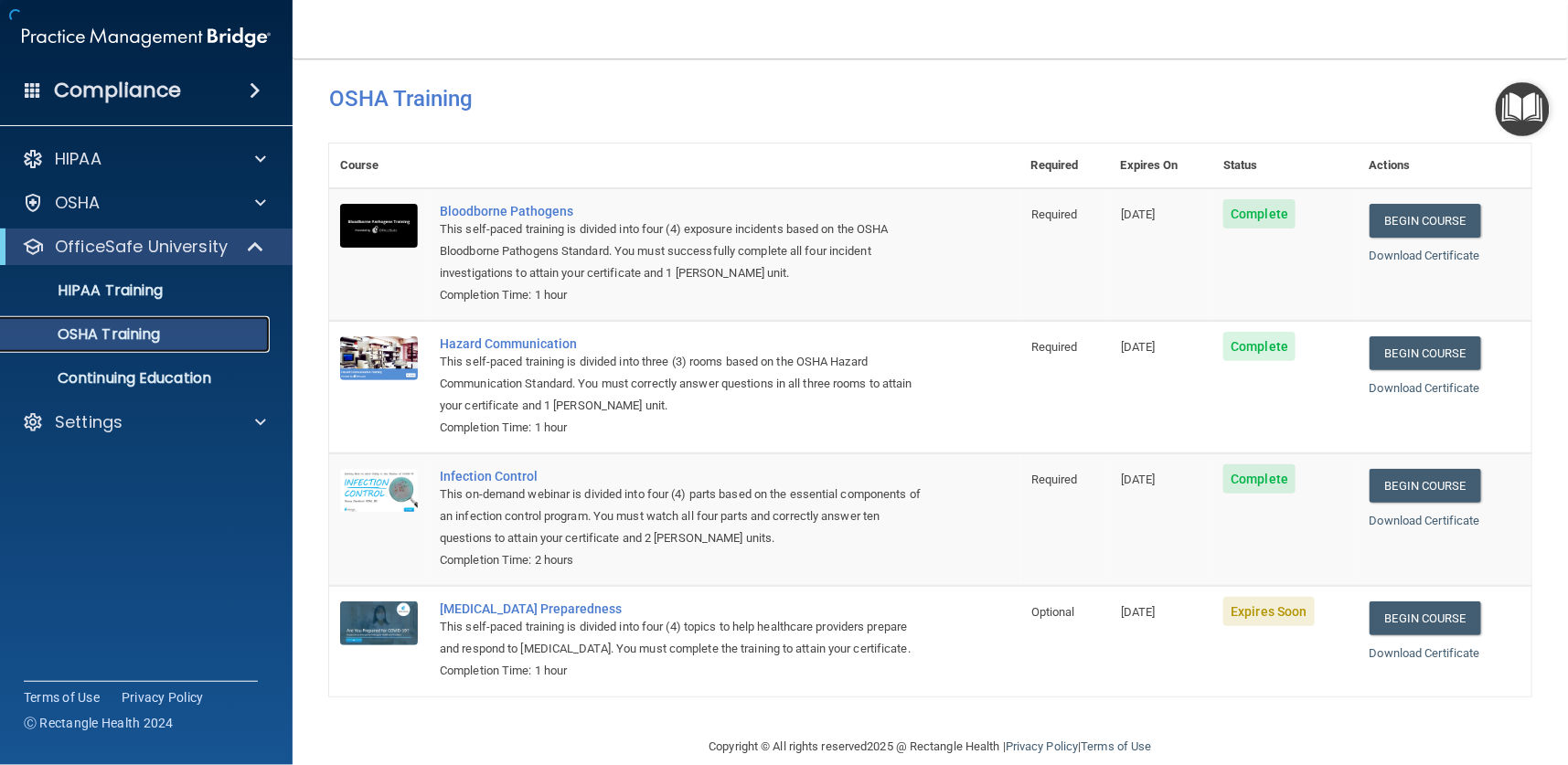
scroll to position [68, 0]
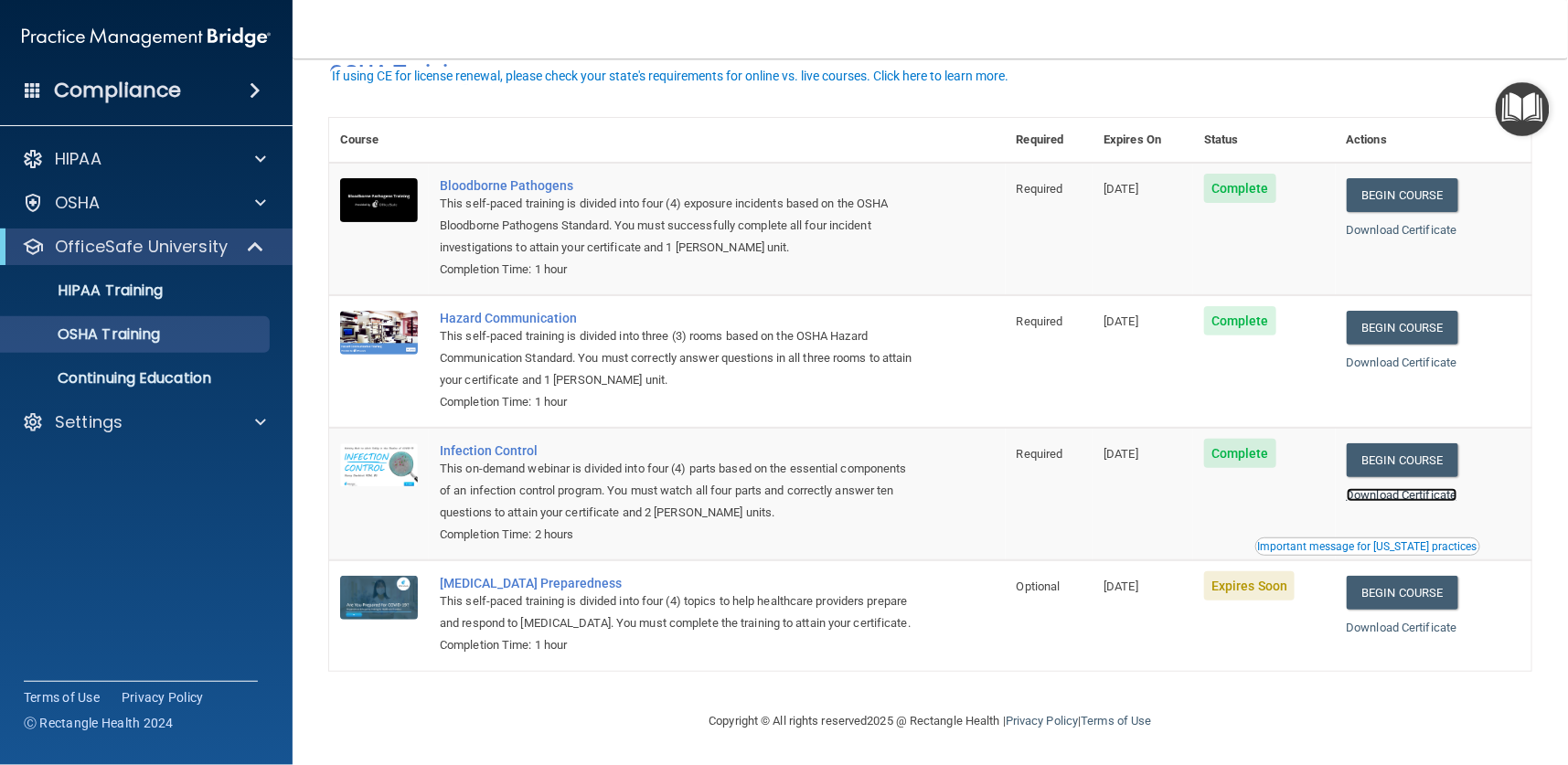
click at [1384, 488] on link "Download Certificate" at bounding box center [1402, 494] width 111 height 14
click at [1377, 575] on link "Begin Course" at bounding box center [1402, 592] width 112 height 34
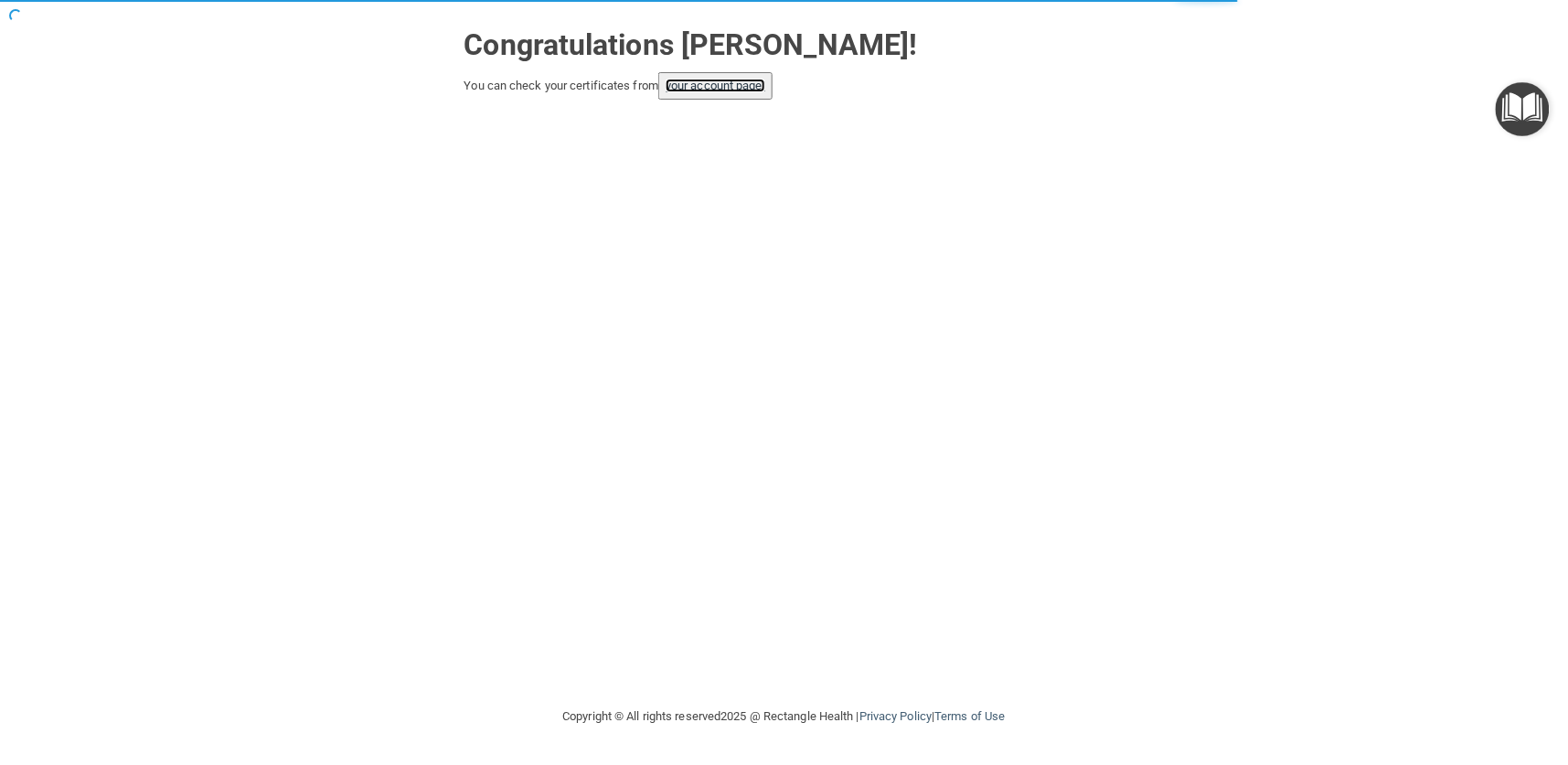
click at [754, 87] on link "your account page!" at bounding box center [715, 86] width 99 height 14
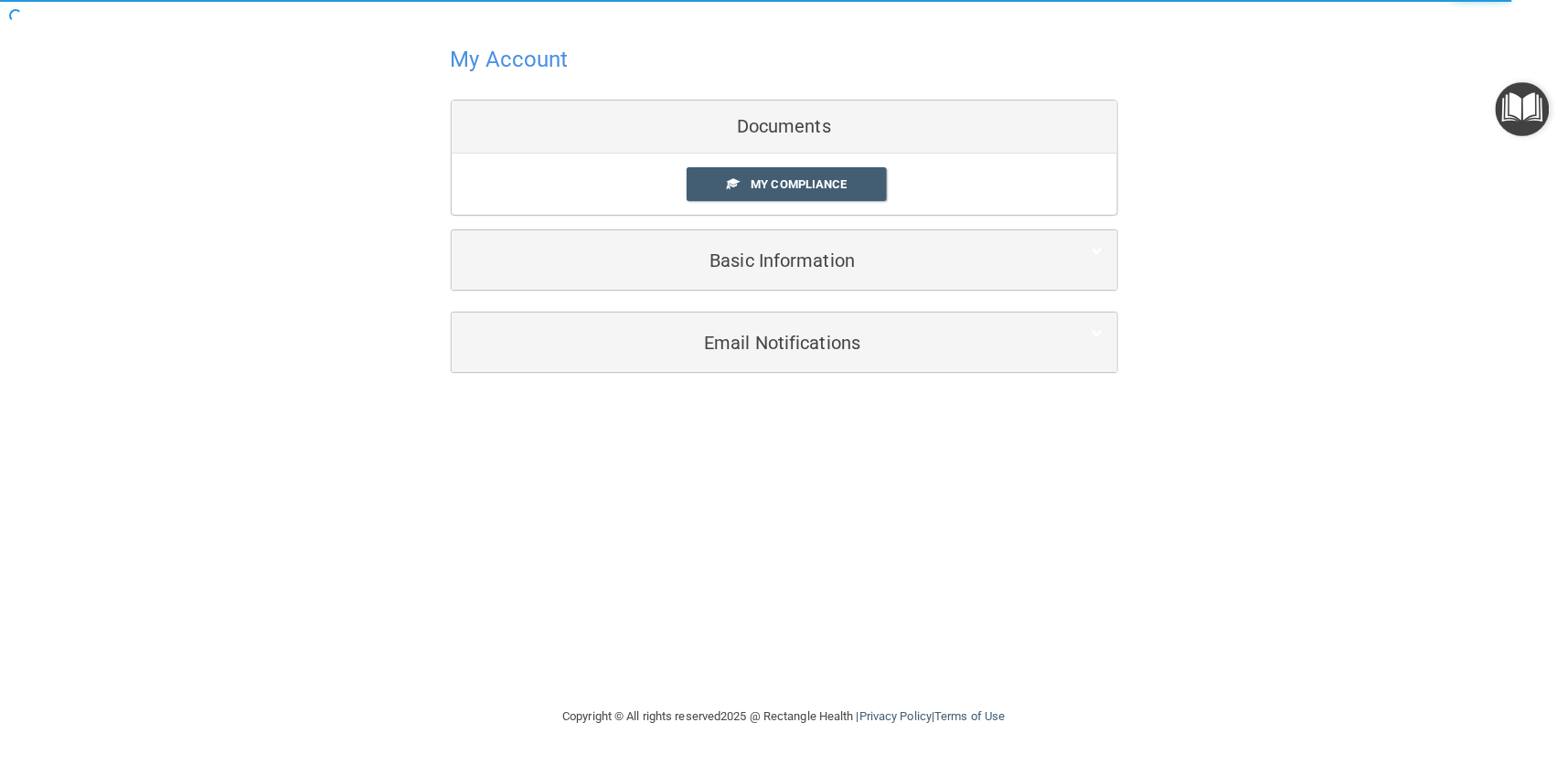
click at [755, 114] on div "Documents" at bounding box center [784, 127] width 665 height 53
click at [764, 175] on link "My Compliance" at bounding box center [787, 184] width 201 height 34
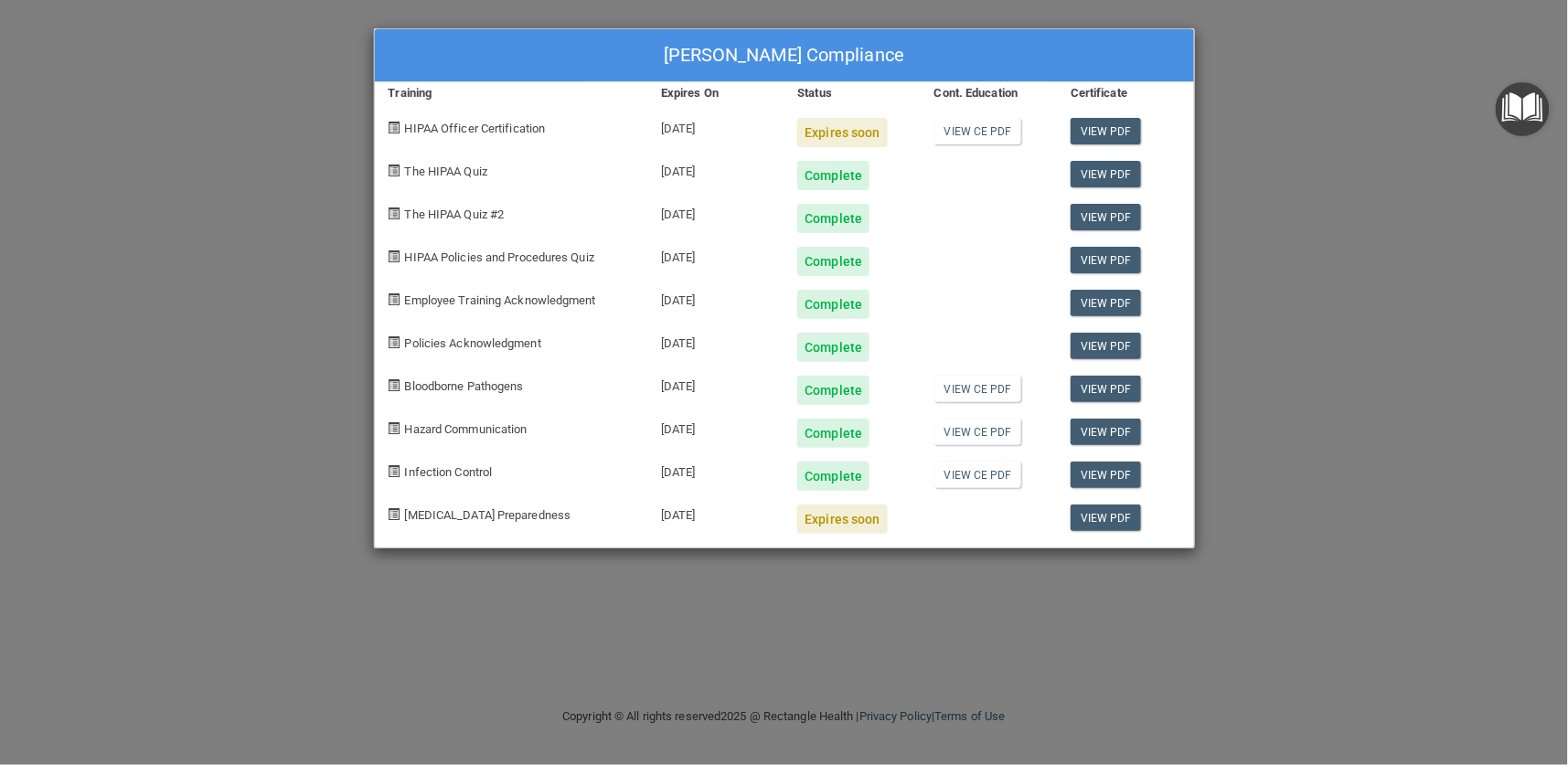
click at [1272, 105] on div "[PERSON_NAME] Compliance Training Expires On Status Cont. Education Certificate…" at bounding box center [784, 382] width 1568 height 765
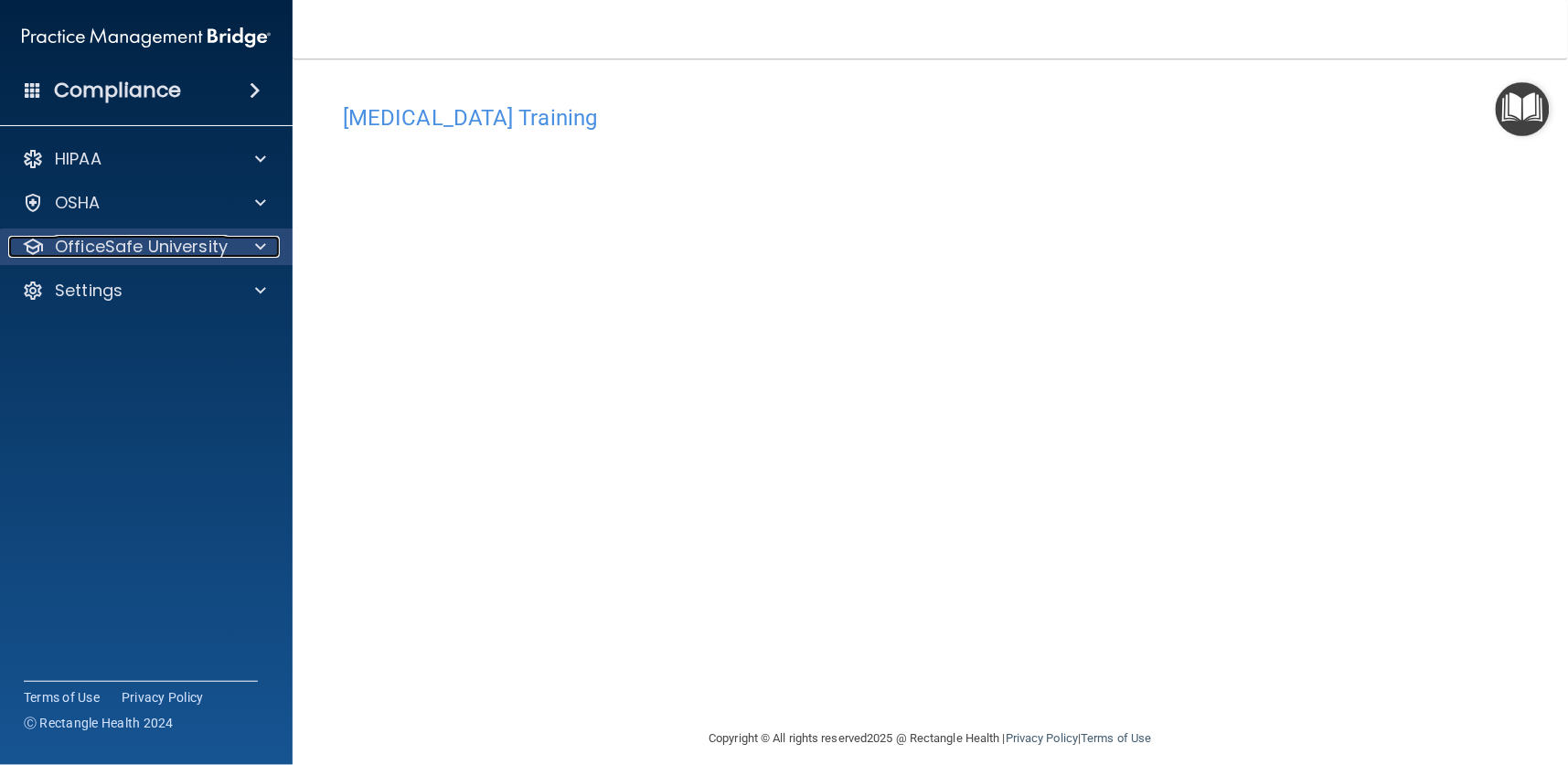
click at [150, 248] on p "OfficeSafe University" at bounding box center [140, 246] width 172 height 22
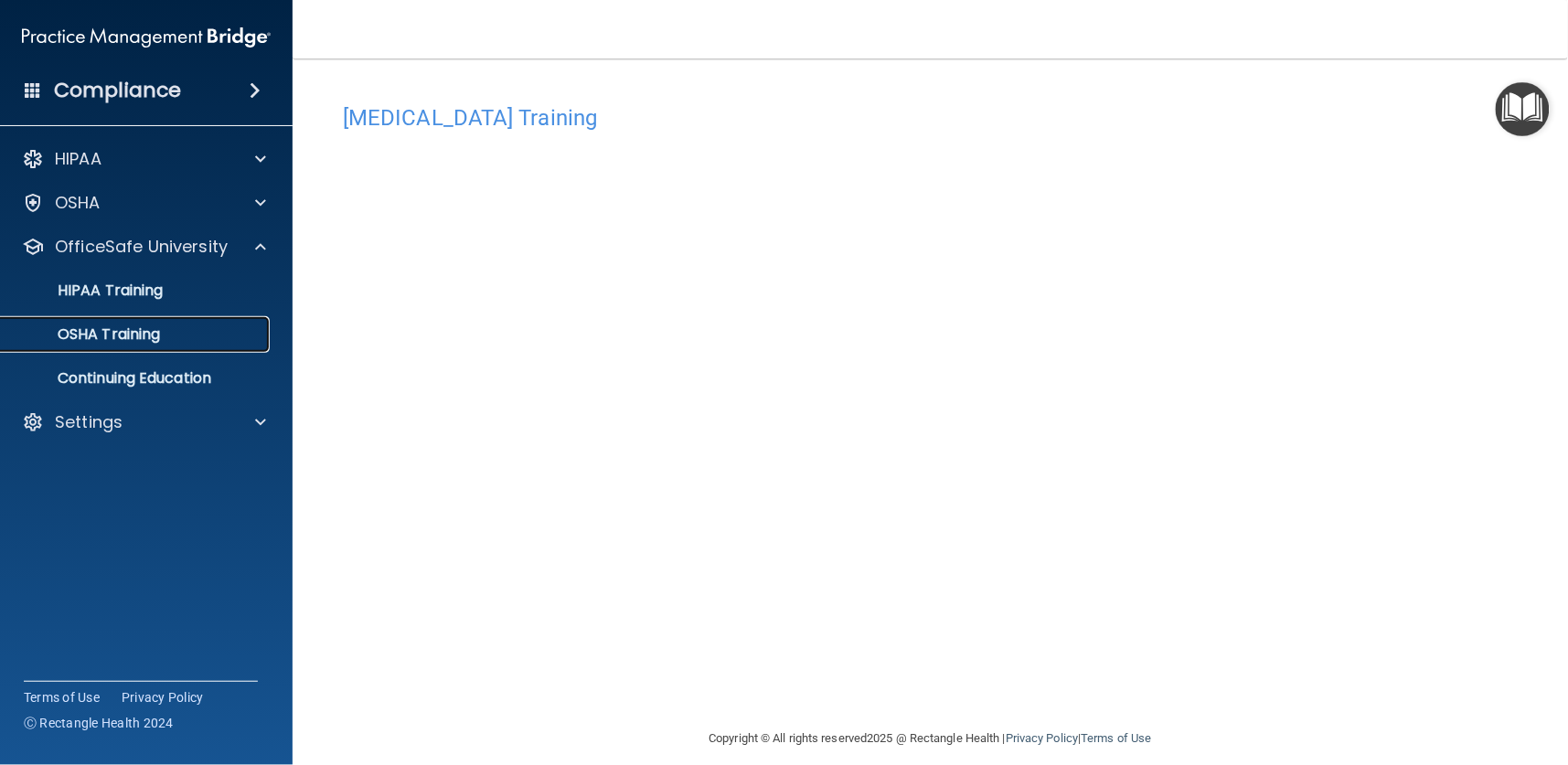
click at [107, 325] on p "OSHA Training" at bounding box center [86, 334] width 148 height 18
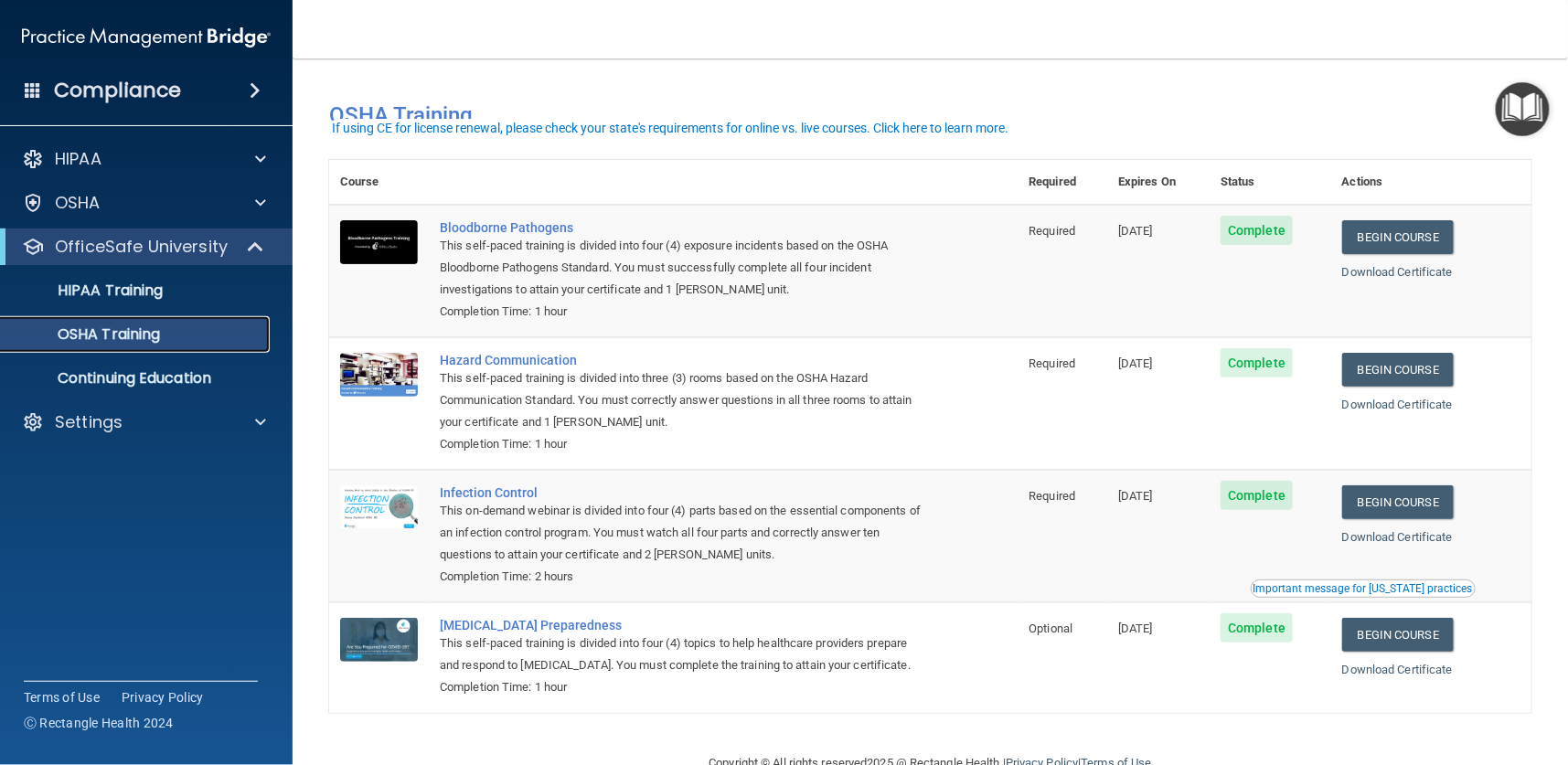
scroll to position [48, 0]
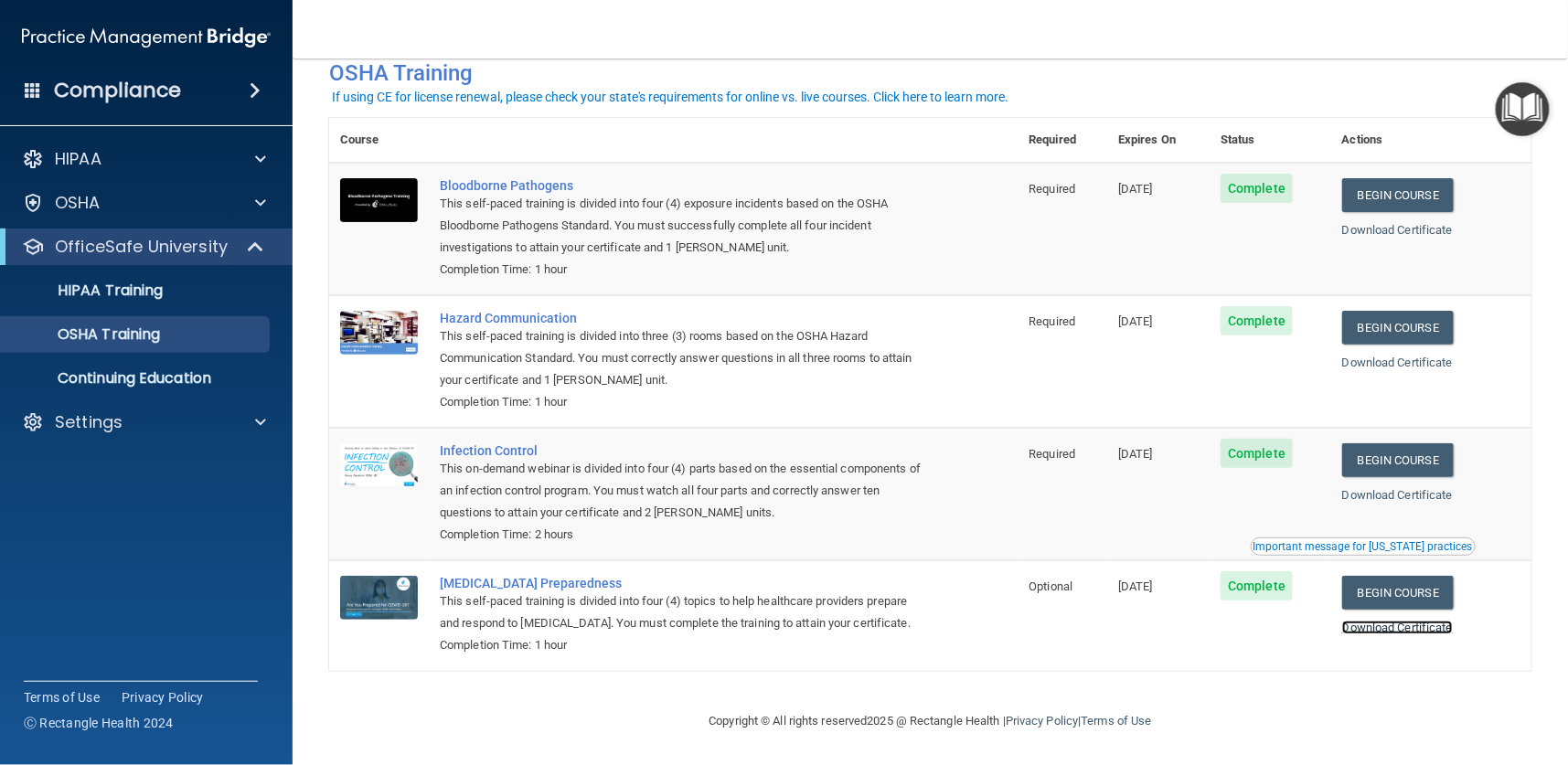
click at [1345, 624] on link "Download Certificate" at bounding box center [1398, 627] width 111 height 14
click at [154, 380] on p "Continuing Education" at bounding box center [136, 378] width 249 height 18
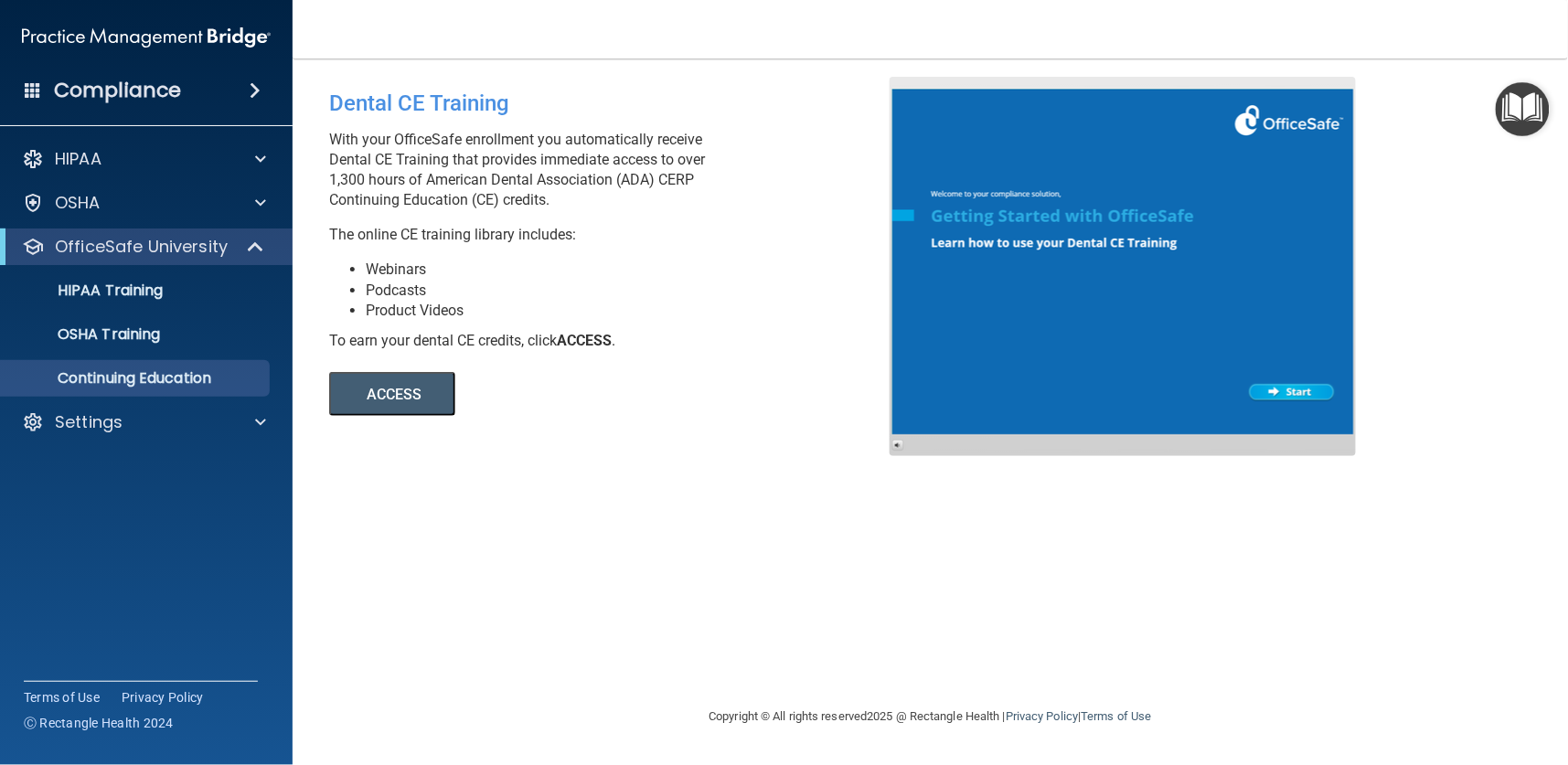
click at [73, 232] on div "OfficeSafe University" at bounding box center [146, 247] width 292 height 37
click at [74, 151] on p "HIPAA" at bounding box center [78, 159] width 47 height 22
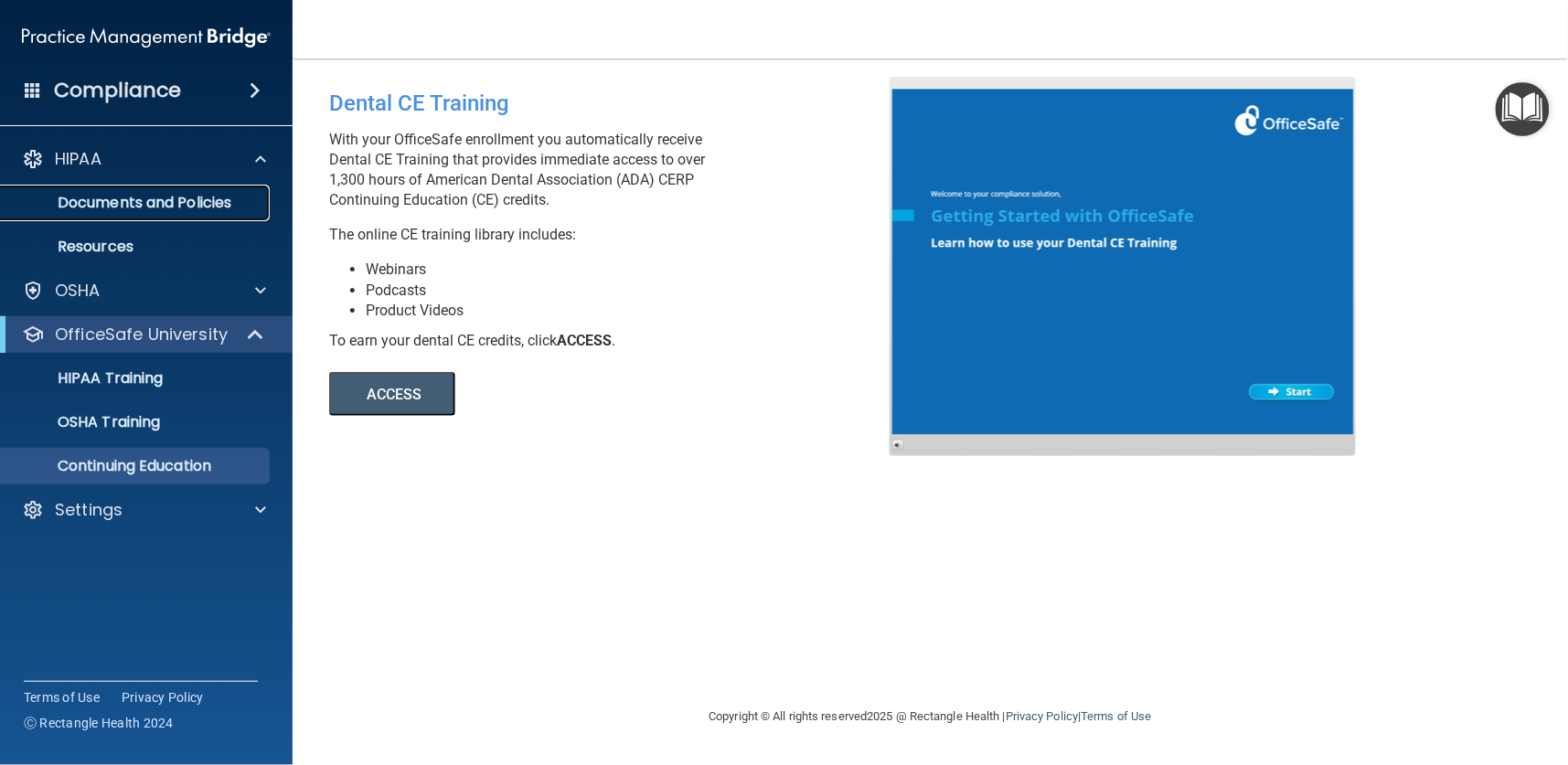
click at [87, 201] on p "Documents and Policies" at bounding box center [136, 202] width 249 height 18
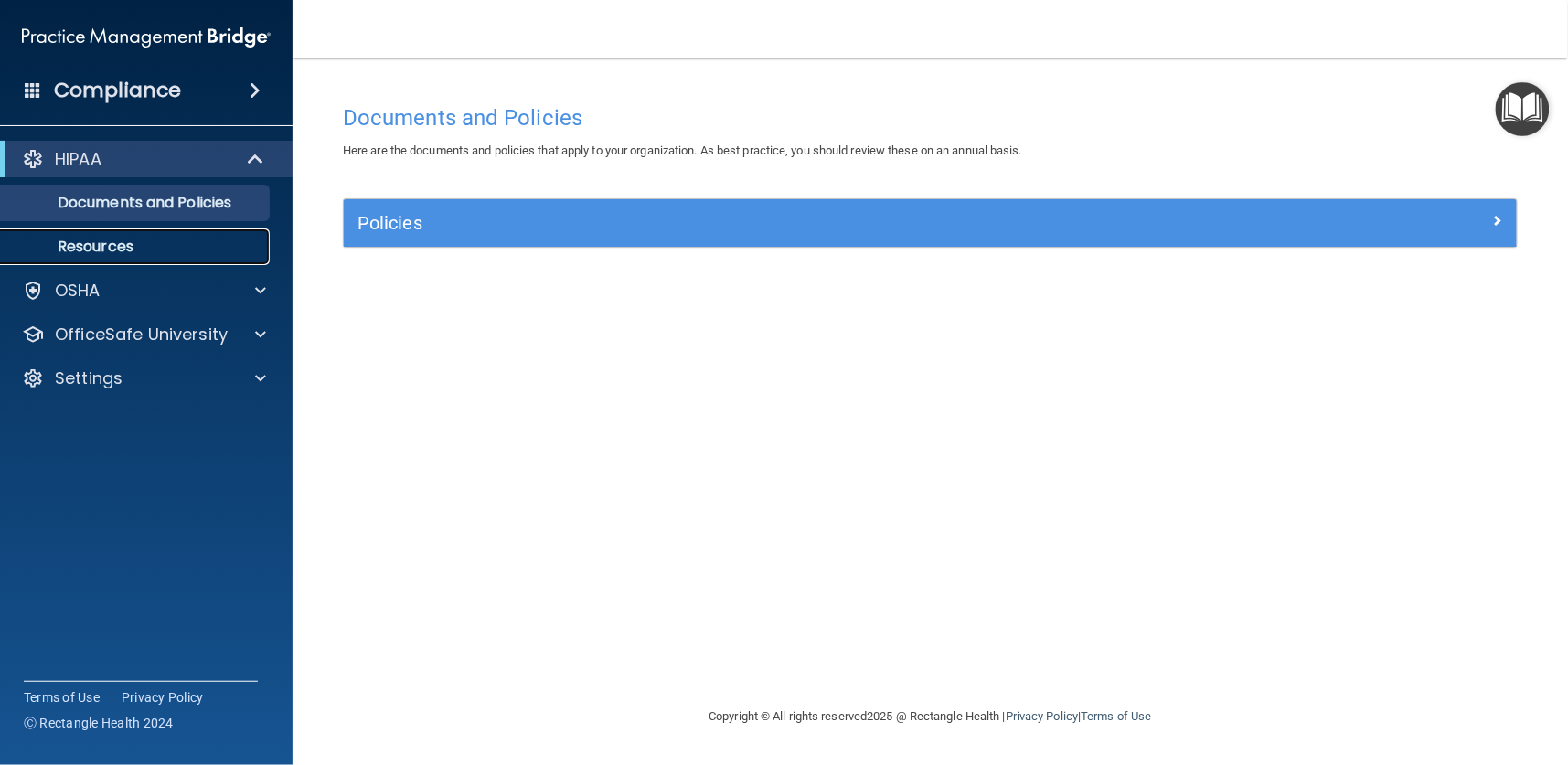
click at [101, 238] on p "Resources" at bounding box center [136, 246] width 249 height 18
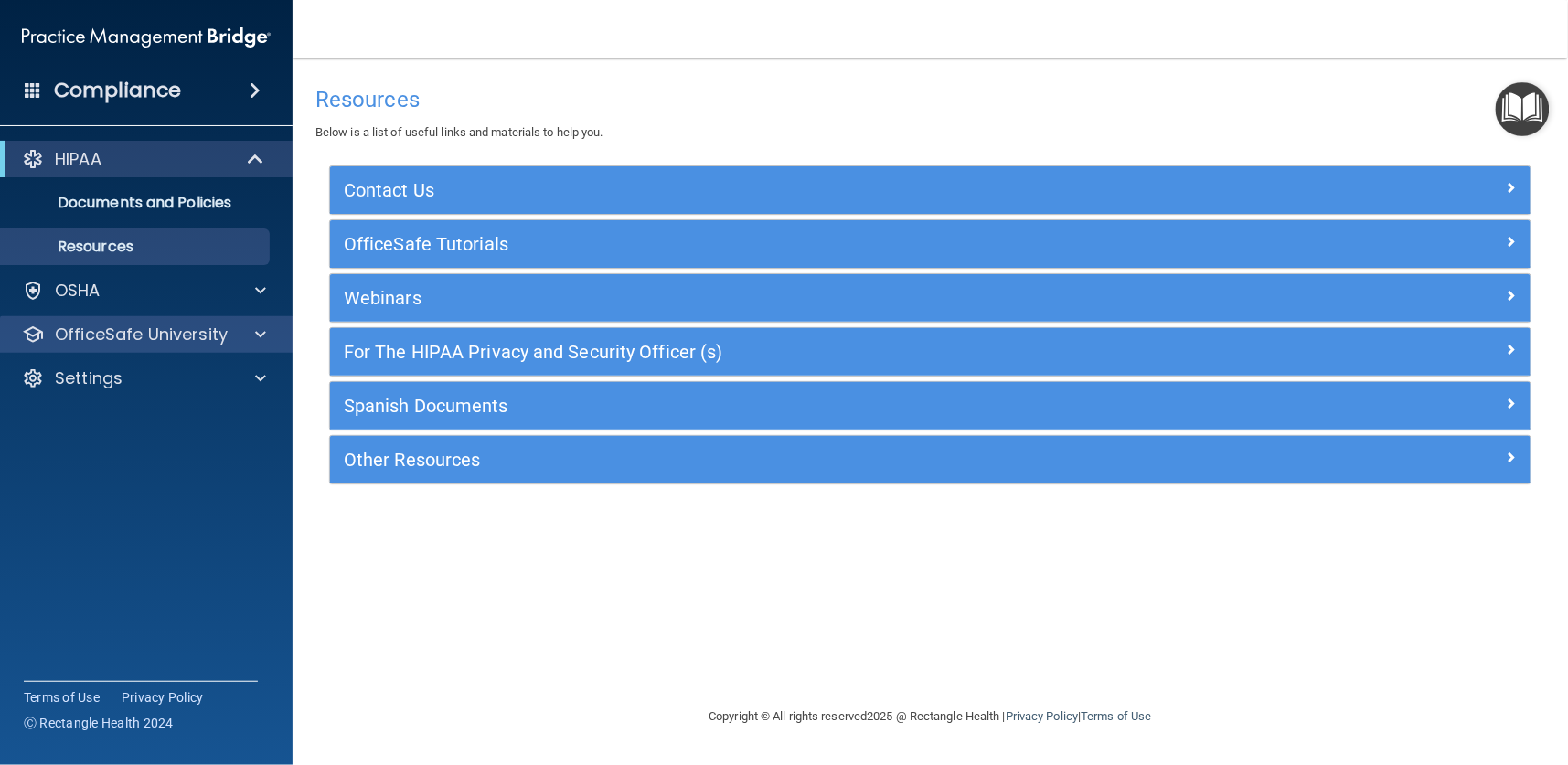
click at [96, 318] on div "OfficeSafe University" at bounding box center [146, 335] width 293 height 37
click at [98, 338] on p "OfficeSafe University" at bounding box center [140, 334] width 172 height 22
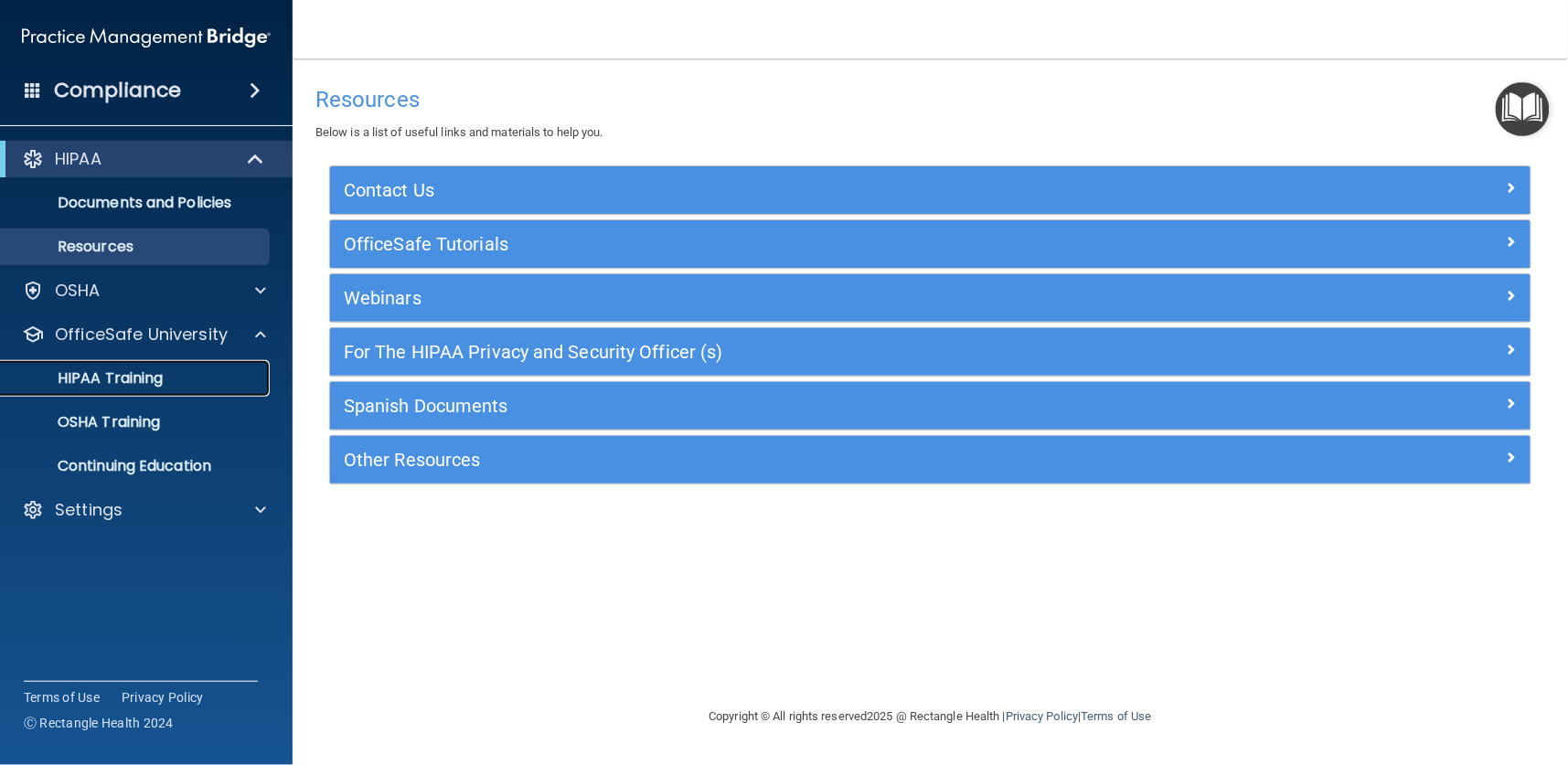
click at [98, 369] on p "HIPAA Training" at bounding box center [87, 378] width 151 height 18
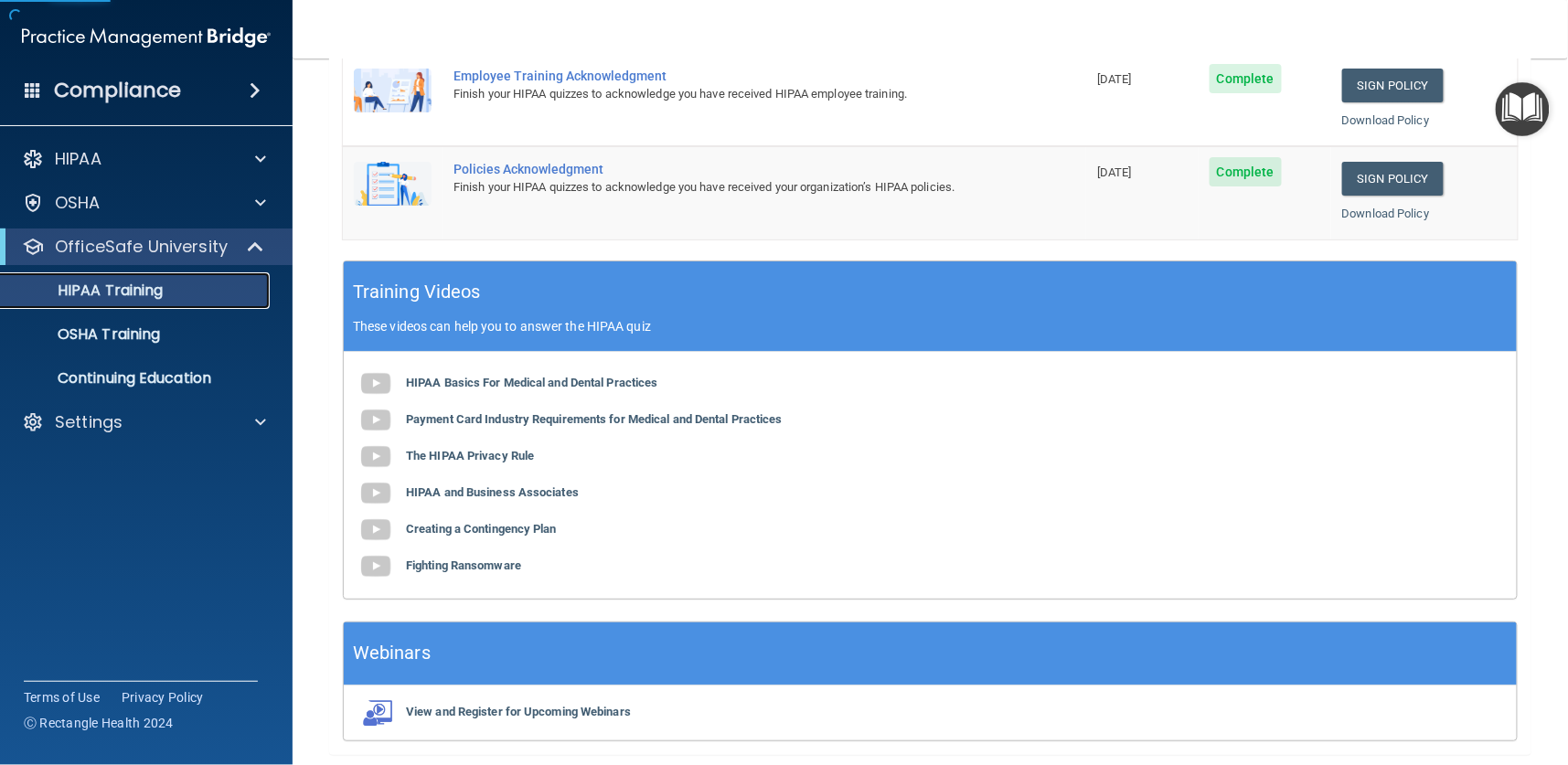
scroll to position [612, 0]
